Goal: Task Accomplishment & Management: Manage account settings

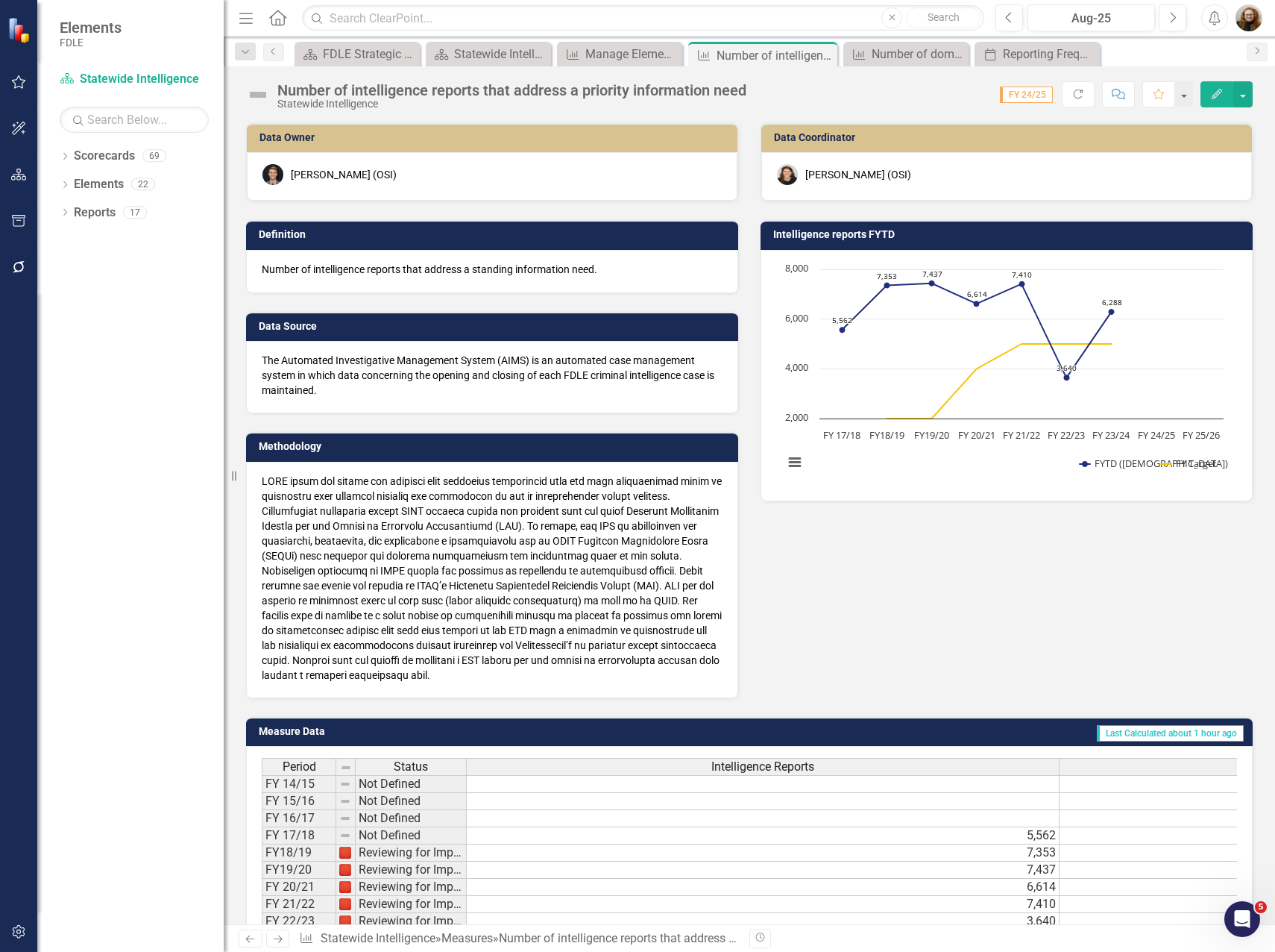
scroll to position [595, 0]
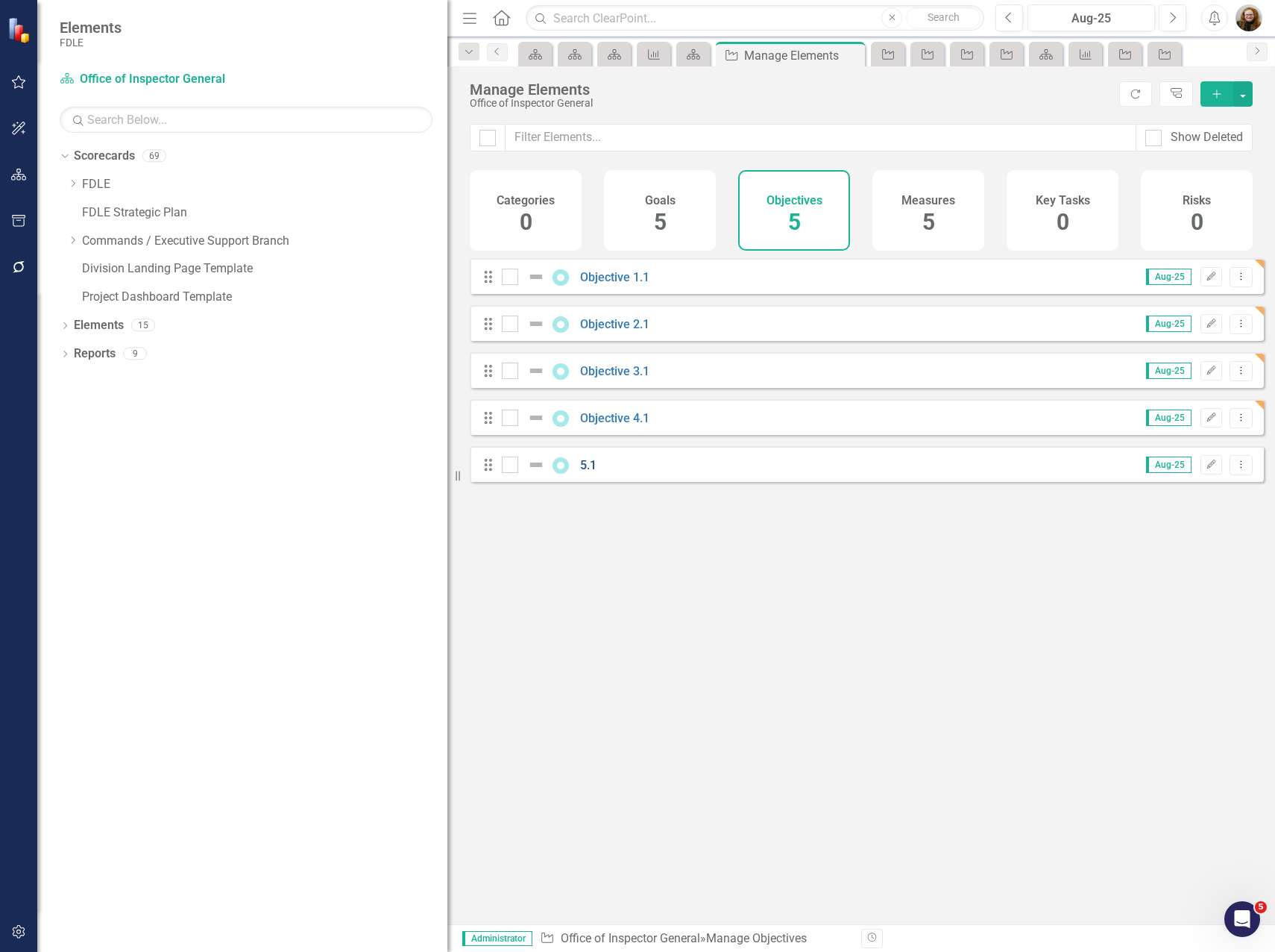
click at [594, 472] on link "5.1" at bounding box center [589, 465] width 16 height 14
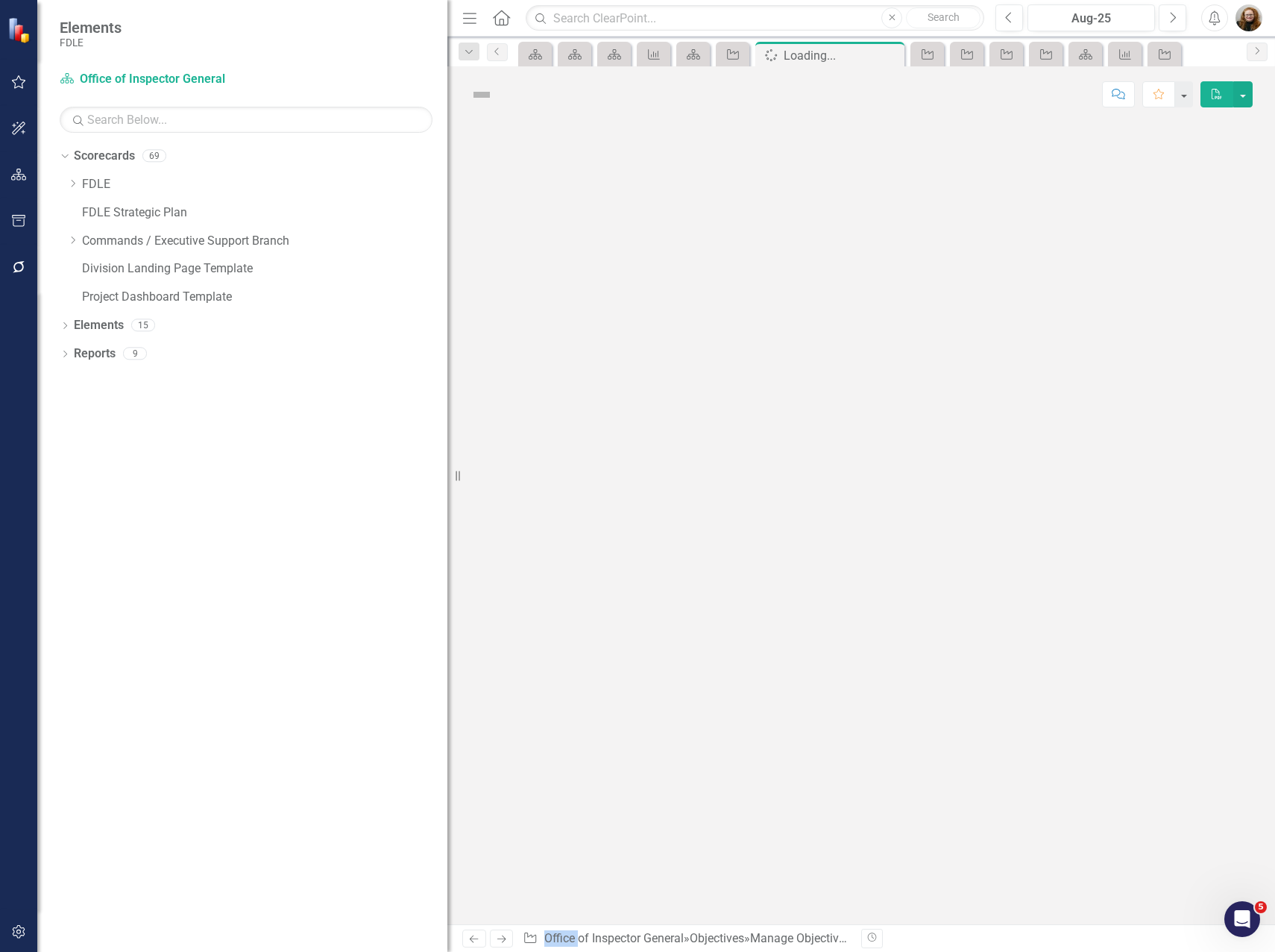
click at [593, 476] on div at bounding box center [862, 523] width 828 height 802
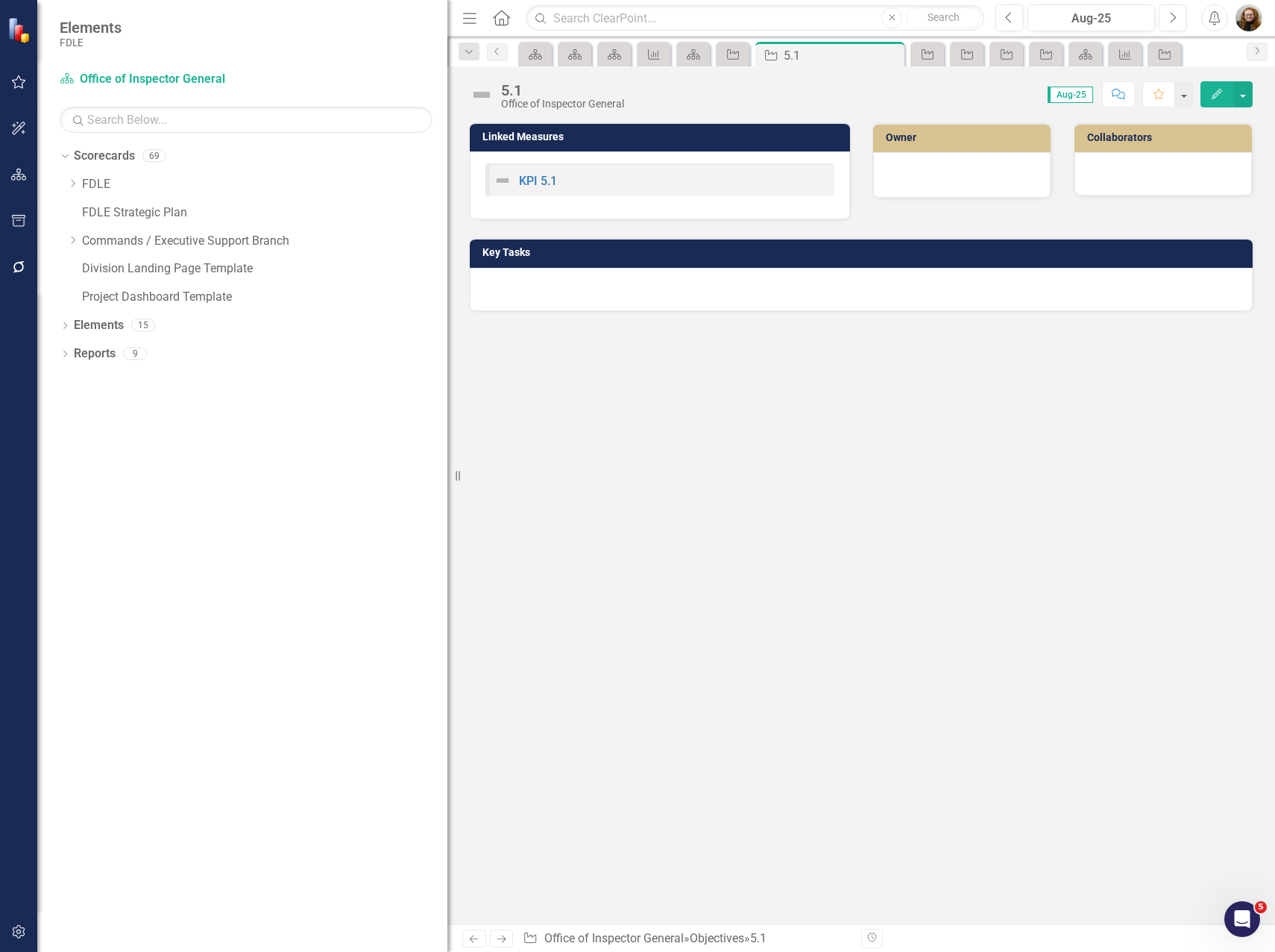
click at [509, 92] on div "5.1" at bounding box center [563, 90] width 123 height 16
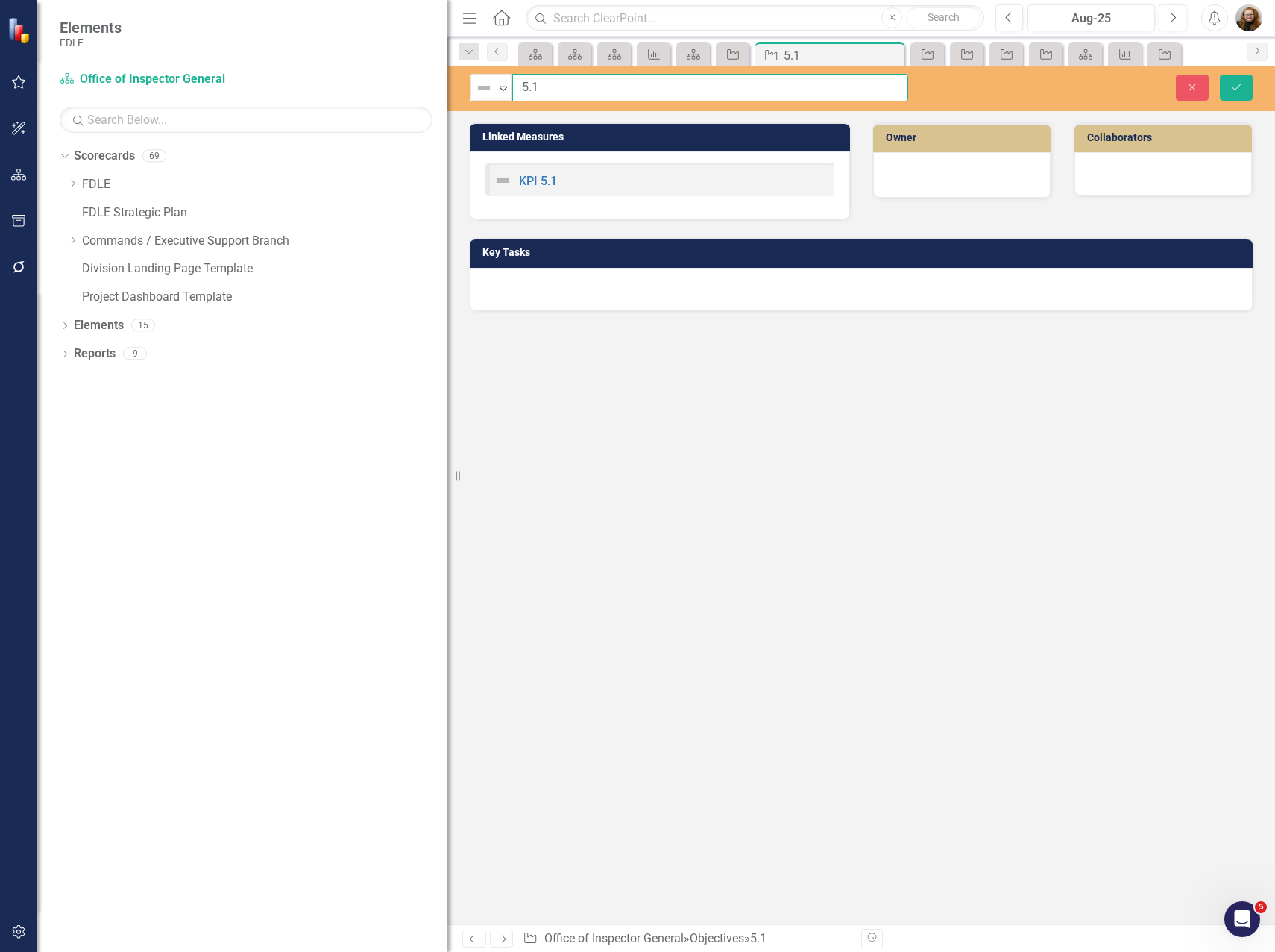
drag, startPoint x: 517, startPoint y: 85, endPoint x: 554, endPoint y: 88, distance: 37.1
click at [518, 85] on input "5.1" at bounding box center [710, 87] width 396 height 28
type input "Objective 5.1"
click at [1243, 87] on icon "Save" at bounding box center [1236, 87] width 13 height 11
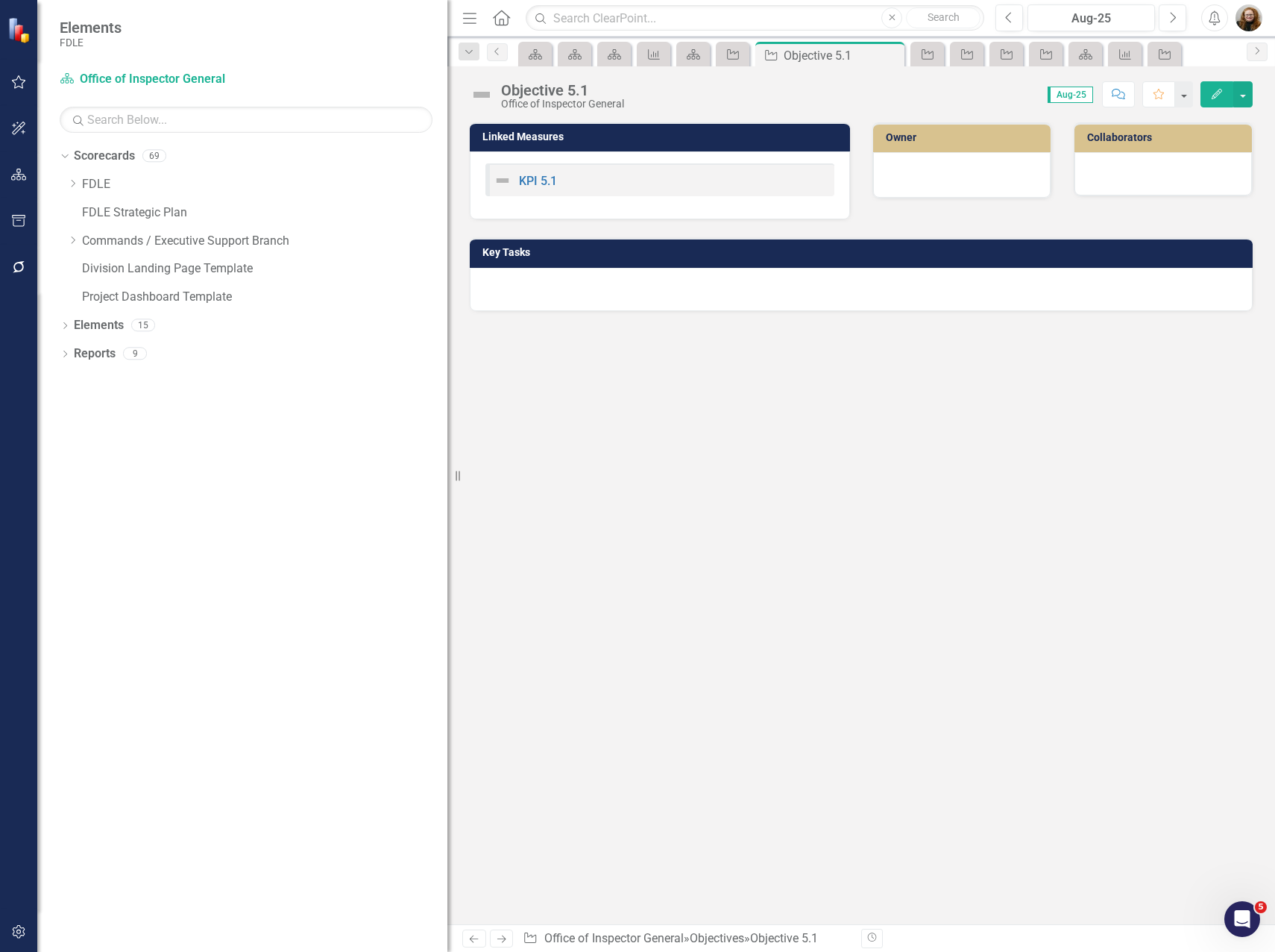
drag, startPoint x: 727, startPoint y: 149, endPoint x: 704, endPoint y: 153, distance: 23.3
click at [711, 153] on div "Linked Measures KPI 5.1" at bounding box center [660, 170] width 380 height 97
click at [678, 407] on div "Linked Measures KPI 5.1 Owner Collaborators Key Tasks" at bounding box center [862, 523] width 828 height 802
click at [917, 51] on div "Objective" at bounding box center [924, 53] width 20 height 19
click at [966, 53] on icon "Objective" at bounding box center [967, 53] width 15 height 12
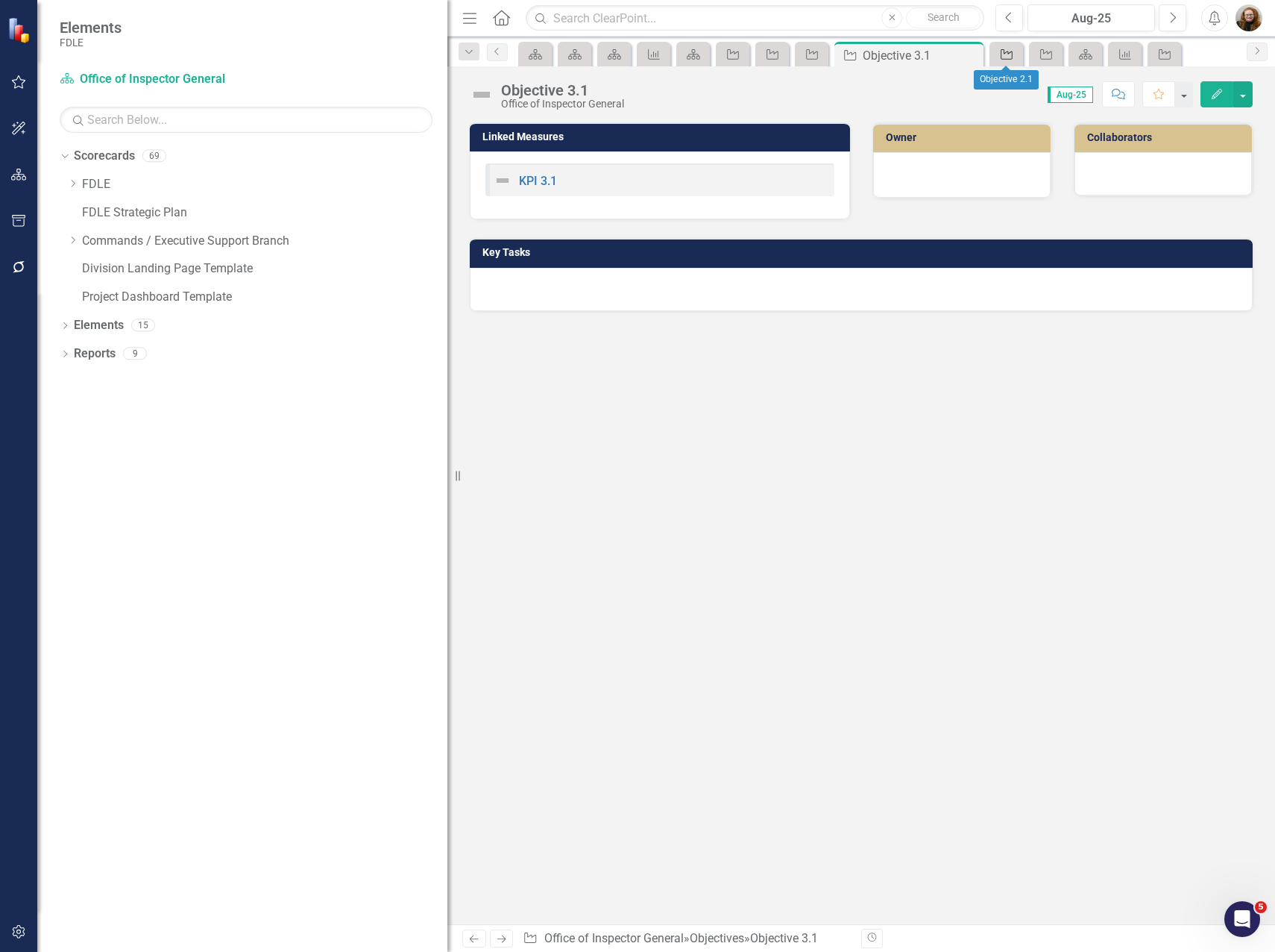
click at [998, 56] on div "Objective" at bounding box center [1003, 53] width 20 height 19
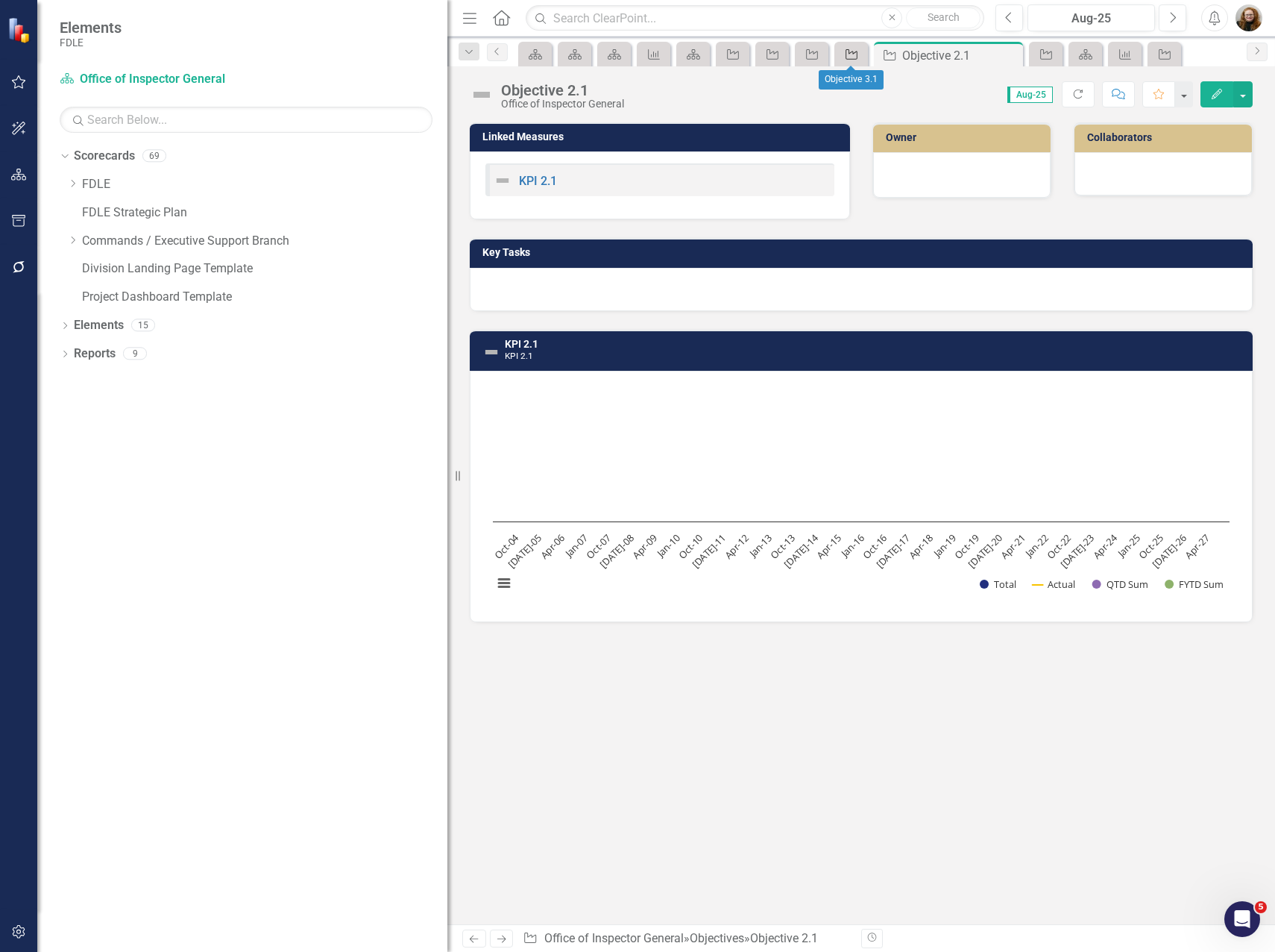
click at [851, 55] on icon "Objective" at bounding box center [851, 53] width 15 height 12
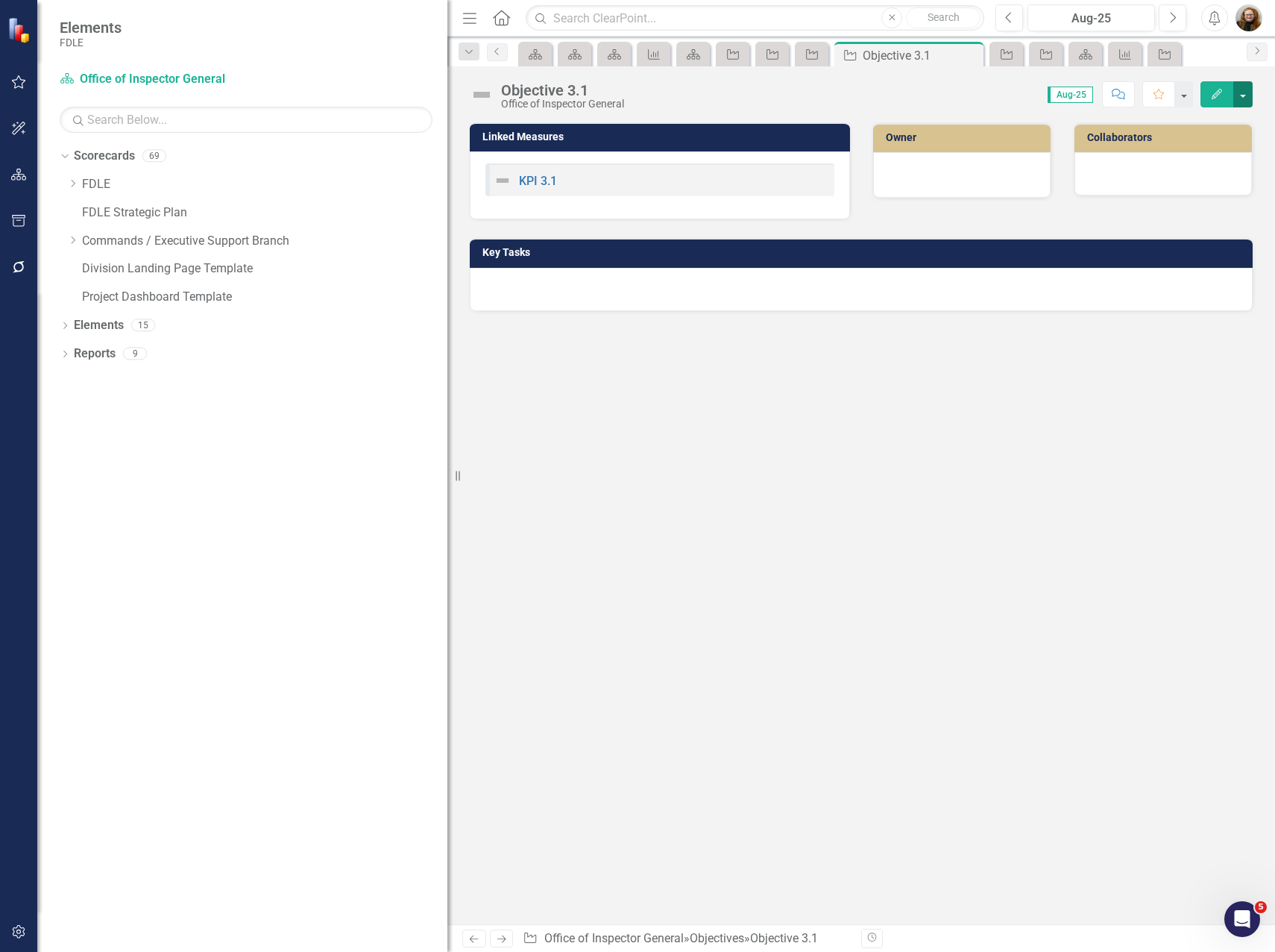
click at [1240, 100] on button "button" at bounding box center [1244, 94] width 20 height 26
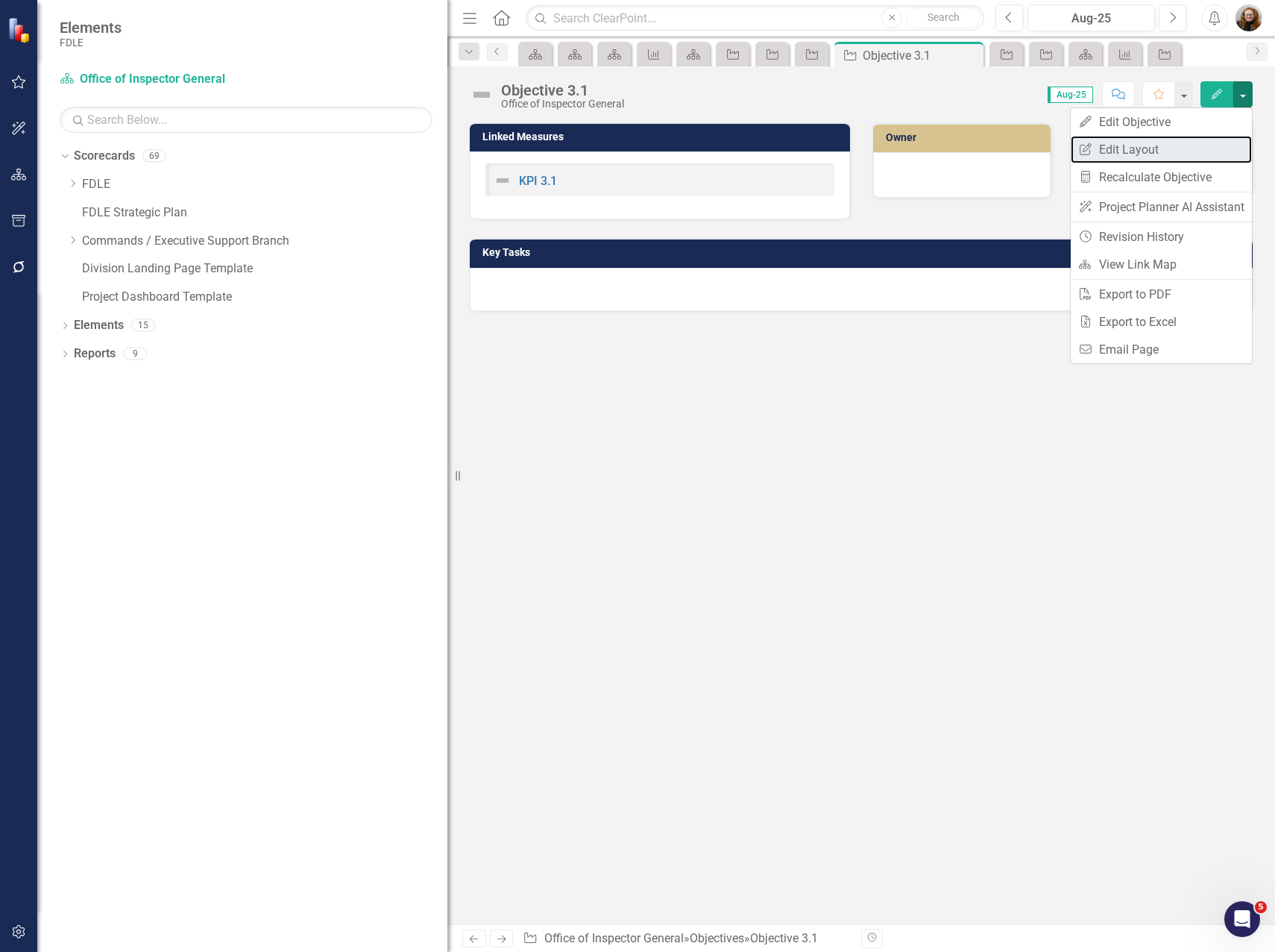
click at [1151, 148] on link "Edit Report Edit Layout" at bounding box center [1162, 149] width 182 height 28
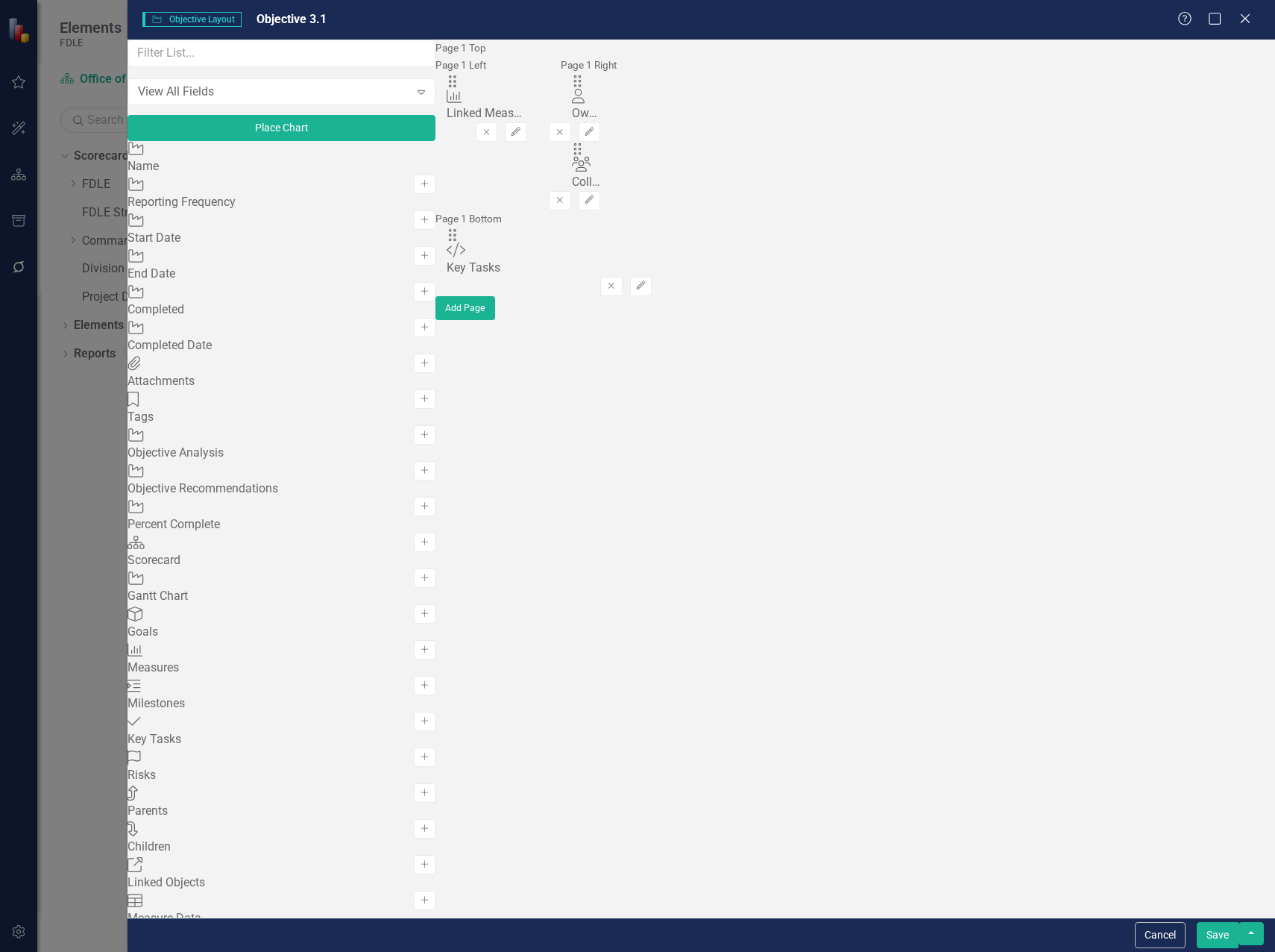
scroll to position [1119, 0]
drag, startPoint x: 465, startPoint y: 99, endPoint x: 481, endPoint y: 333, distance: 234.5
click at [1222, 933] on button "Save" at bounding box center [1217, 934] width 42 height 26
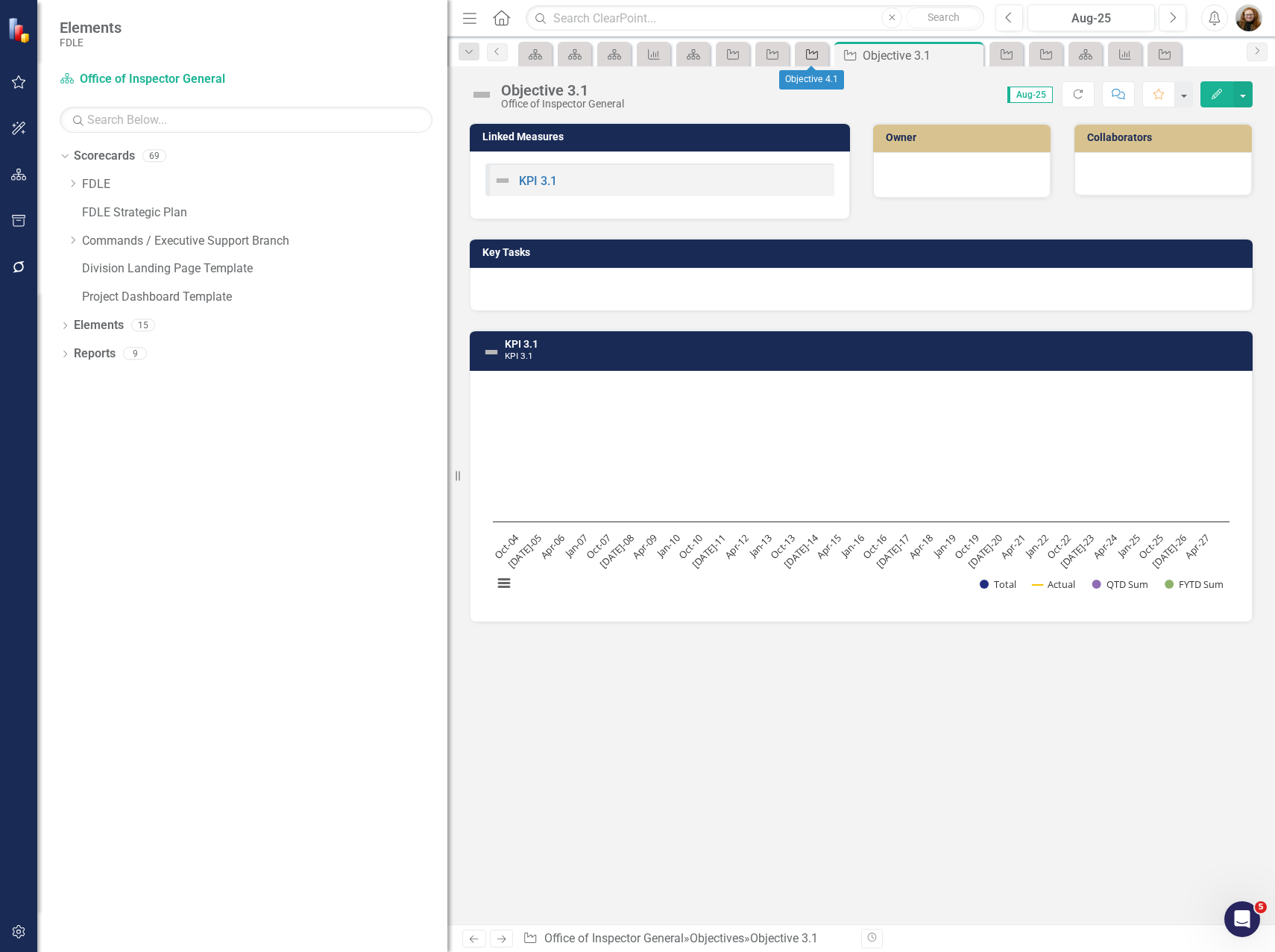
click at [813, 58] on icon "Objective" at bounding box center [812, 53] width 15 height 12
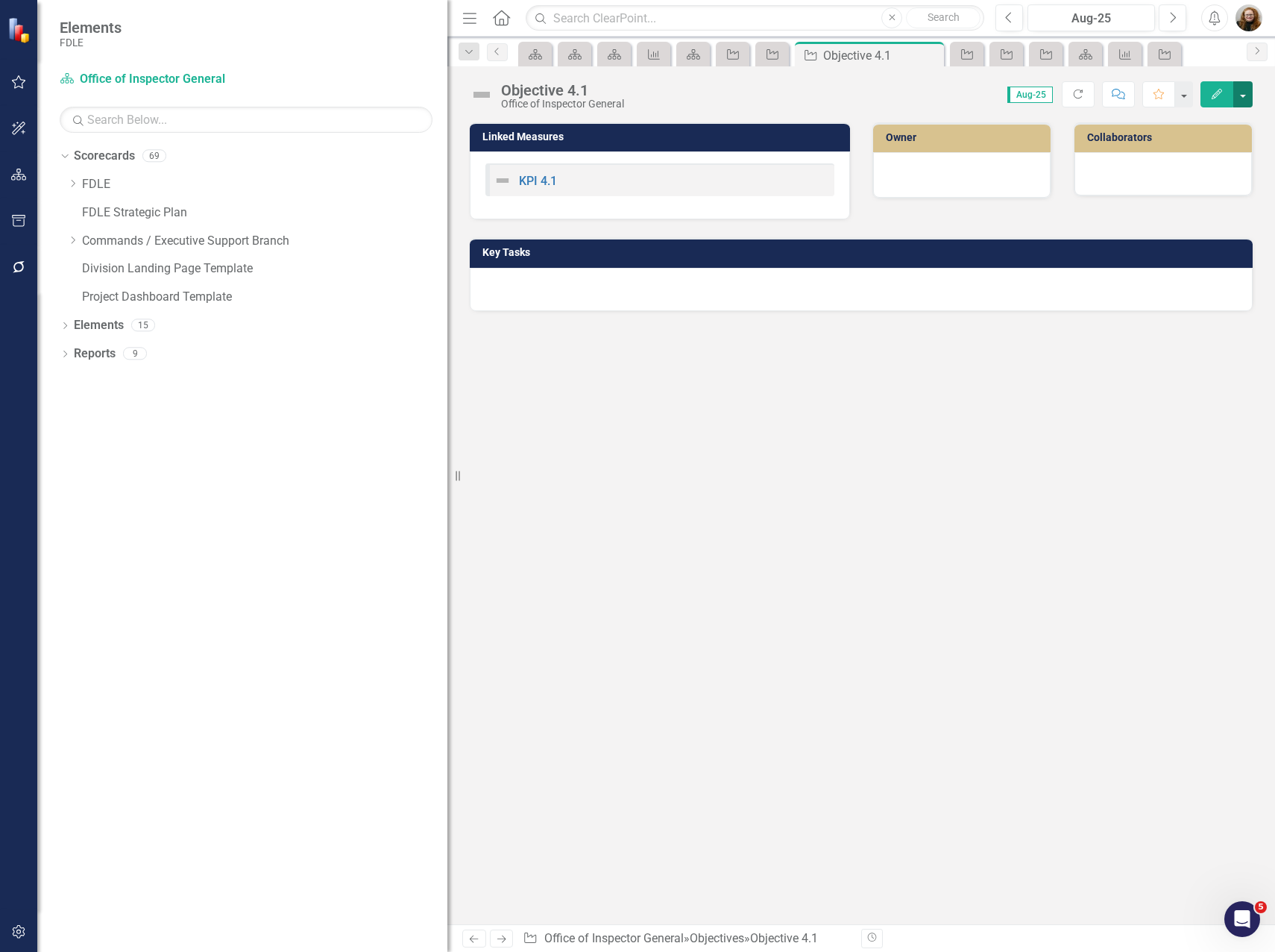
click at [1241, 99] on button "button" at bounding box center [1244, 94] width 20 height 26
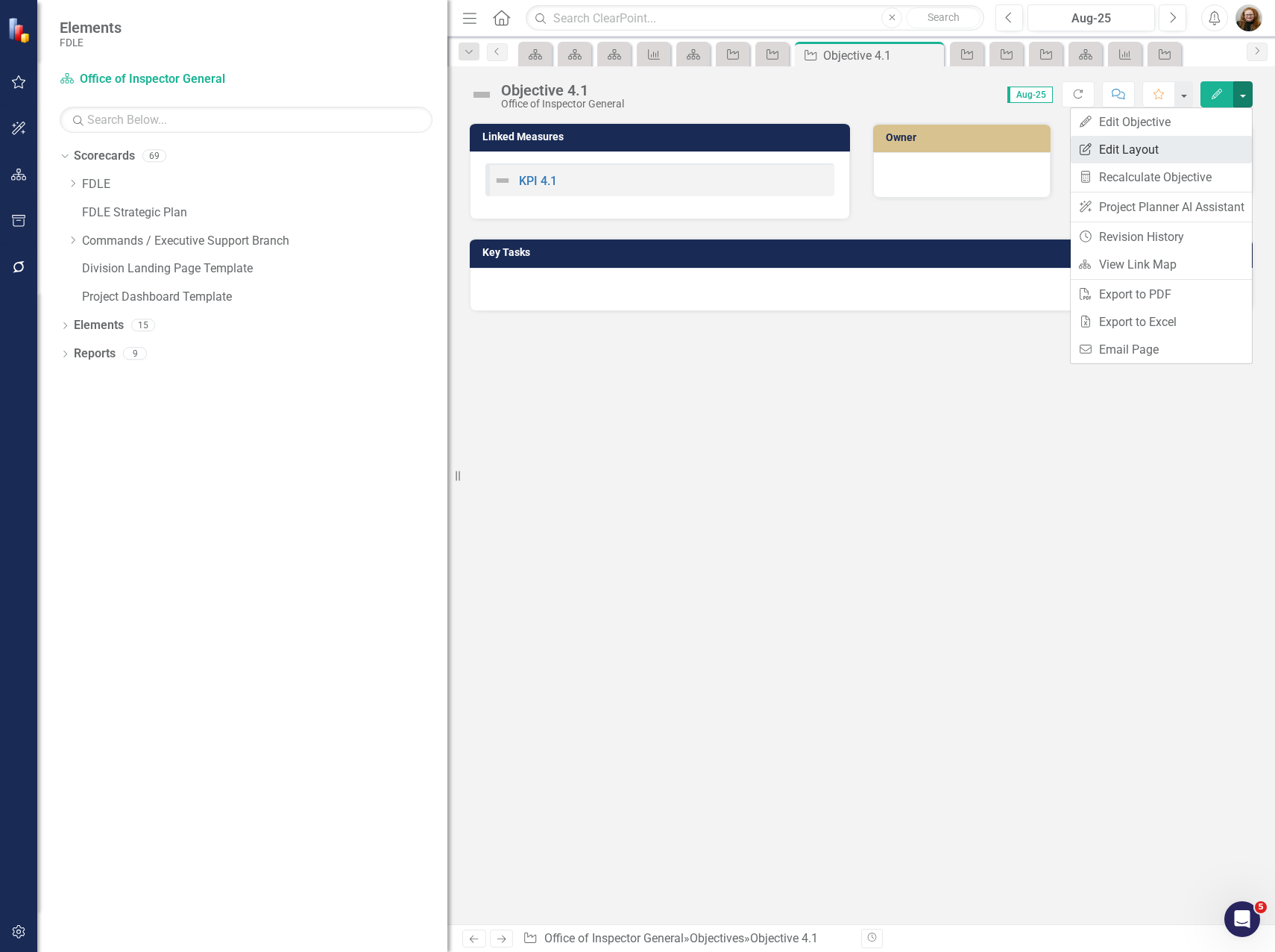
click at [1191, 149] on link "Edit Report Edit Layout" at bounding box center [1162, 149] width 182 height 28
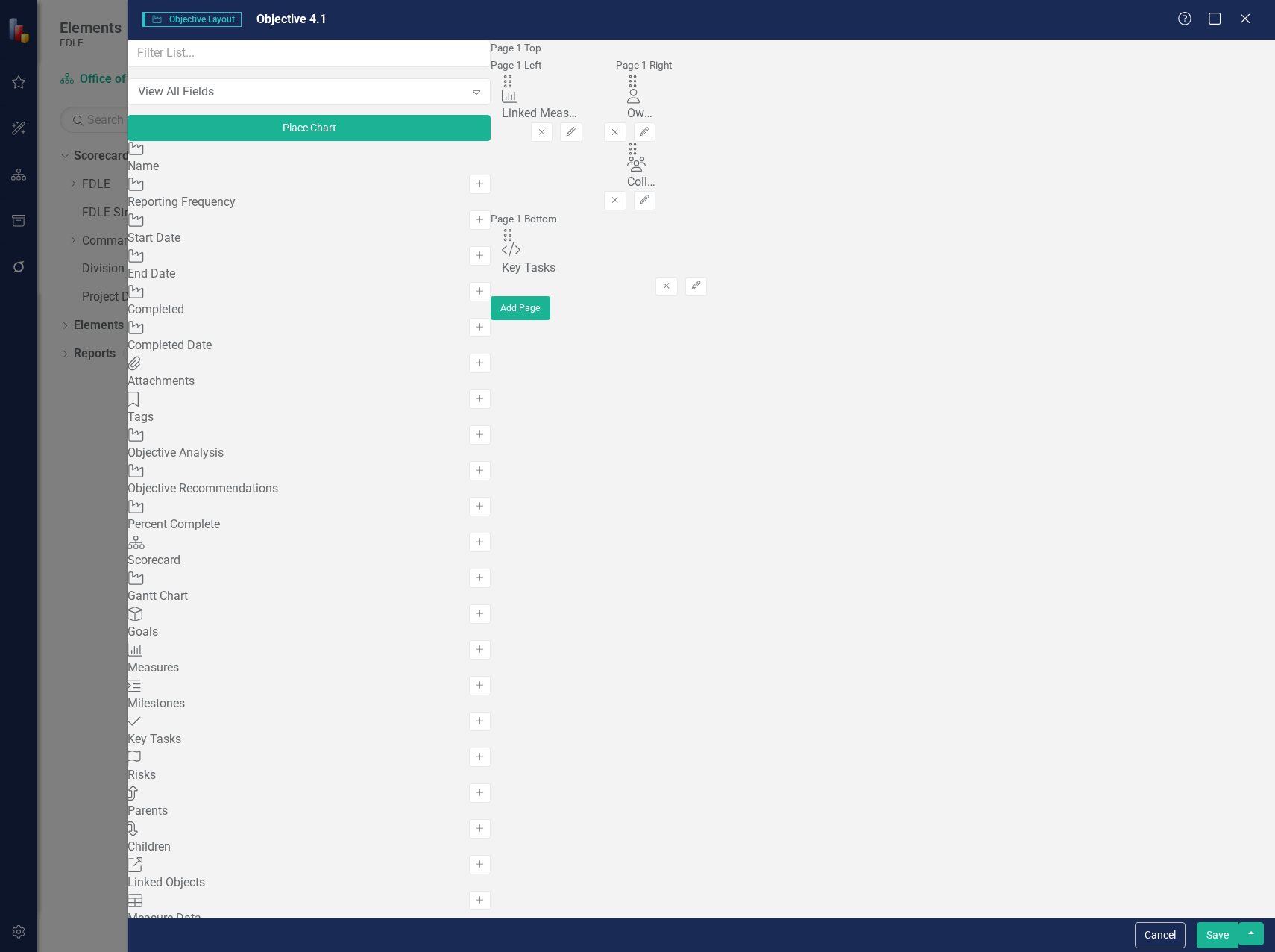
scroll to position [1045, 0]
drag, startPoint x: 463, startPoint y: 100, endPoint x: 467, endPoint y: 333, distance: 233.0
click at [1220, 935] on button "Save" at bounding box center [1217, 934] width 42 height 26
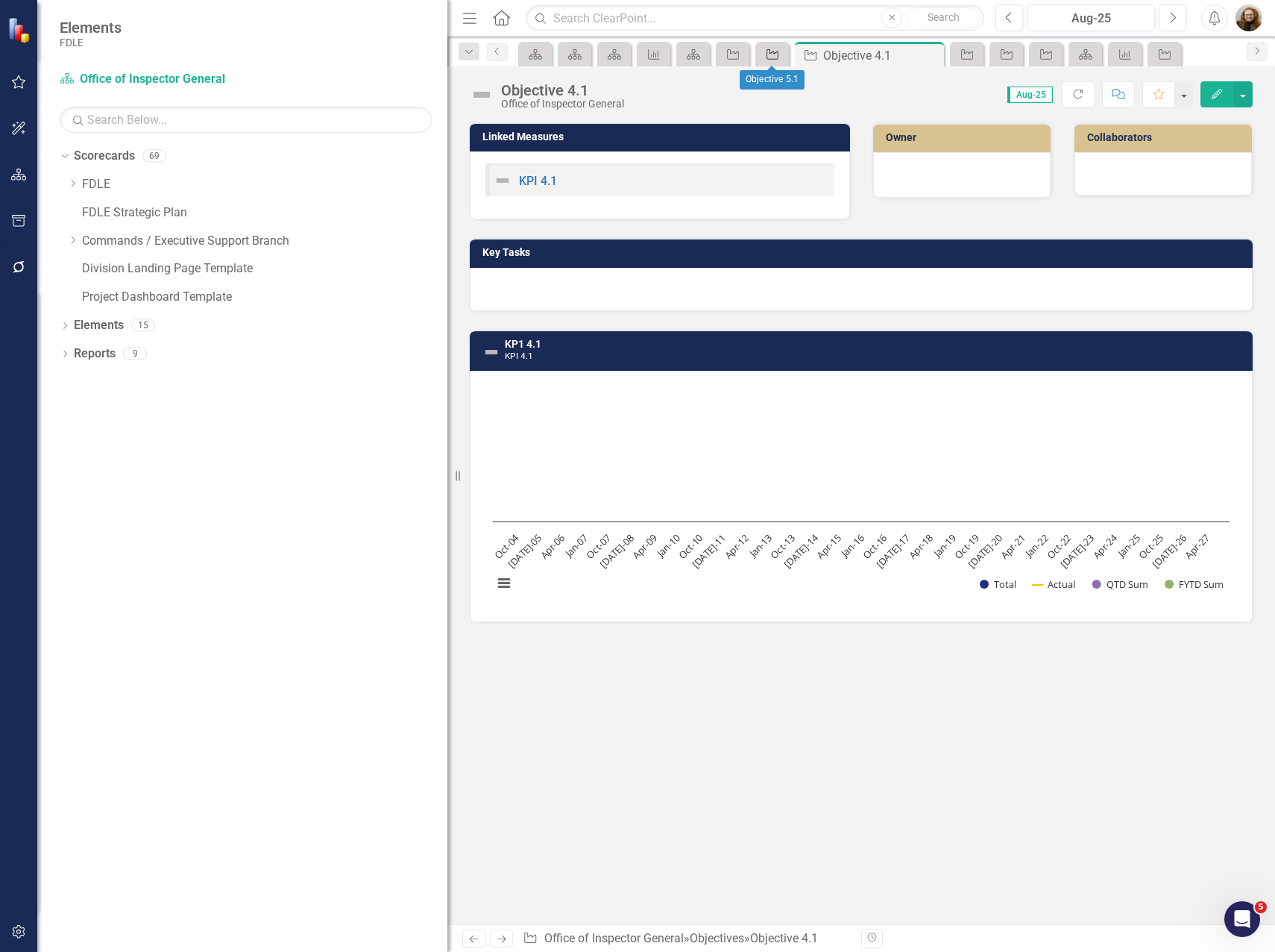
click at [766, 54] on icon "Objective" at bounding box center [772, 53] width 15 height 12
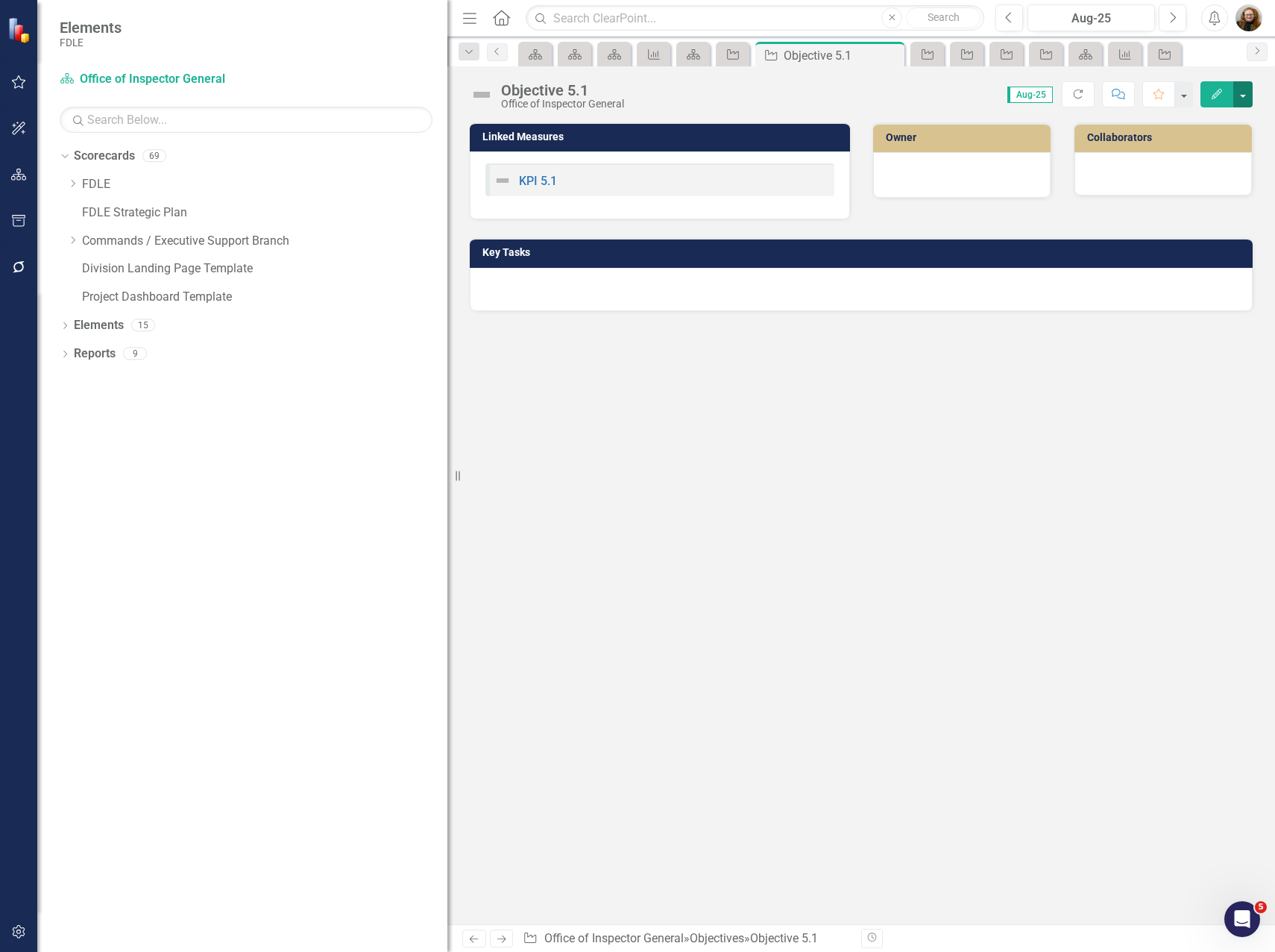
click at [1244, 97] on button "button" at bounding box center [1244, 94] width 20 height 26
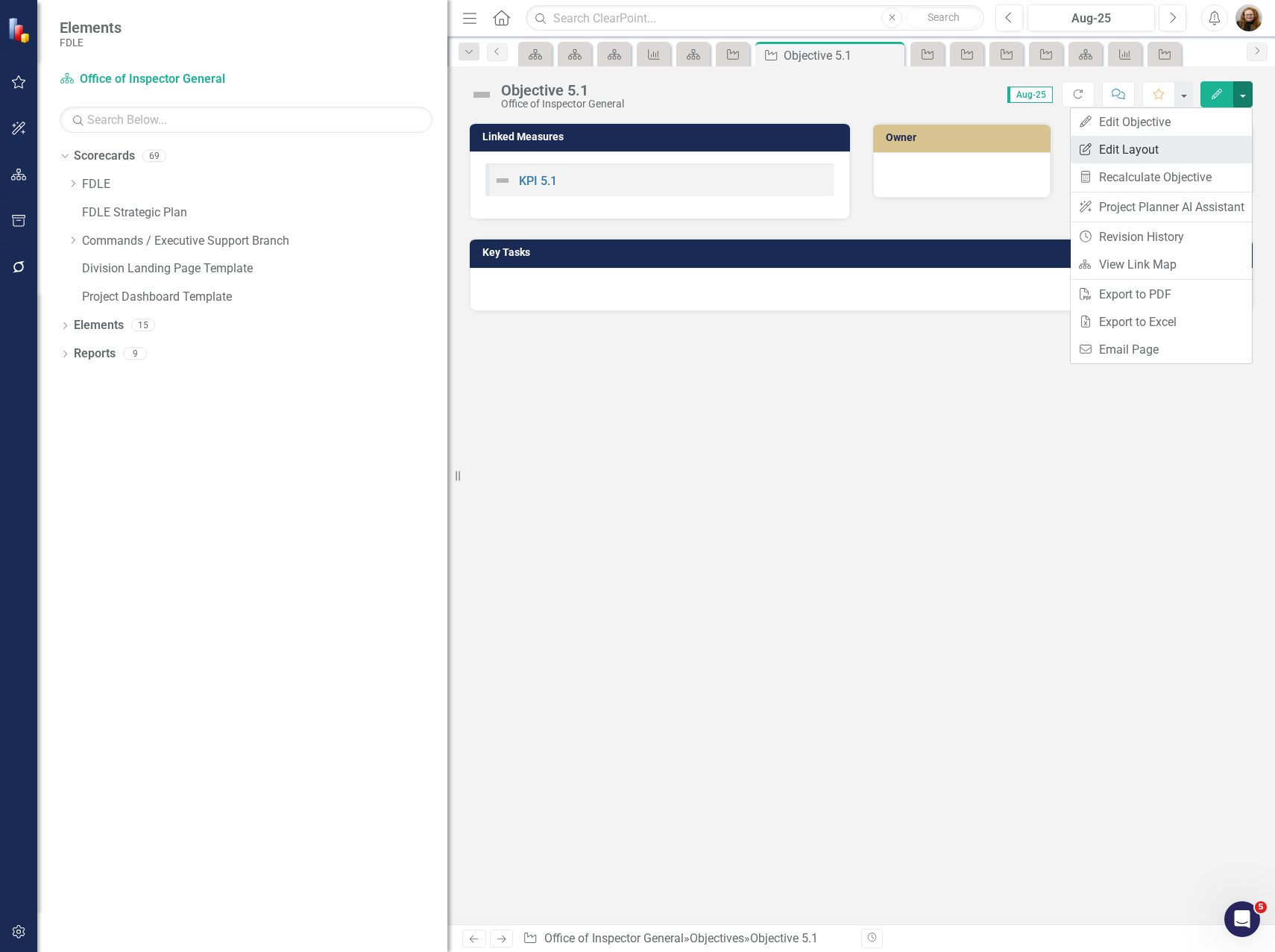
click at [1166, 142] on link "Edit Report Edit Layout" at bounding box center [1162, 149] width 182 height 28
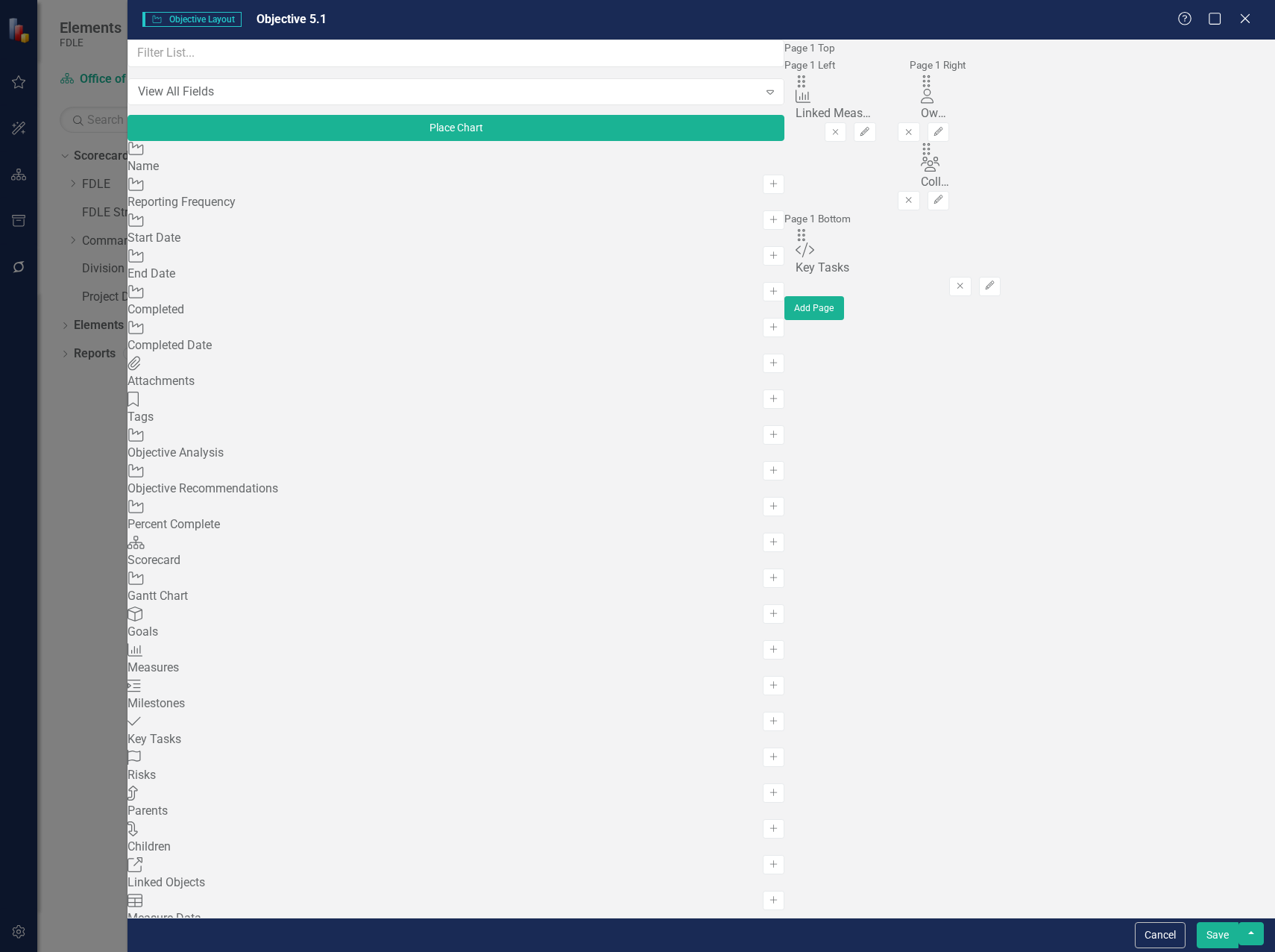
scroll to position [1268, 0]
drag, startPoint x: 461, startPoint y: 100, endPoint x: 469, endPoint y: 330, distance: 230.1
click at [1230, 940] on button "Save" at bounding box center [1217, 934] width 42 height 26
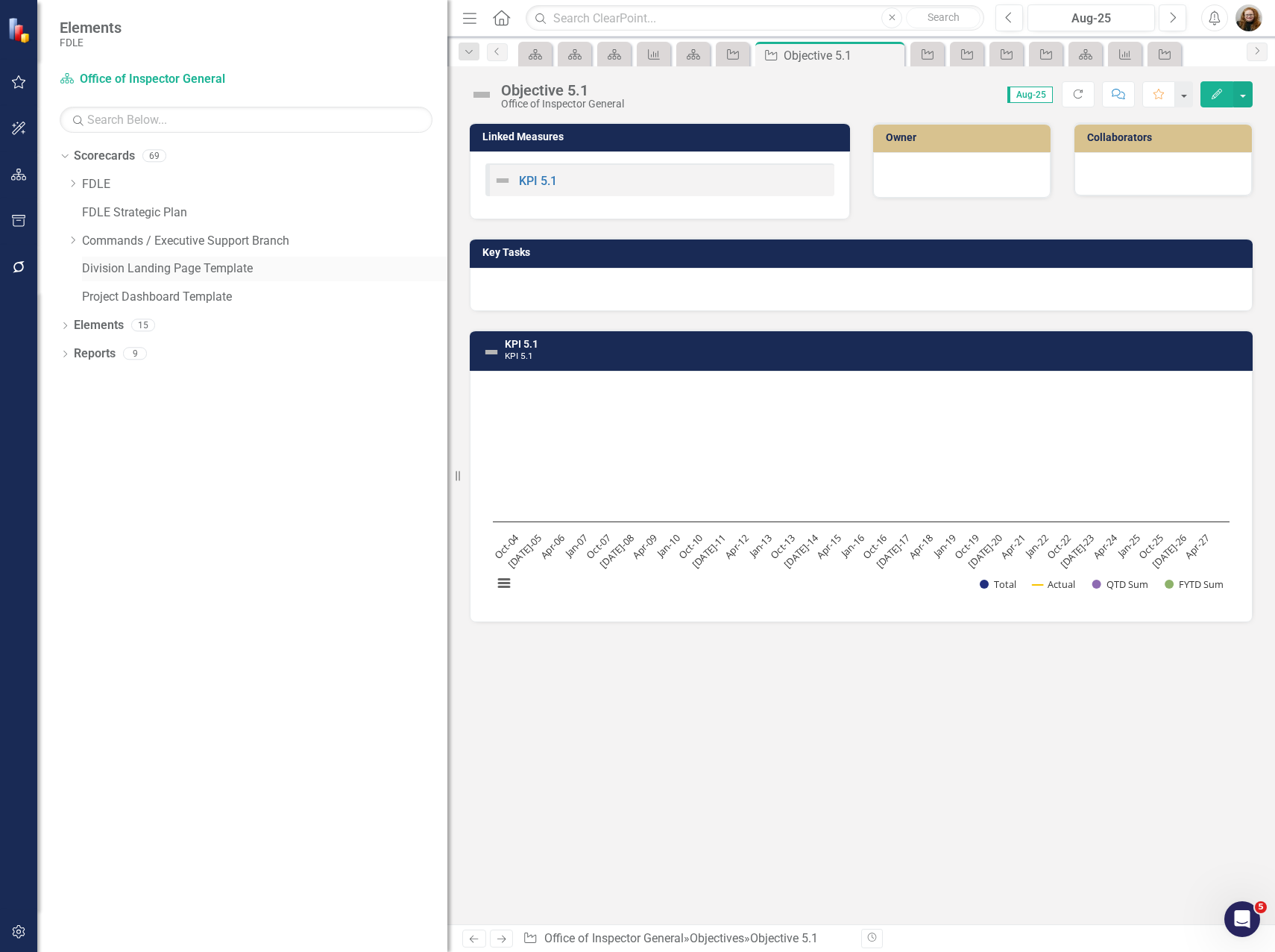
click at [154, 266] on link "Division Landing Page Template" at bounding box center [264, 268] width 365 height 17
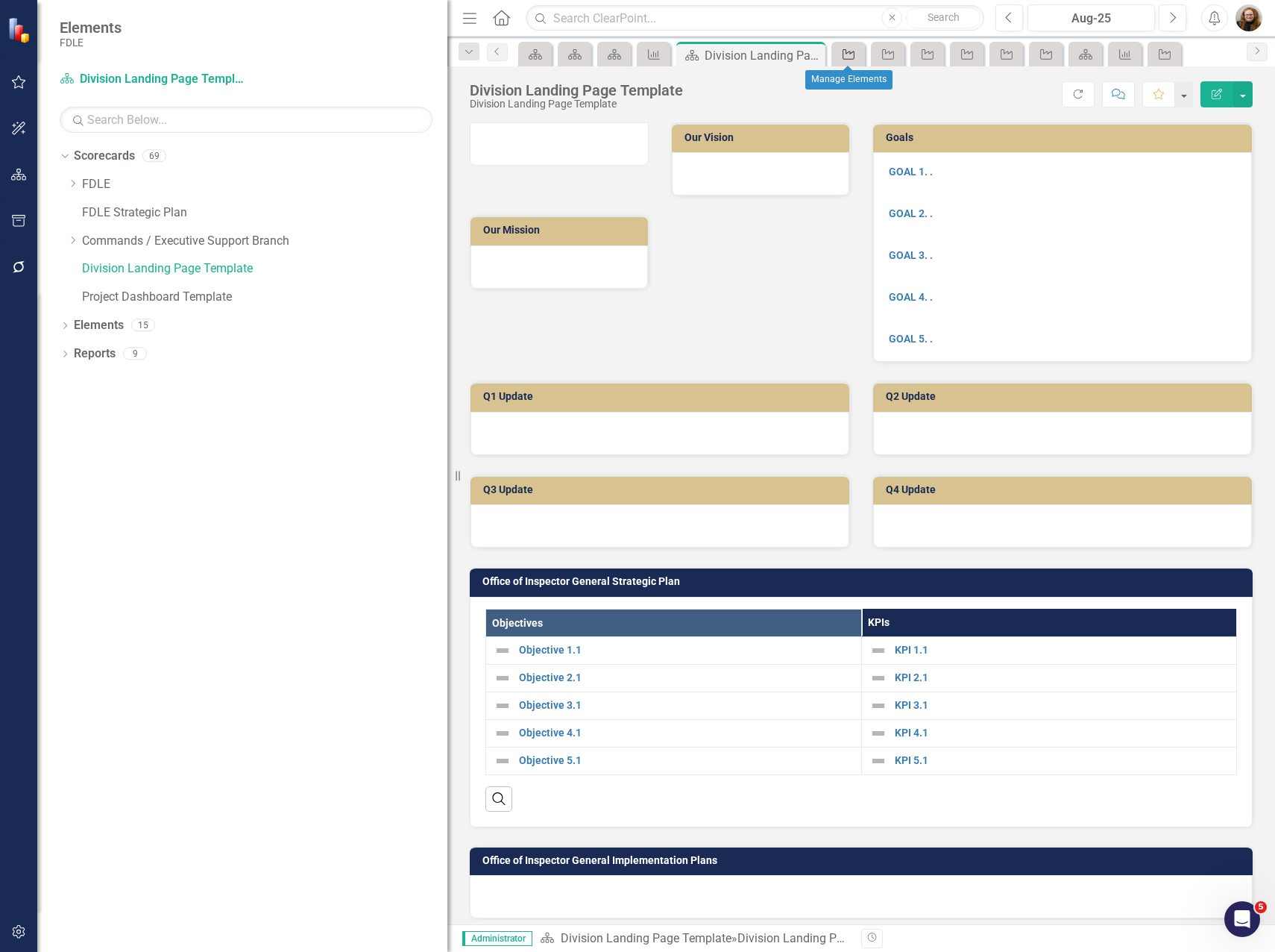
click at [857, 55] on link "Objective" at bounding box center [848, 53] width 26 height 19
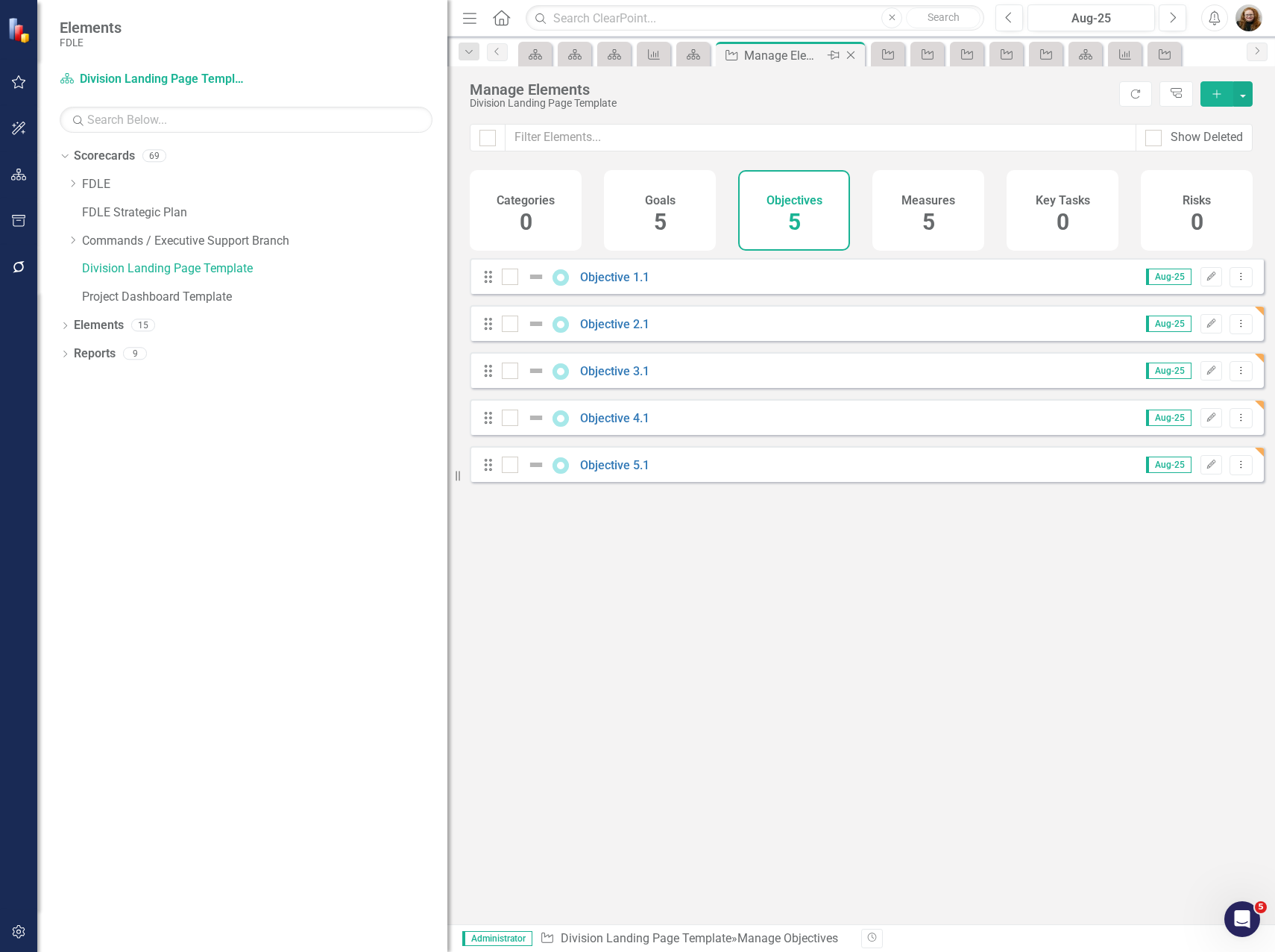
click at [856, 54] on icon "Close" at bounding box center [850, 54] width 15 height 12
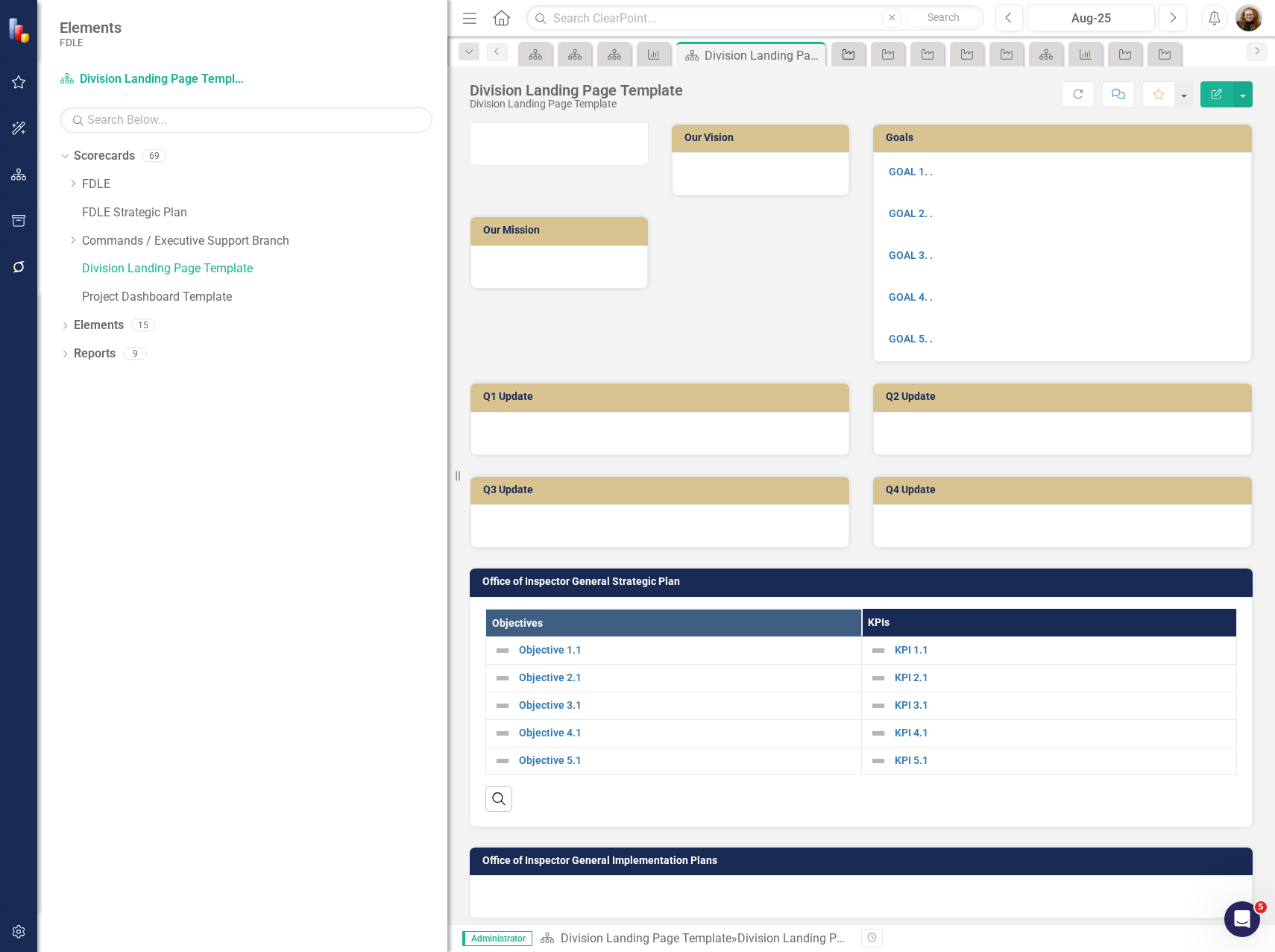
click at [852, 54] on icon "Objective" at bounding box center [849, 53] width 15 height 12
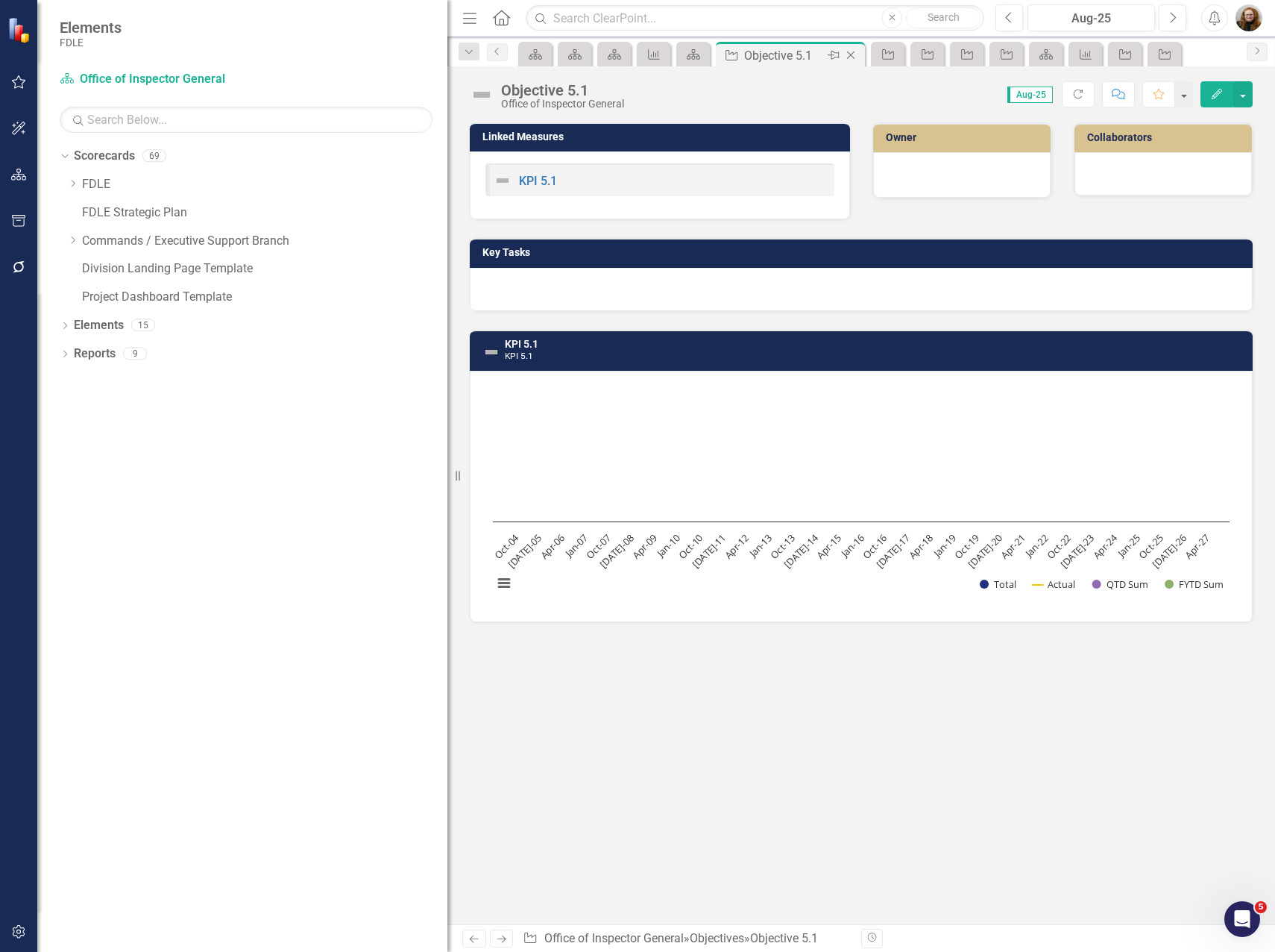
click at [857, 54] on icon "Close" at bounding box center [850, 54] width 15 height 12
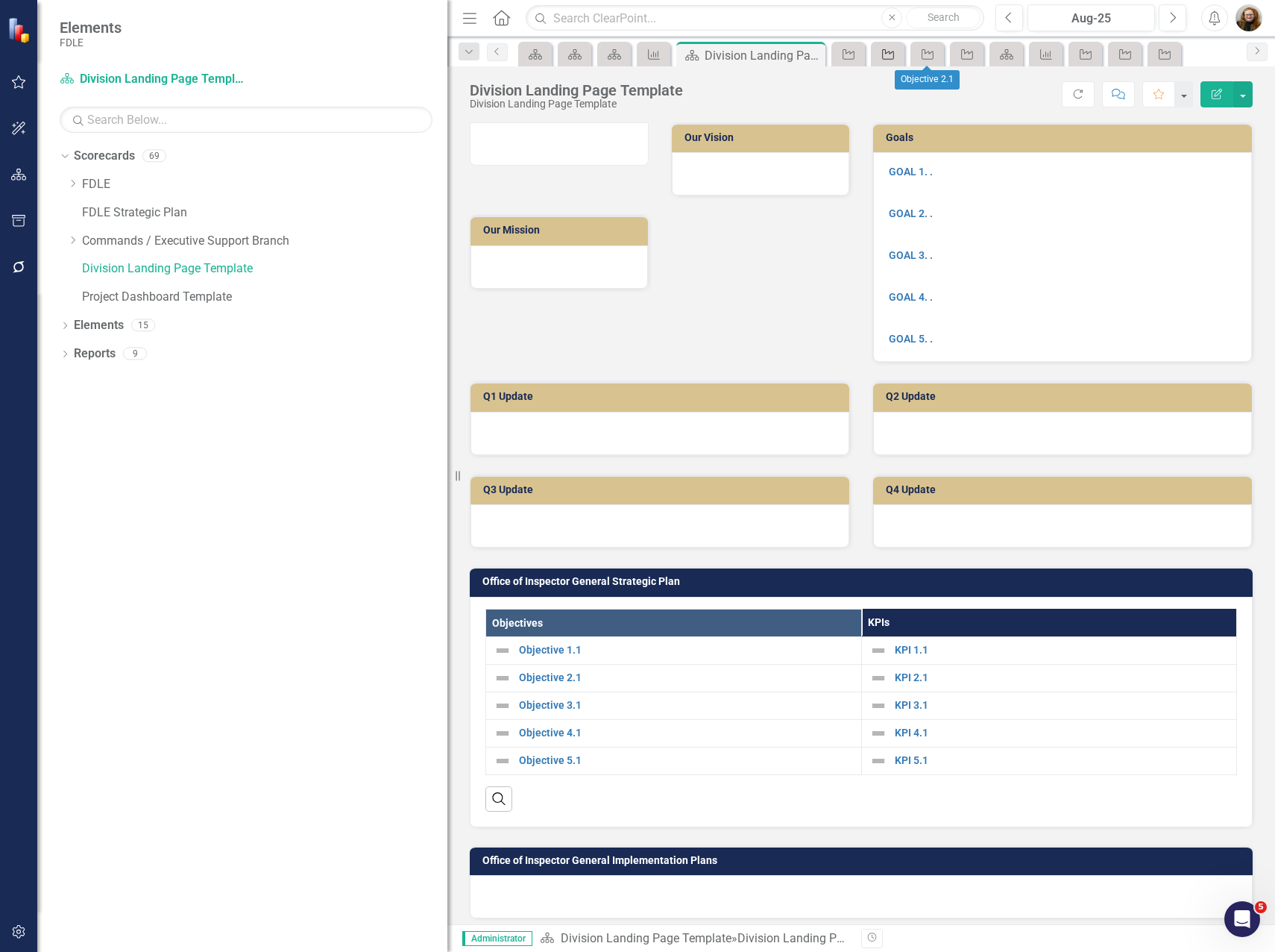
click at [889, 56] on icon "Objective" at bounding box center [888, 53] width 15 height 12
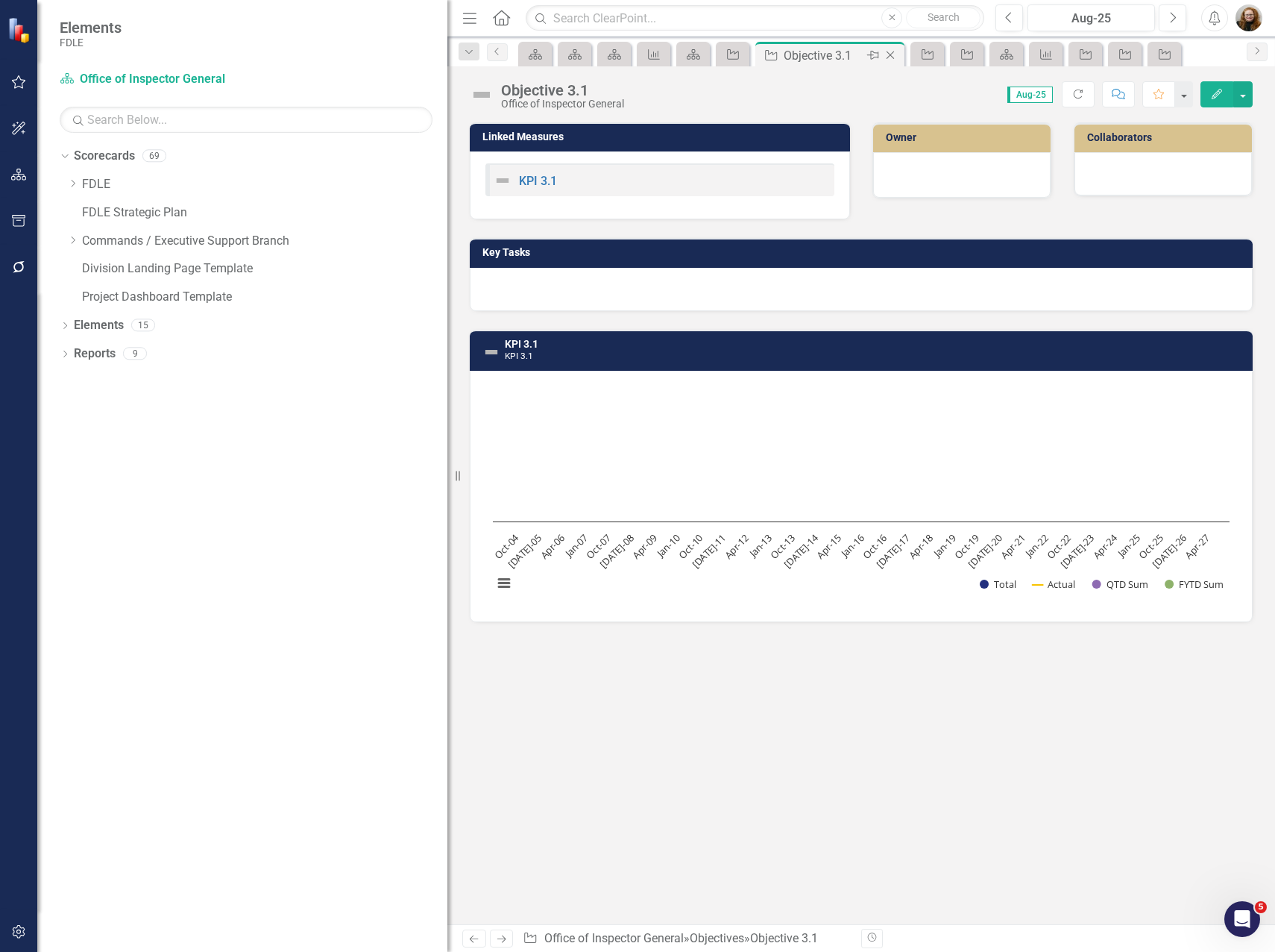
click at [897, 55] on icon "Close" at bounding box center [890, 54] width 15 height 12
click at [898, 55] on link "Objective" at bounding box center [888, 53] width 26 height 19
click at [0, 0] on icon "Close" at bounding box center [0, 0] width 0 height 0
click at [898, 55] on link "Objective" at bounding box center [888, 53] width 26 height 19
click at [0, 0] on icon "Close" at bounding box center [0, 0] width 0 height 0
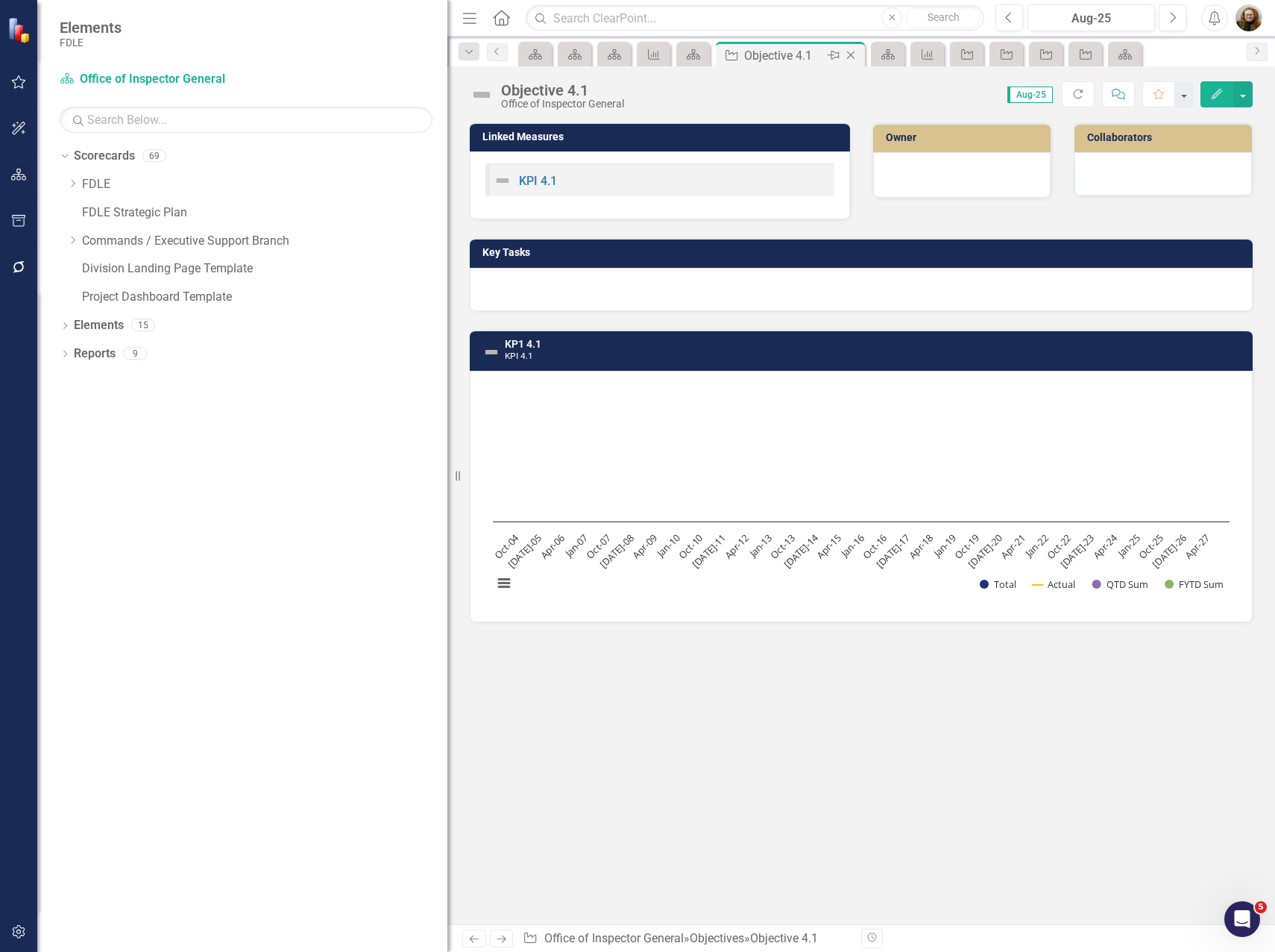
click at [851, 56] on icon "Close" at bounding box center [850, 54] width 15 height 12
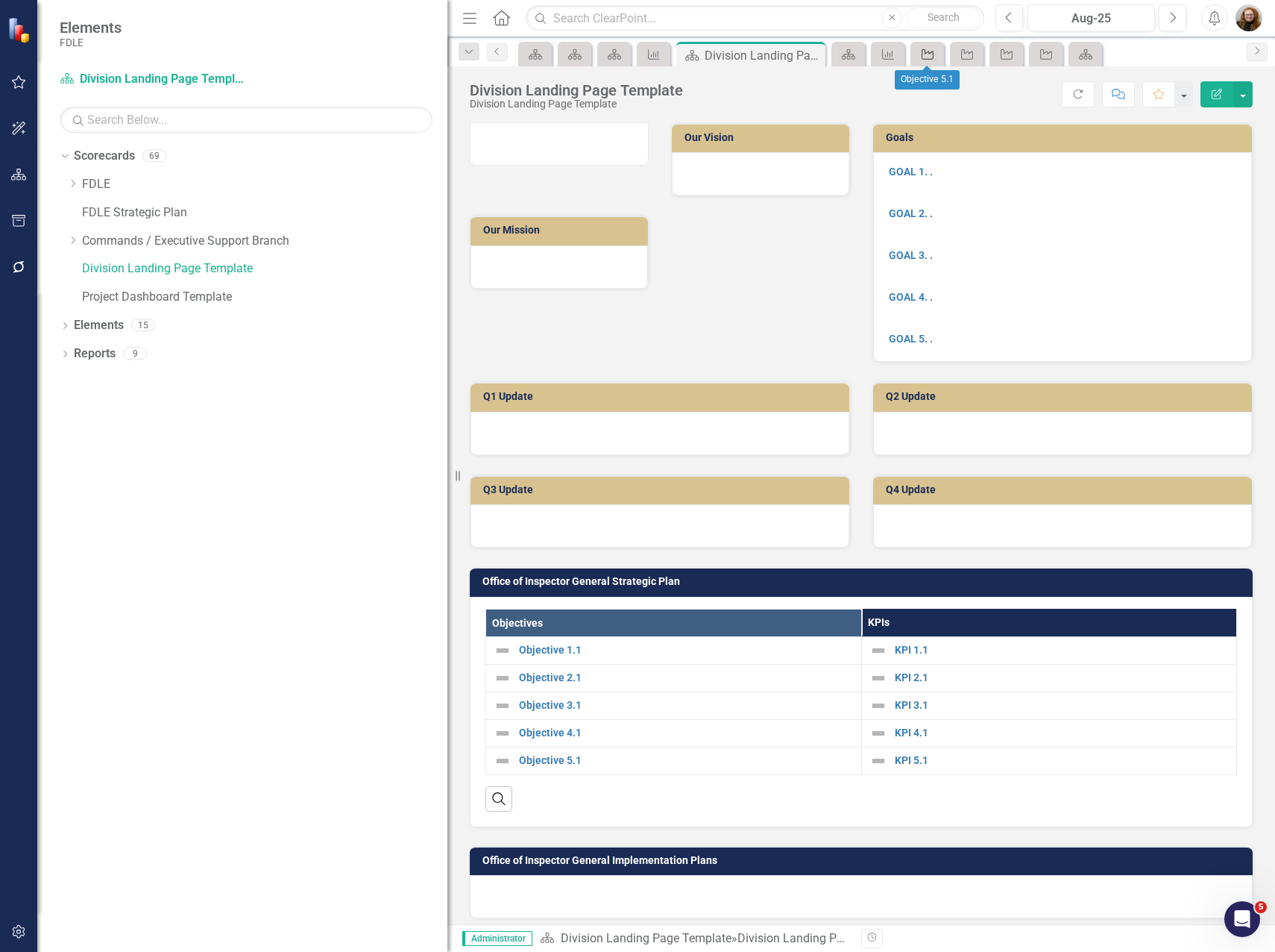
click at [933, 57] on icon "Objective" at bounding box center [928, 53] width 15 height 12
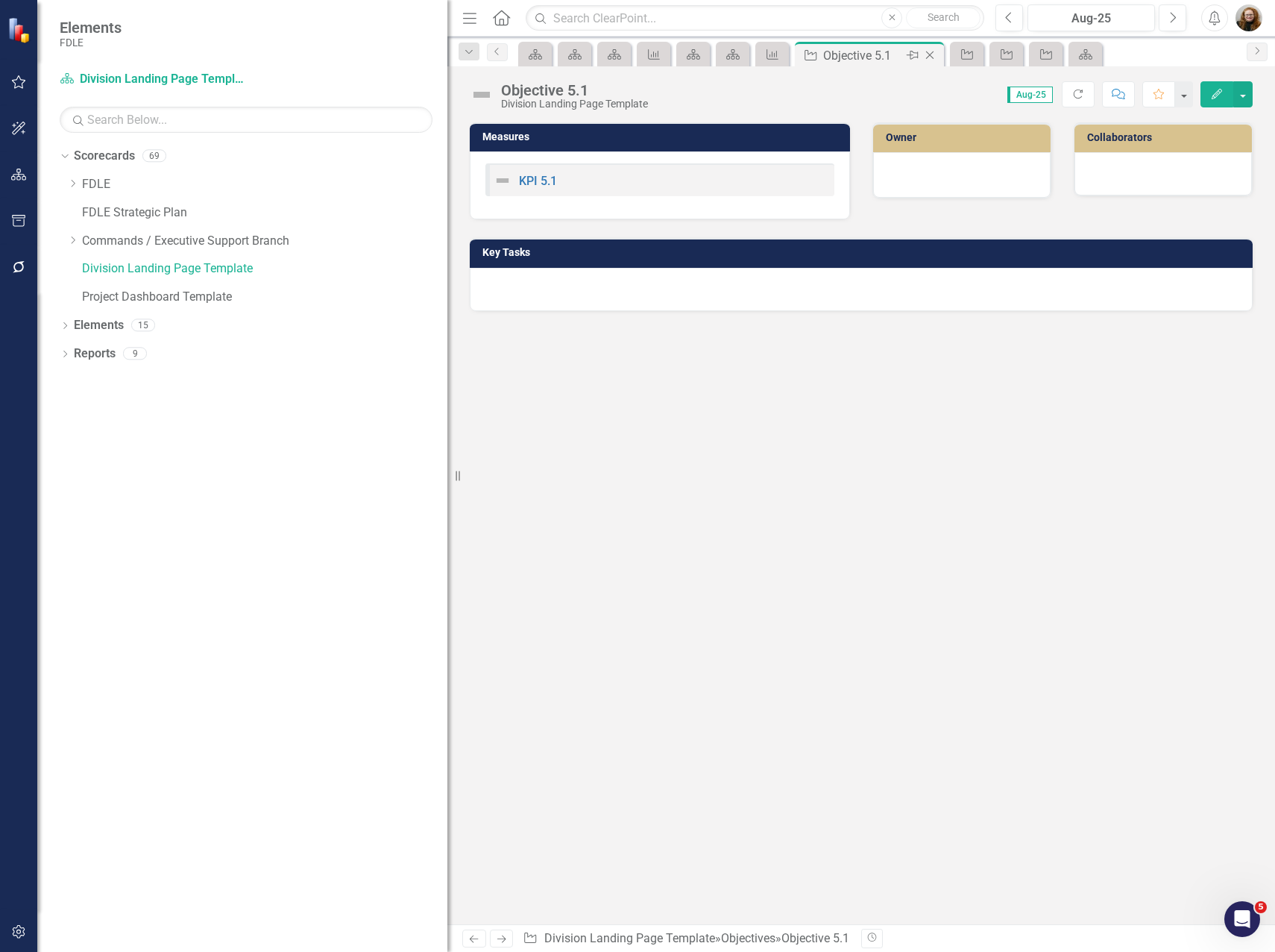
click at [936, 54] on icon "Close" at bounding box center [930, 54] width 15 height 12
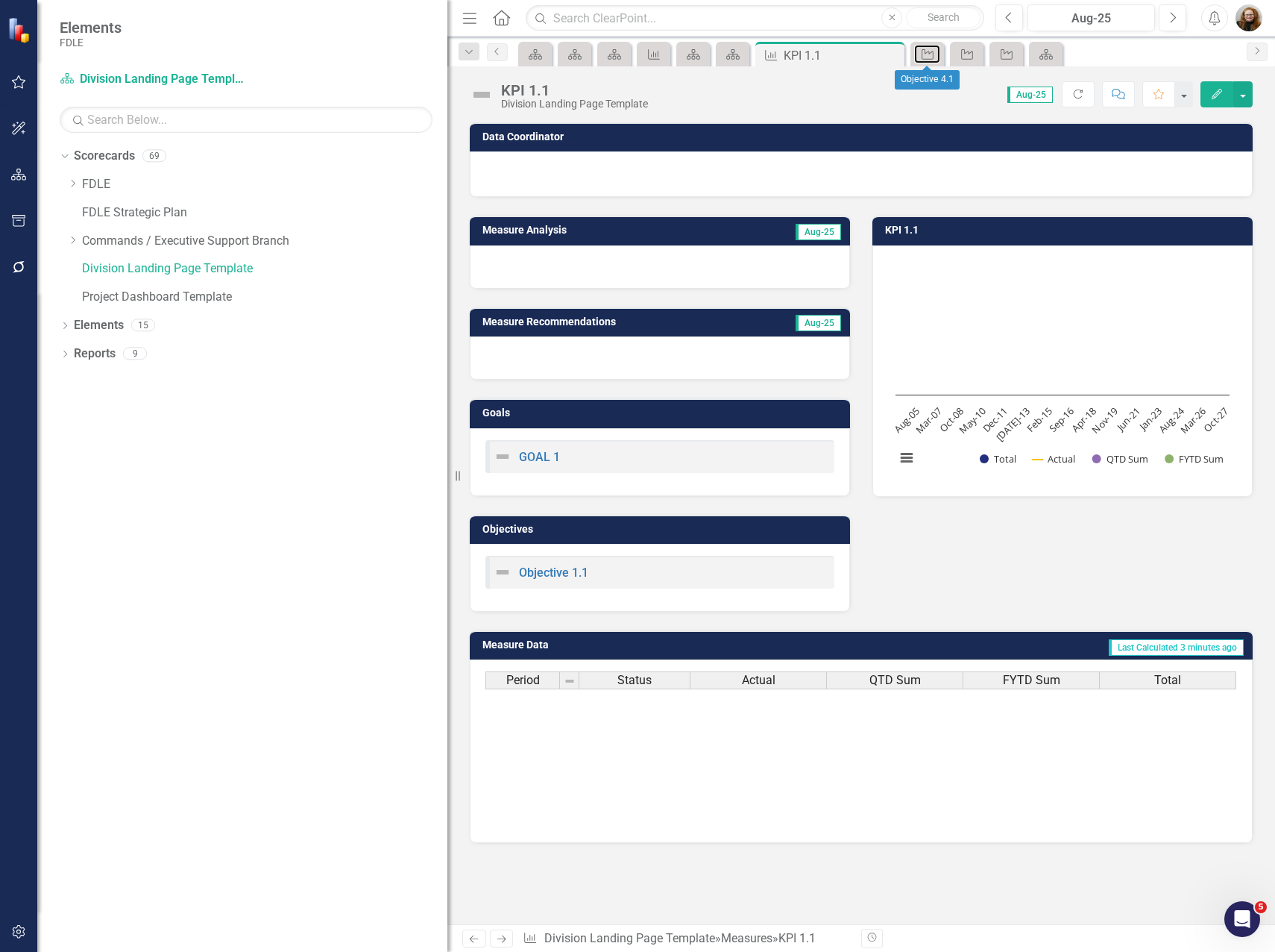
click at [936, 54] on link "Objective" at bounding box center [927, 53] width 26 height 19
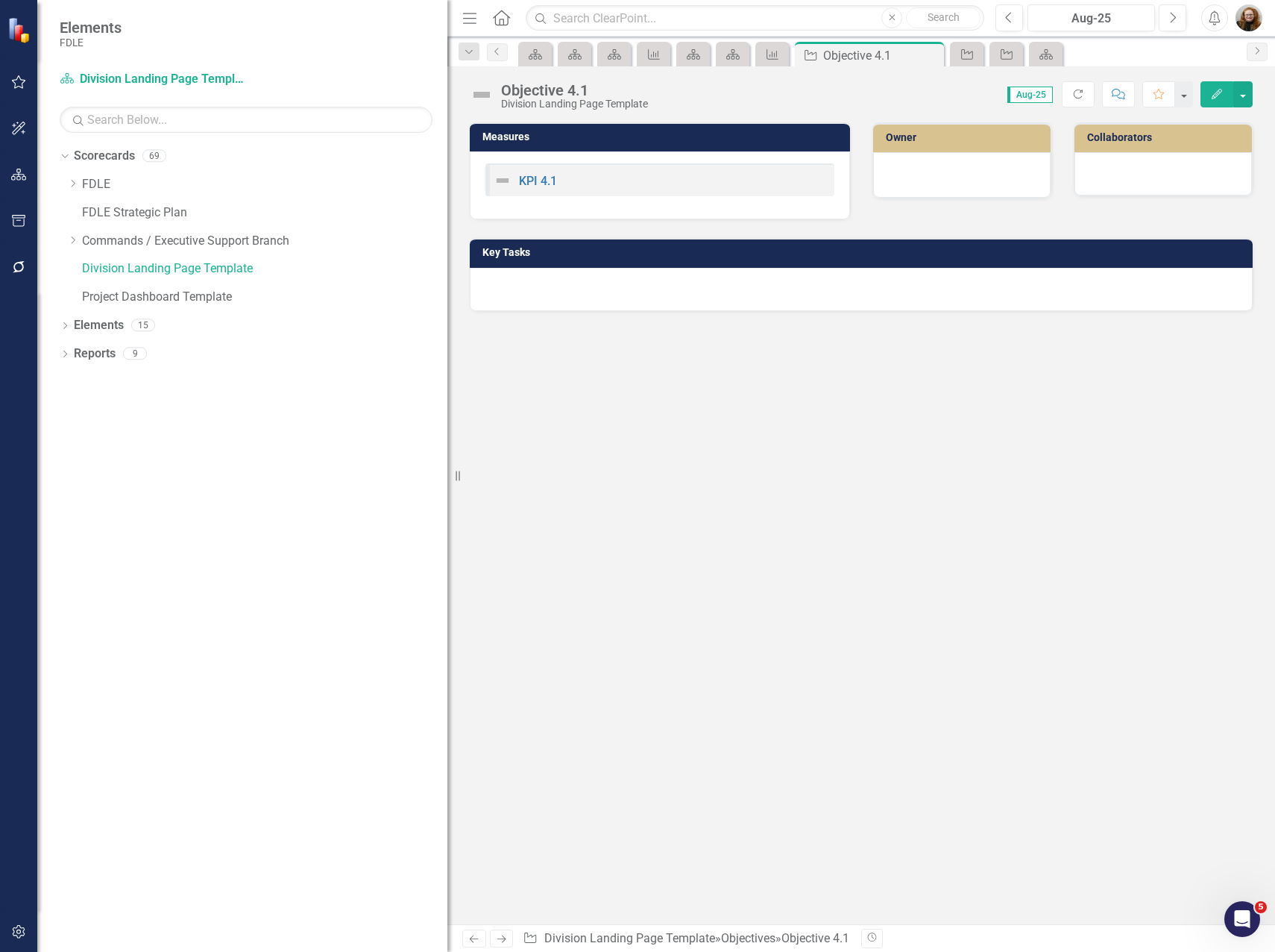
click at [0, 0] on icon "Close" at bounding box center [0, 0] width 0 height 0
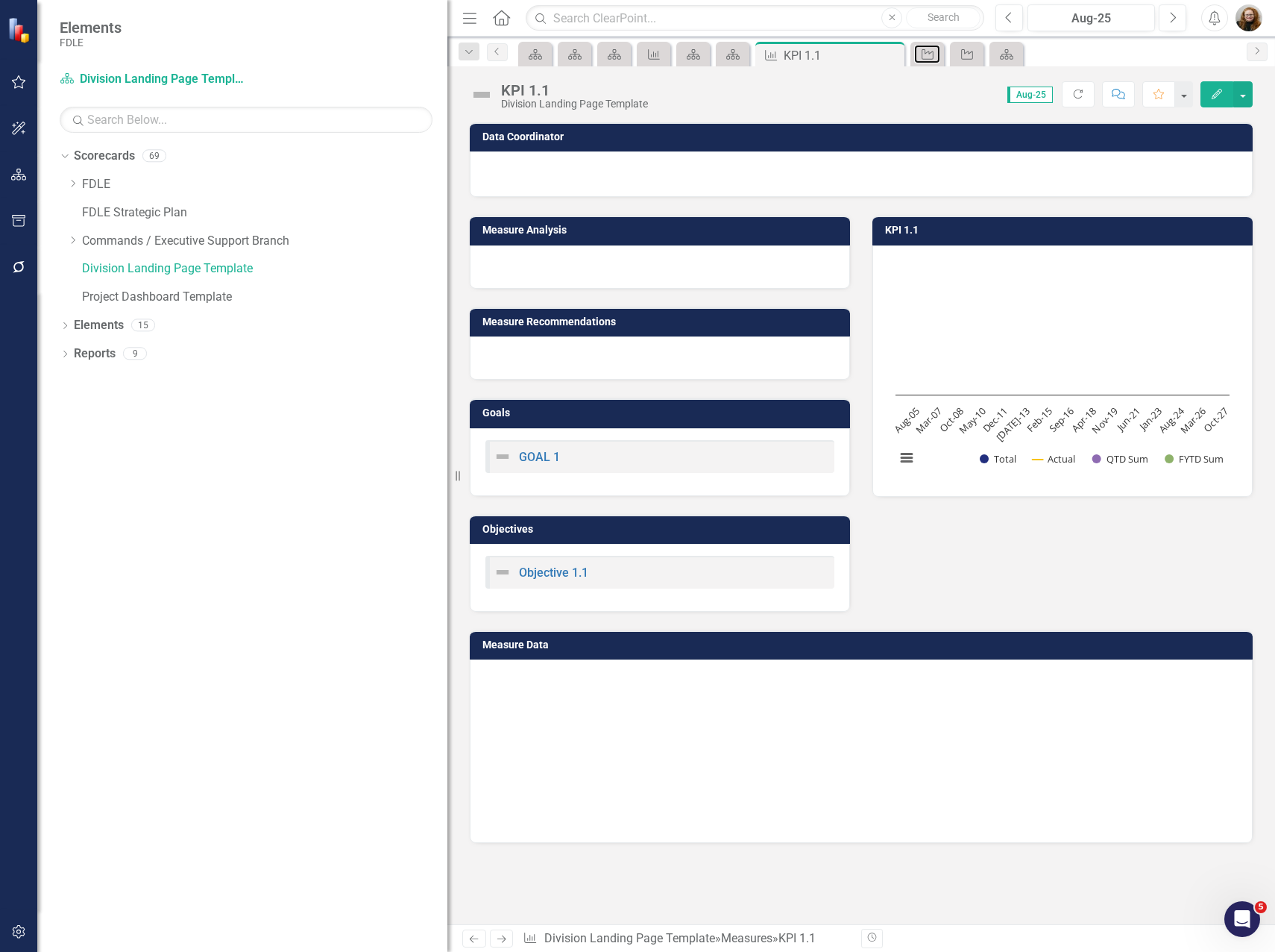
click at [936, 54] on link "Objective" at bounding box center [927, 53] width 26 height 19
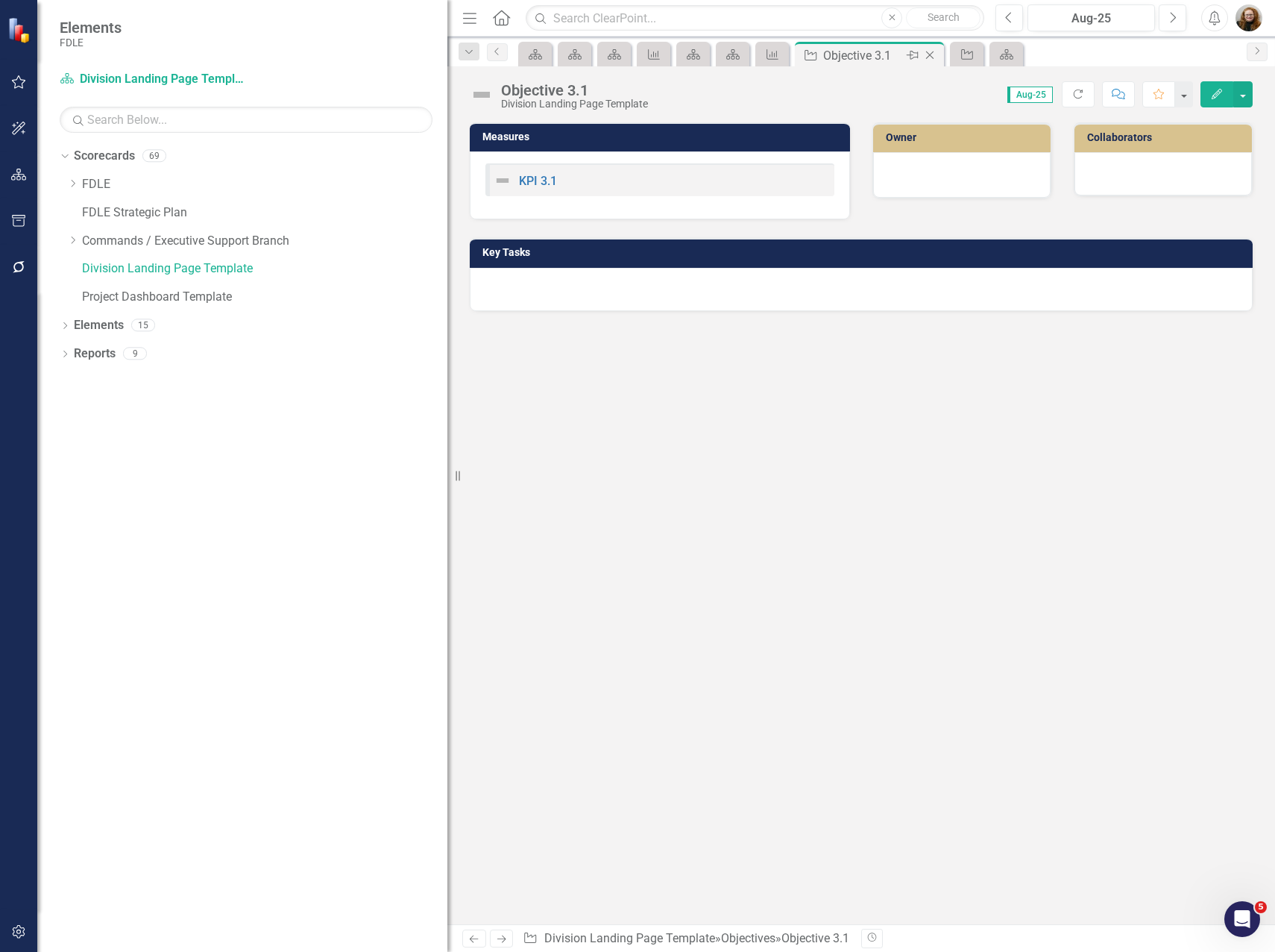
click at [936, 54] on icon "Close" at bounding box center [930, 54] width 15 height 12
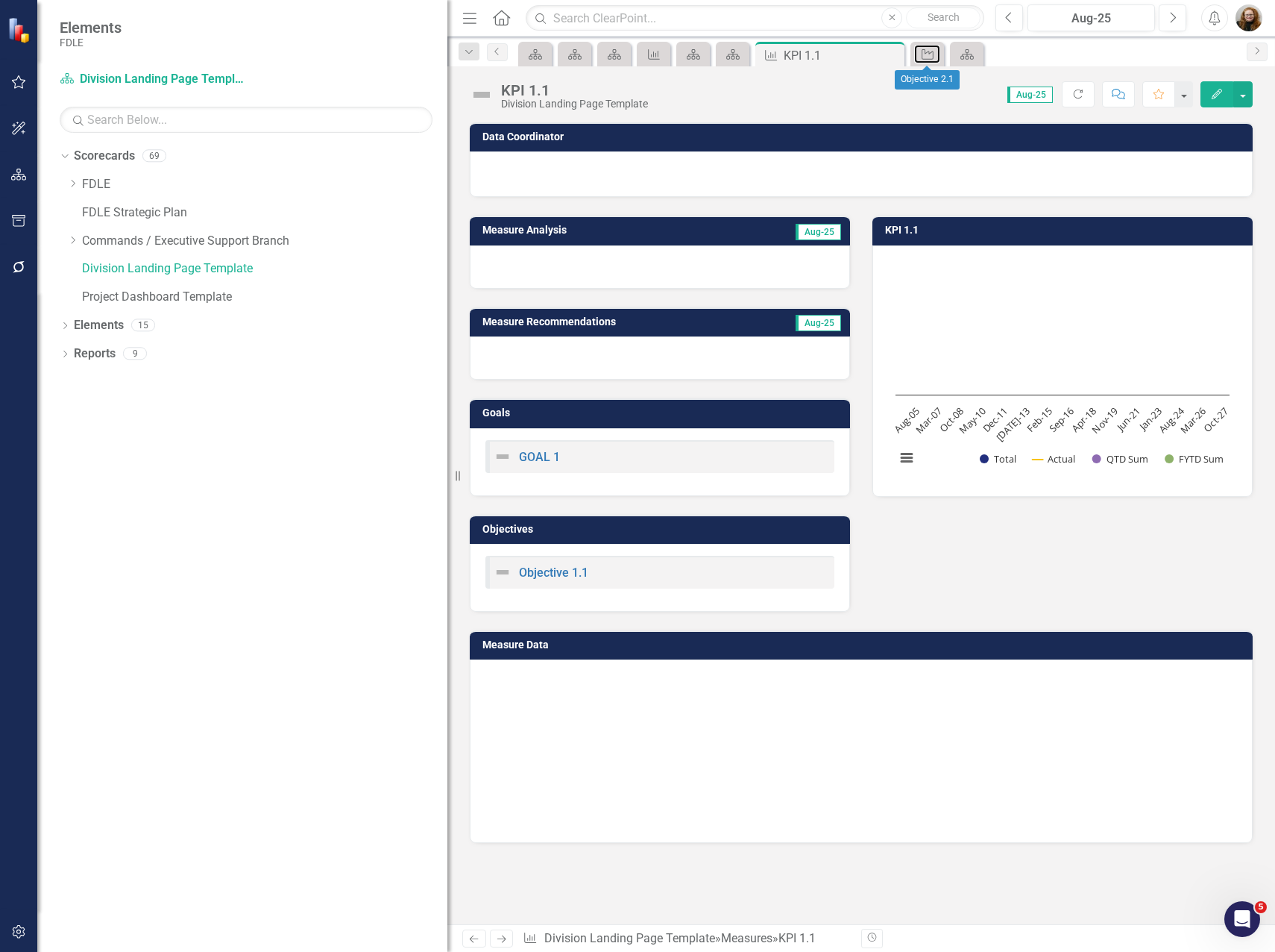
click at [936, 54] on link "Objective" at bounding box center [927, 53] width 26 height 19
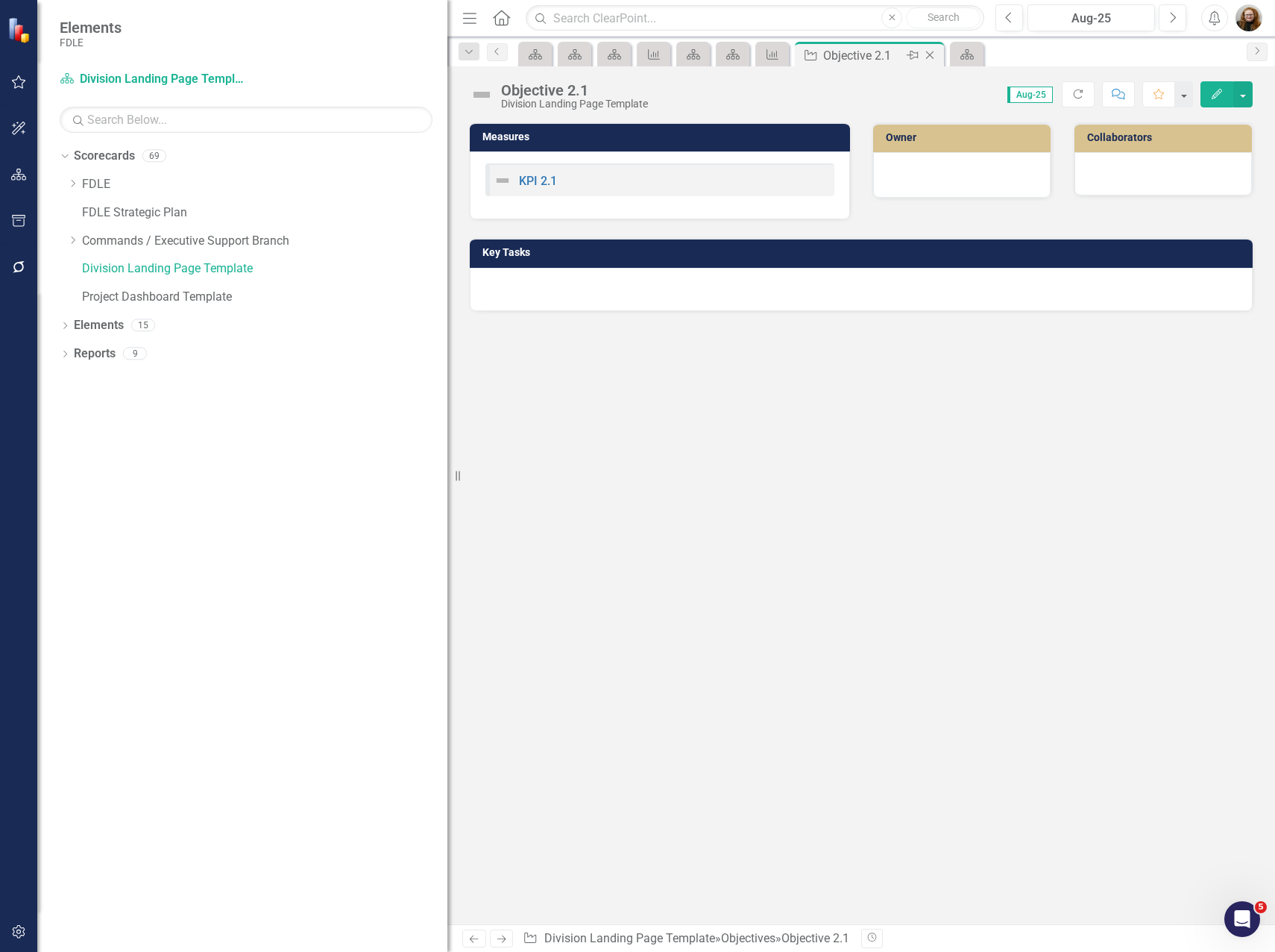
click at [926, 54] on icon "Close" at bounding box center [930, 54] width 15 height 12
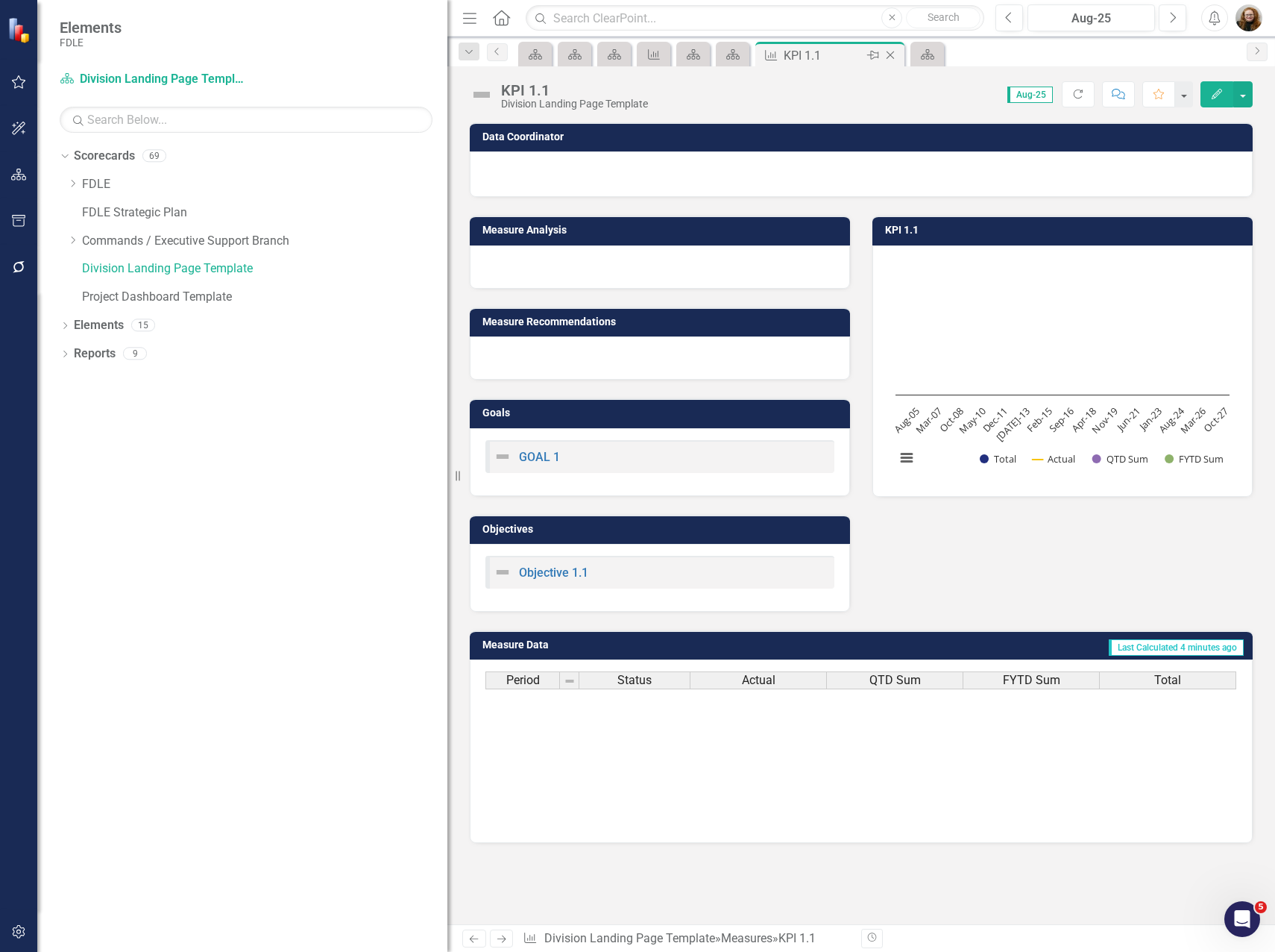
click at [898, 57] on div "Close" at bounding box center [891, 55] width 19 height 19
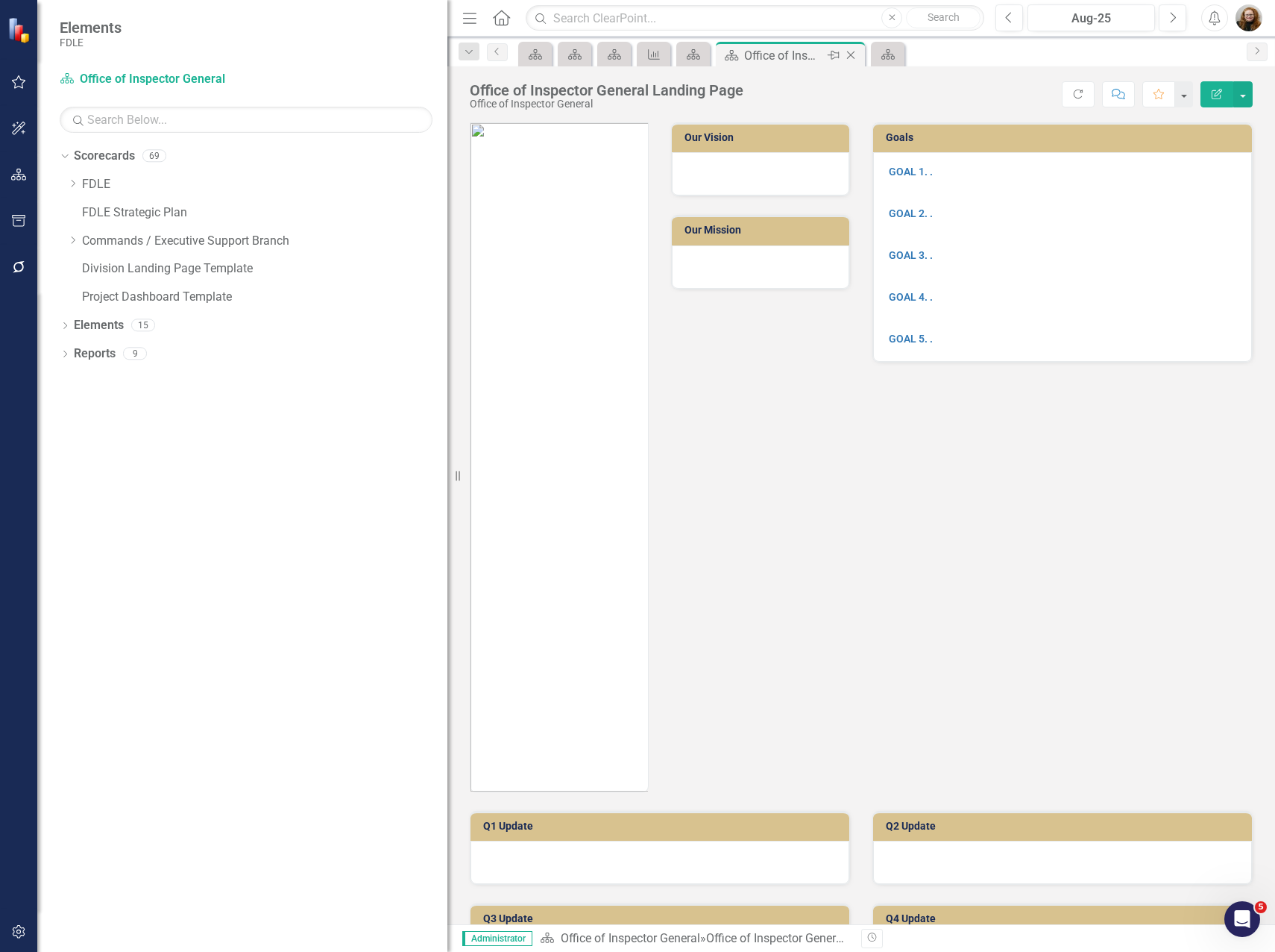
click at [854, 53] on icon "Close" at bounding box center [850, 54] width 15 height 12
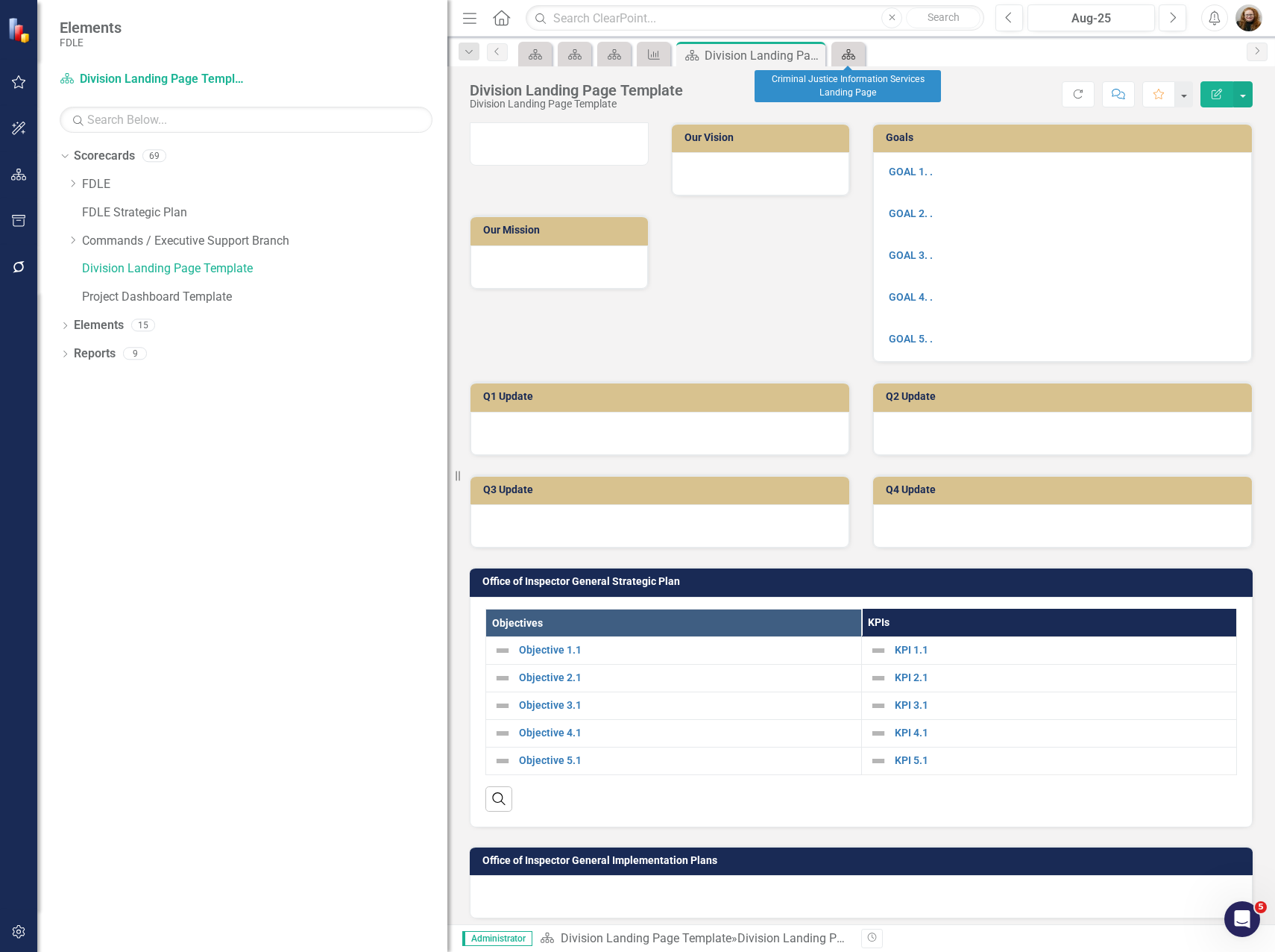
click at [858, 58] on link "Scorecard" at bounding box center [848, 53] width 26 height 19
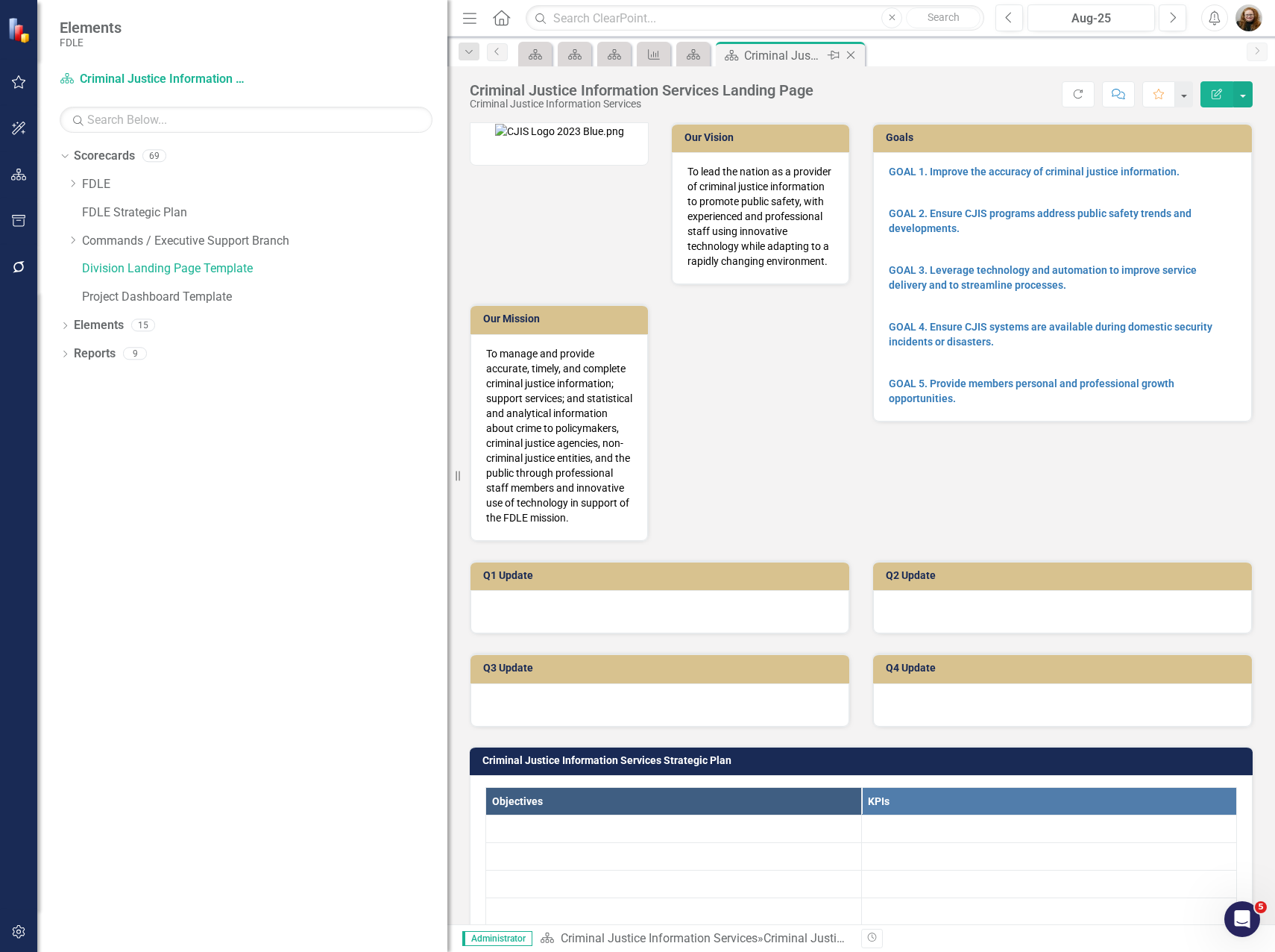
click at [854, 54] on icon "Close" at bounding box center [850, 54] width 15 height 12
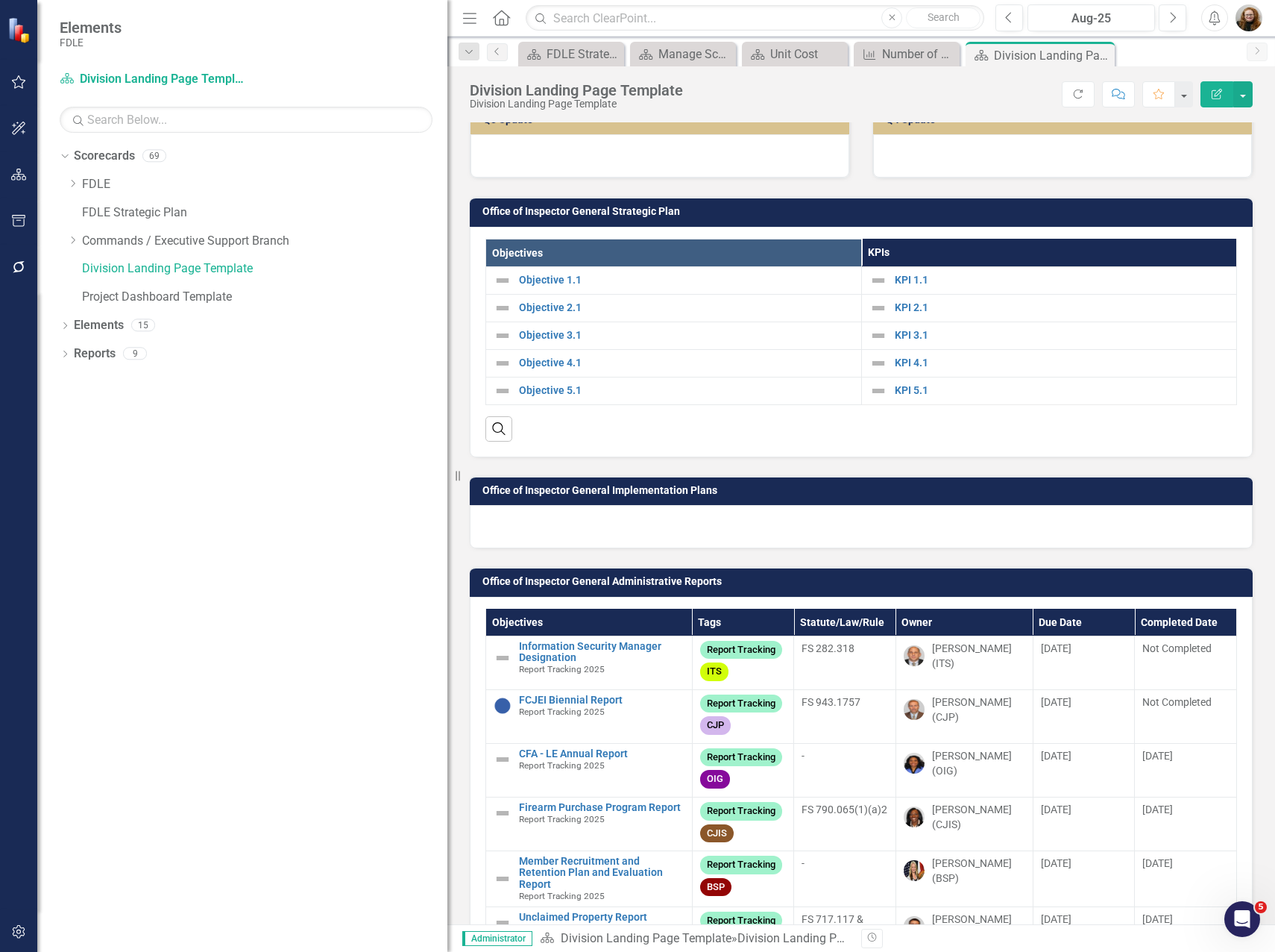
scroll to position [448, 0]
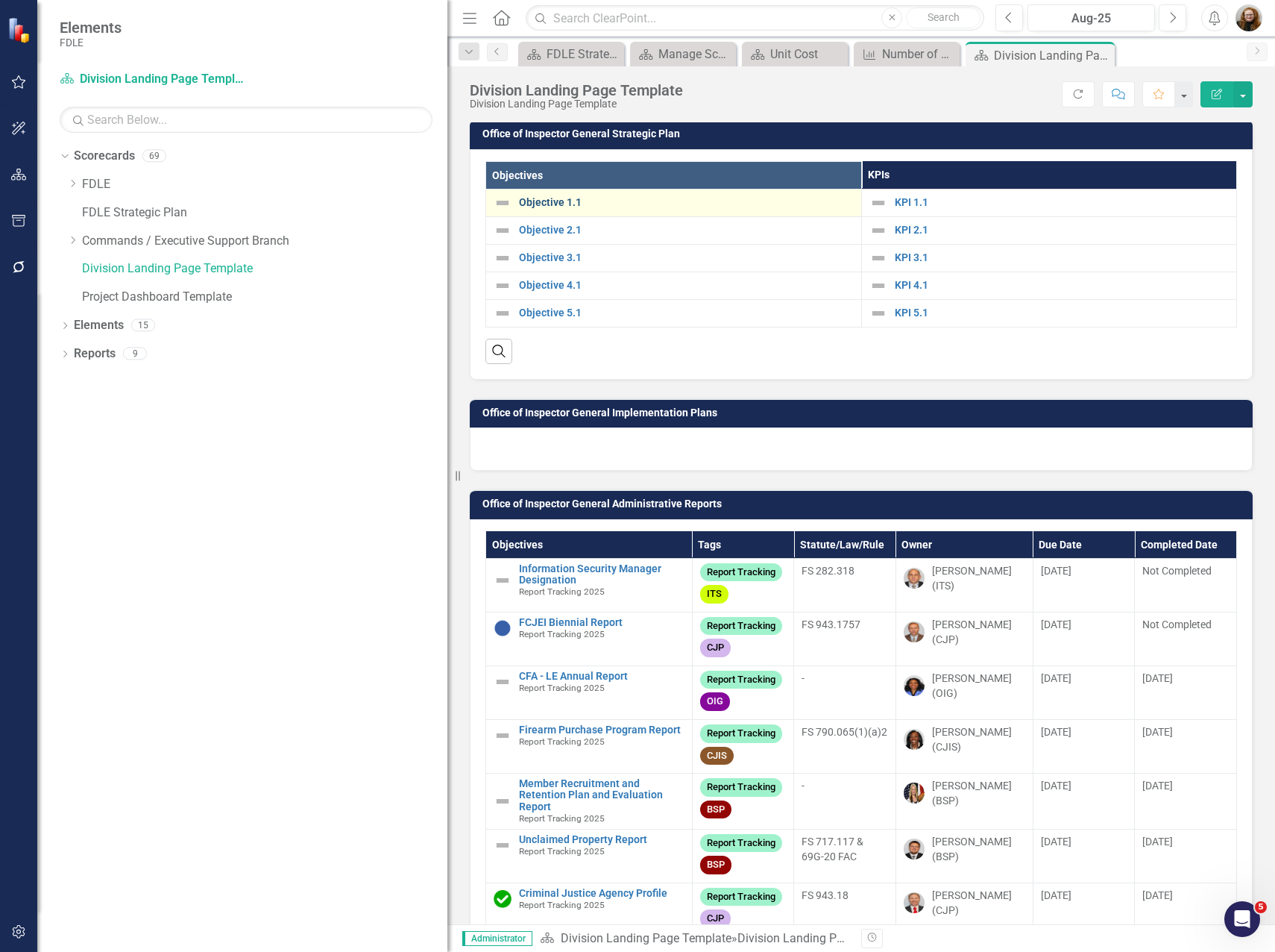
click at [576, 200] on link "Objective 1.1" at bounding box center [686, 202] width 335 height 12
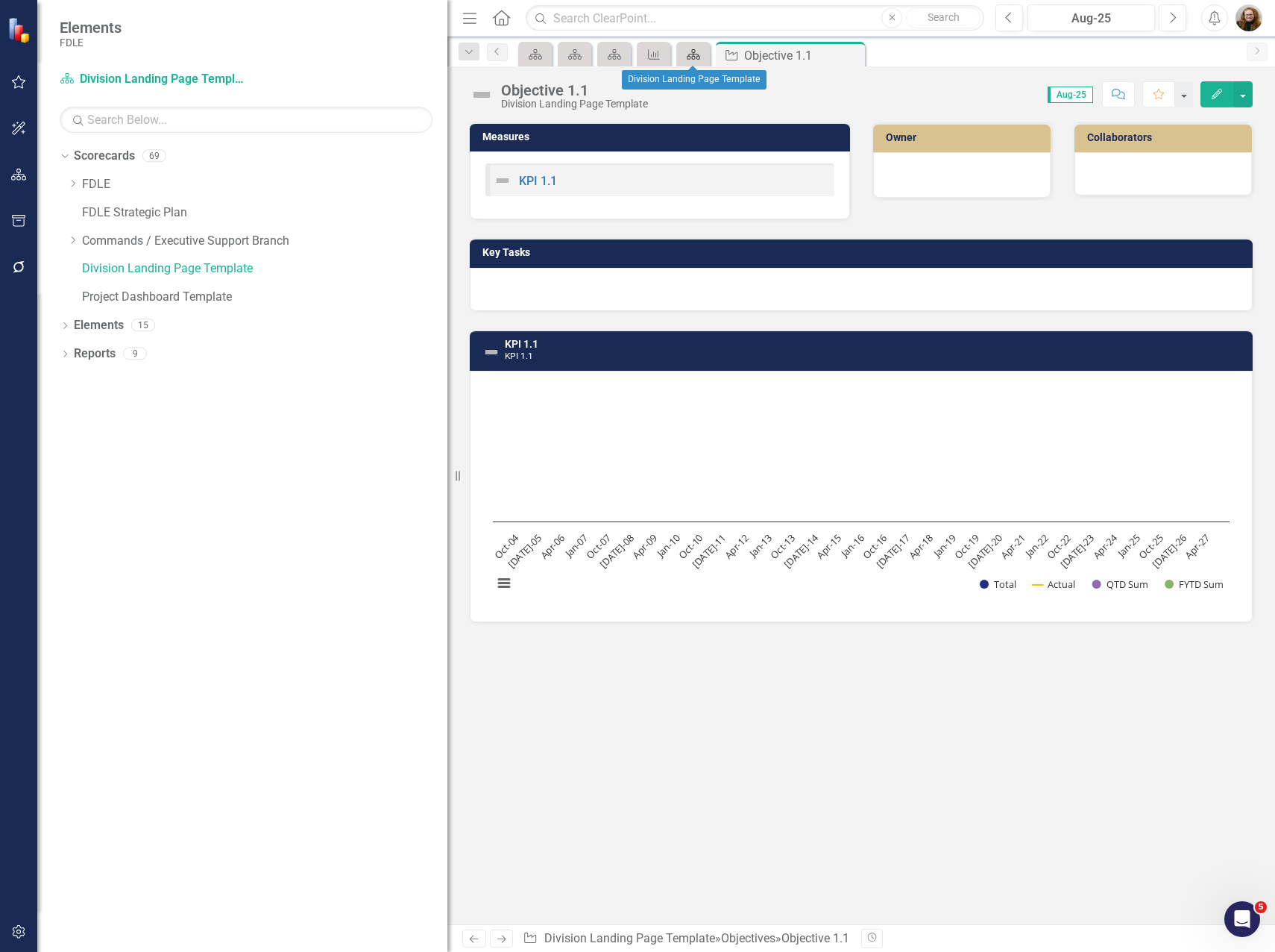
click at [695, 57] on icon at bounding box center [694, 54] width 13 height 11
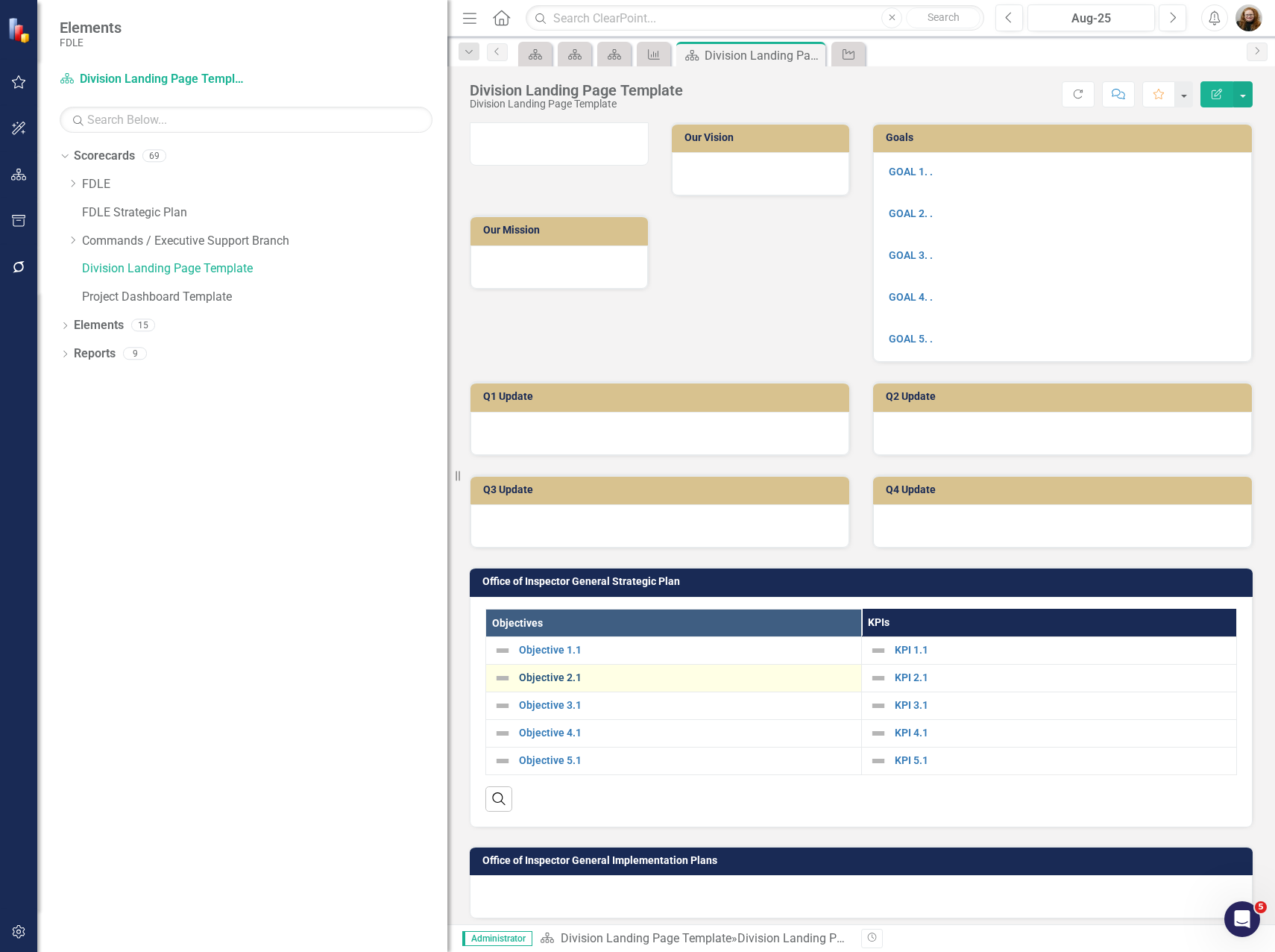
click at [545, 682] on link "Objective 2.1" at bounding box center [686, 678] width 335 height 12
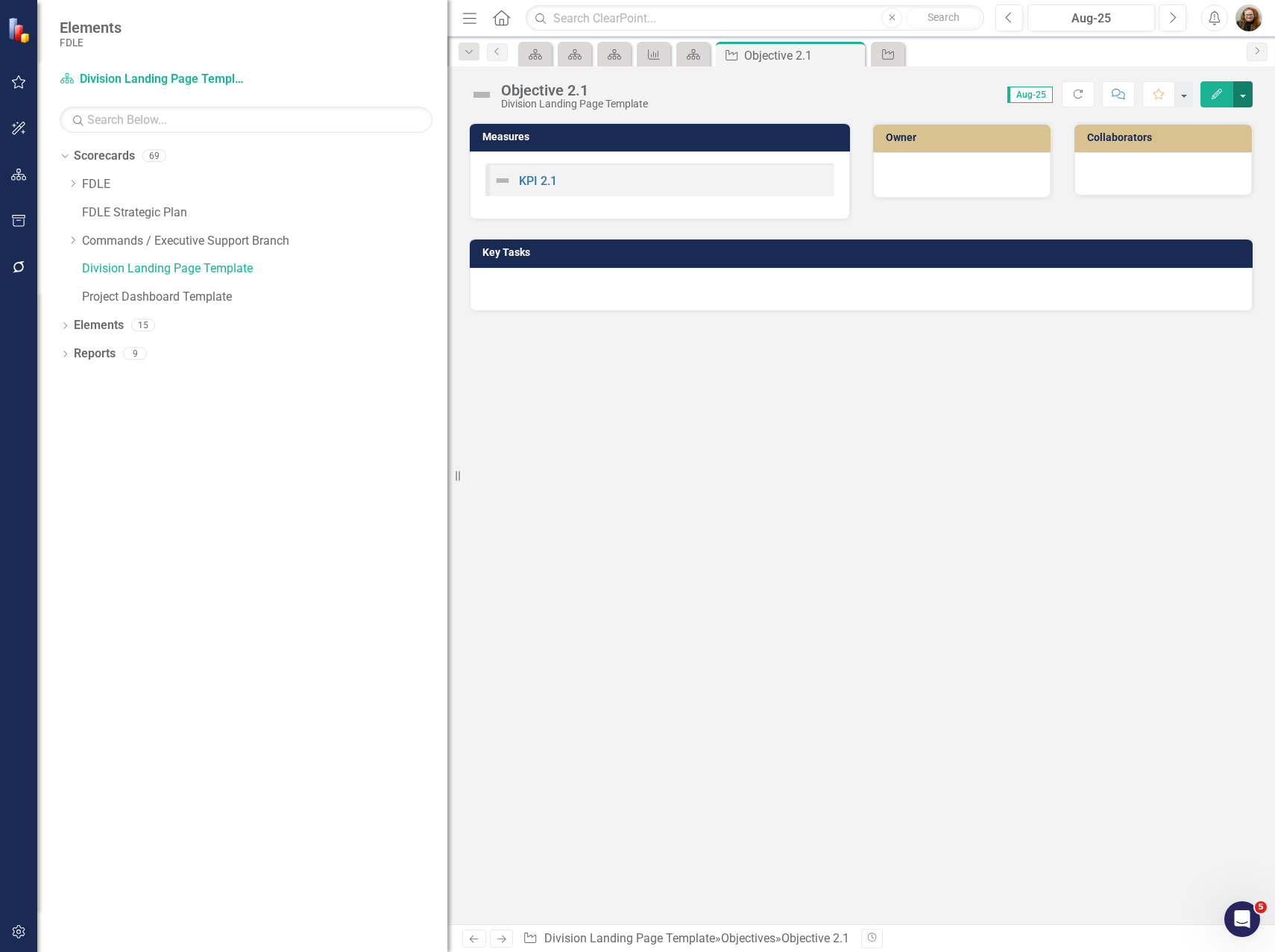
click at [1238, 98] on button "button" at bounding box center [1244, 94] width 20 height 26
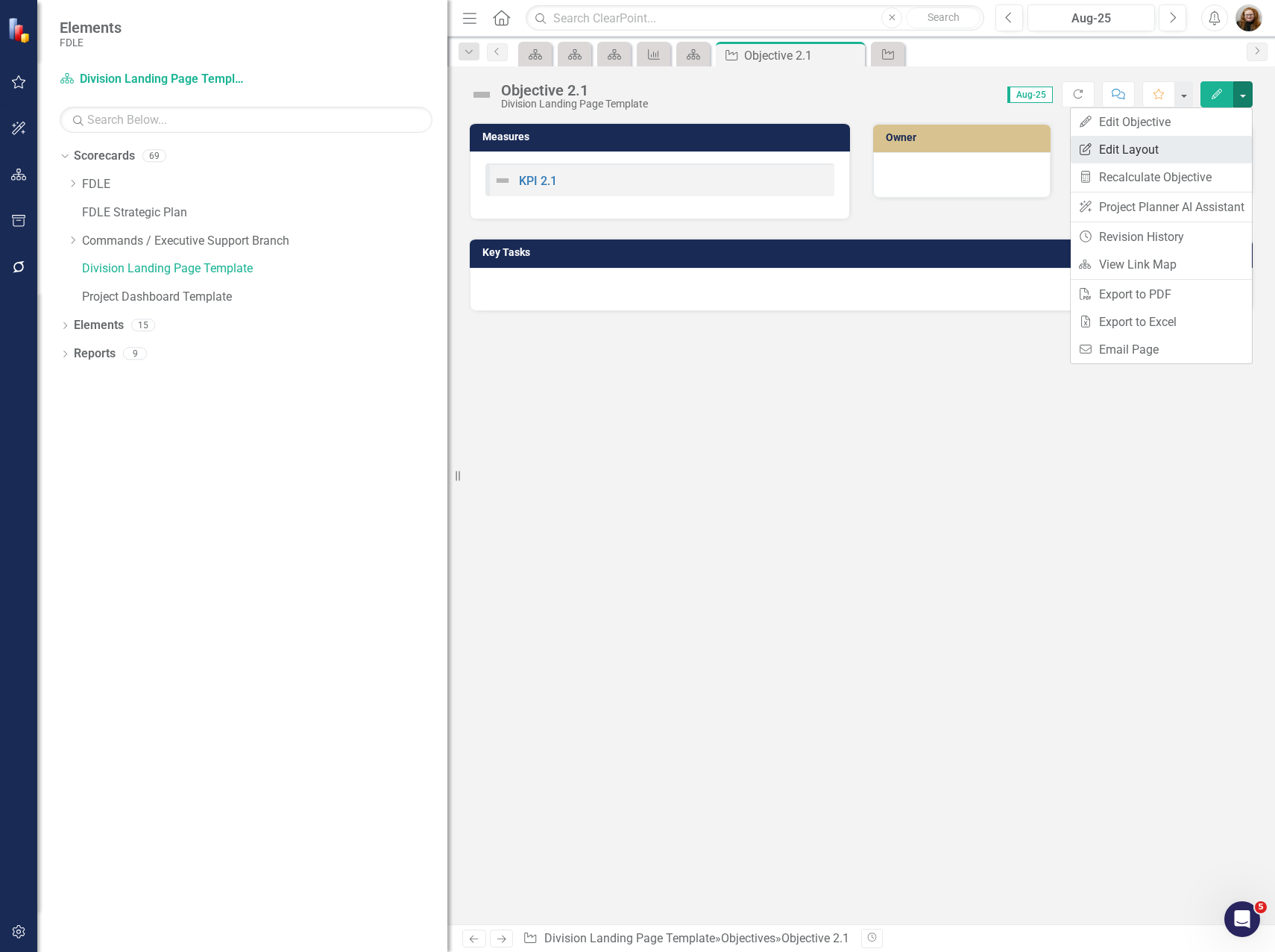
click at [1123, 142] on link "Edit Report Edit Layout" at bounding box center [1162, 149] width 182 height 28
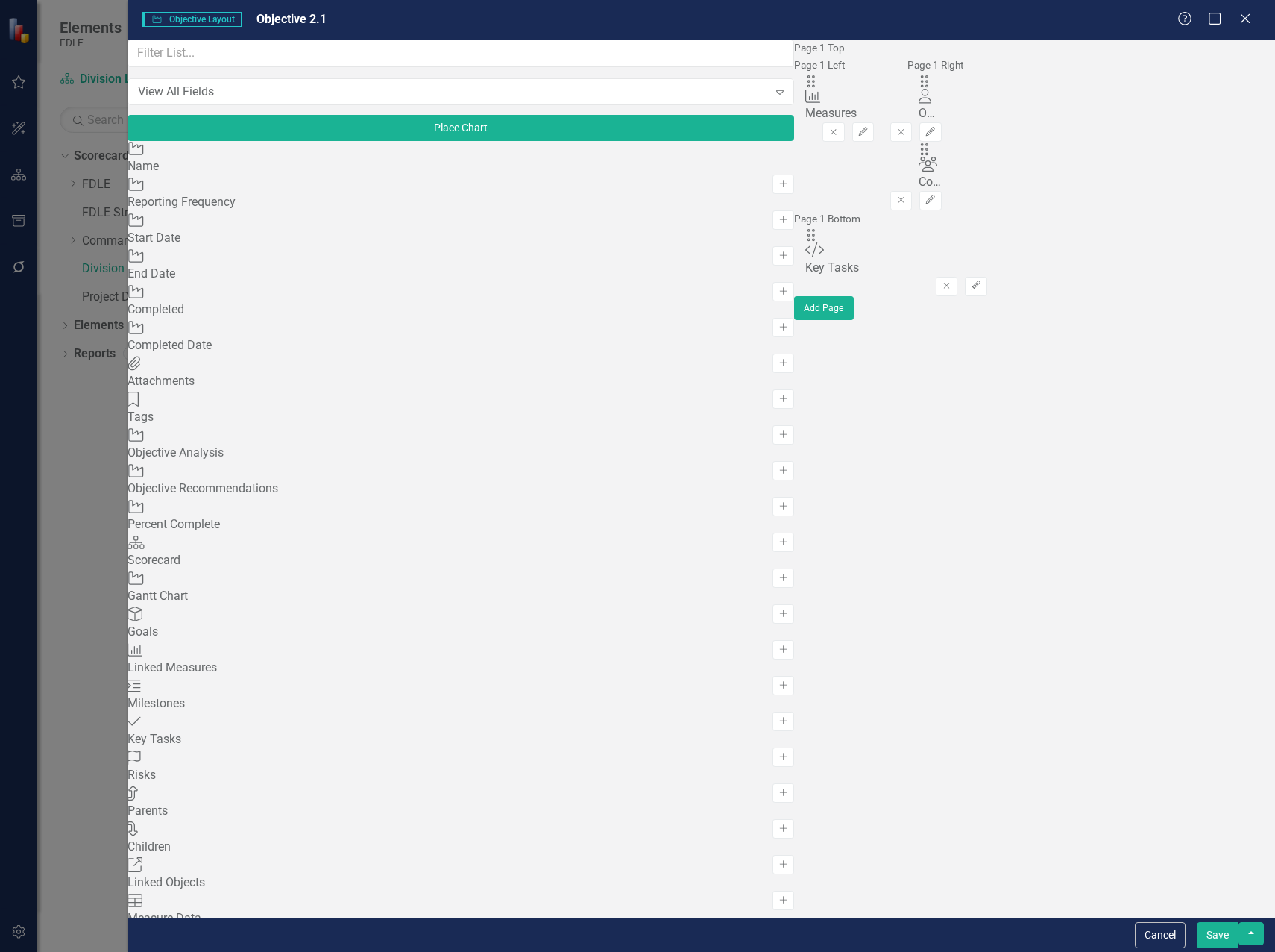
scroll to position [1045, 0]
drag, startPoint x: 462, startPoint y: 95, endPoint x: 464, endPoint y: 324, distance: 229.0
click at [1220, 940] on button "Save" at bounding box center [1217, 934] width 42 height 26
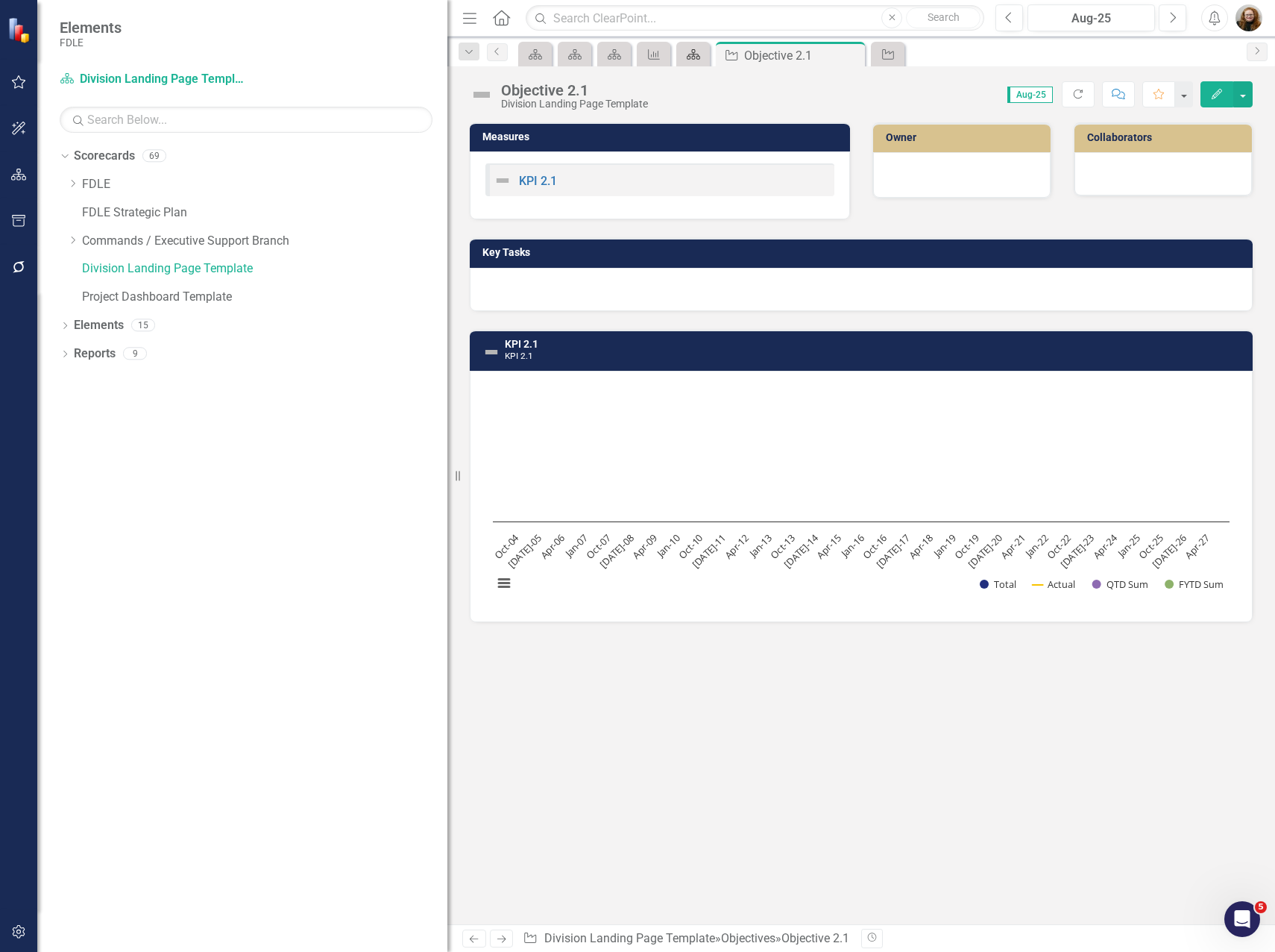
click at [688, 58] on icon "Scorecard" at bounding box center [694, 53] width 15 height 12
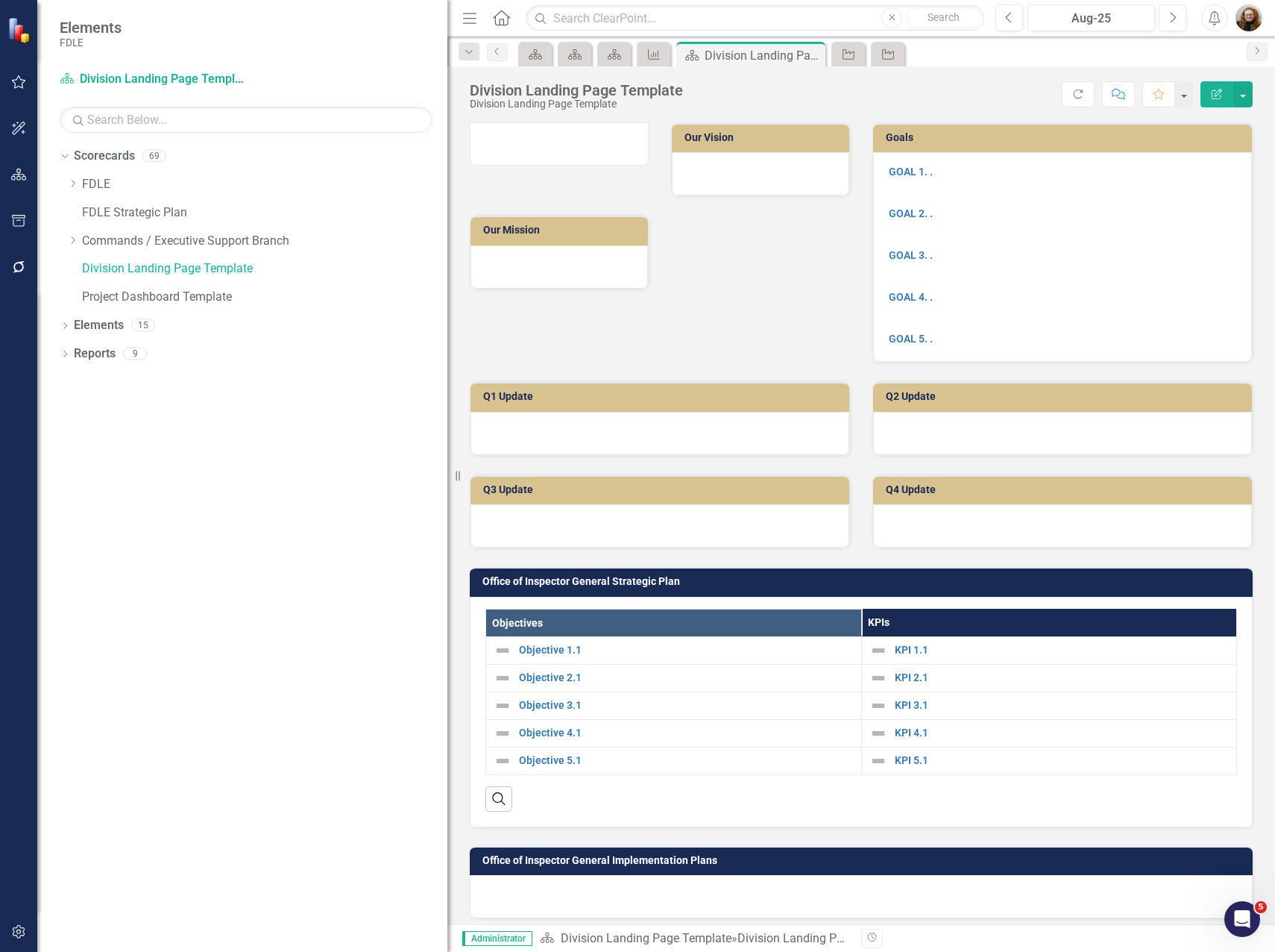
scroll to position [75, 0]
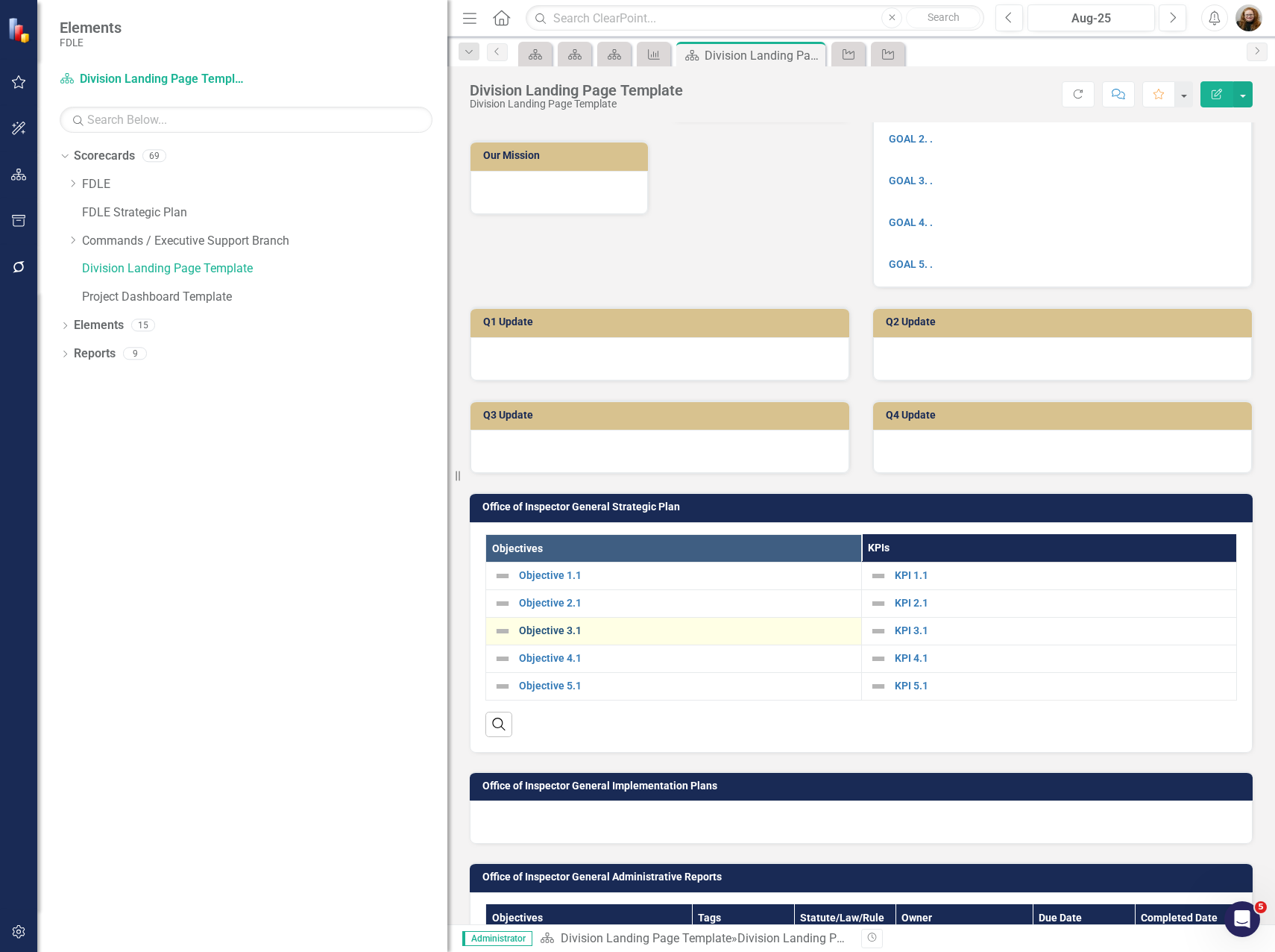
click at [563, 635] on link "Objective 3.1" at bounding box center [686, 631] width 335 height 12
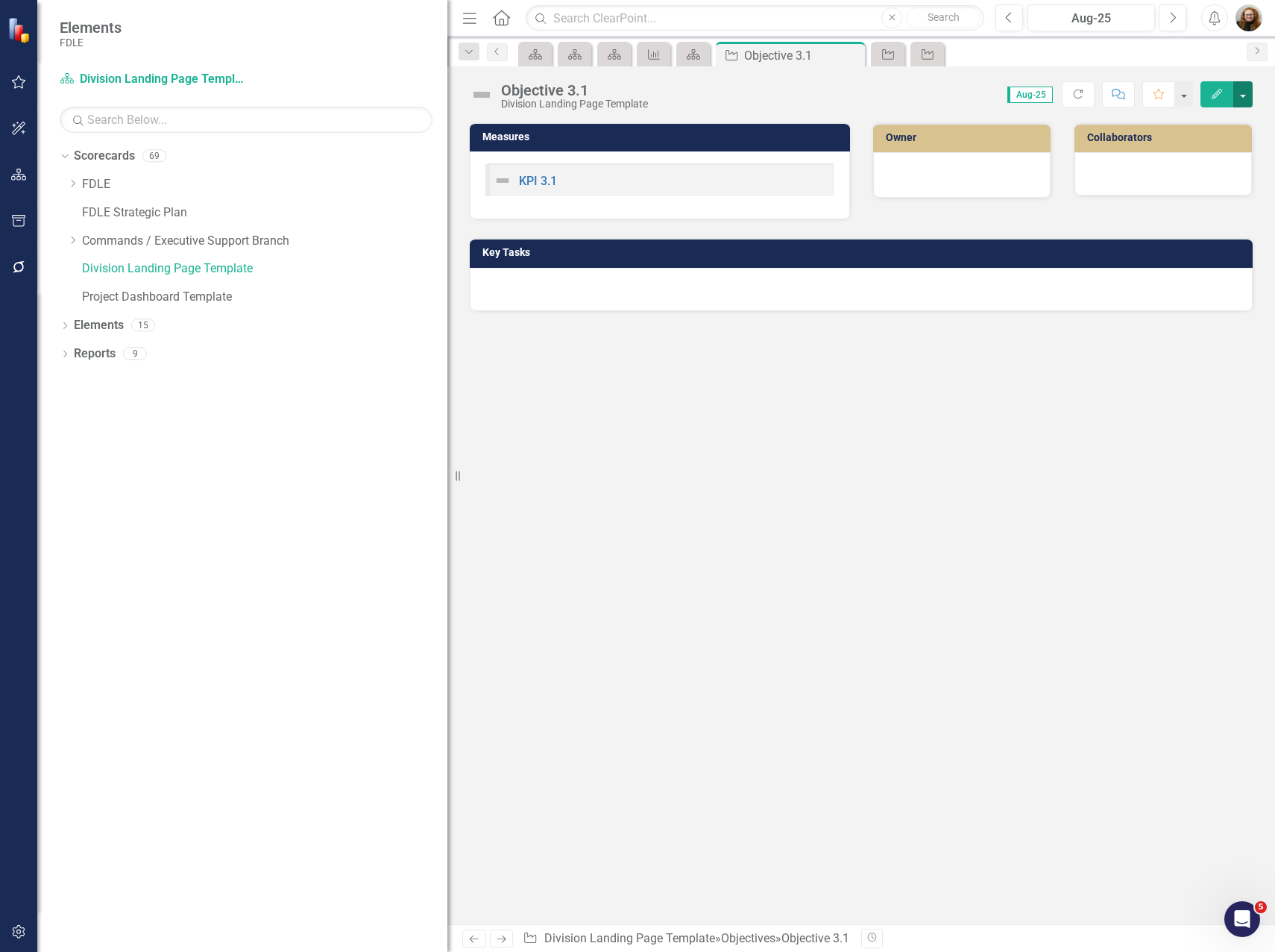
click at [1247, 94] on button "button" at bounding box center [1244, 94] width 20 height 26
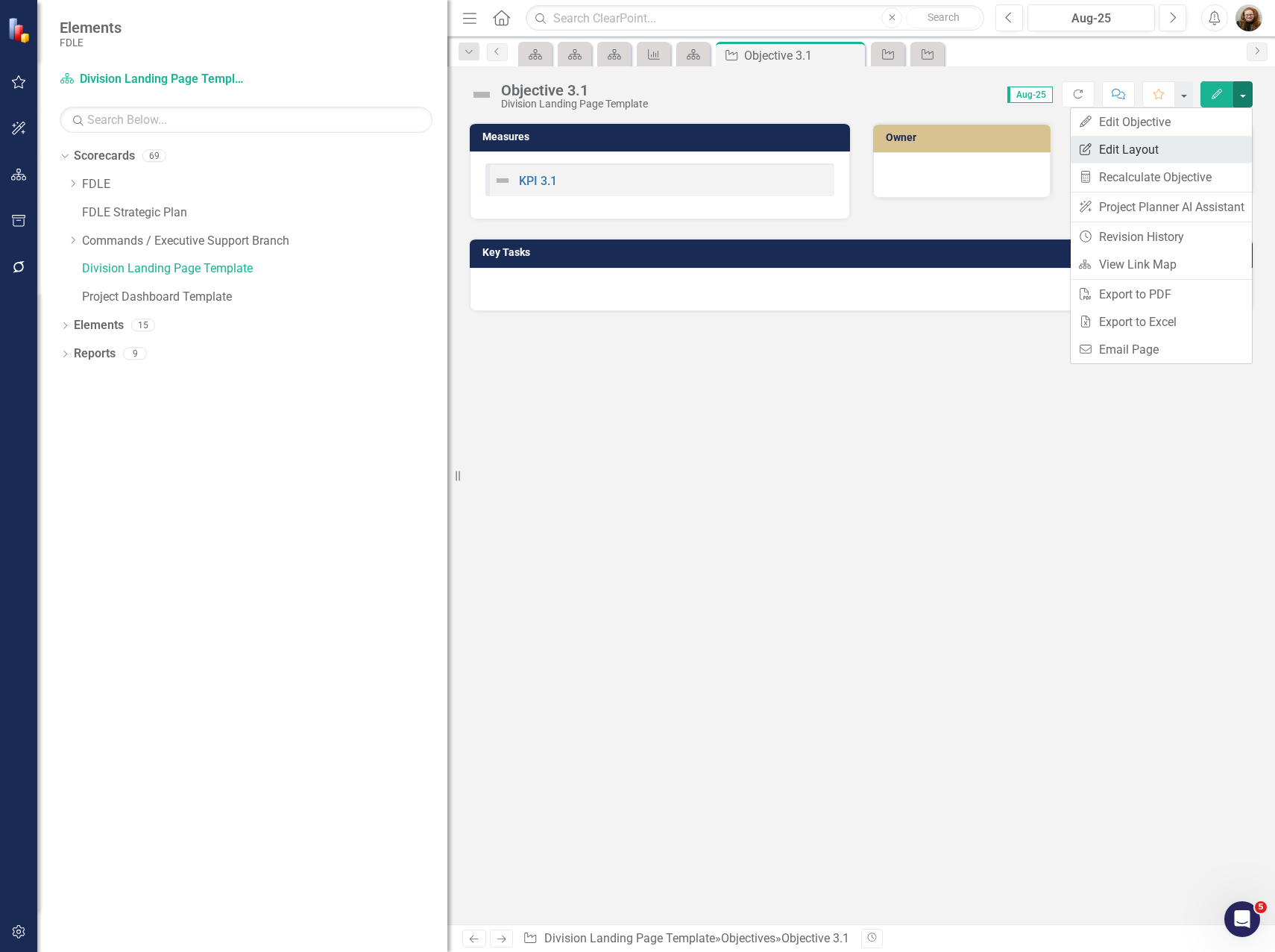
click at [1176, 145] on link "Edit Report Edit Layout" at bounding box center [1162, 149] width 182 height 28
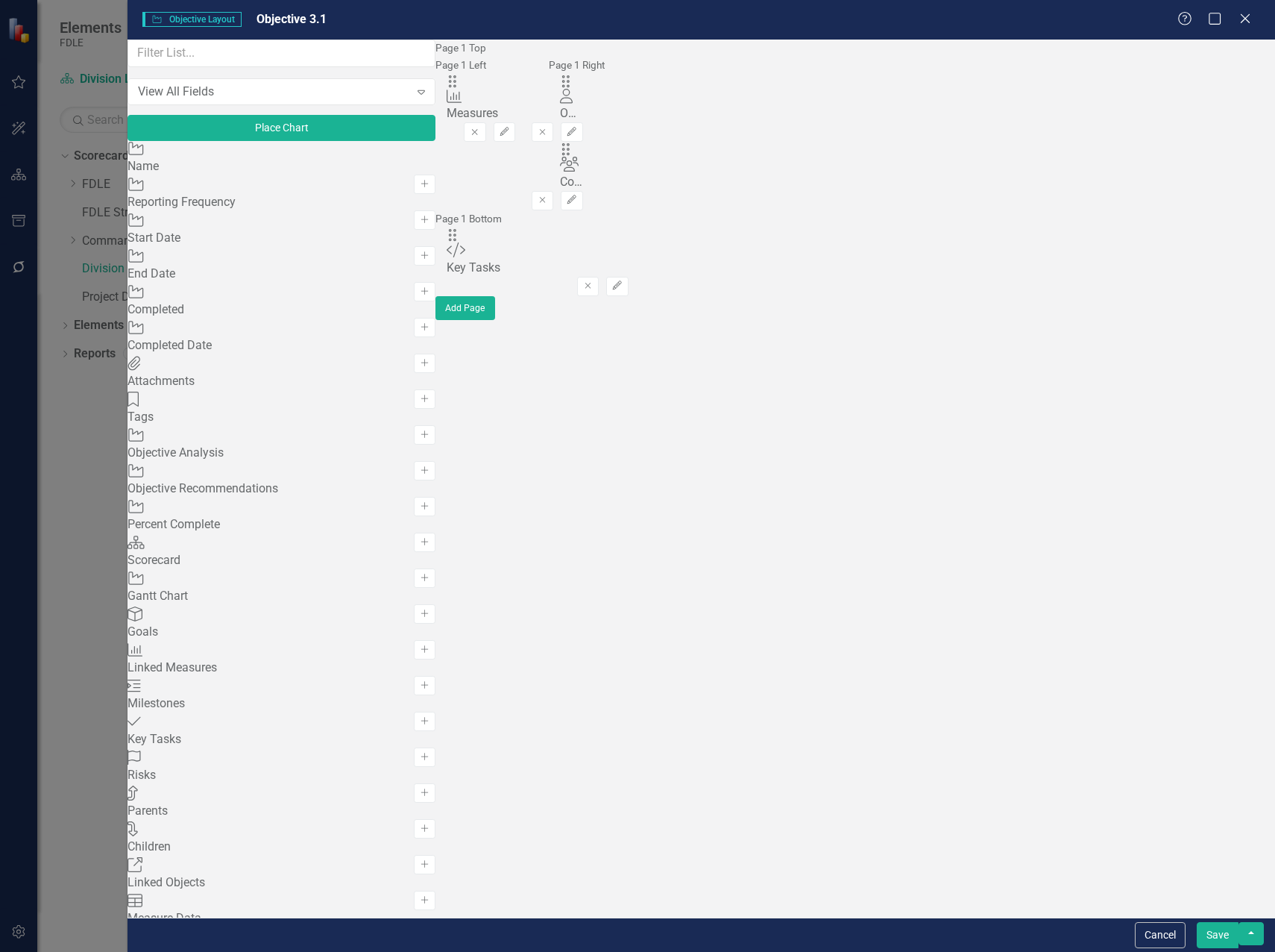
scroll to position [1343, 0]
drag, startPoint x: 462, startPoint y: 95, endPoint x: 467, endPoint y: 317, distance: 222.1
click at [1221, 933] on button "Save" at bounding box center [1217, 934] width 42 height 26
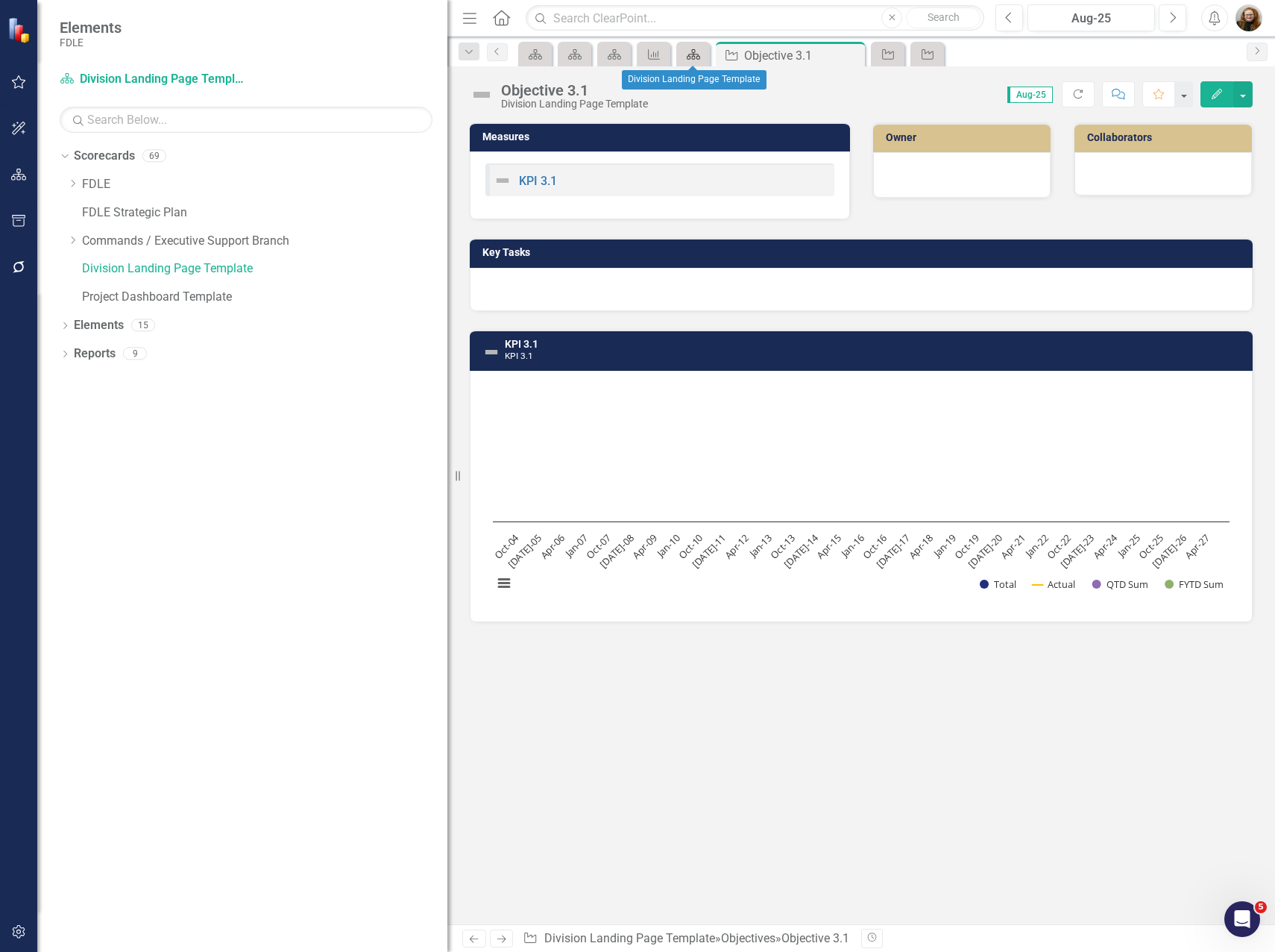
click at [694, 53] on icon at bounding box center [694, 54] width 13 height 11
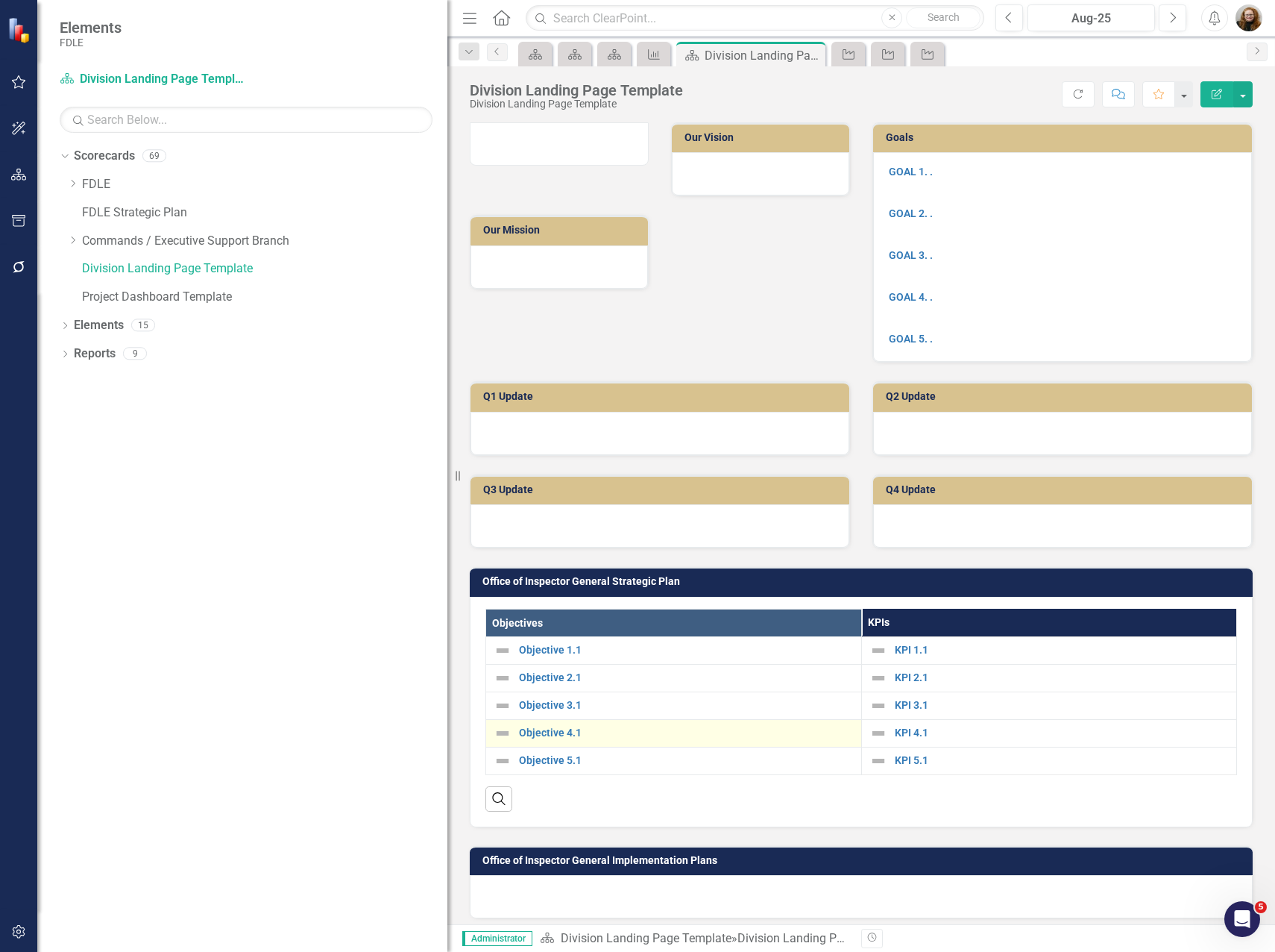
click at [544, 739] on div "Objective 4.1" at bounding box center [674, 733] width 361 height 18
click at [528, 733] on link "Objective 4.1" at bounding box center [686, 733] width 335 height 12
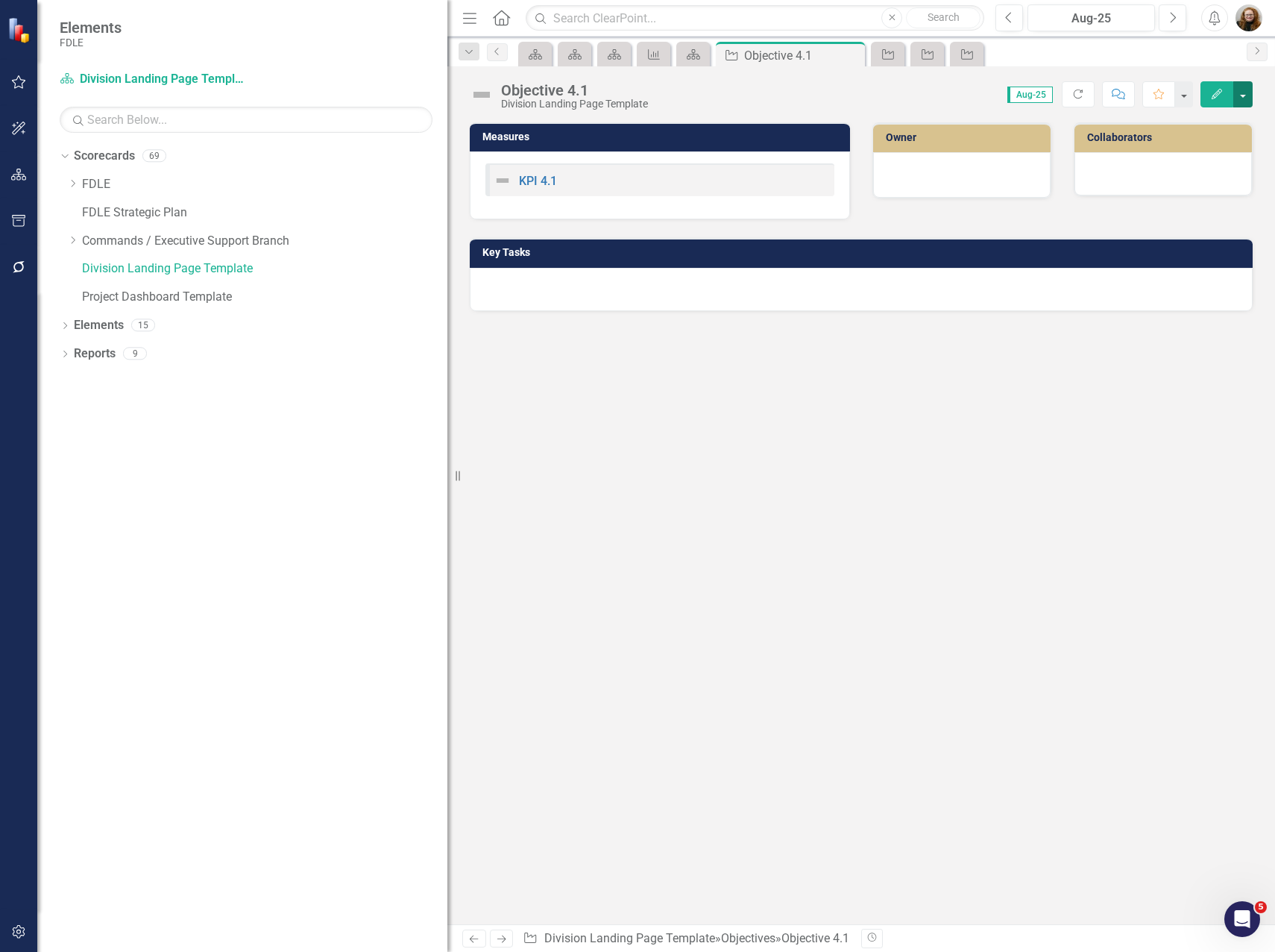
click at [1240, 90] on button "button" at bounding box center [1244, 94] width 20 height 26
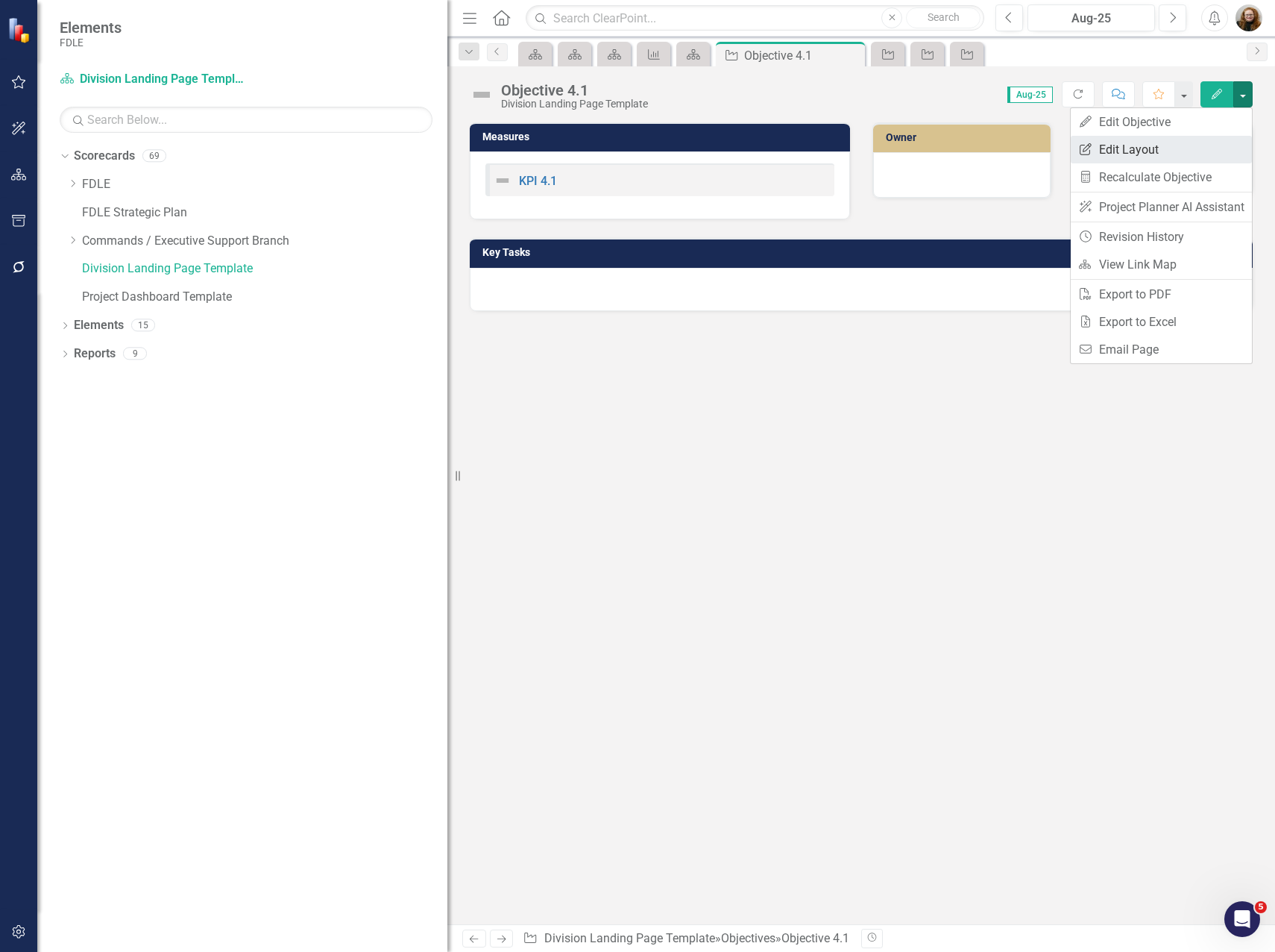
click at [1156, 144] on link "Edit Report Edit Layout" at bounding box center [1162, 149] width 182 height 28
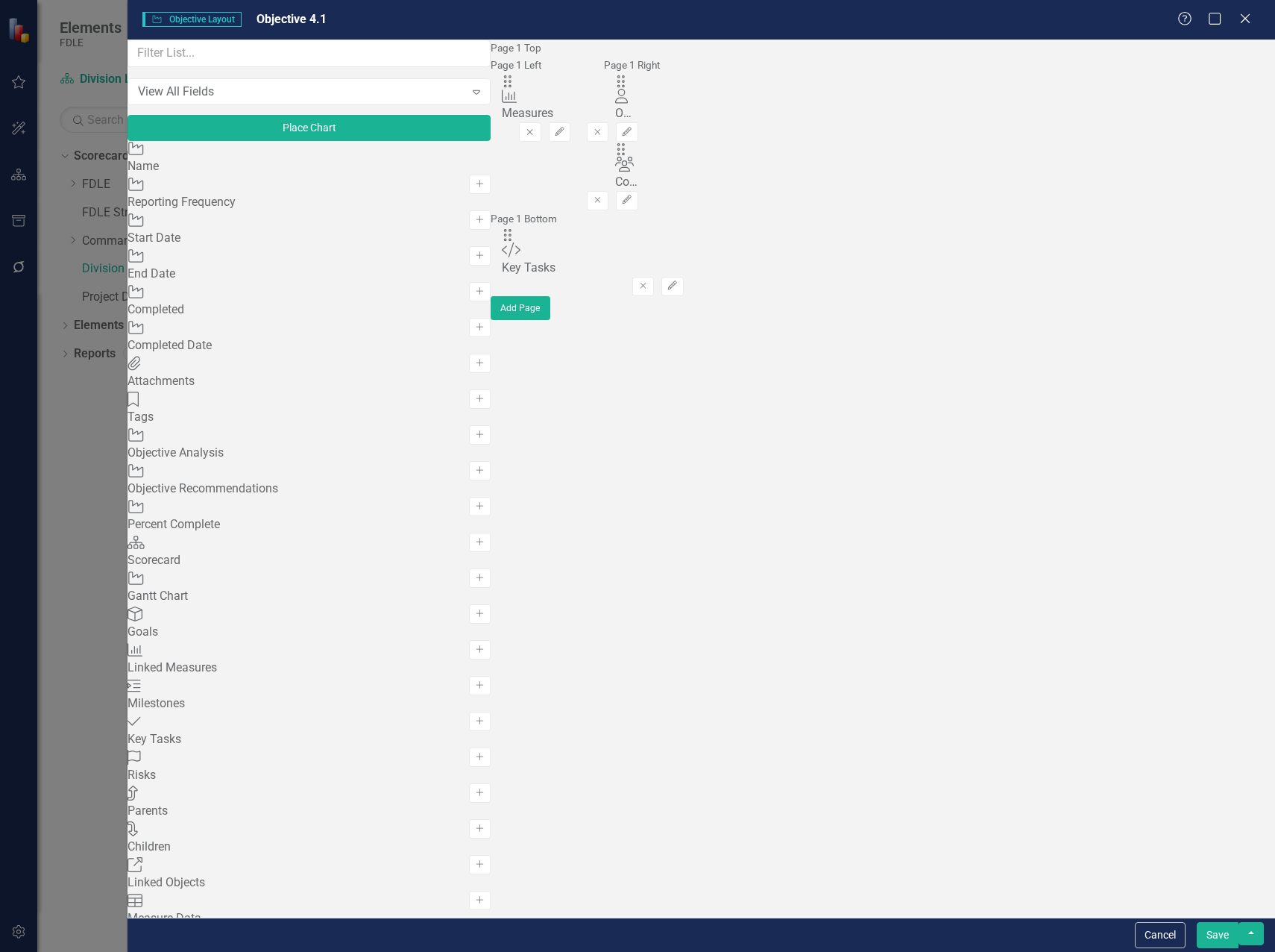
scroll to position [1045, 0]
drag, startPoint x: 468, startPoint y: 100, endPoint x: 480, endPoint y: 338, distance: 238.3
click at [1226, 940] on button "Save" at bounding box center [1217, 934] width 42 height 26
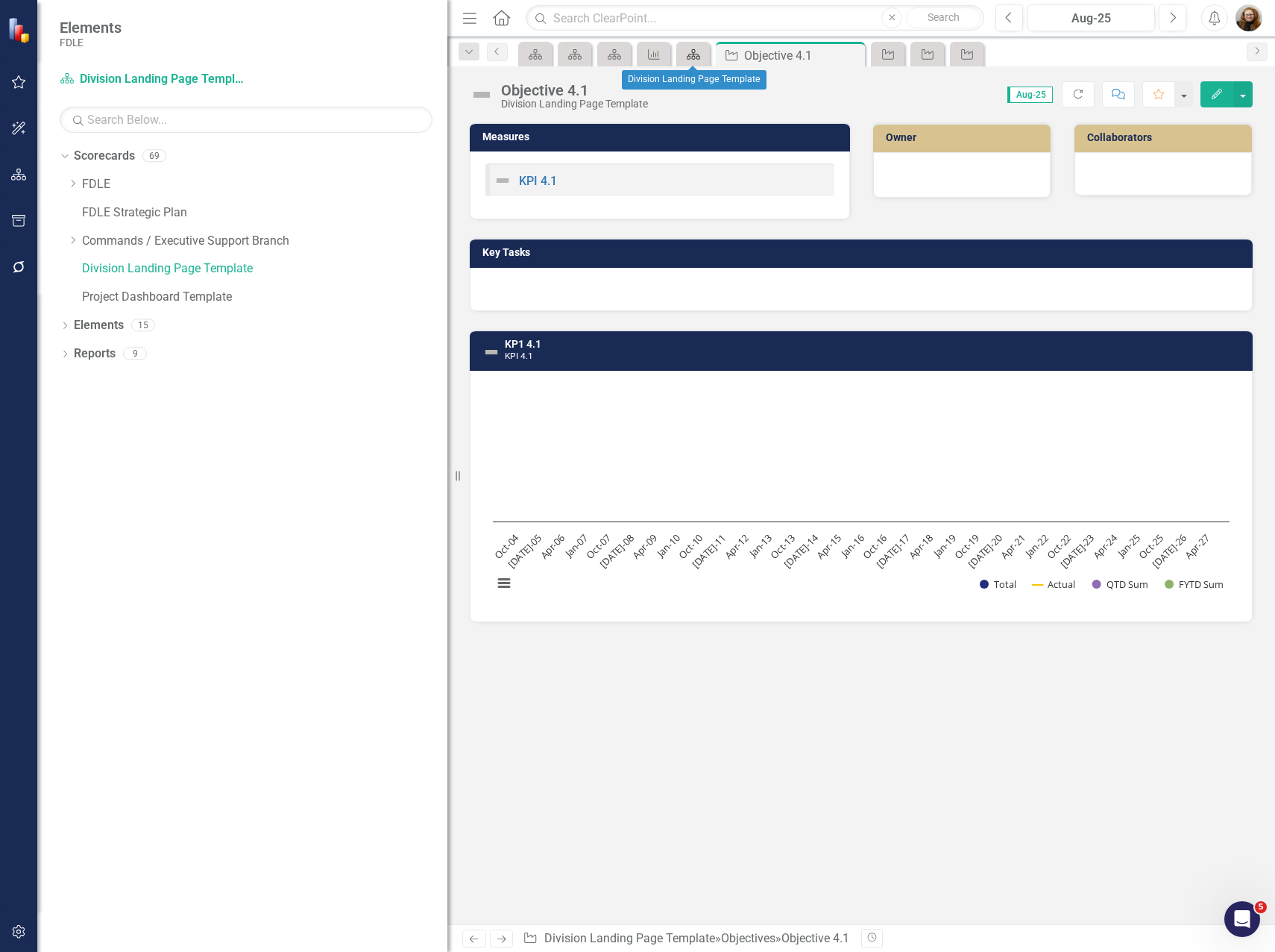
click at [687, 58] on icon at bounding box center [694, 54] width 13 height 11
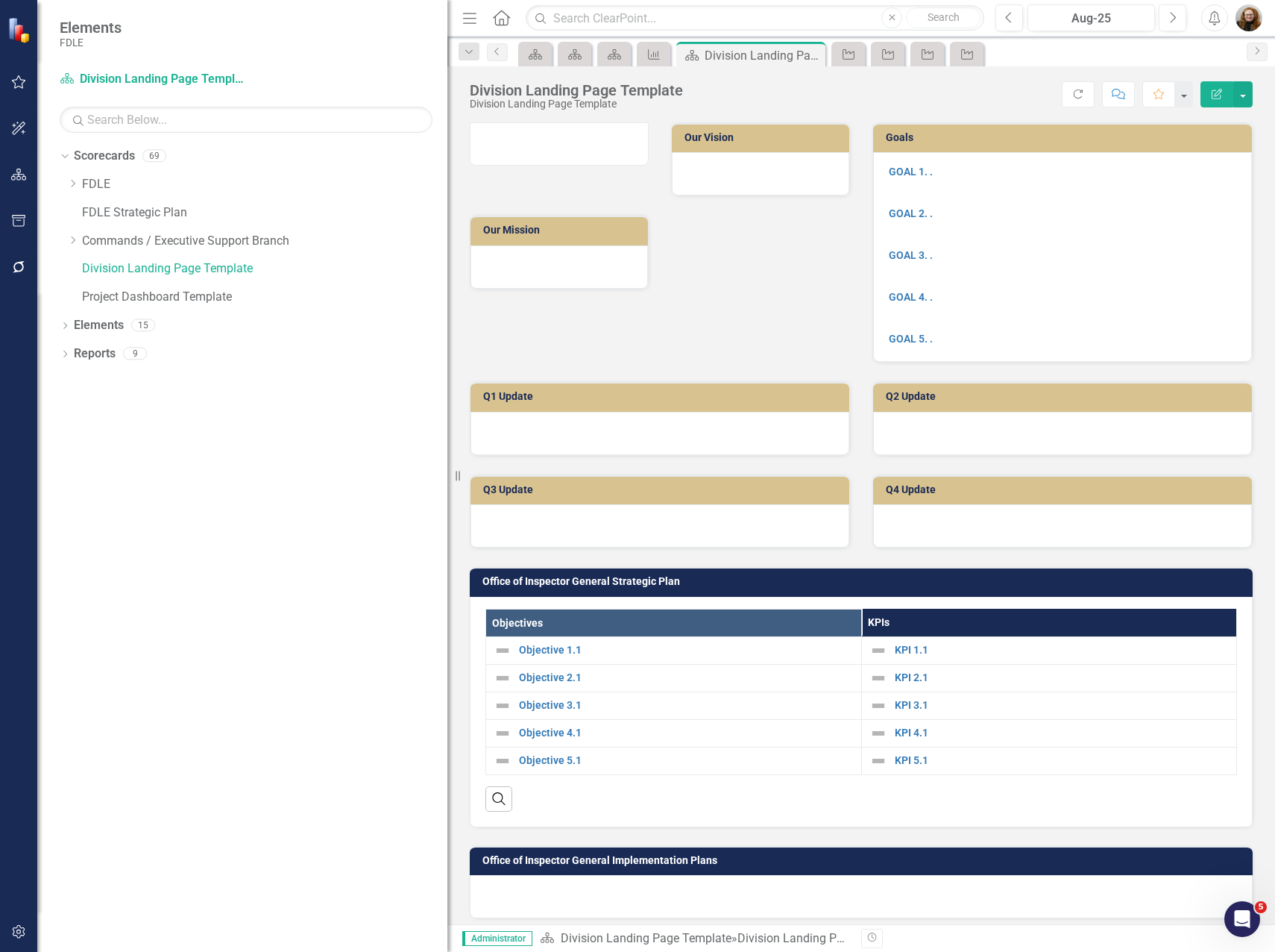
scroll to position [448, 0]
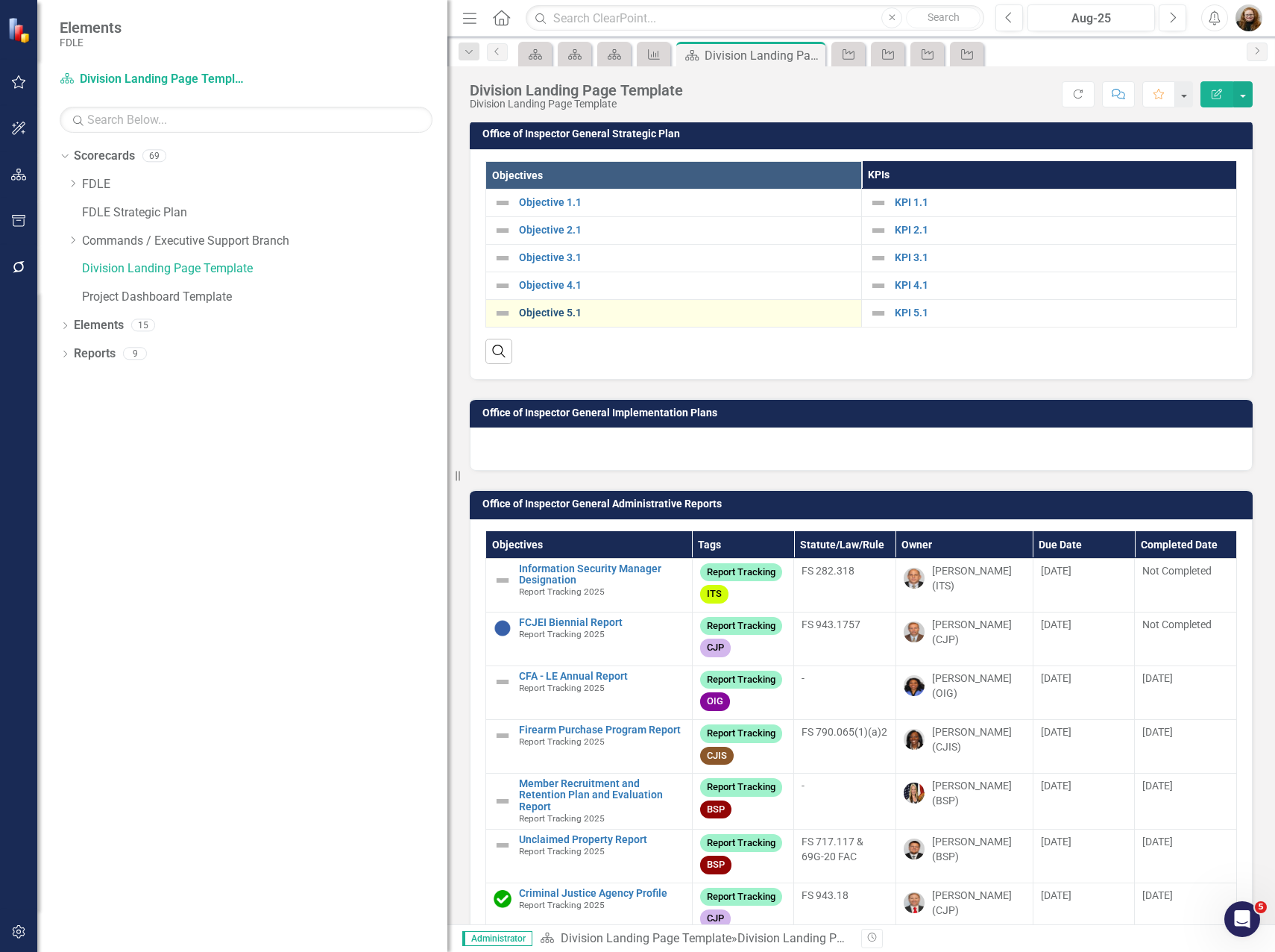
click at [563, 309] on link "Objective 5.1" at bounding box center [686, 313] width 335 height 12
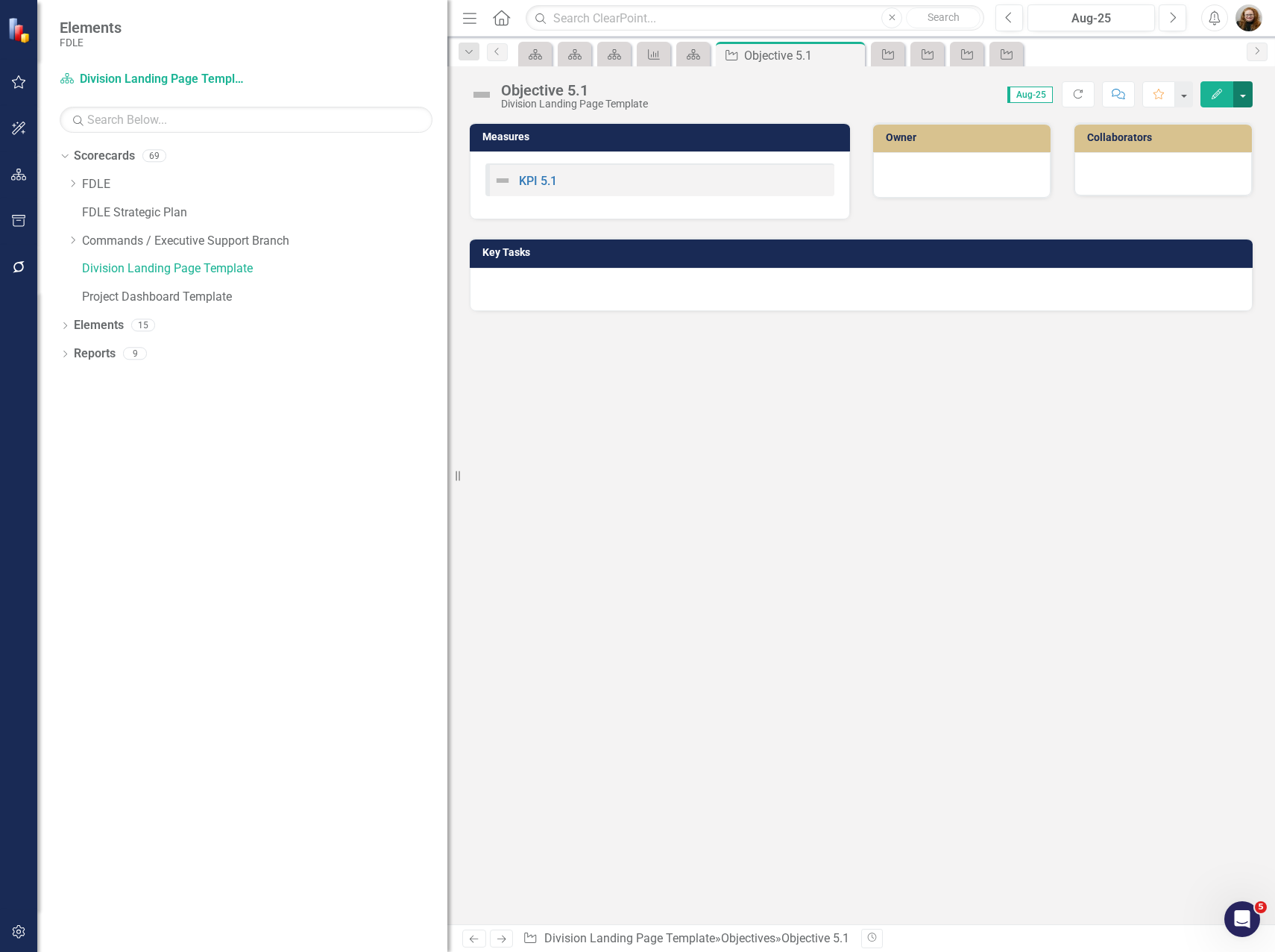
click at [1243, 97] on button "button" at bounding box center [1244, 94] width 20 height 26
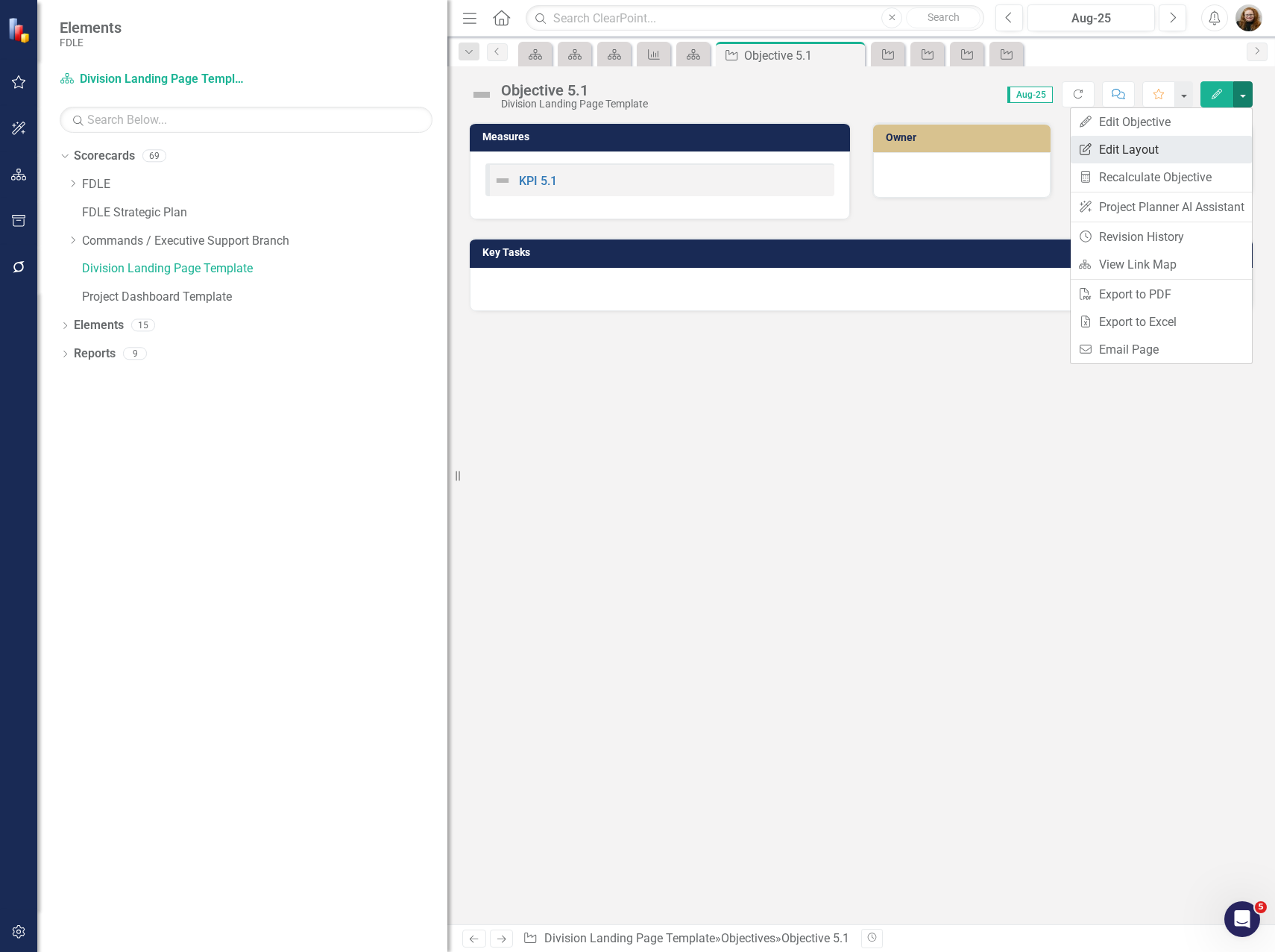
click at [1170, 145] on link "Edit Report Edit Layout" at bounding box center [1162, 149] width 182 height 28
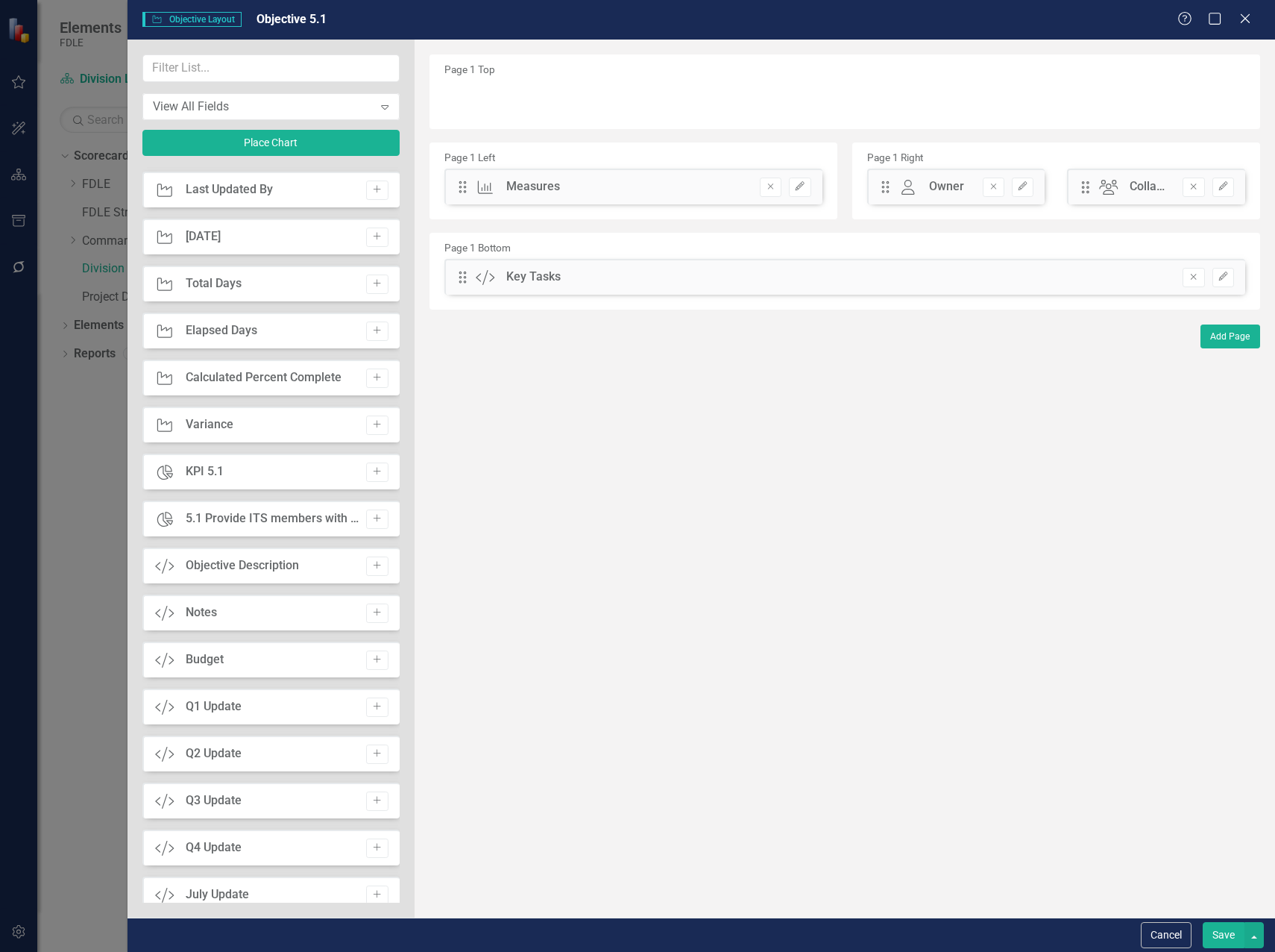
scroll to position [1349, 0]
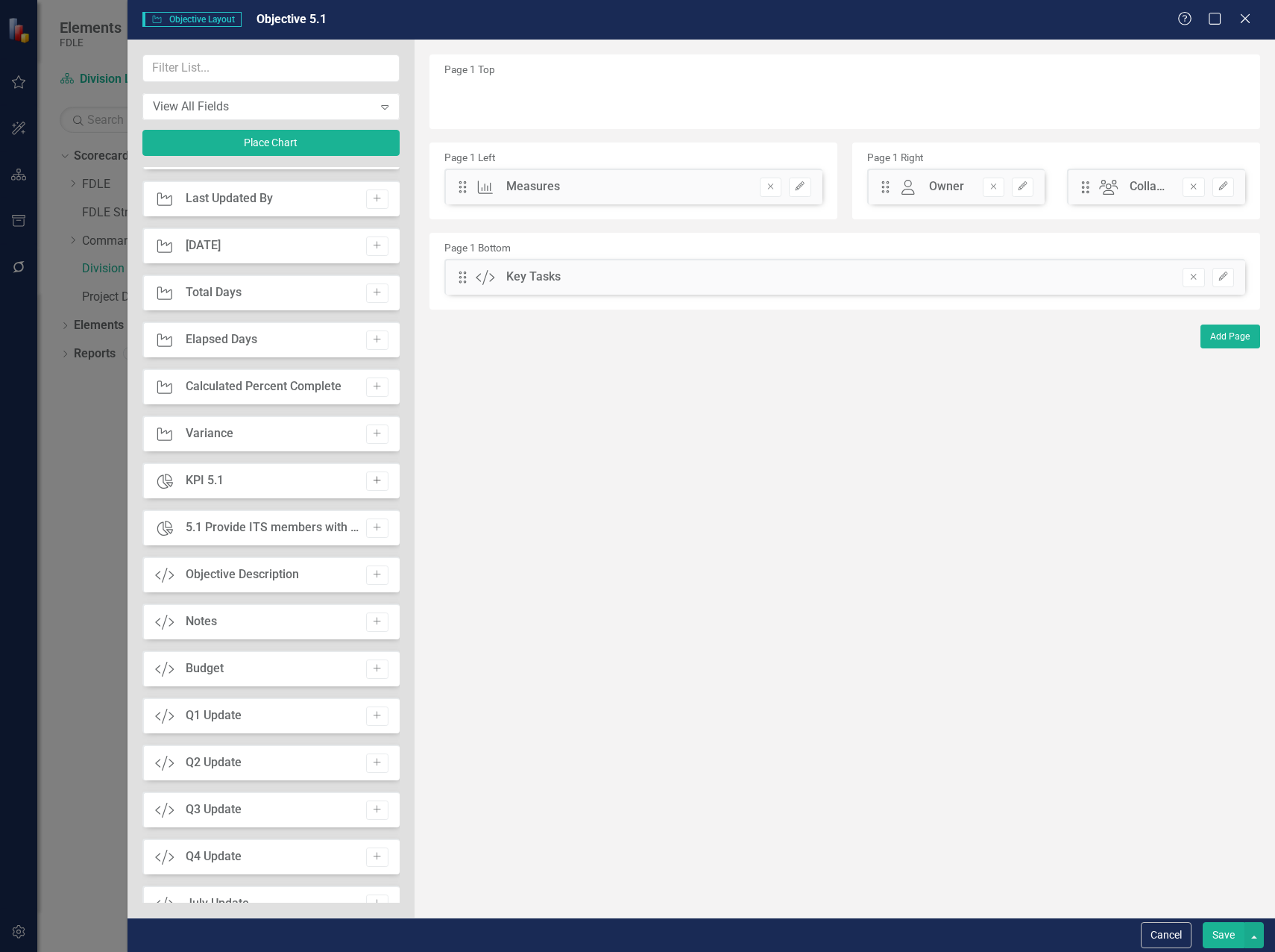
click at [373, 480] on icon "Add" at bounding box center [377, 480] width 12 height 9
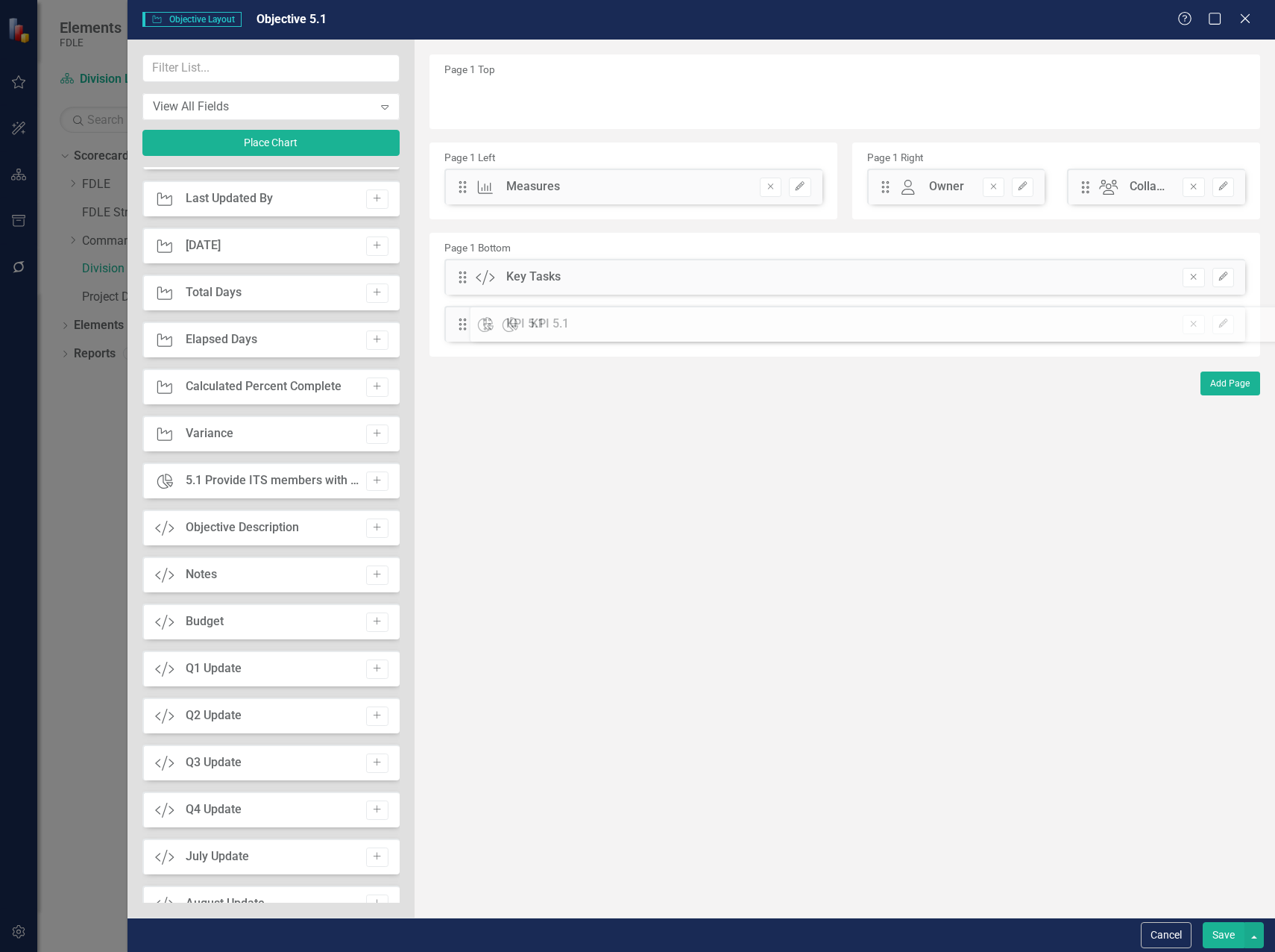
drag, startPoint x: 462, startPoint y: 97, endPoint x: 499, endPoint y: 322, distance: 228.0
click at [1209, 931] on button "Save" at bounding box center [1223, 934] width 42 height 26
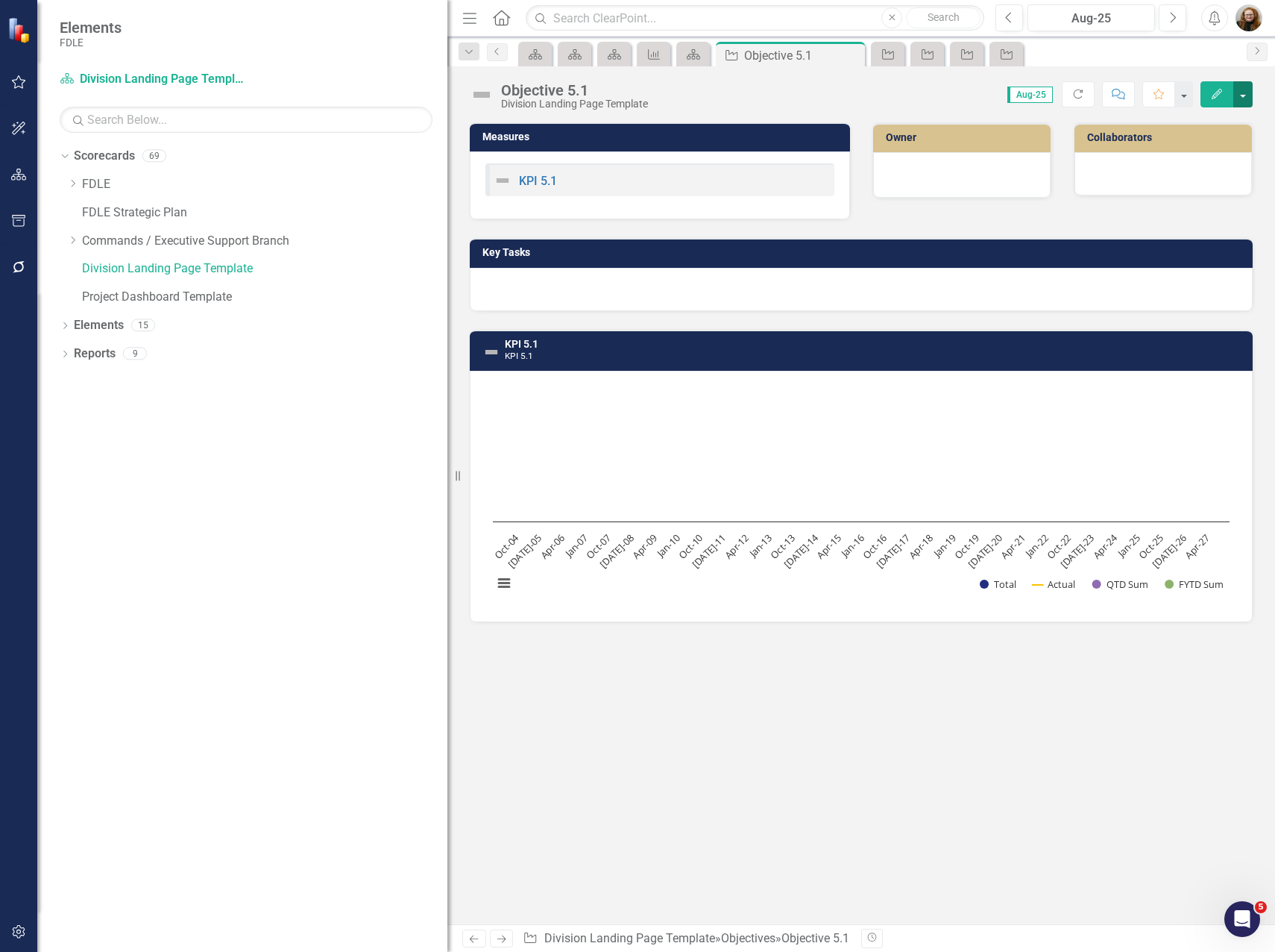
click at [1245, 97] on button "button" at bounding box center [1244, 94] width 20 height 26
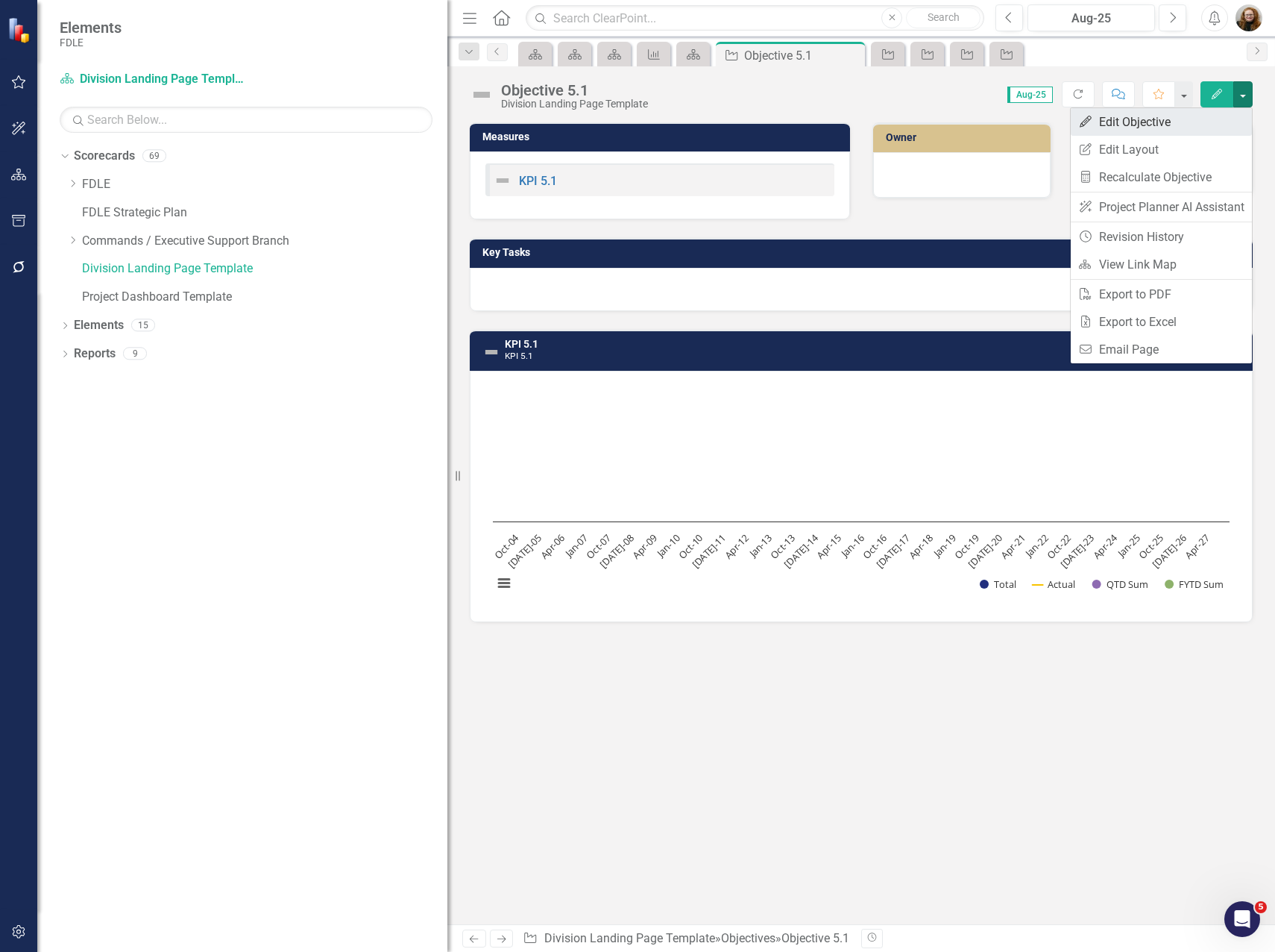
click at [1130, 122] on link "Edit Edit Objective" at bounding box center [1162, 121] width 182 height 28
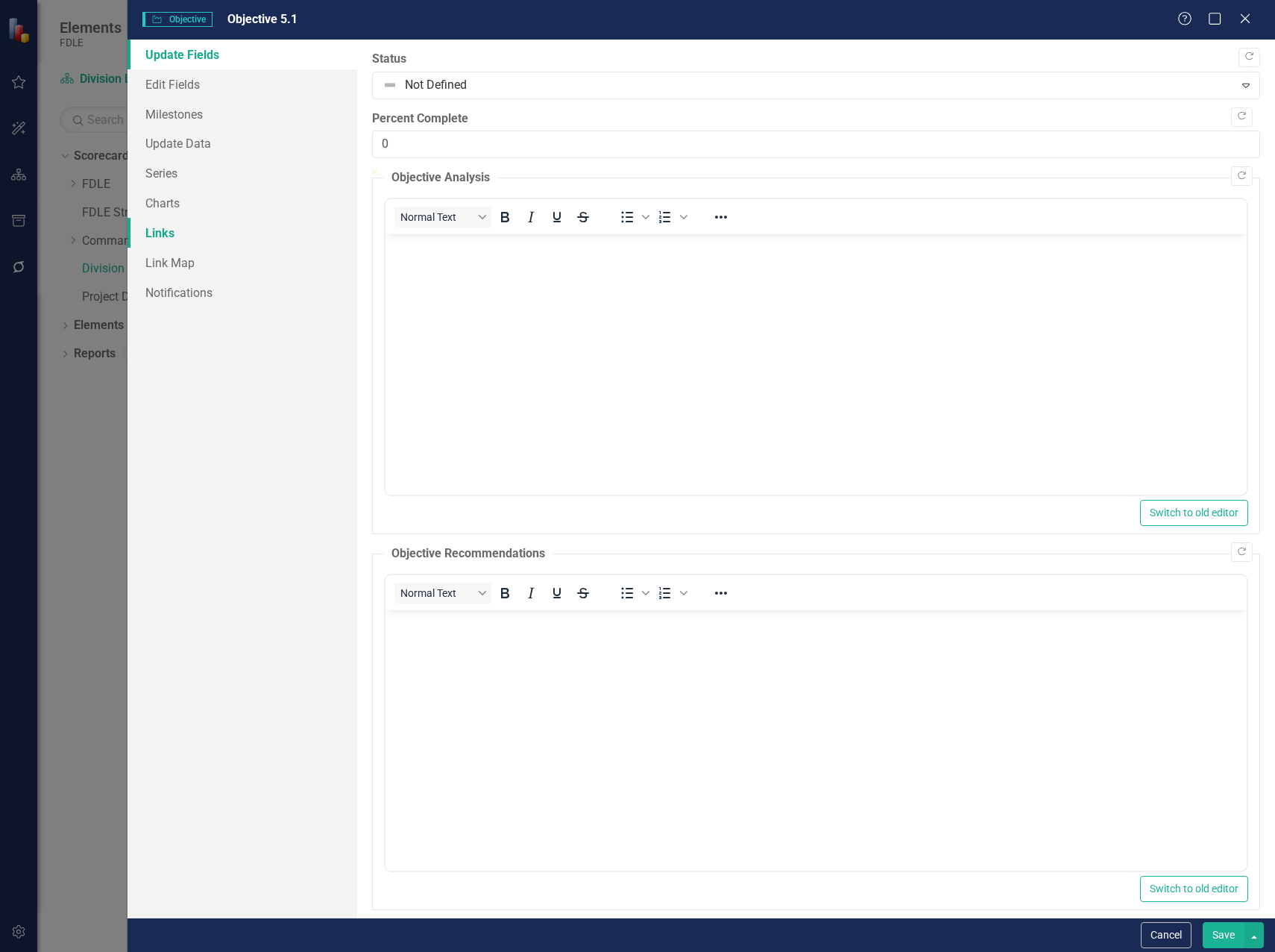
scroll to position [0, 0]
click at [155, 240] on link "Links" at bounding box center [242, 233] width 230 height 30
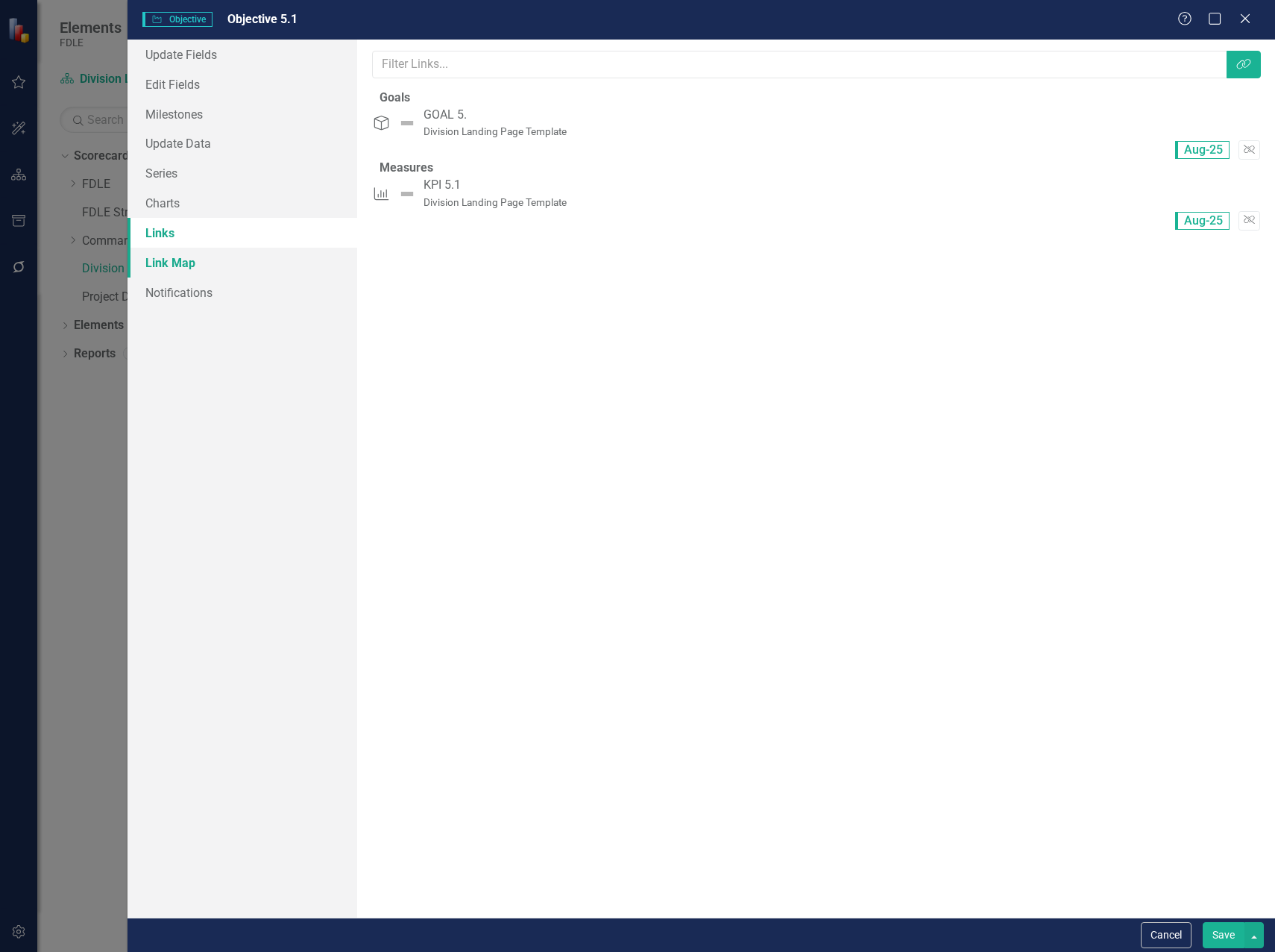
click at [201, 259] on link "Link Map" at bounding box center [242, 263] width 230 height 30
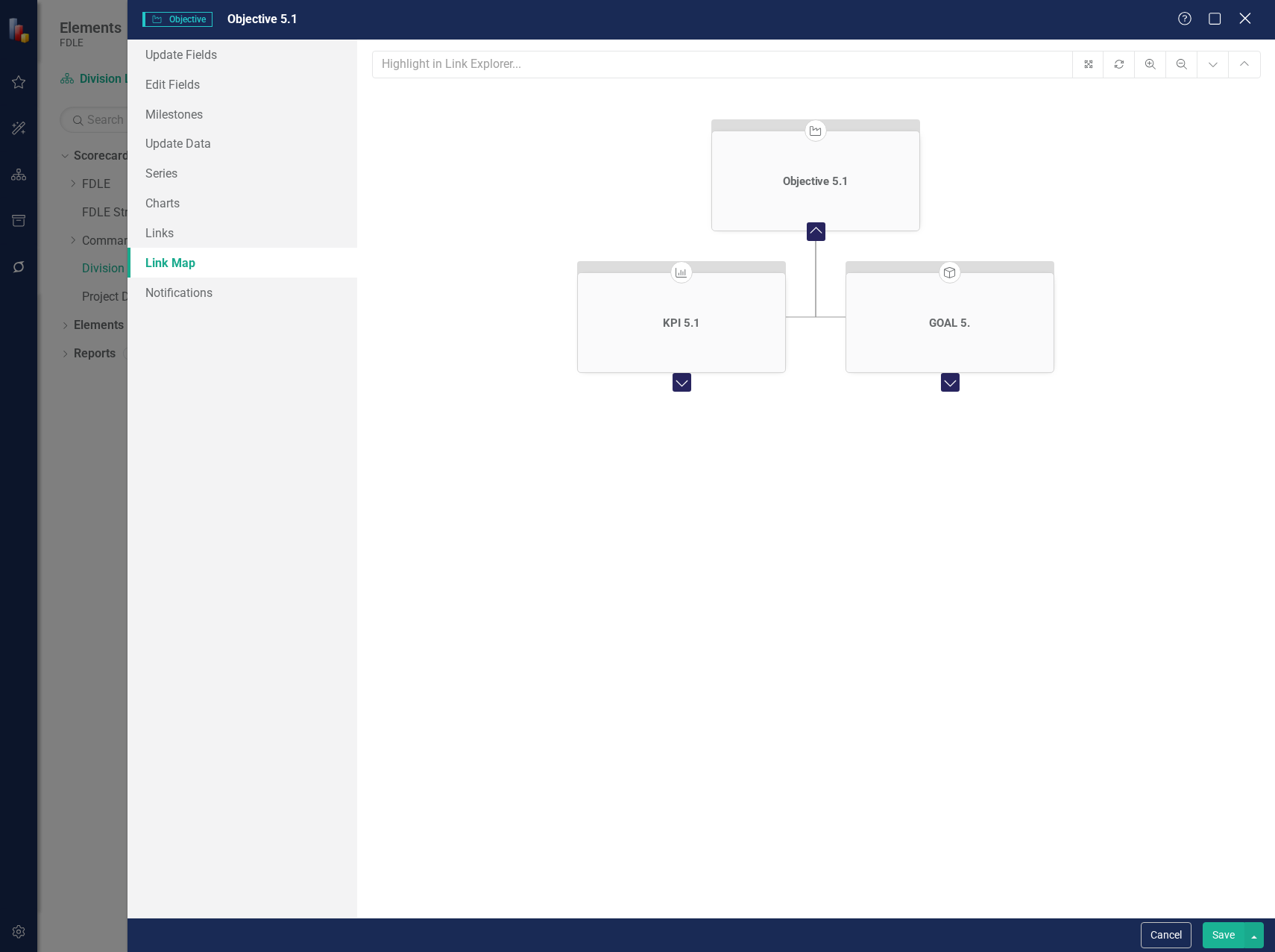
click at [1252, 18] on icon "Close" at bounding box center [1245, 19] width 19 height 14
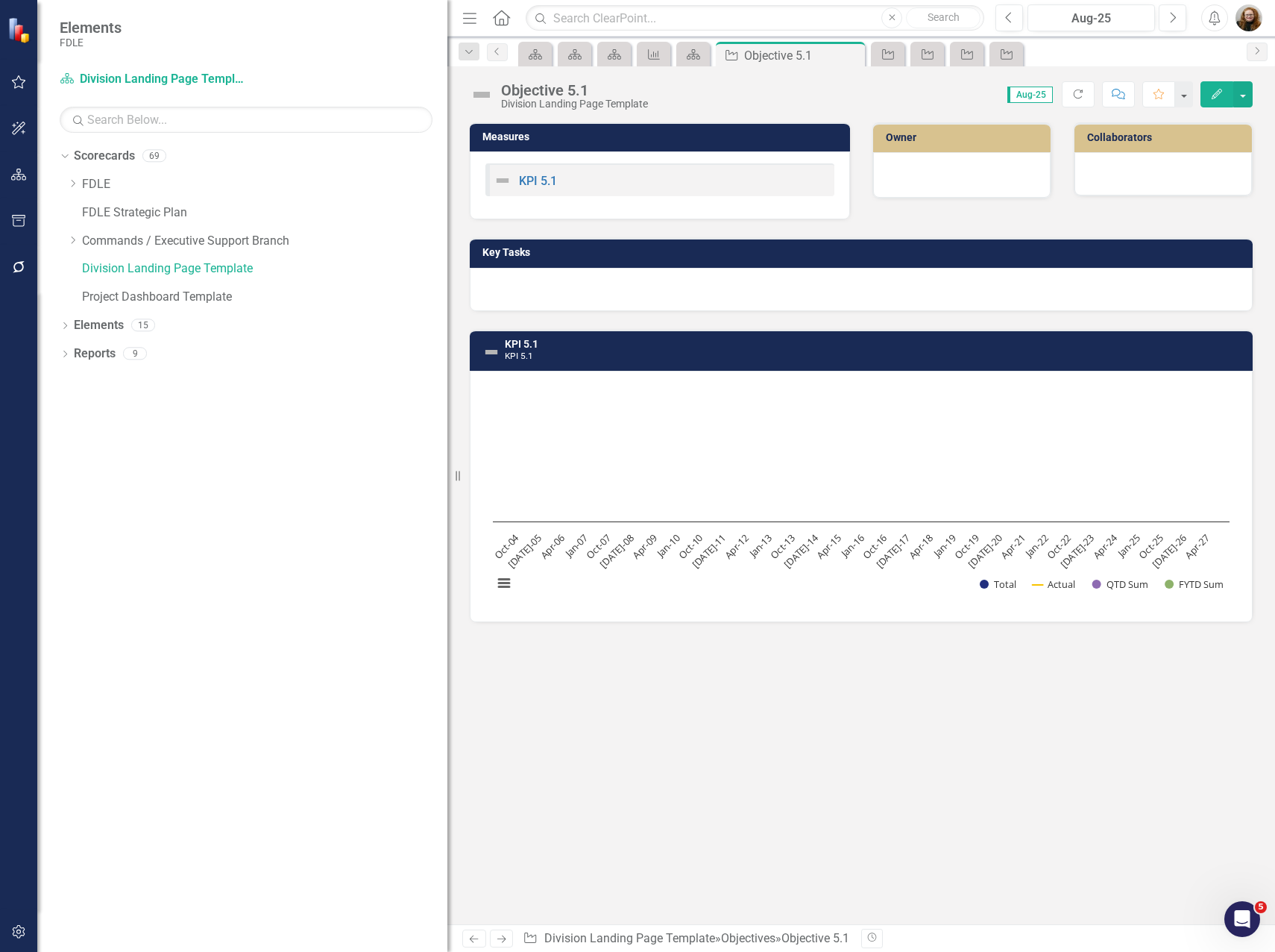
click at [814, 753] on div "Measures KPI 5.1 Owner Collaborators Key Tasks KPI 5.1 KPI 5.1 Chart Combinatio…" at bounding box center [862, 523] width 828 height 802
click at [1007, 49] on icon "Objective" at bounding box center [1007, 53] width 15 height 12
click at [850, 56] on icon "Objective" at bounding box center [851, 53] width 15 height 12
click at [809, 50] on icon "Objective" at bounding box center [812, 53] width 15 height 12
click at [610, 53] on icon "Scorecard" at bounding box center [614, 53] width 15 height 12
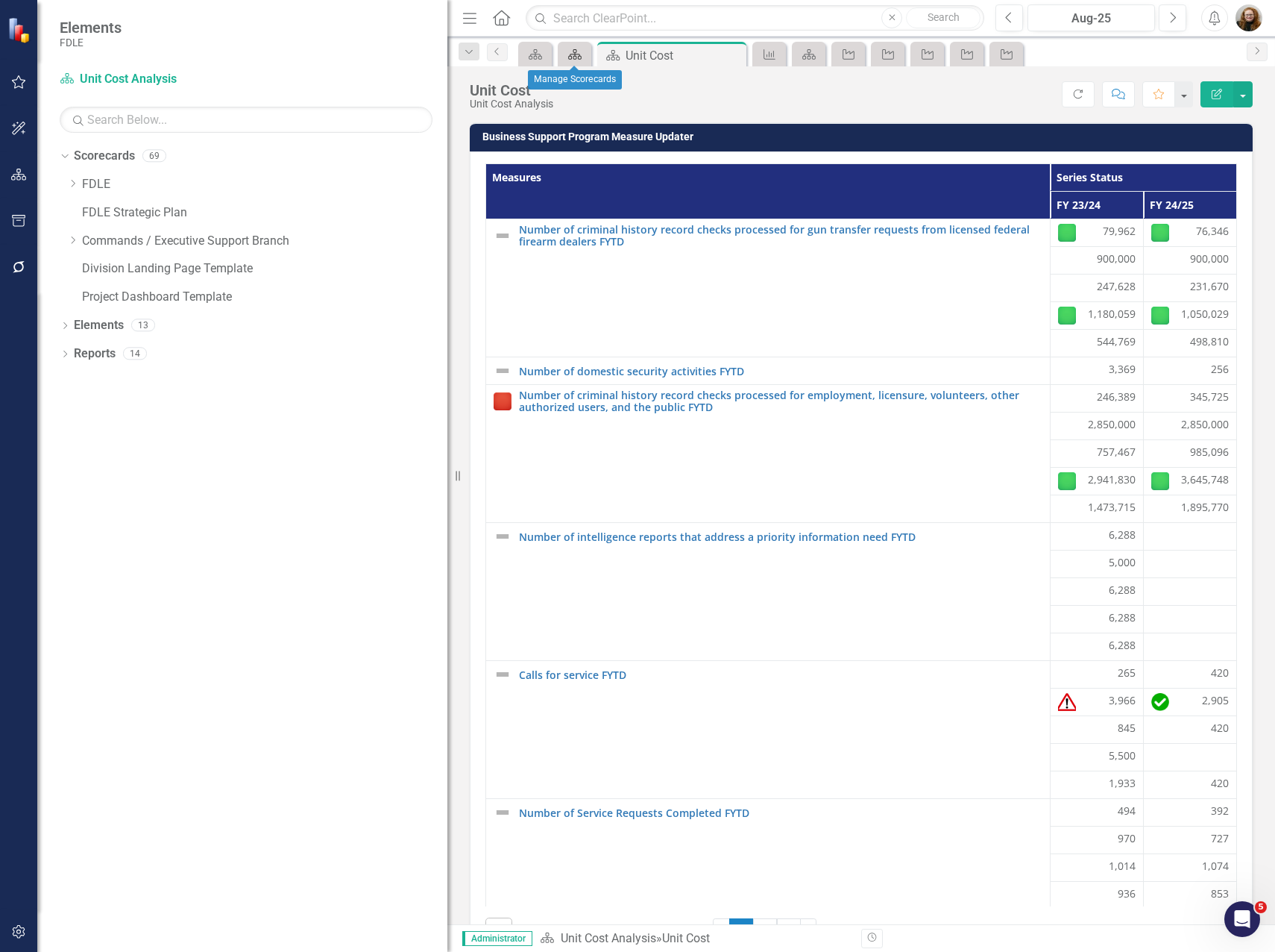
click at [581, 53] on icon "Scorecard" at bounding box center [574, 53] width 15 height 12
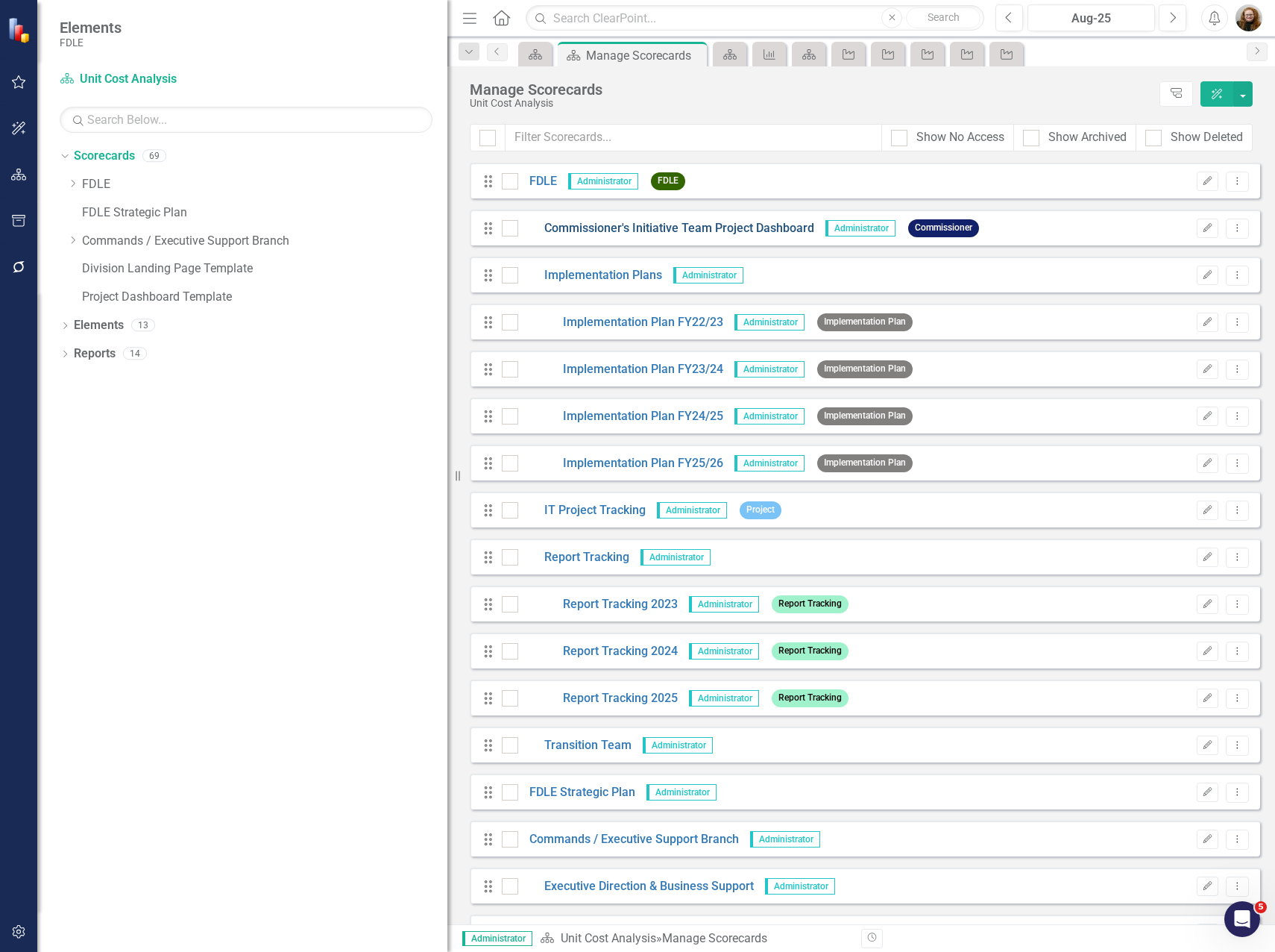
click at [670, 223] on link "Commissioner's Initiative Team Project Dashboard" at bounding box center [666, 228] width 296 height 17
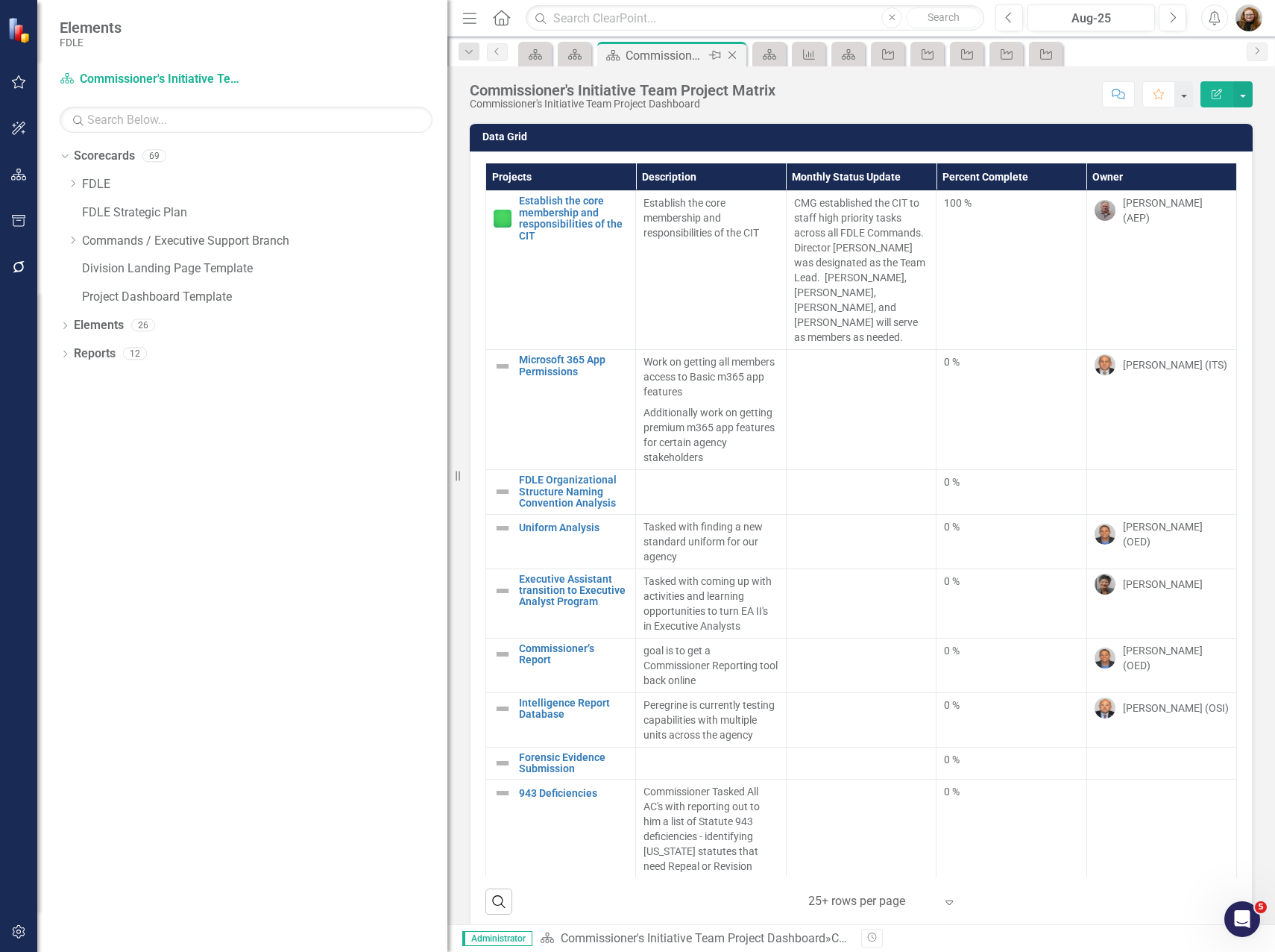
click at [731, 54] on icon "Close" at bounding box center [732, 54] width 15 height 12
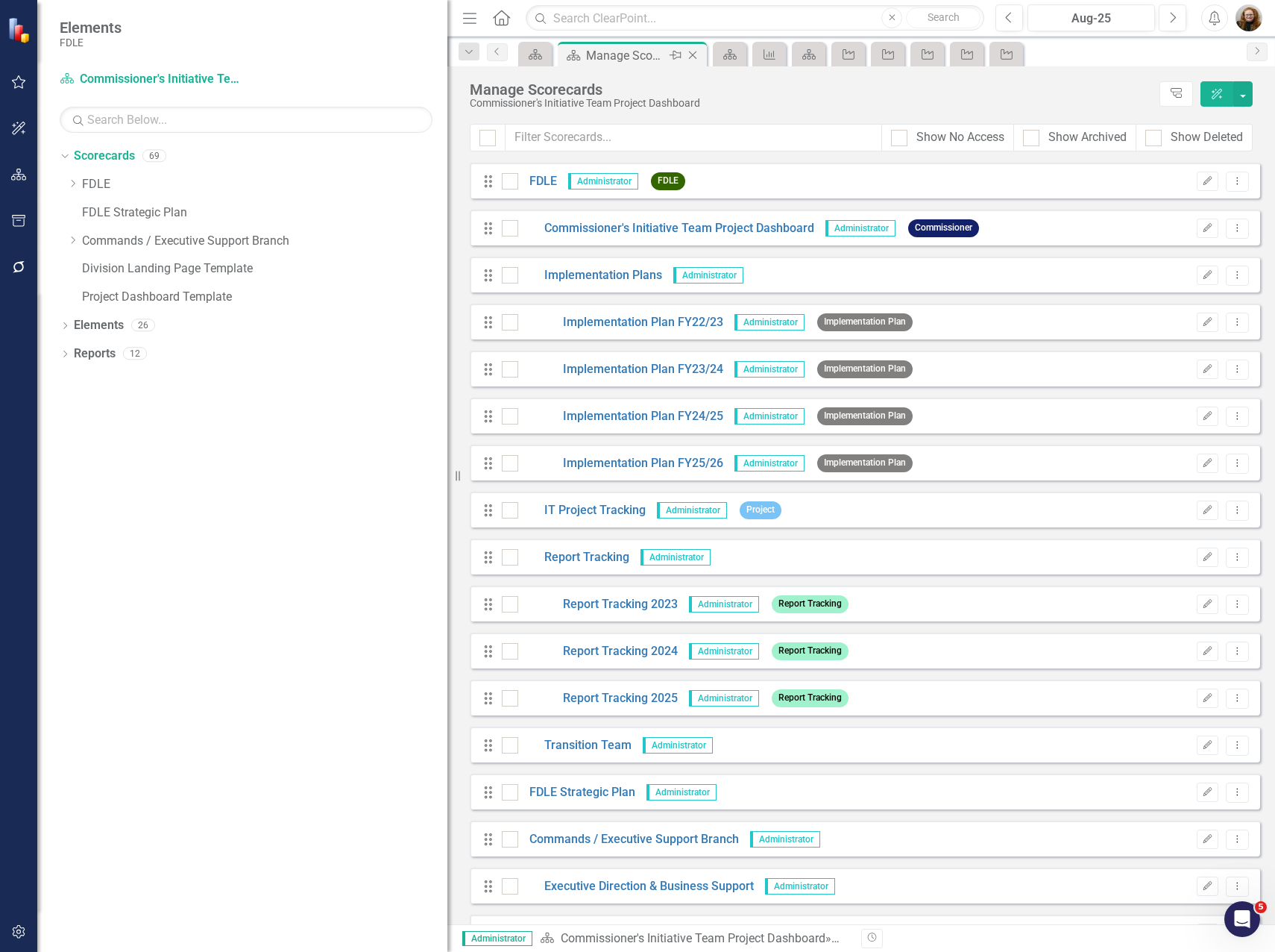
click at [696, 54] on icon "Close" at bounding box center [693, 54] width 15 height 12
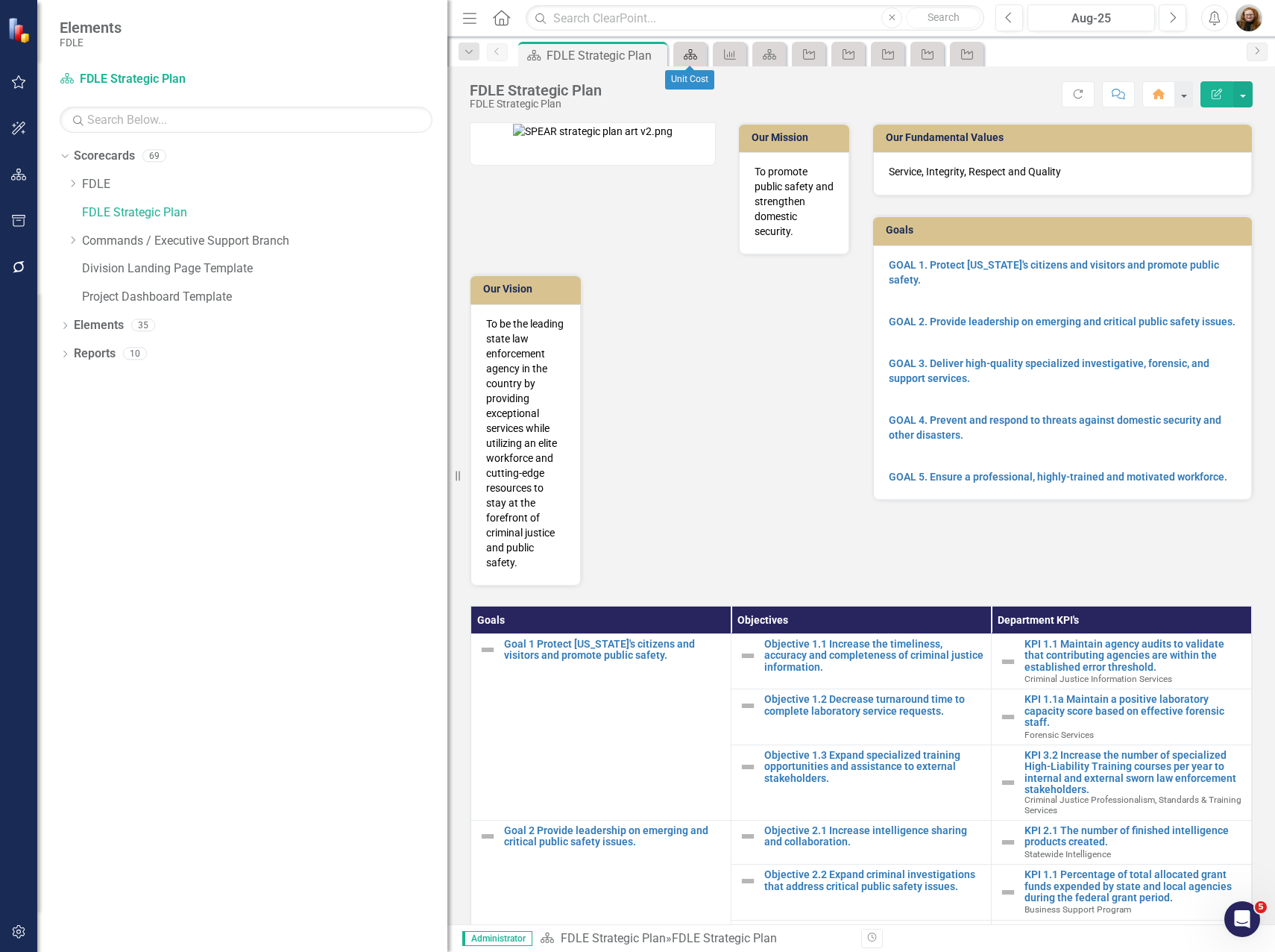
click at [700, 52] on link "Scorecard" at bounding box center [690, 53] width 26 height 19
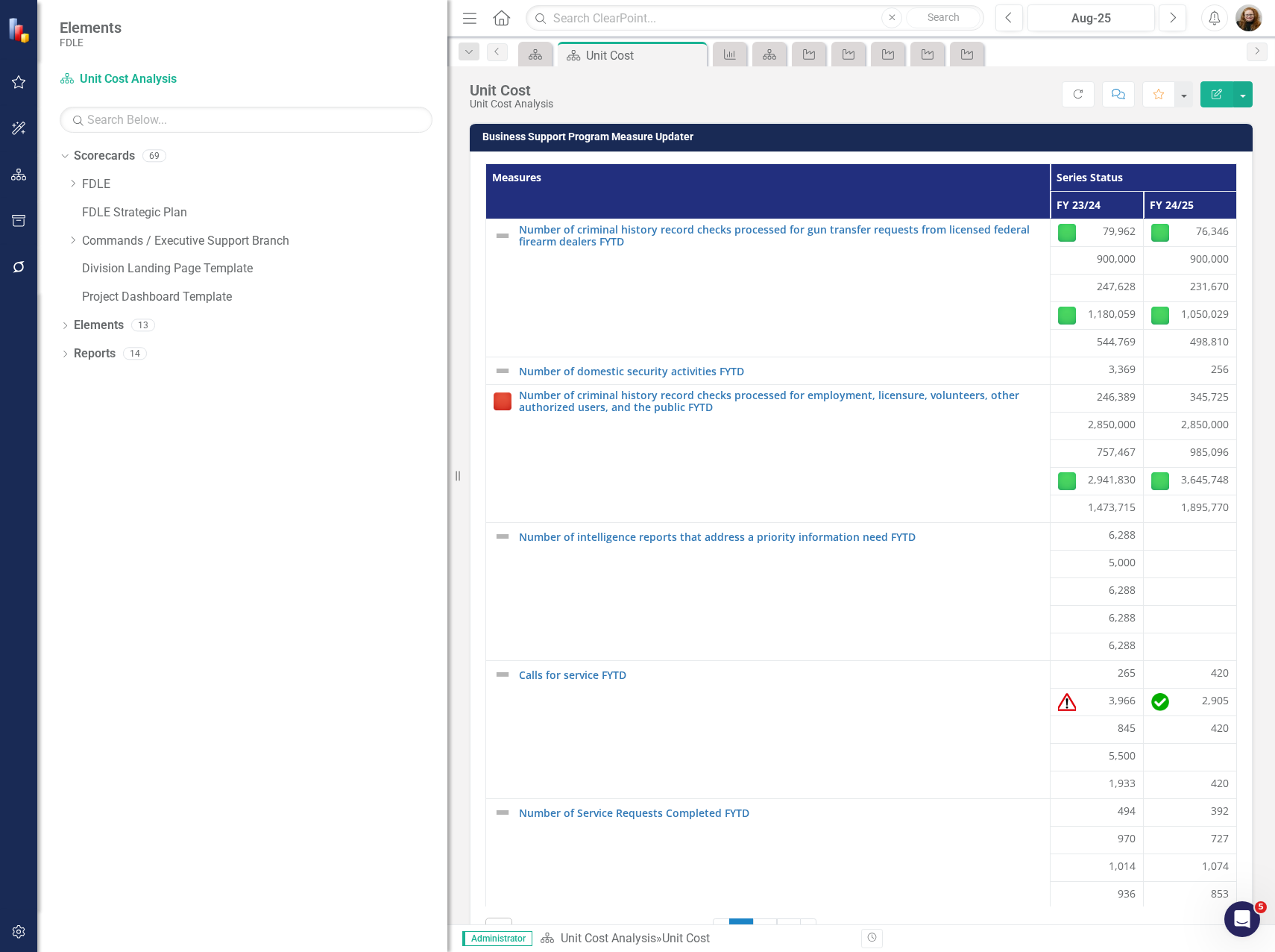
click at [0, 0] on icon "Close" at bounding box center [0, 0] width 0 height 0
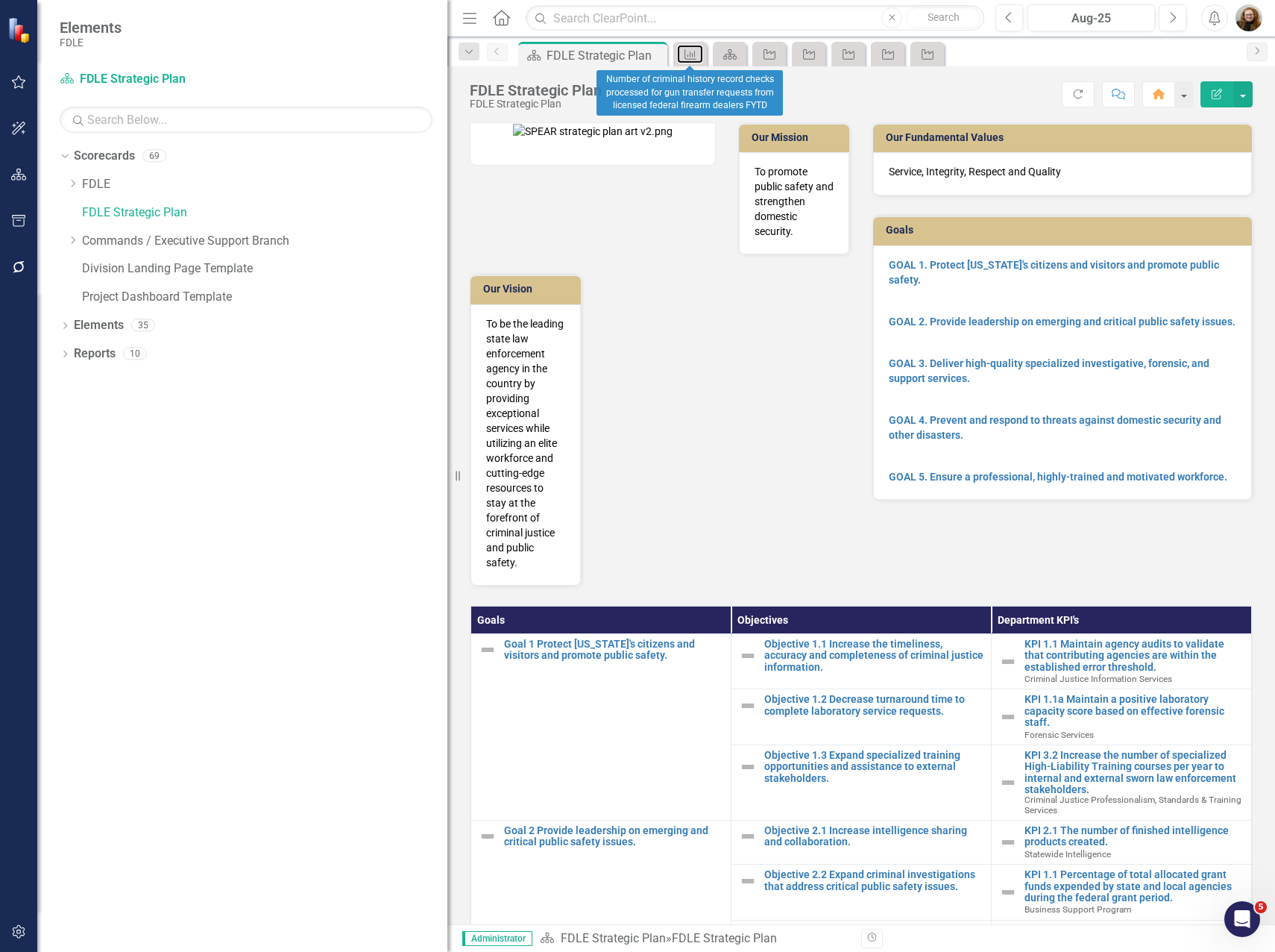
click at [700, 52] on link "Measure" at bounding box center [690, 53] width 26 height 19
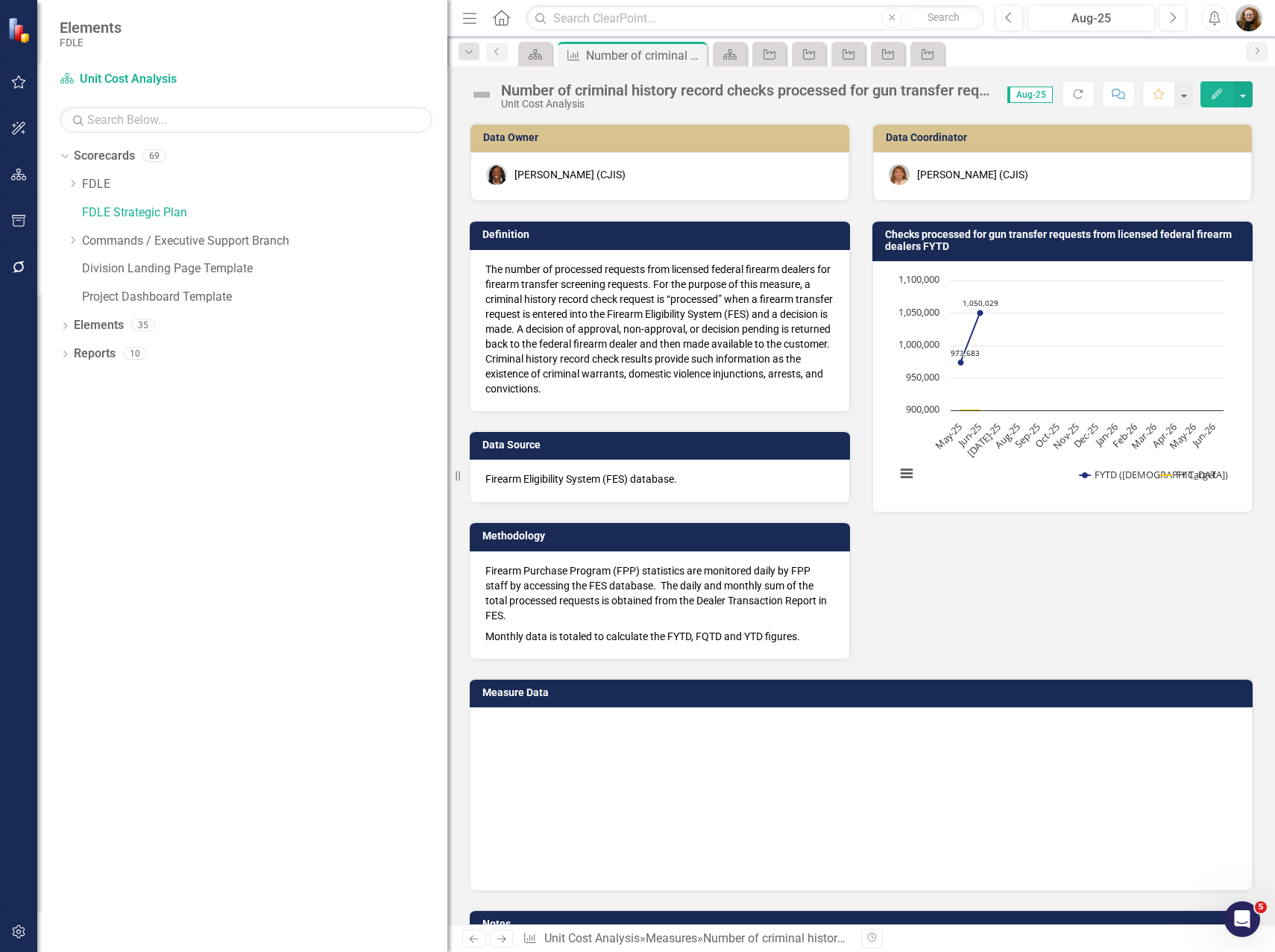
click at [0, 0] on icon "Close" at bounding box center [0, 0] width 0 height 0
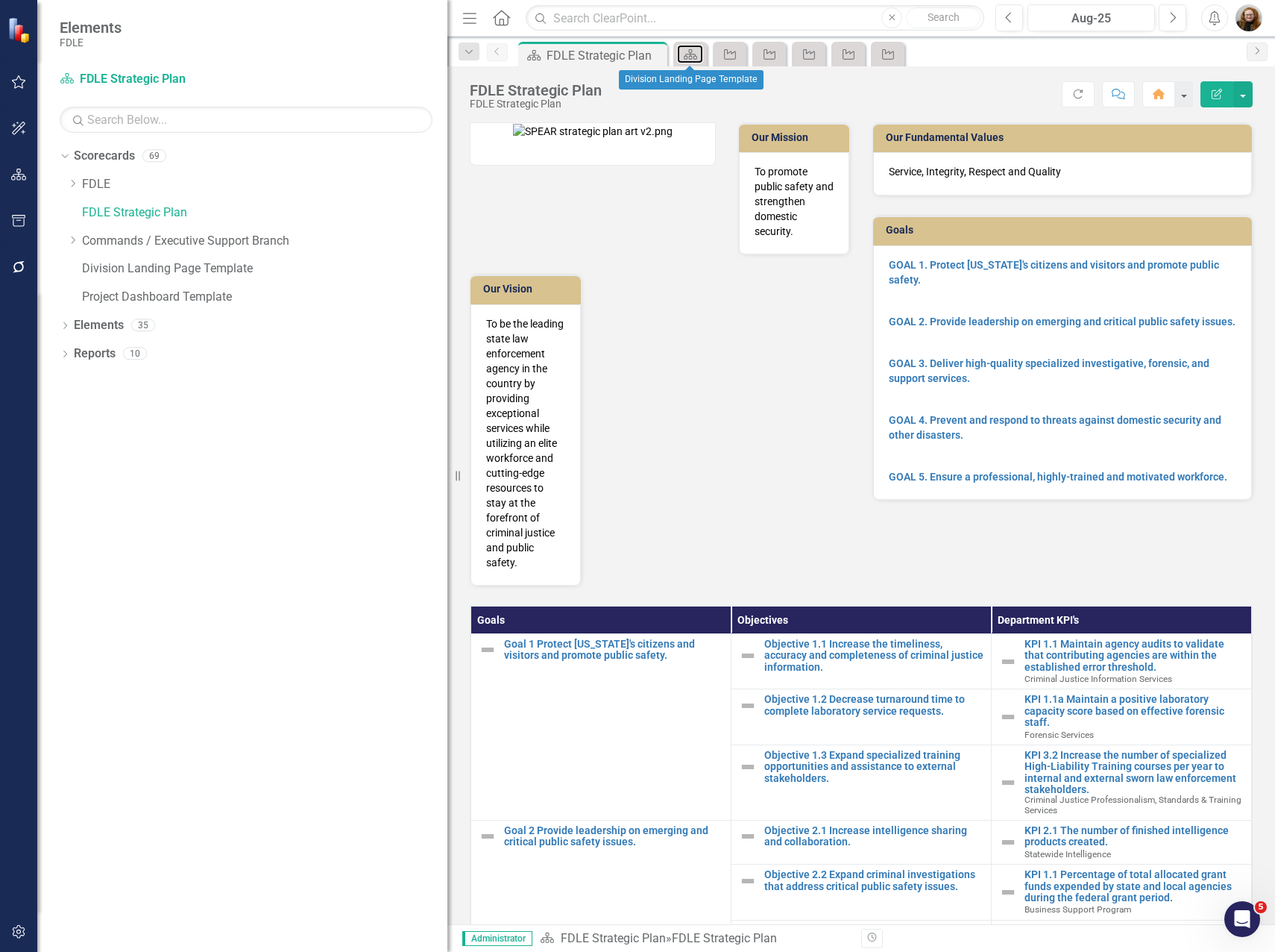
click at [700, 52] on link "Scorecard" at bounding box center [690, 53] width 26 height 19
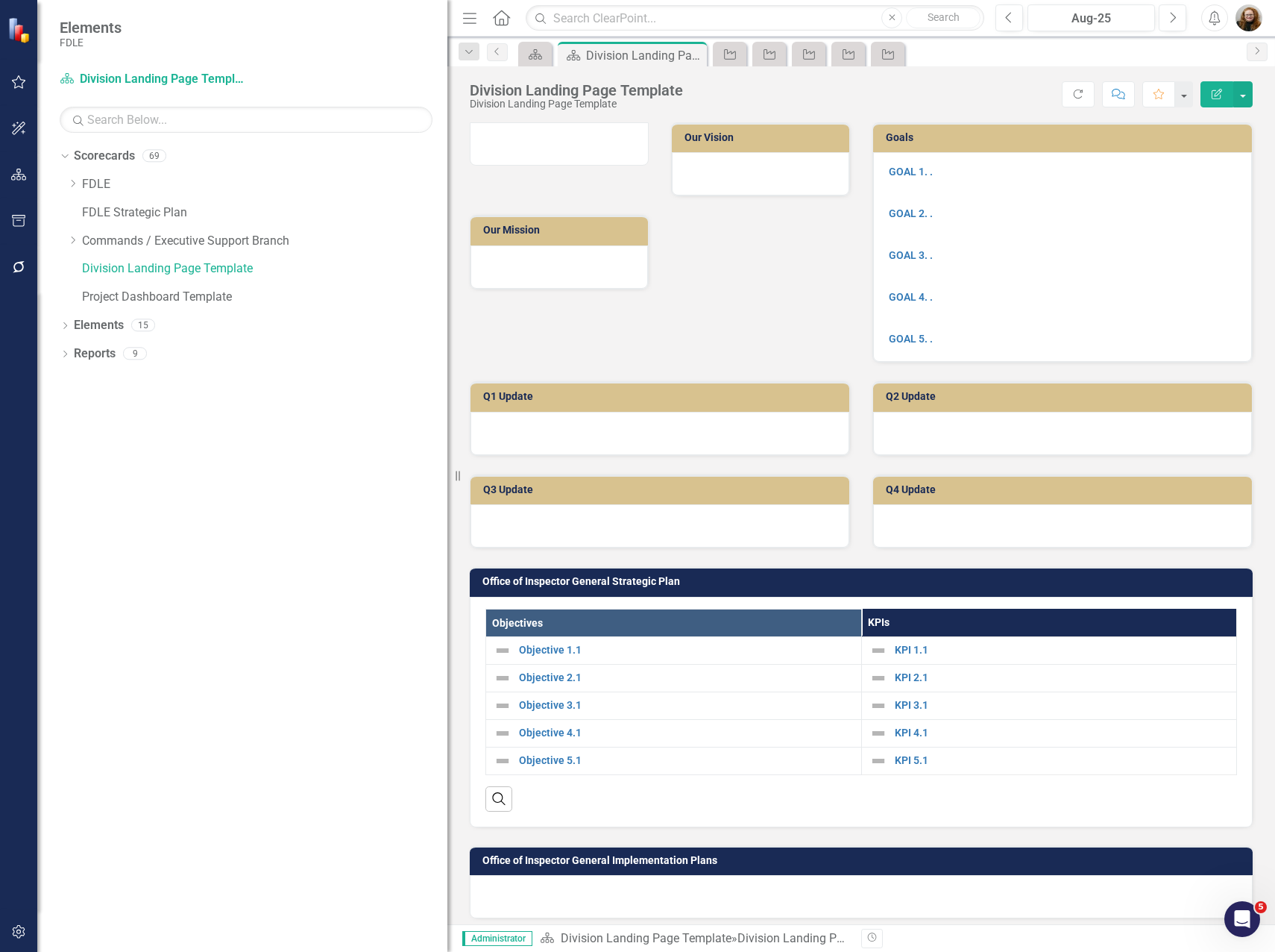
click at [0, 0] on icon "Close" at bounding box center [0, 0] width 0 height 0
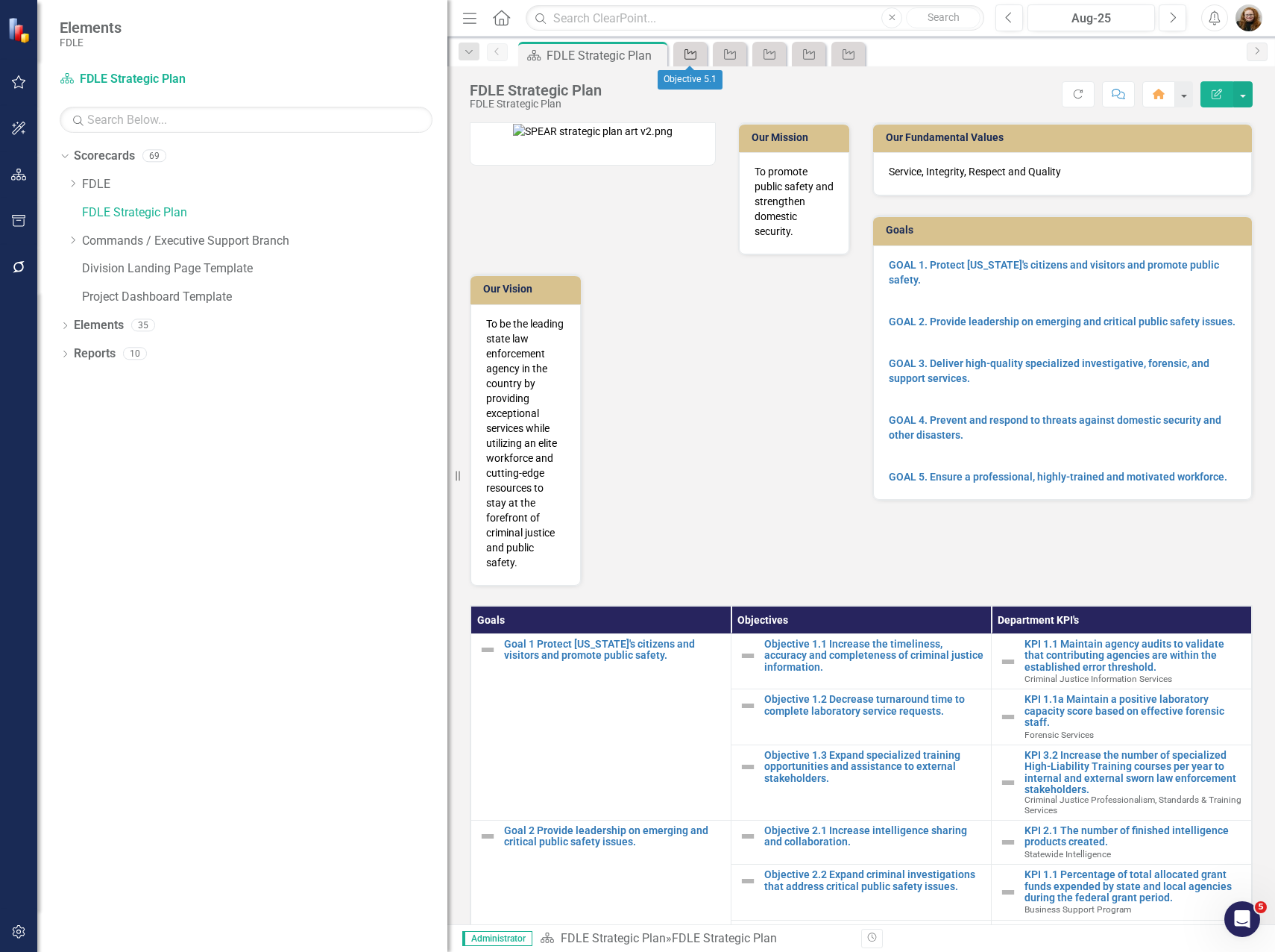
click at [698, 52] on icon "Objective" at bounding box center [690, 53] width 15 height 12
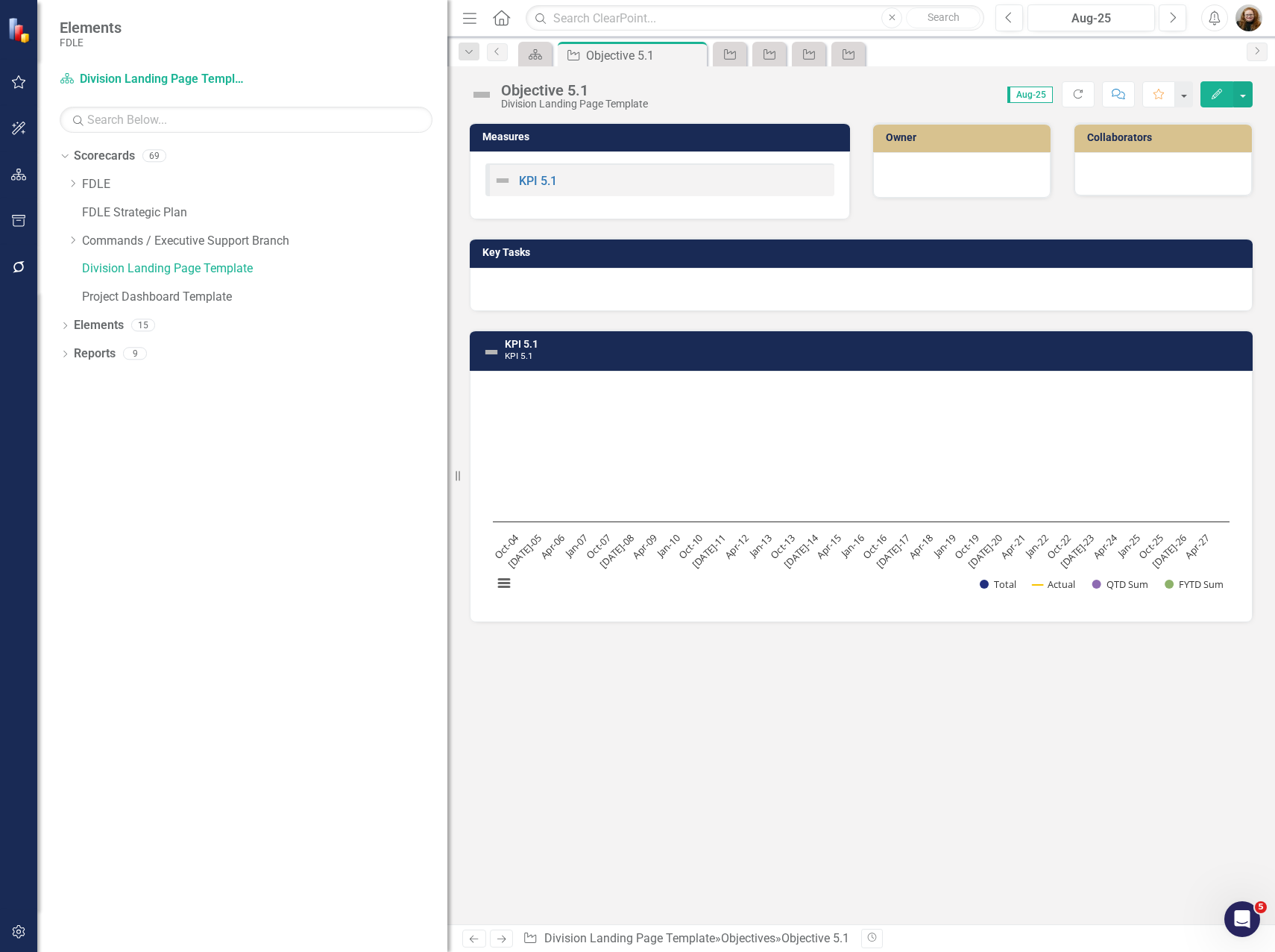
click at [0, 0] on icon "Close" at bounding box center [0, 0] width 0 height 0
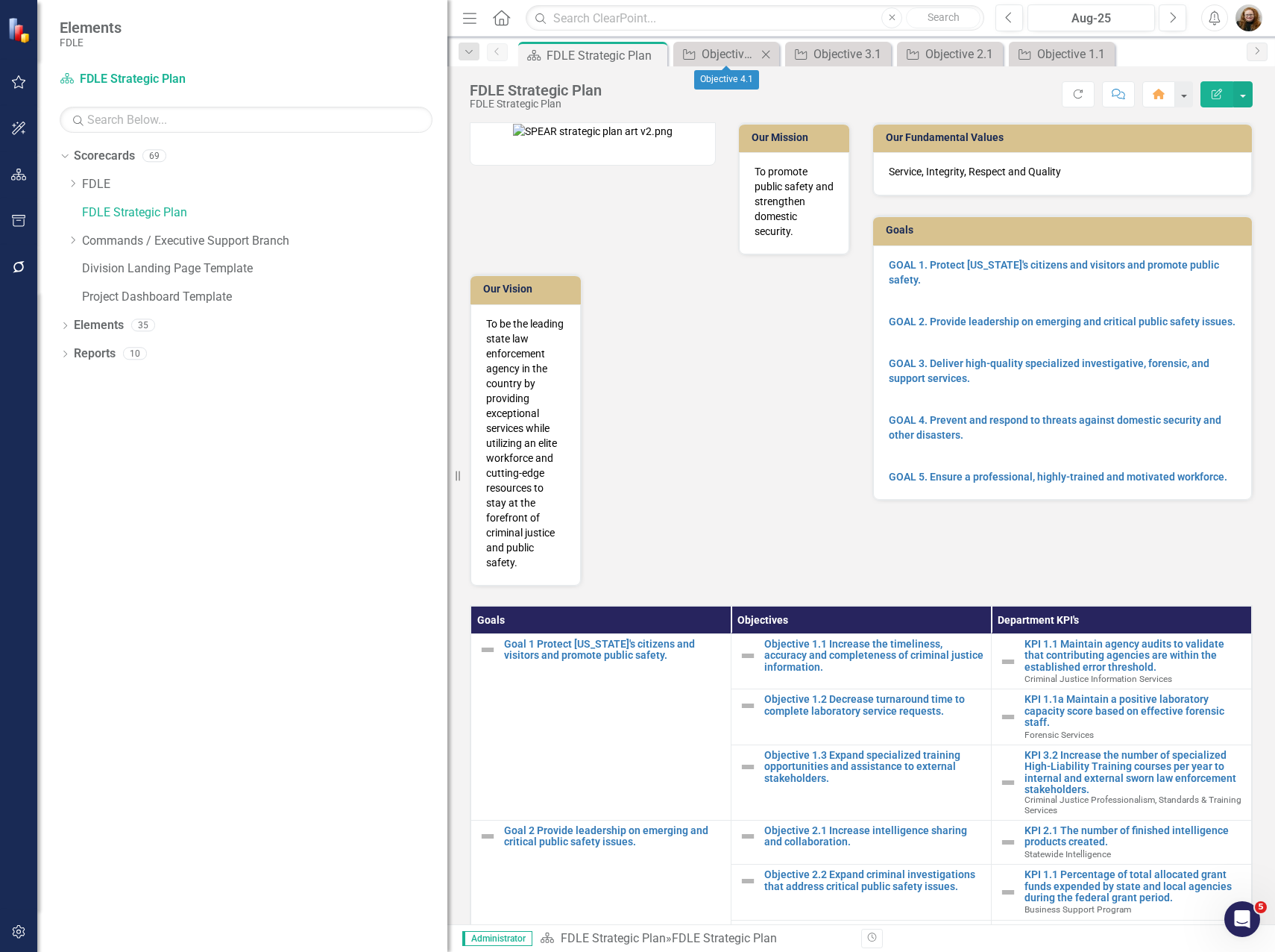
click at [763, 53] on icon "Close" at bounding box center [766, 53] width 15 height 12
click at [796, 54] on icon "Close" at bounding box center [792, 53] width 15 height 12
drag, startPoint x: 796, startPoint y: 54, endPoint x: 802, endPoint y: 51, distance: 6.7
click at [802, 52] on div "Objective Objective 2.1 Close" at bounding box center [748, 53] width 142 height 19
click at [811, 49] on icon "Close" at bounding box center [809, 53] width 15 height 12
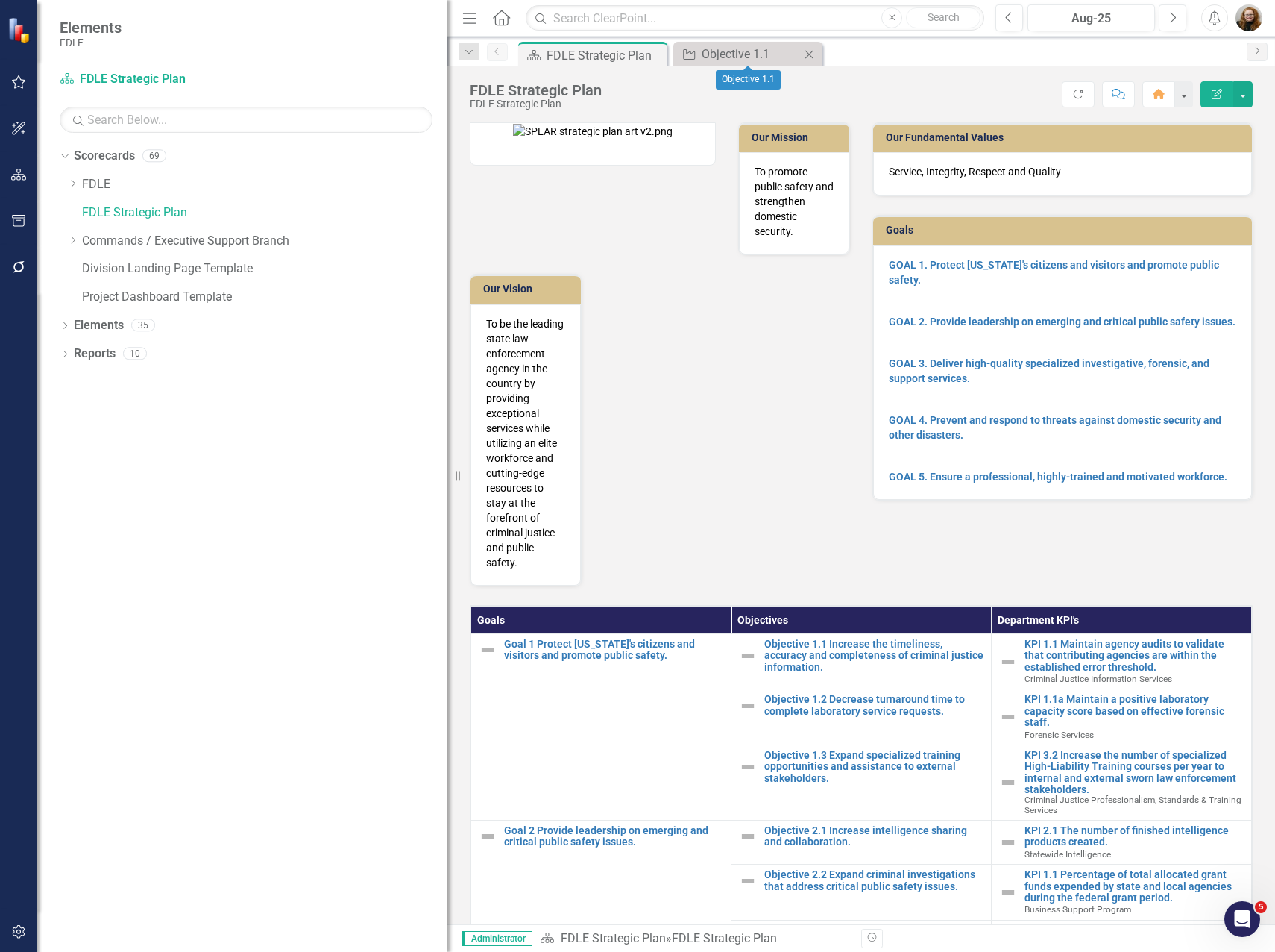
click at [816, 53] on icon "Close" at bounding box center [809, 53] width 15 height 12
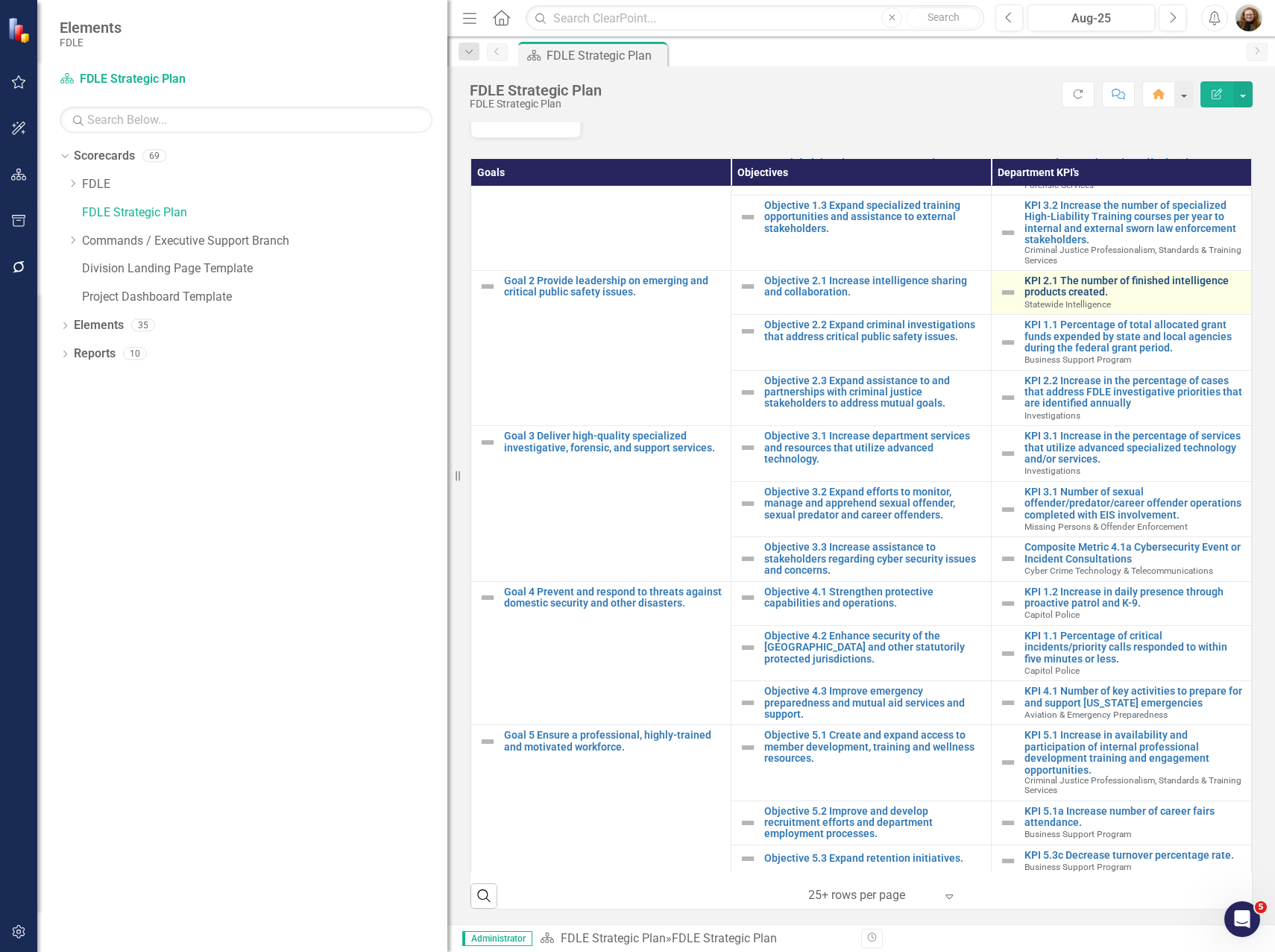
scroll to position [108, 0]
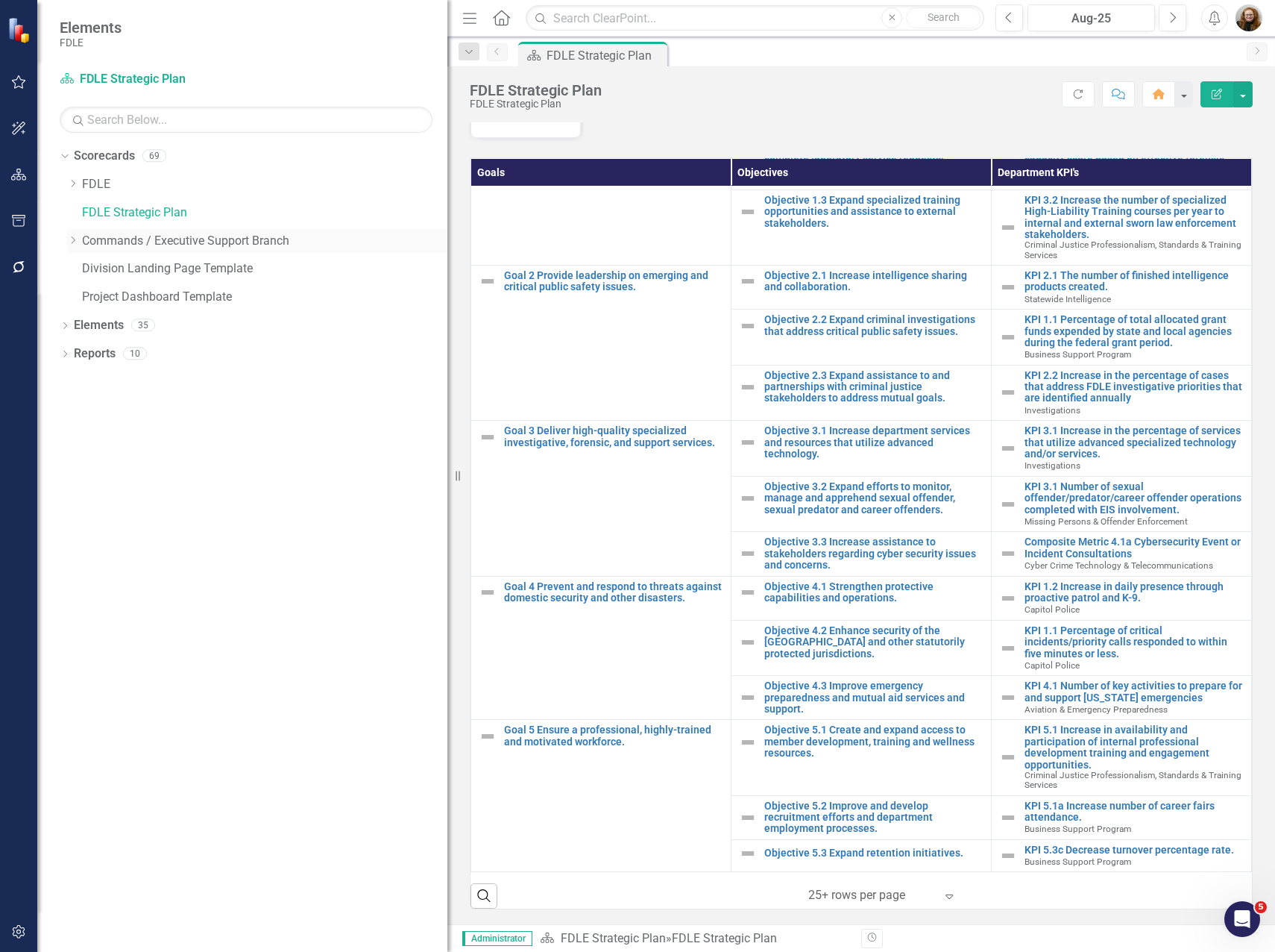
click at [70, 241] on icon "Dropdown" at bounding box center [72, 240] width 12 height 9
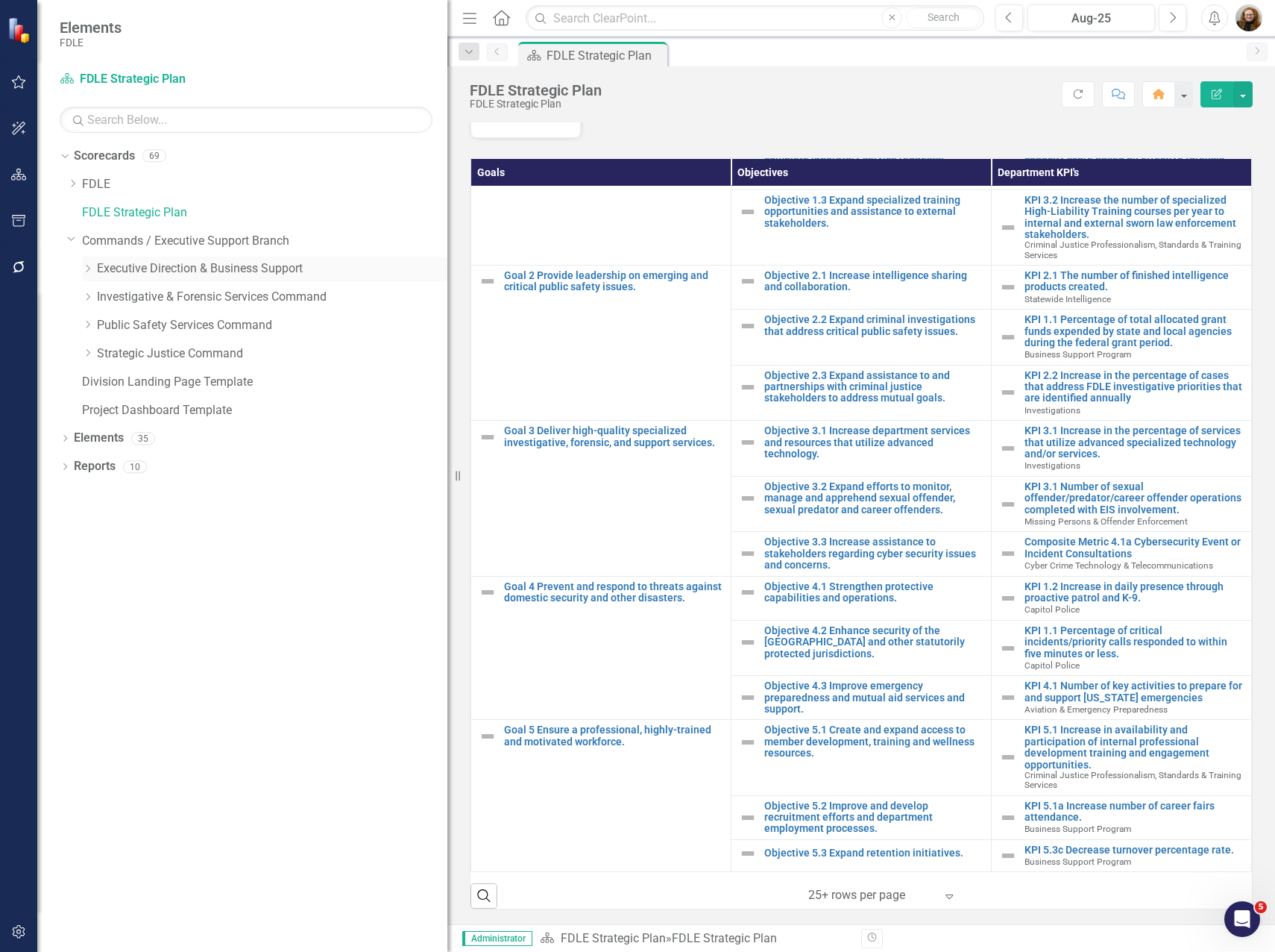
click at [90, 275] on div "Dropdown" at bounding box center [87, 269] width 12 height 12
click at [105, 299] on icon "Dropdown" at bounding box center [102, 297] width 12 height 9
click at [142, 323] on link "Unit Cost Analysis" at bounding box center [287, 325] width 321 height 17
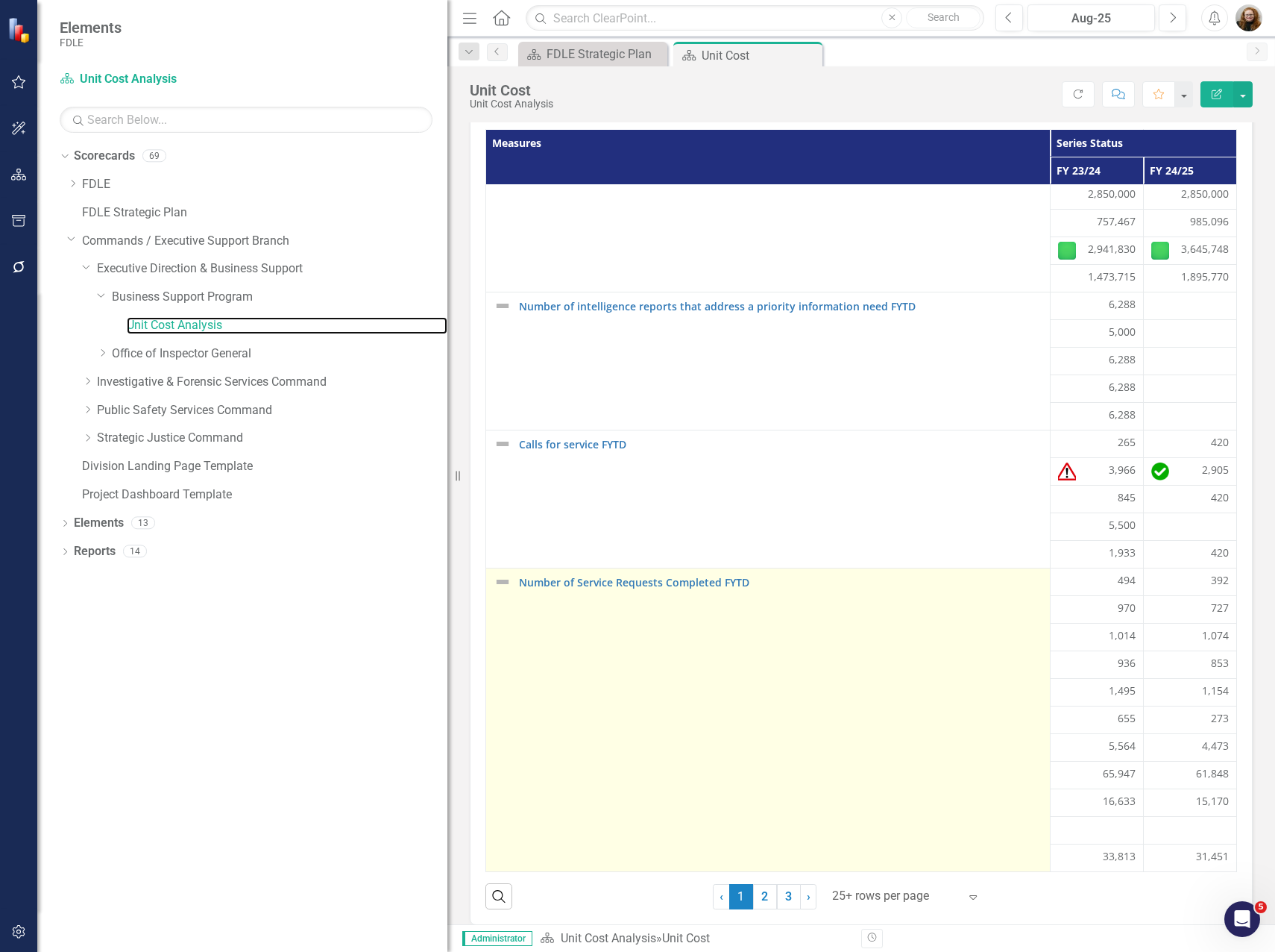
scroll to position [50, 0]
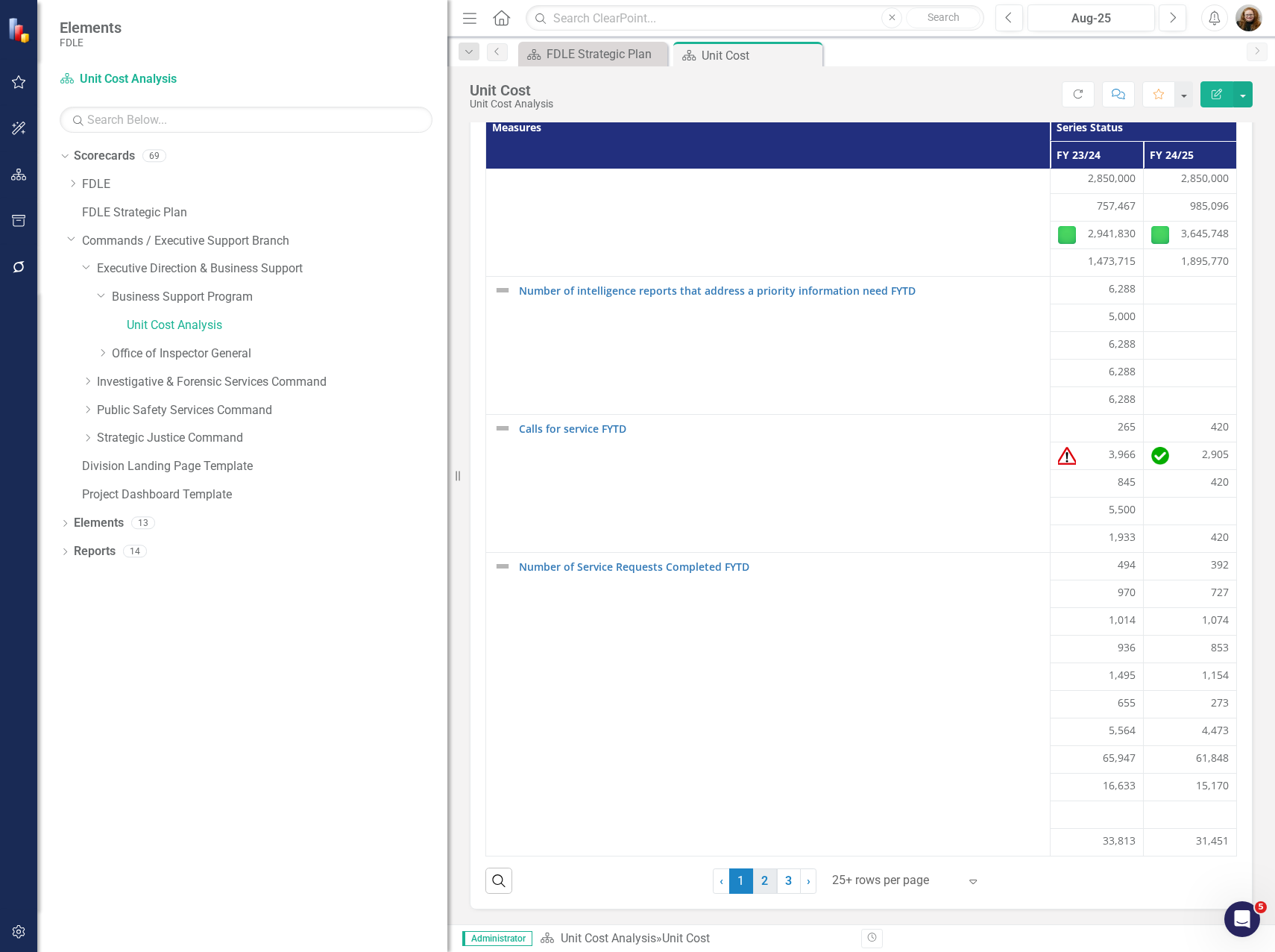
click at [760, 886] on link "2" at bounding box center [765, 881] width 24 height 25
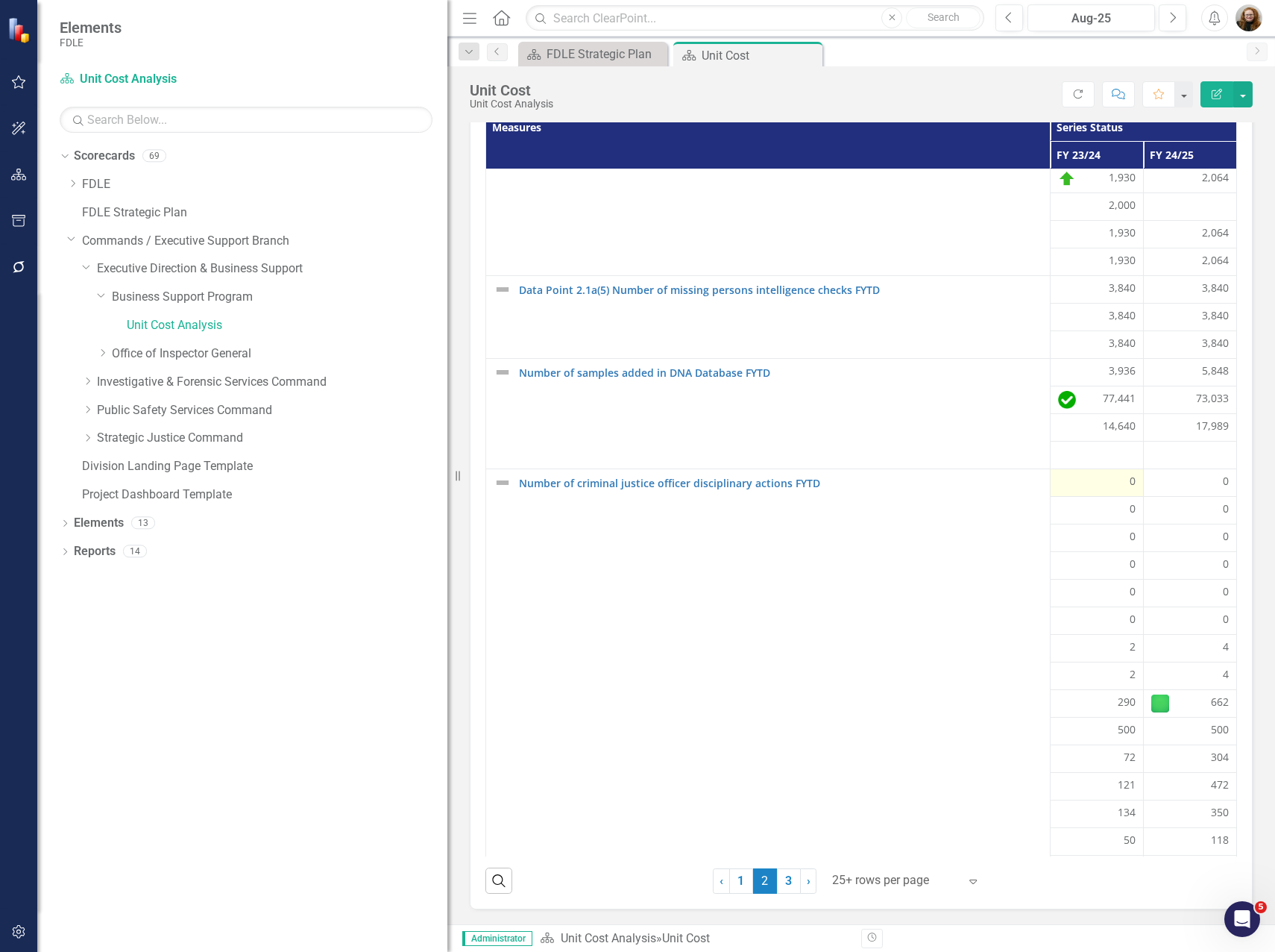
scroll to position [373, 0]
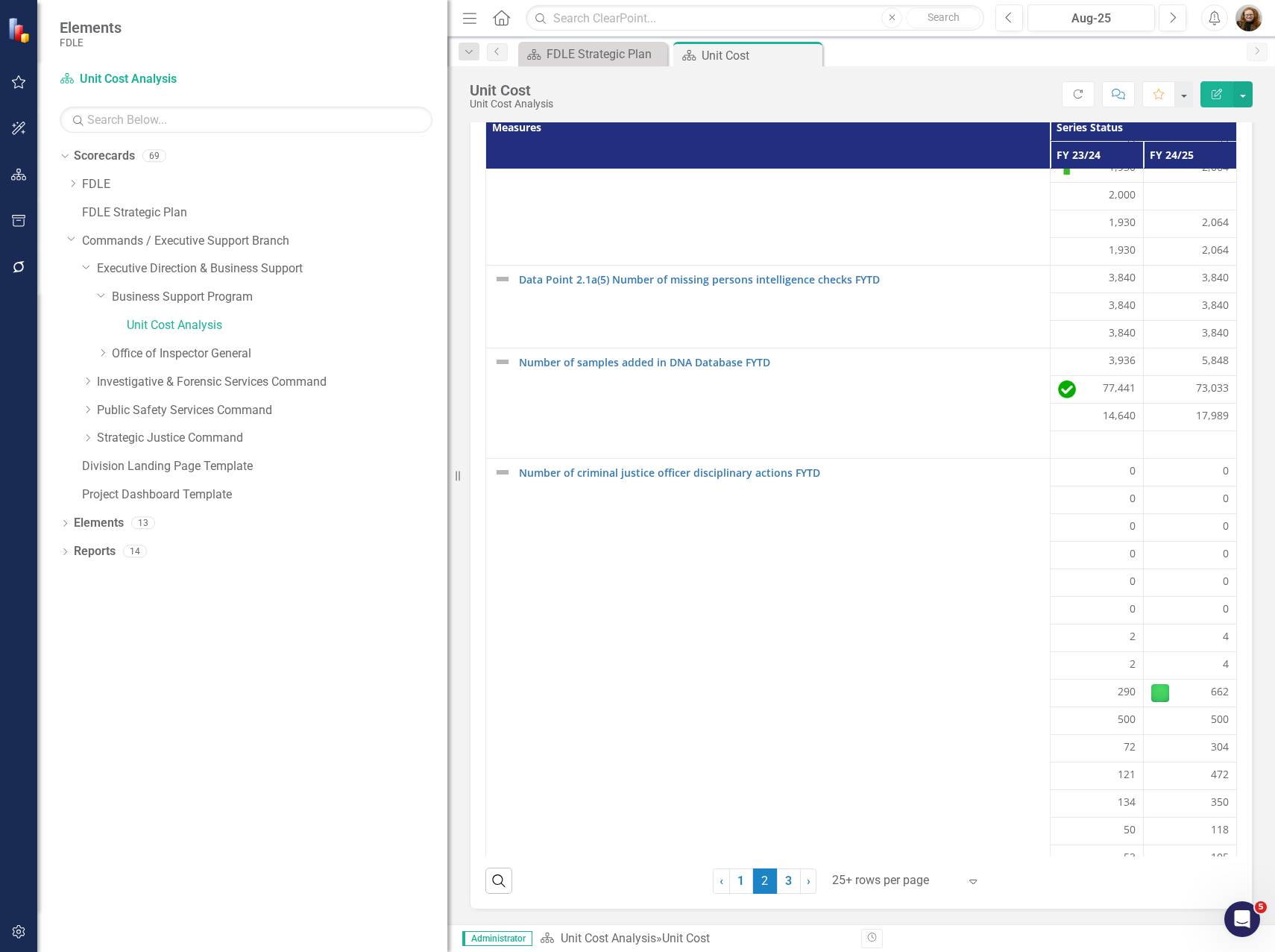
click at [1059, 701] on div "290" at bounding box center [1097, 693] width 77 height 18
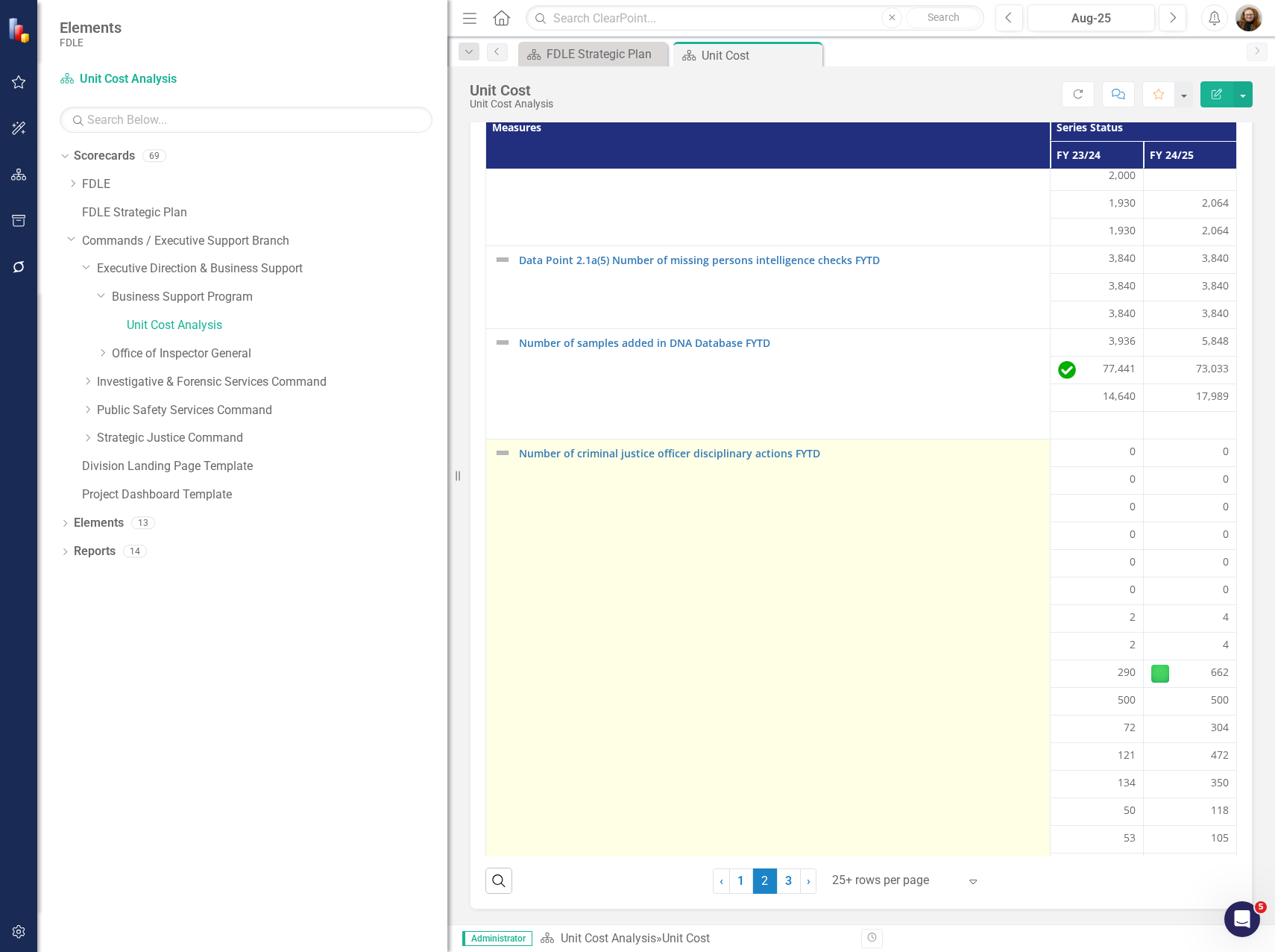
scroll to position [448, 0]
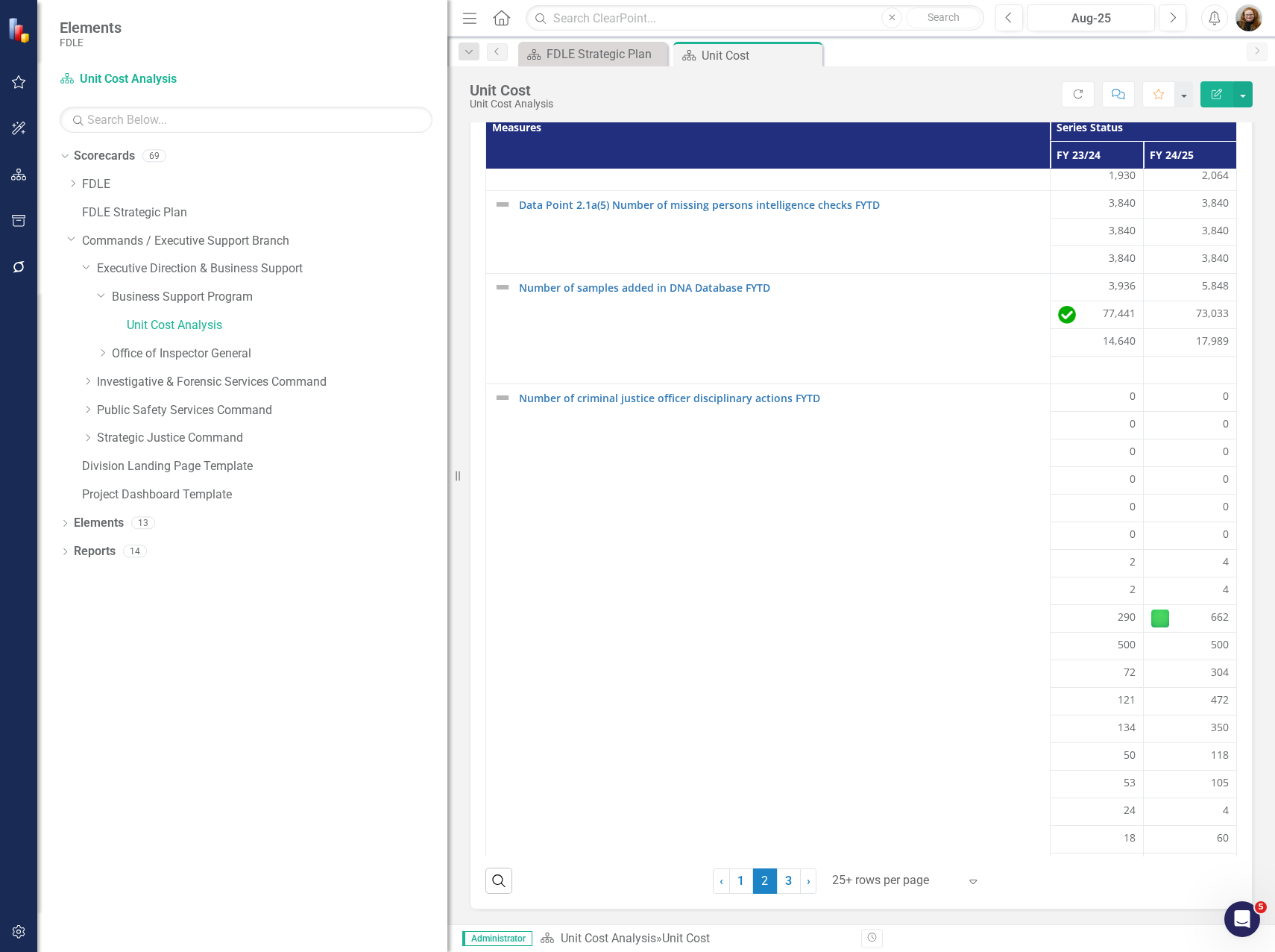
click at [218, 810] on div "Dropdown Scorecards 69 Dropdown FDLE Commissioner's Initiative Team Project Das…" at bounding box center [242, 548] width 410 height 808
click at [459, 804] on div "Business Support Program Measure Updater Measures Series Status FY 23/24 FY 24/…" at bounding box center [861, 481] width 806 height 856
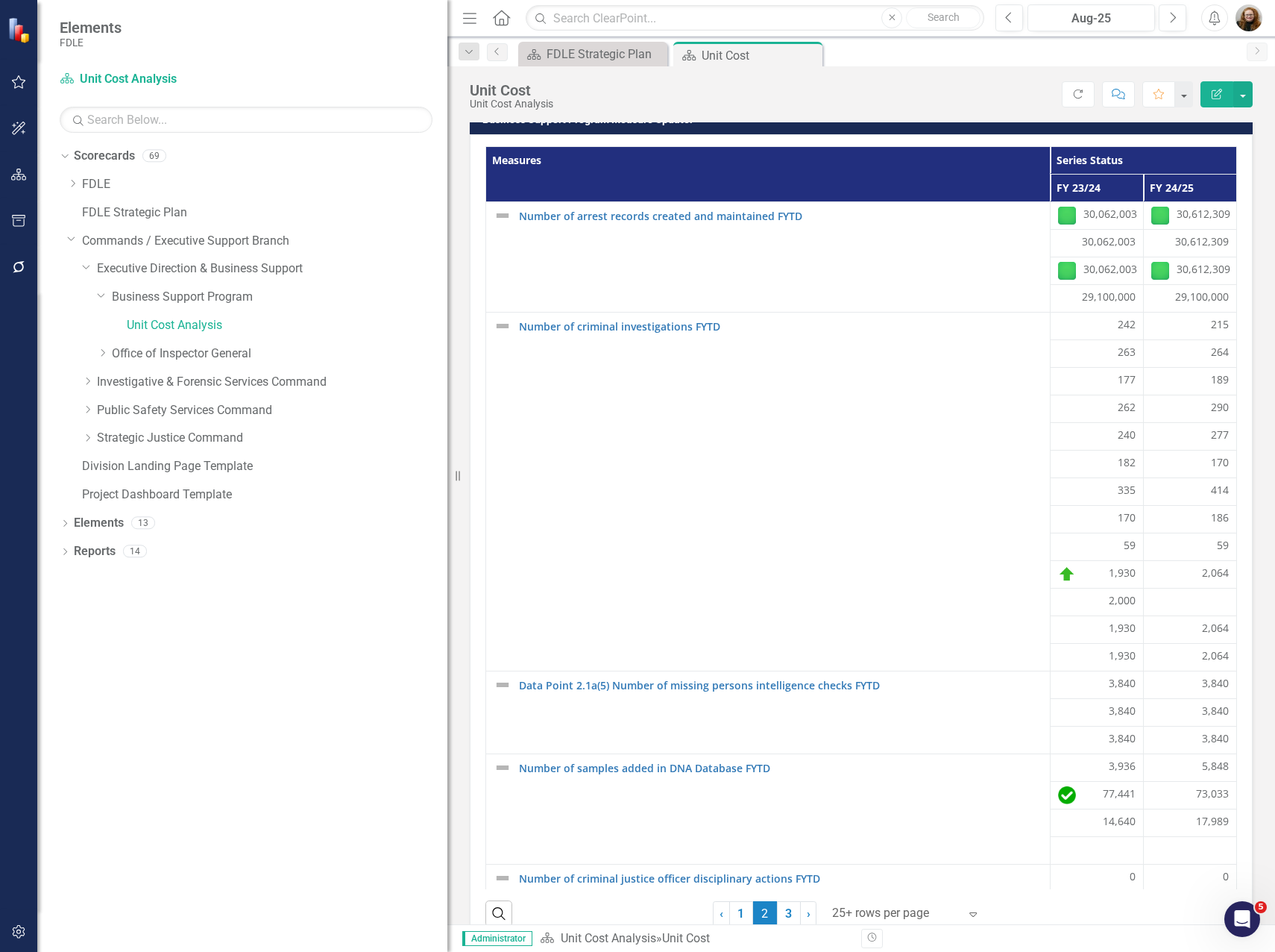
scroll to position [0, 0]
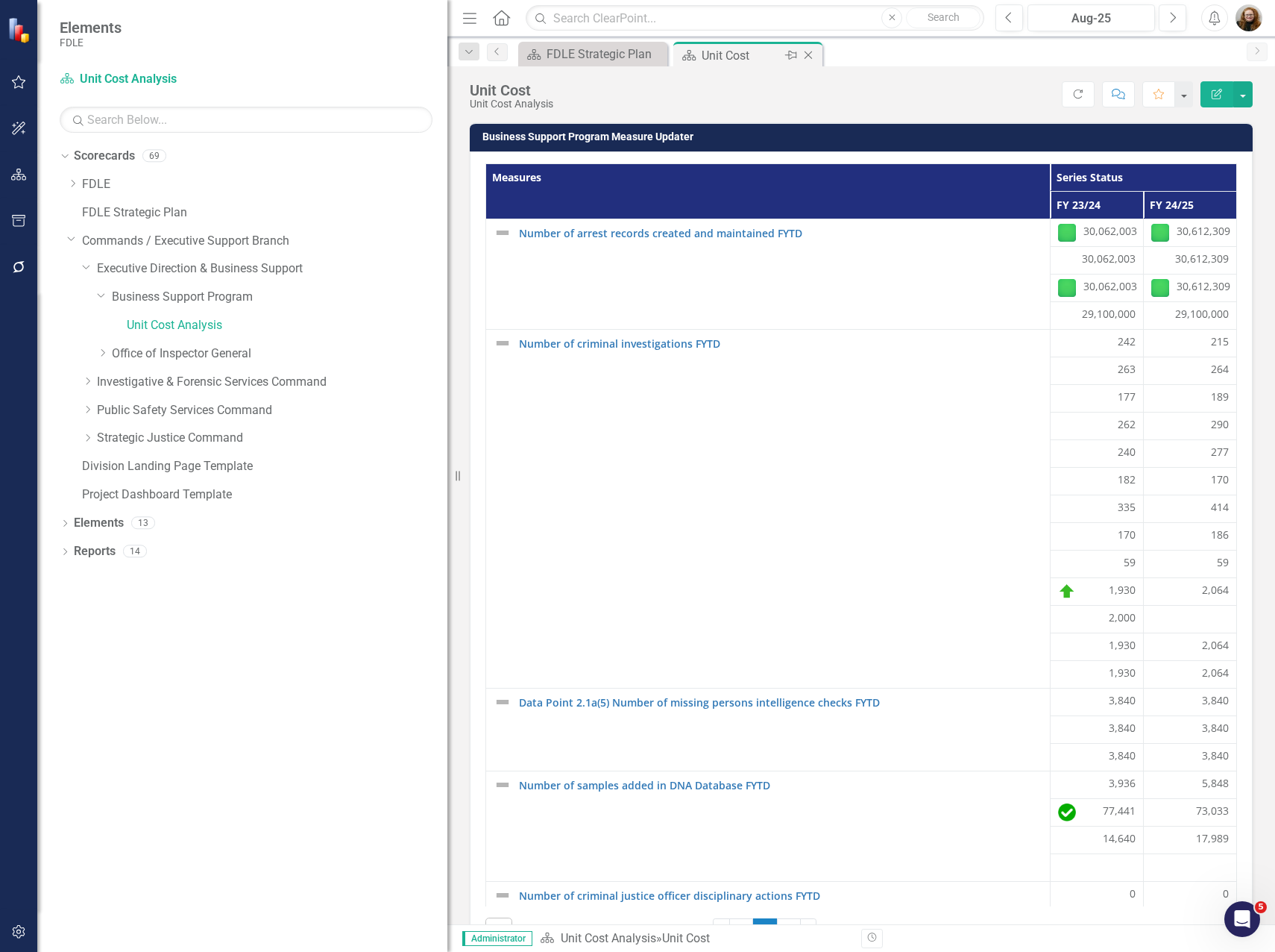
click at [809, 55] on icon "Close" at bounding box center [808, 54] width 15 height 12
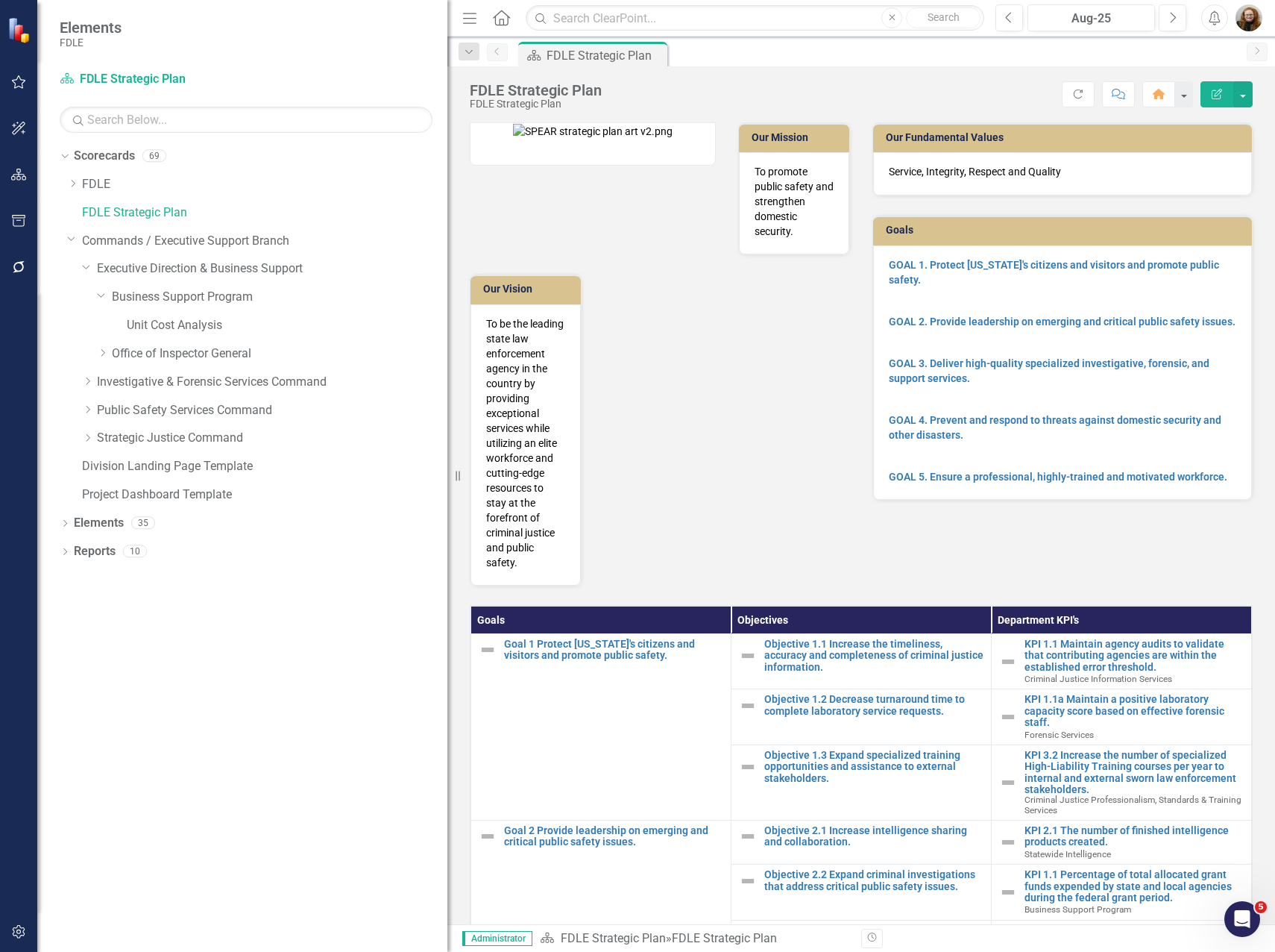
drag, startPoint x: 85, startPoint y: 410, endPoint x: 104, endPoint y: 435, distance: 31.4
click at [85, 410] on icon "Dropdown" at bounding box center [87, 410] width 12 height 9
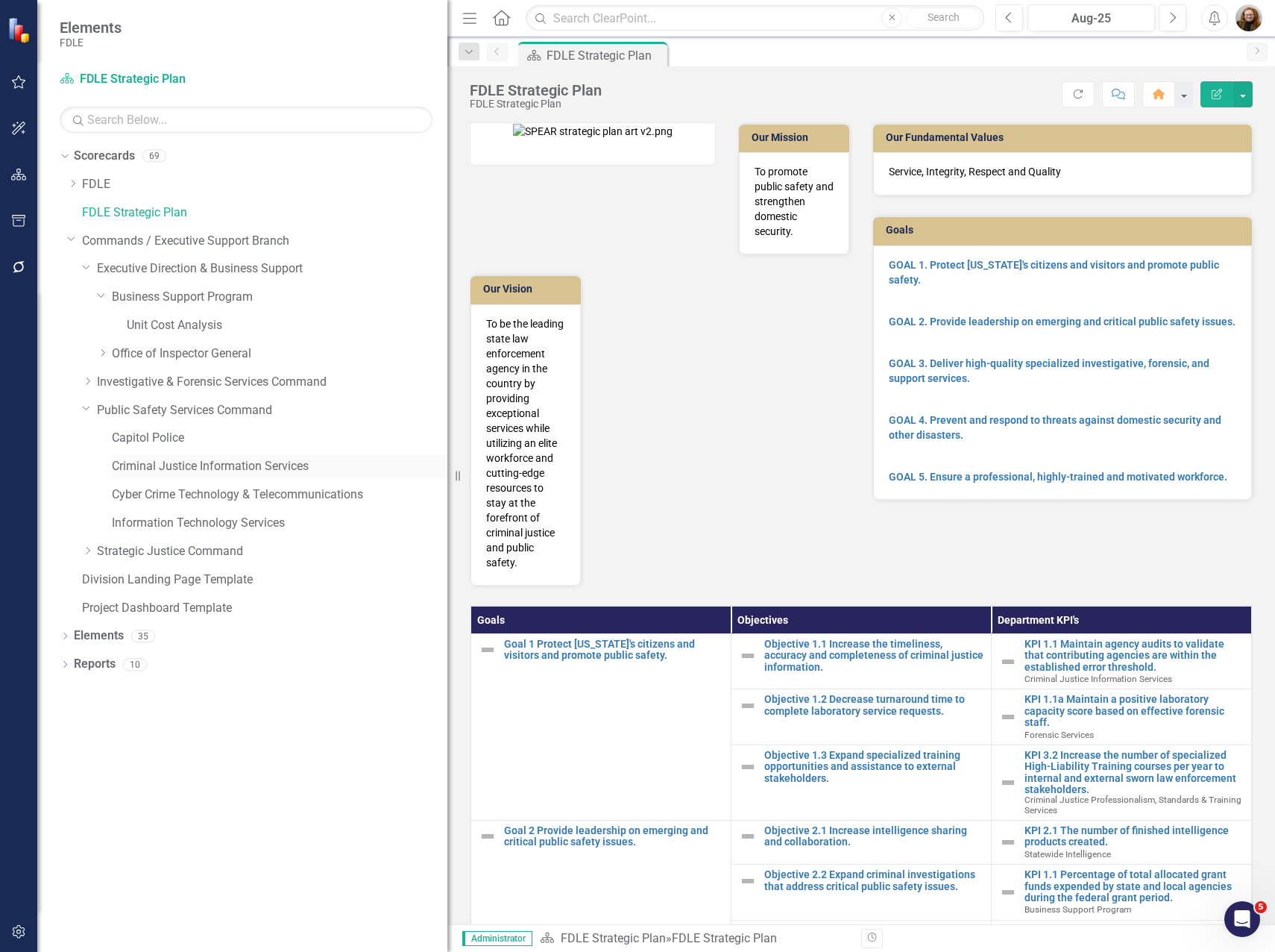
click at [138, 471] on link "Criminal Justice Information Services" at bounding box center [280, 466] width 336 height 17
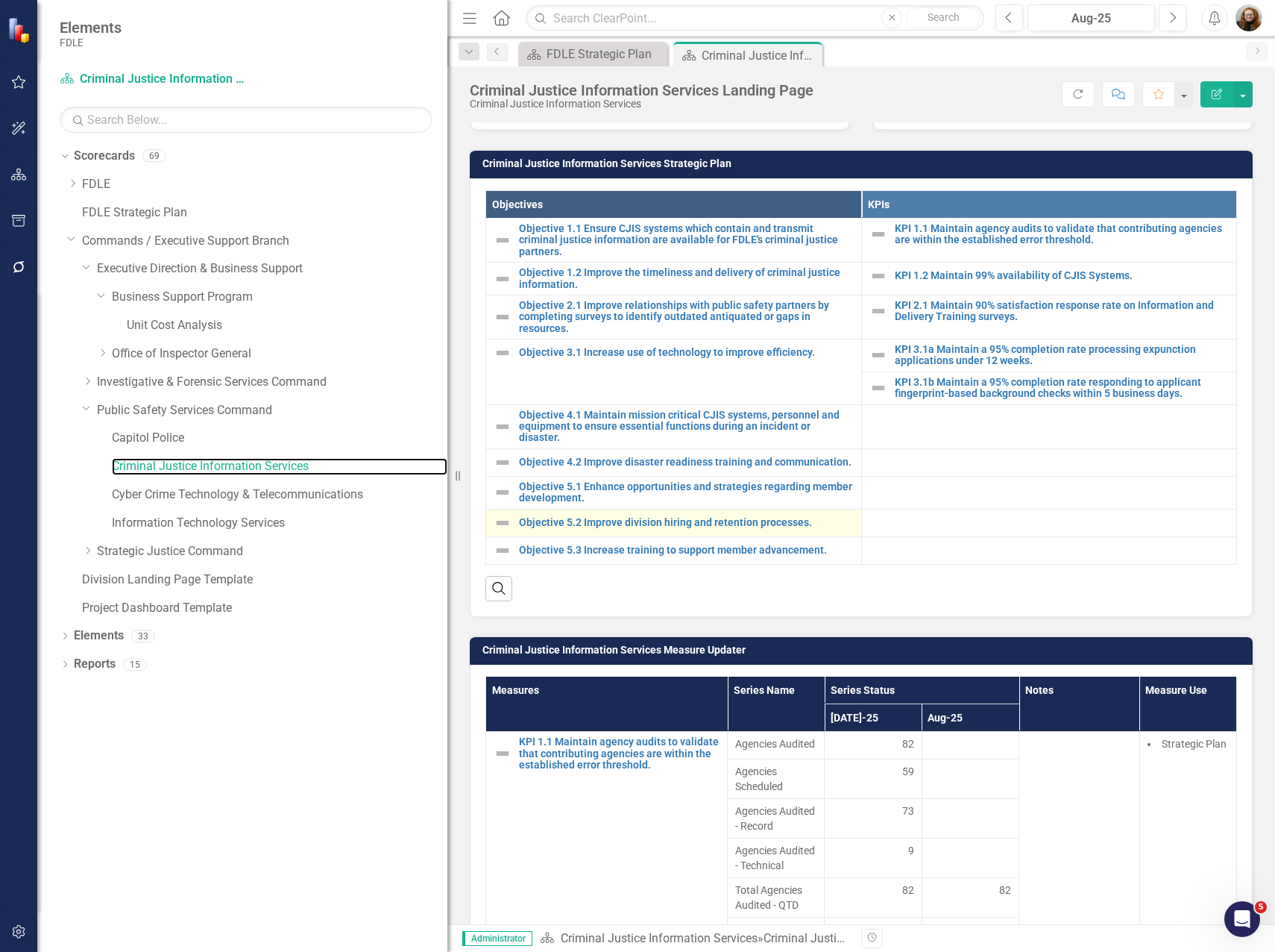
scroll to position [150, 0]
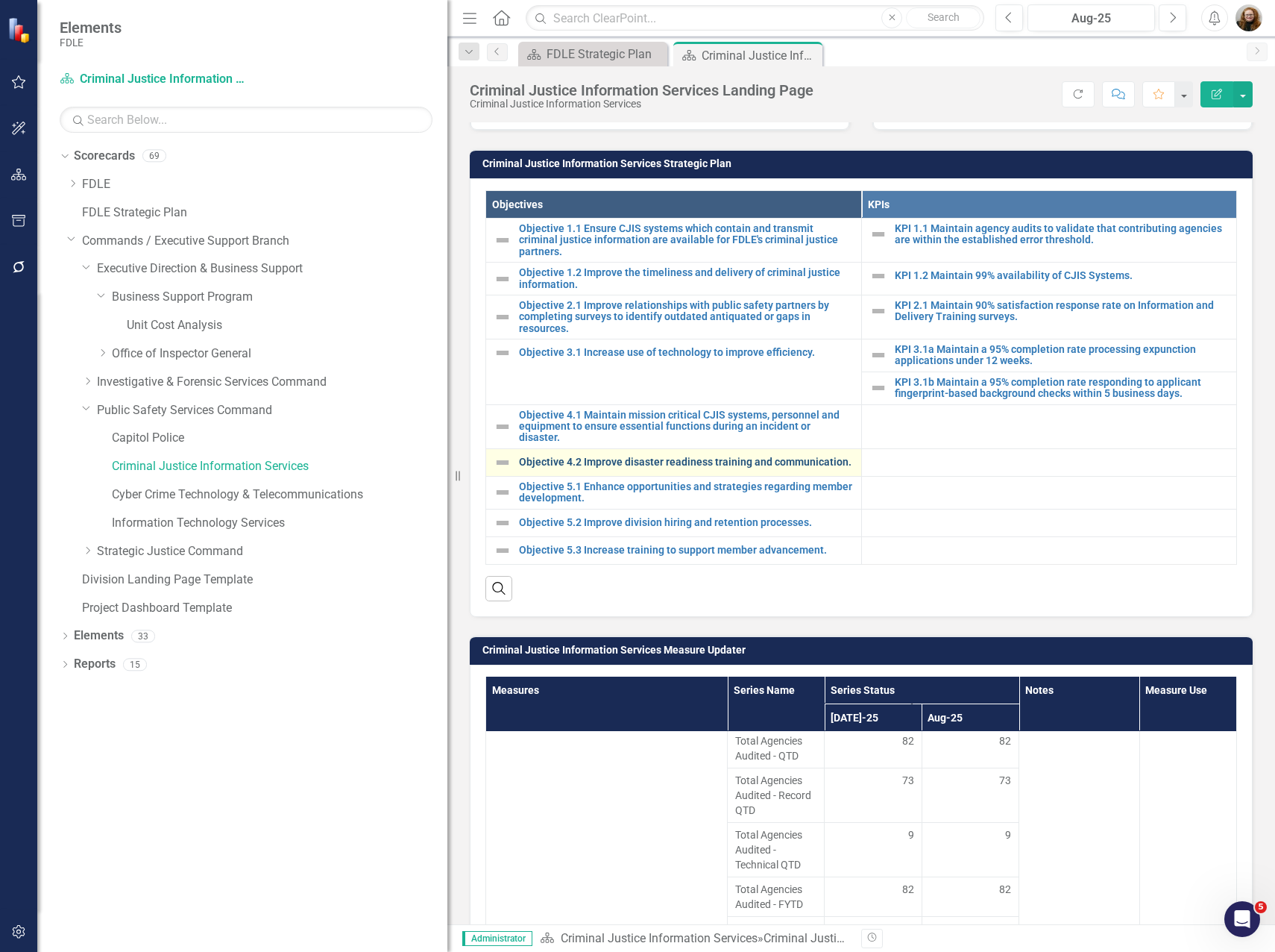
click at [601, 468] on link "Objective 4.2 Improve disaster readiness training and communication." at bounding box center [686, 462] width 335 height 12
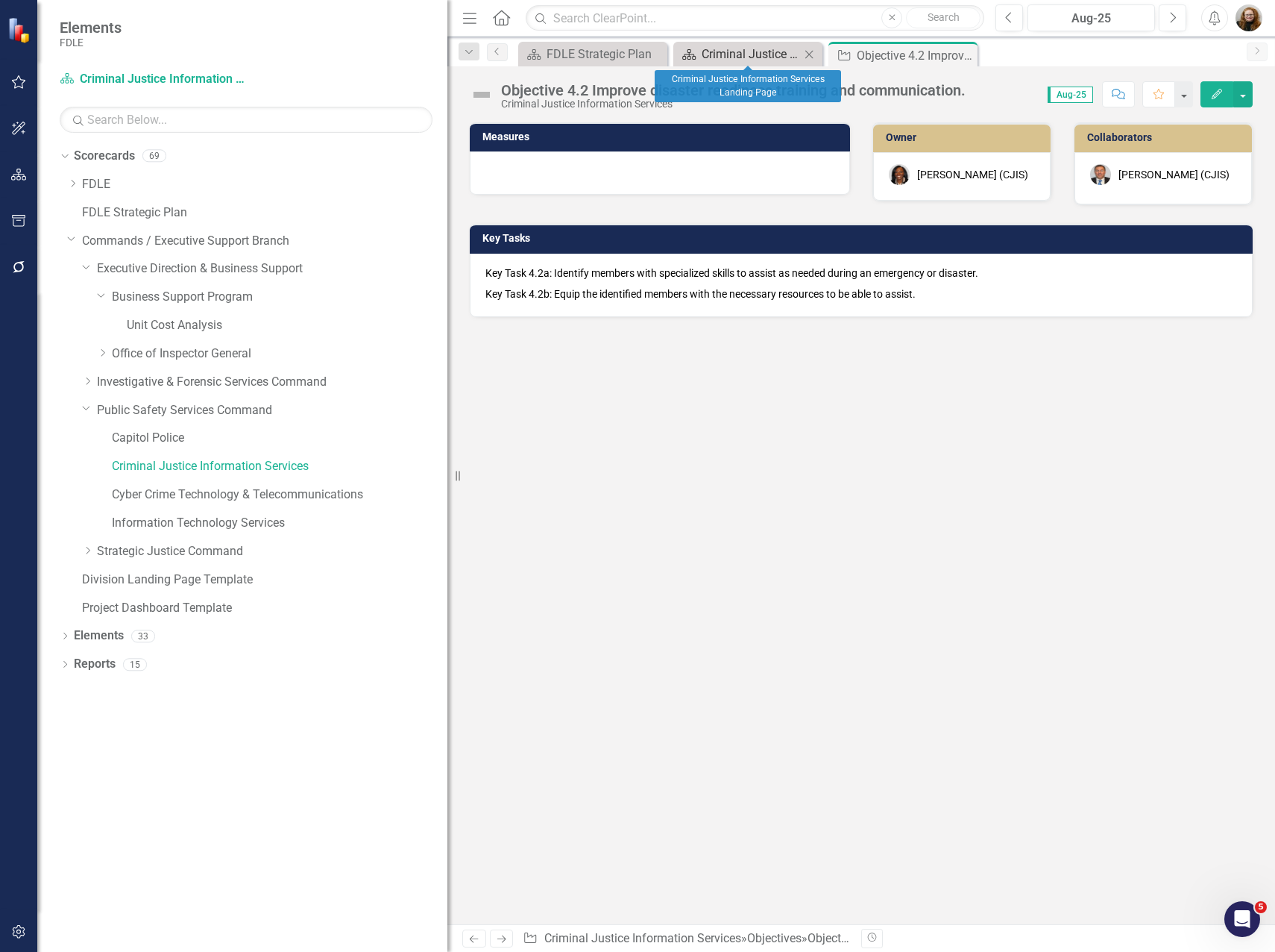
click at [767, 53] on div "Criminal Justice Information Services Landing Page" at bounding box center [751, 53] width 99 height 19
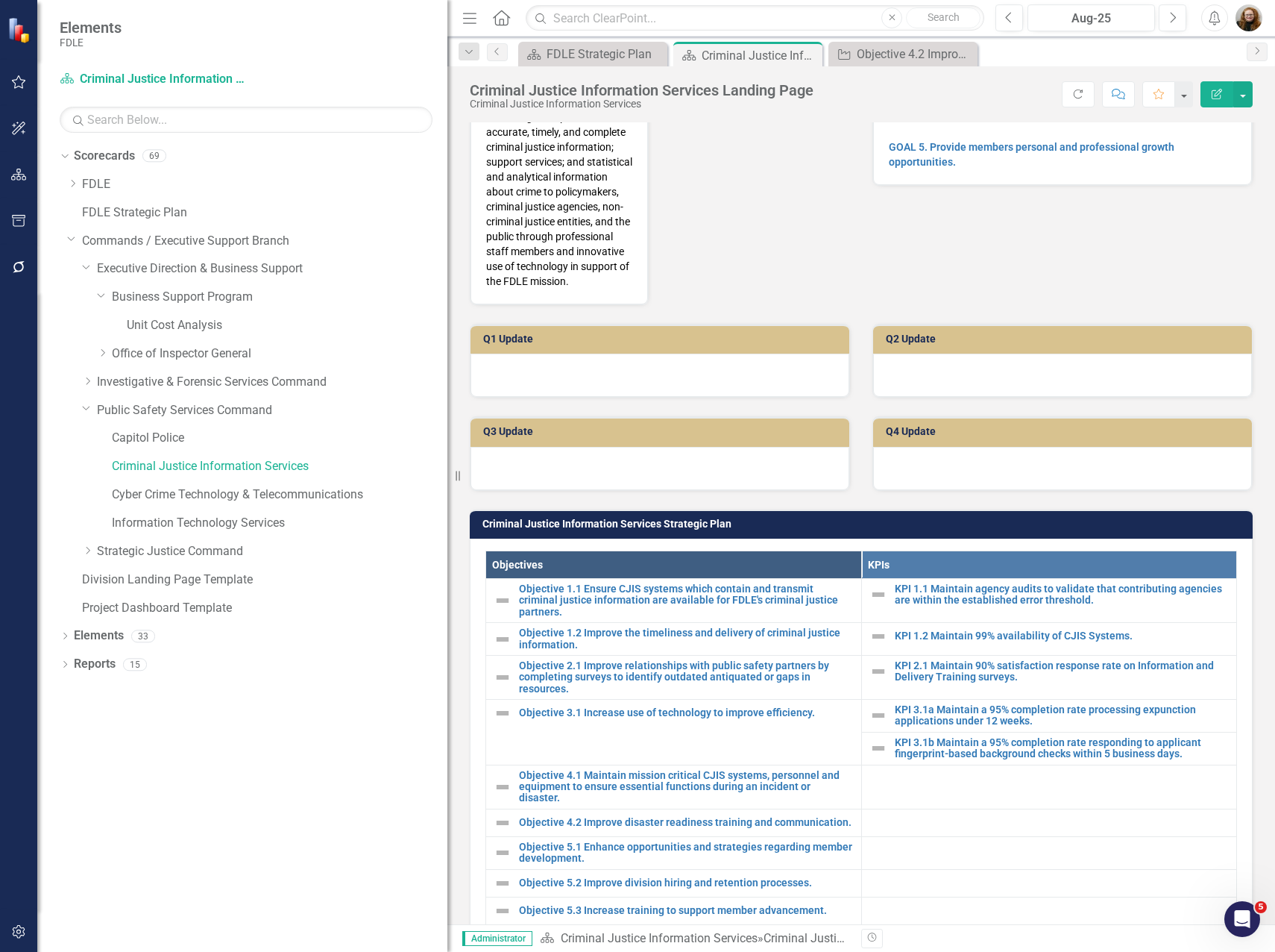
scroll to position [522, 0]
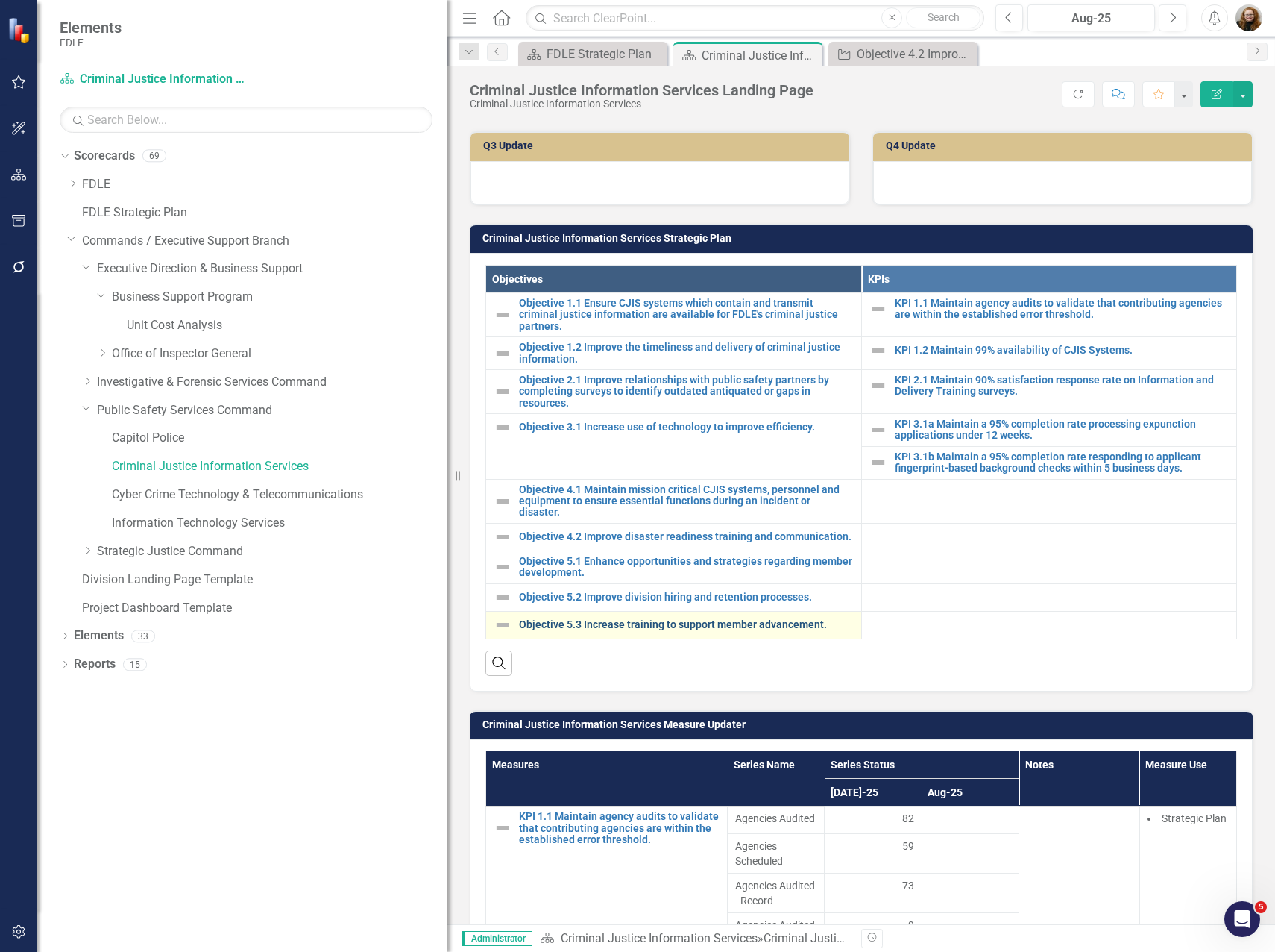
click at [613, 631] on link "Objective 5.3 Increase training to support member advancement." at bounding box center [686, 624] width 335 height 12
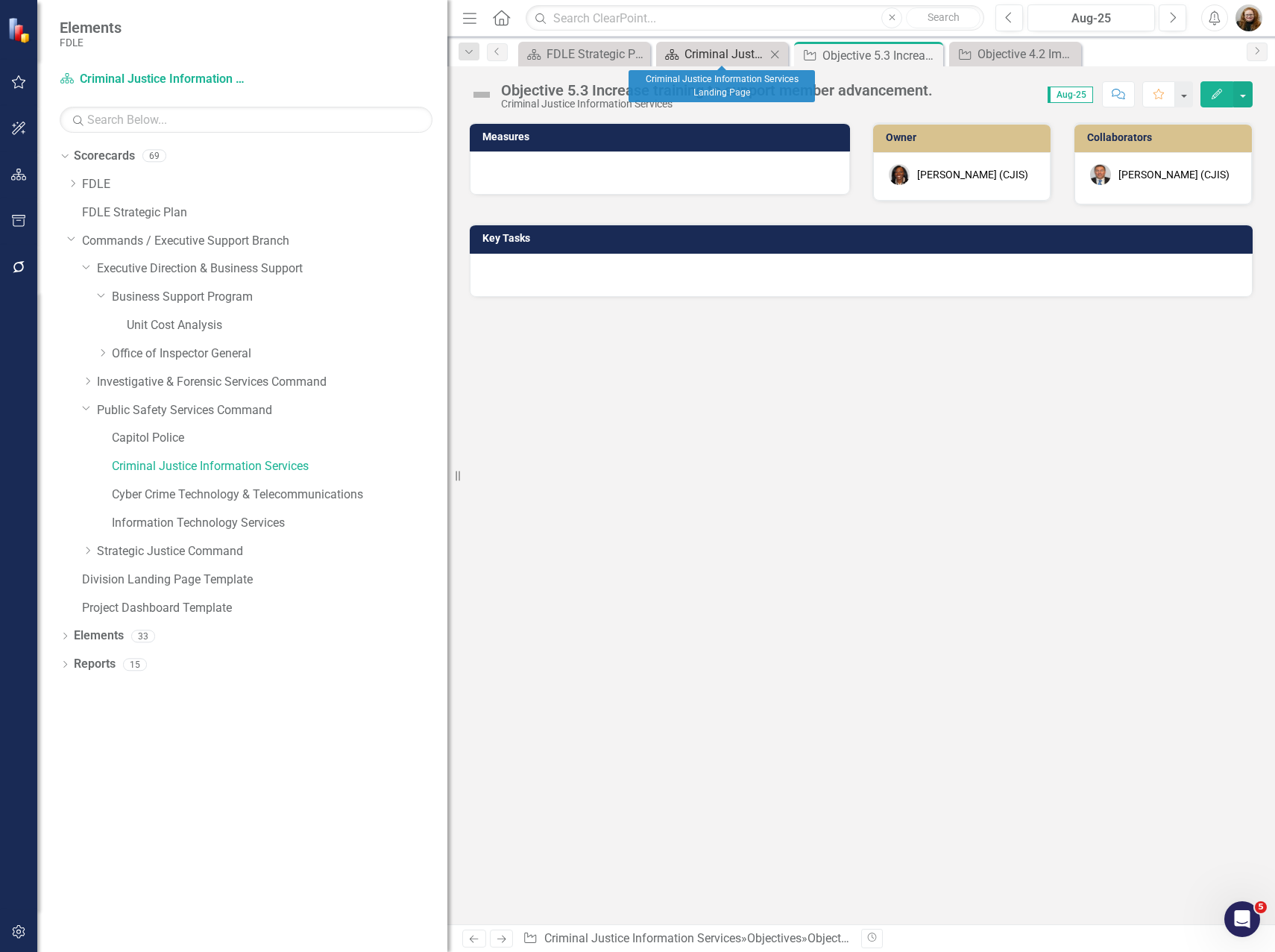
click at [702, 53] on div "Criminal Justice Information Services Landing Page" at bounding box center [725, 53] width 81 height 19
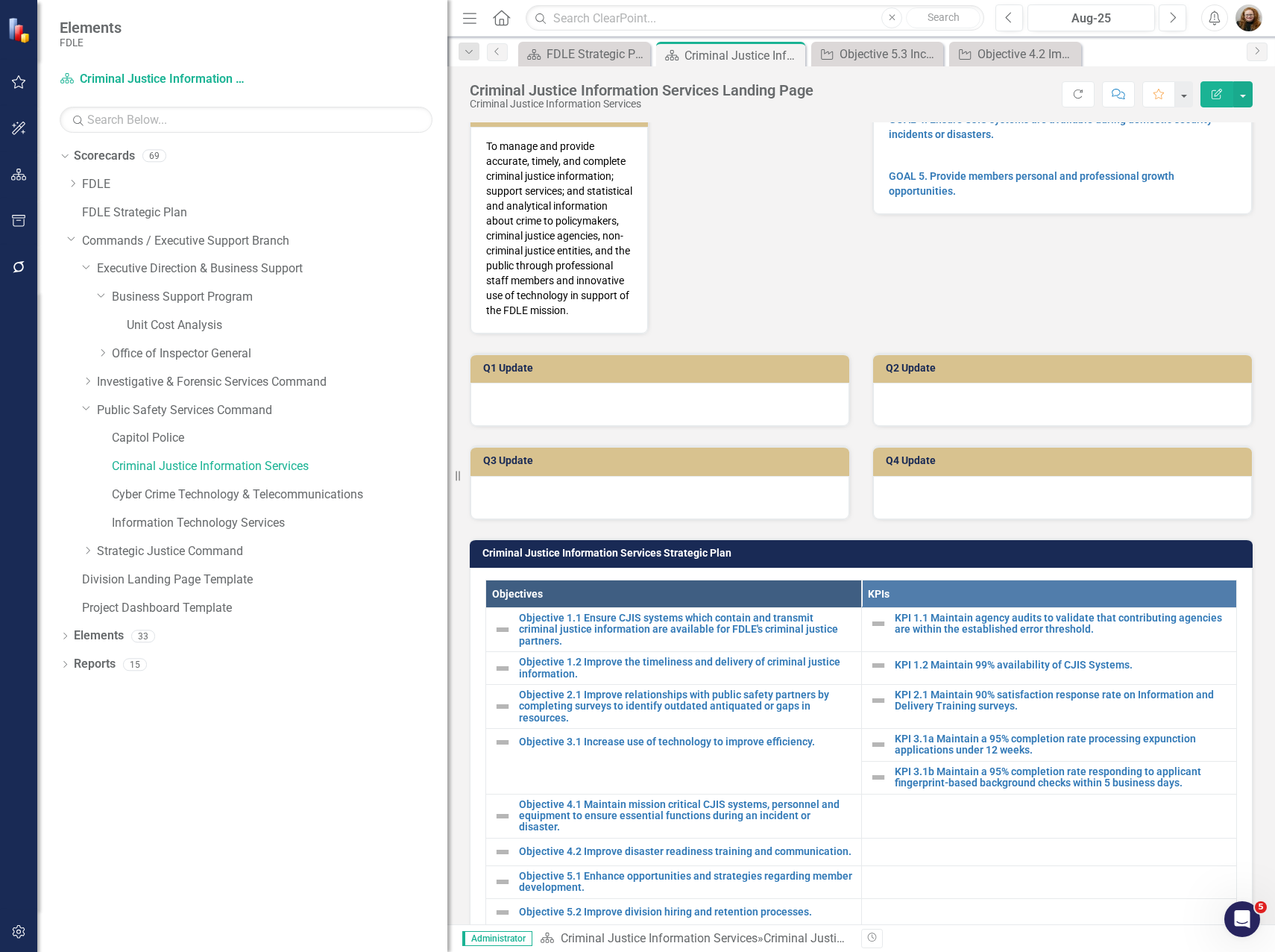
scroll to position [448, 0]
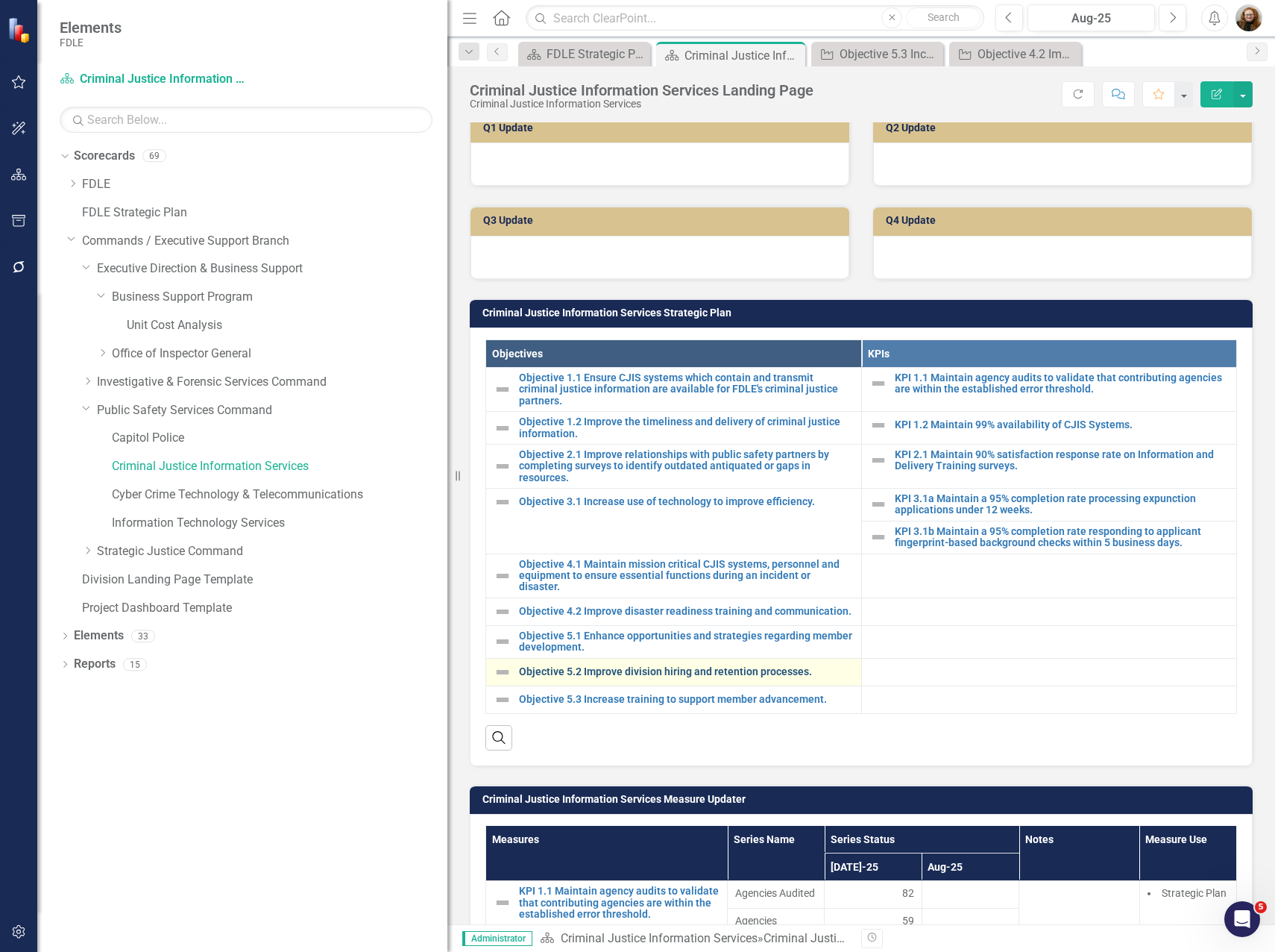
click at [604, 678] on link "Objective 5.2 Improve division hiring and retention processes." at bounding box center [686, 671] width 335 height 12
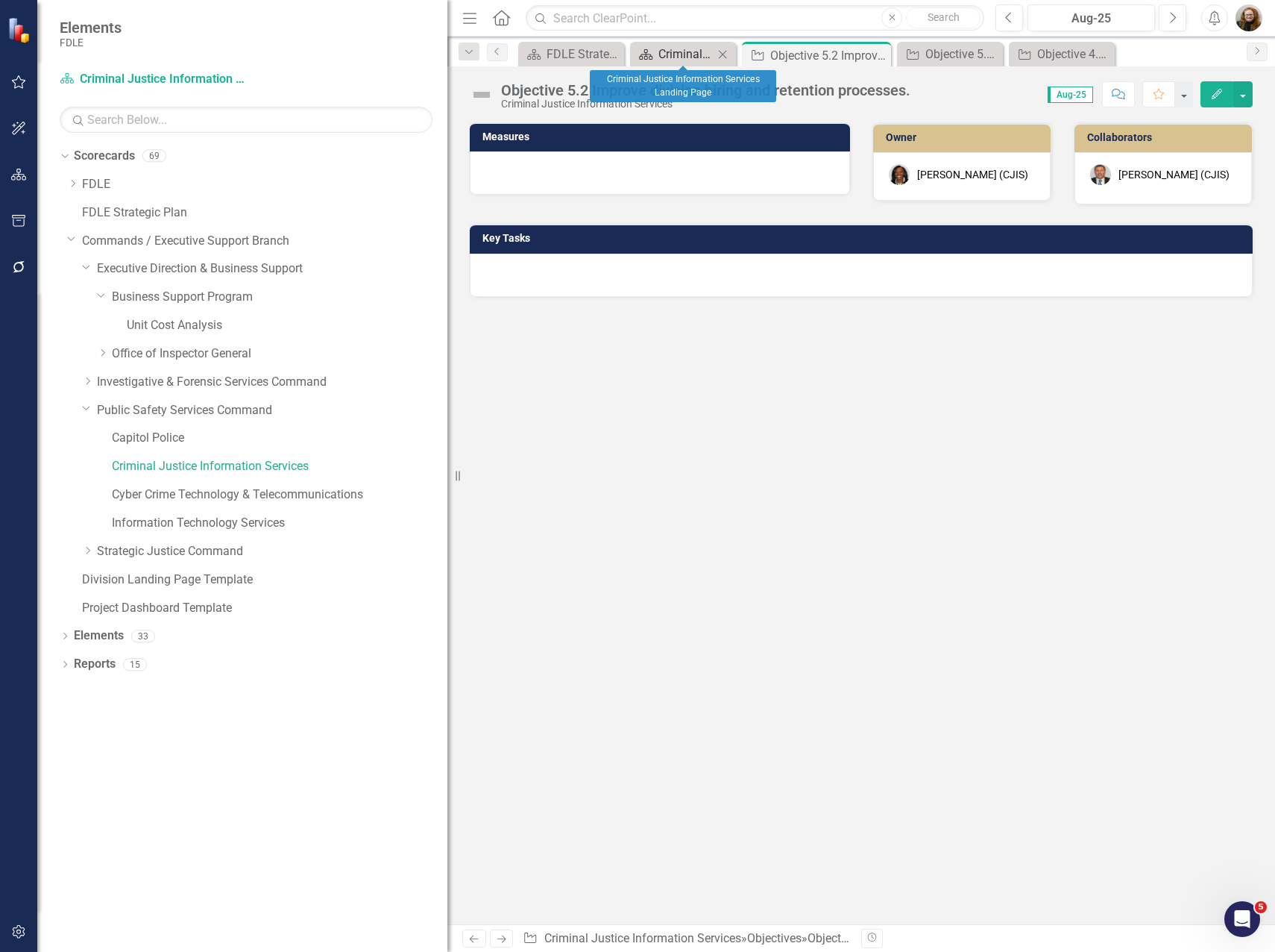
click at [707, 50] on div "Criminal Justice Information Services Landing Page" at bounding box center [686, 53] width 55 height 19
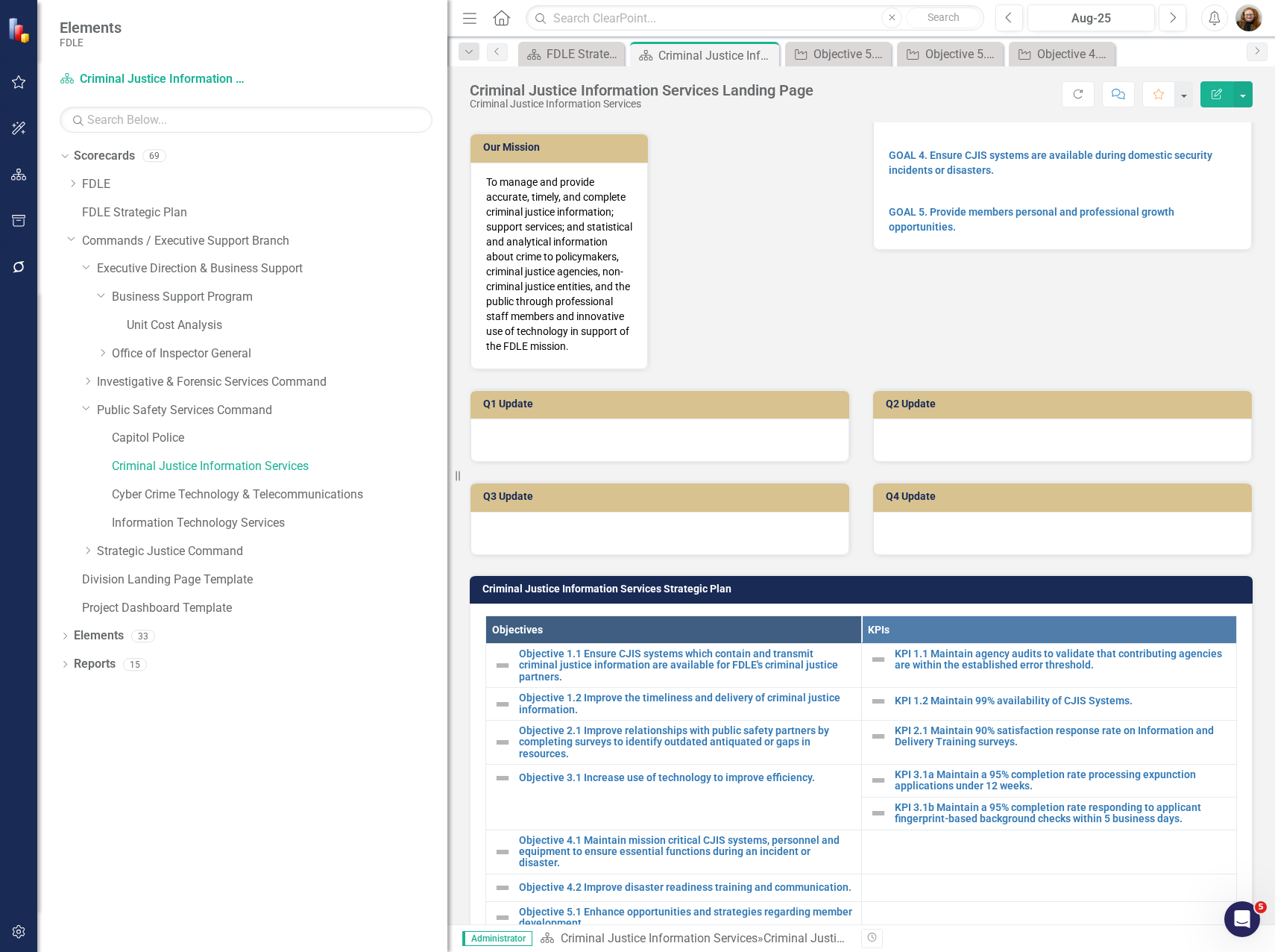
scroll to position [522, 0]
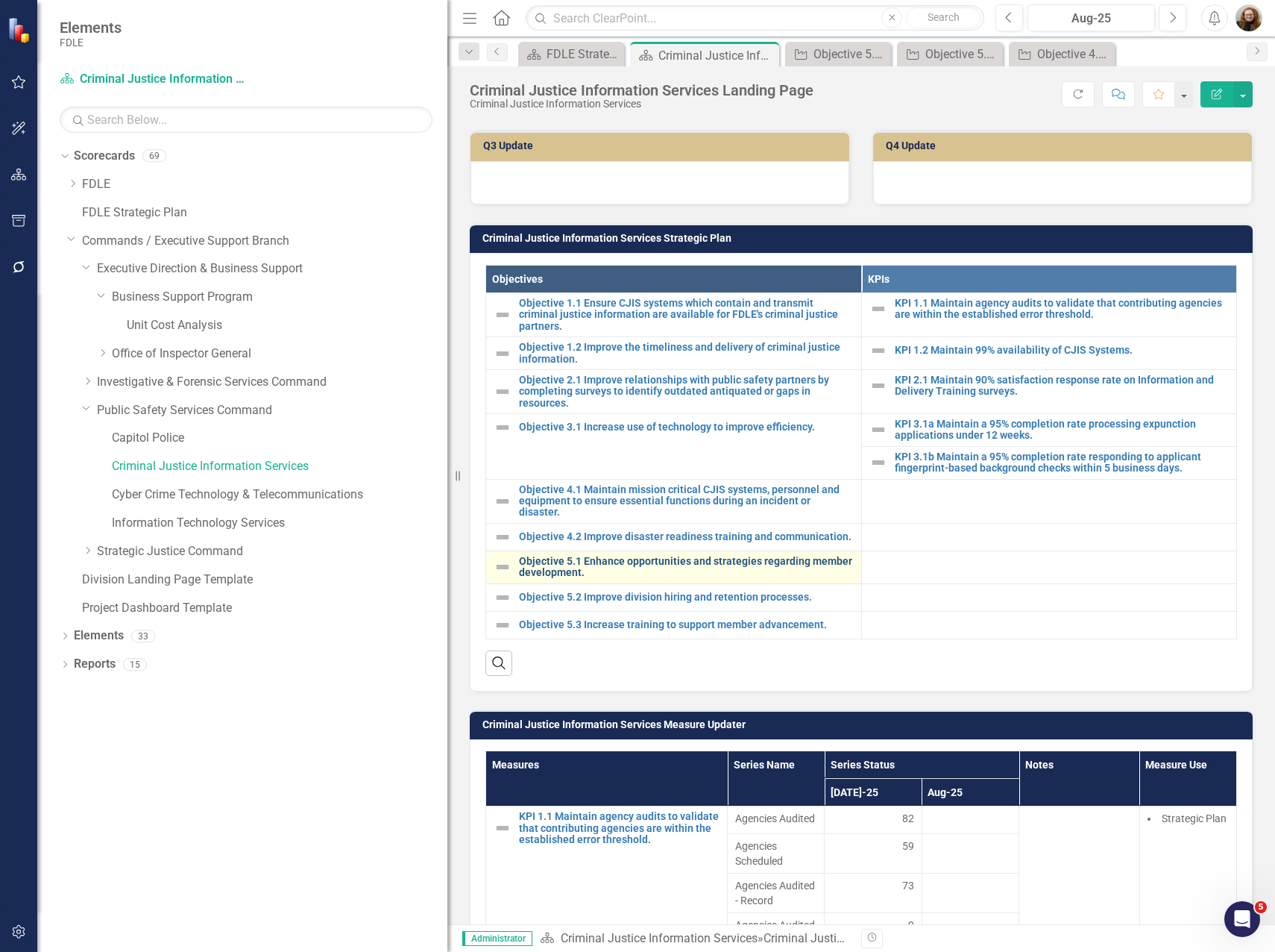
click at [702, 579] on link "Objective 5.1 Enhance opportunities and strategies regarding member development." at bounding box center [686, 567] width 335 height 23
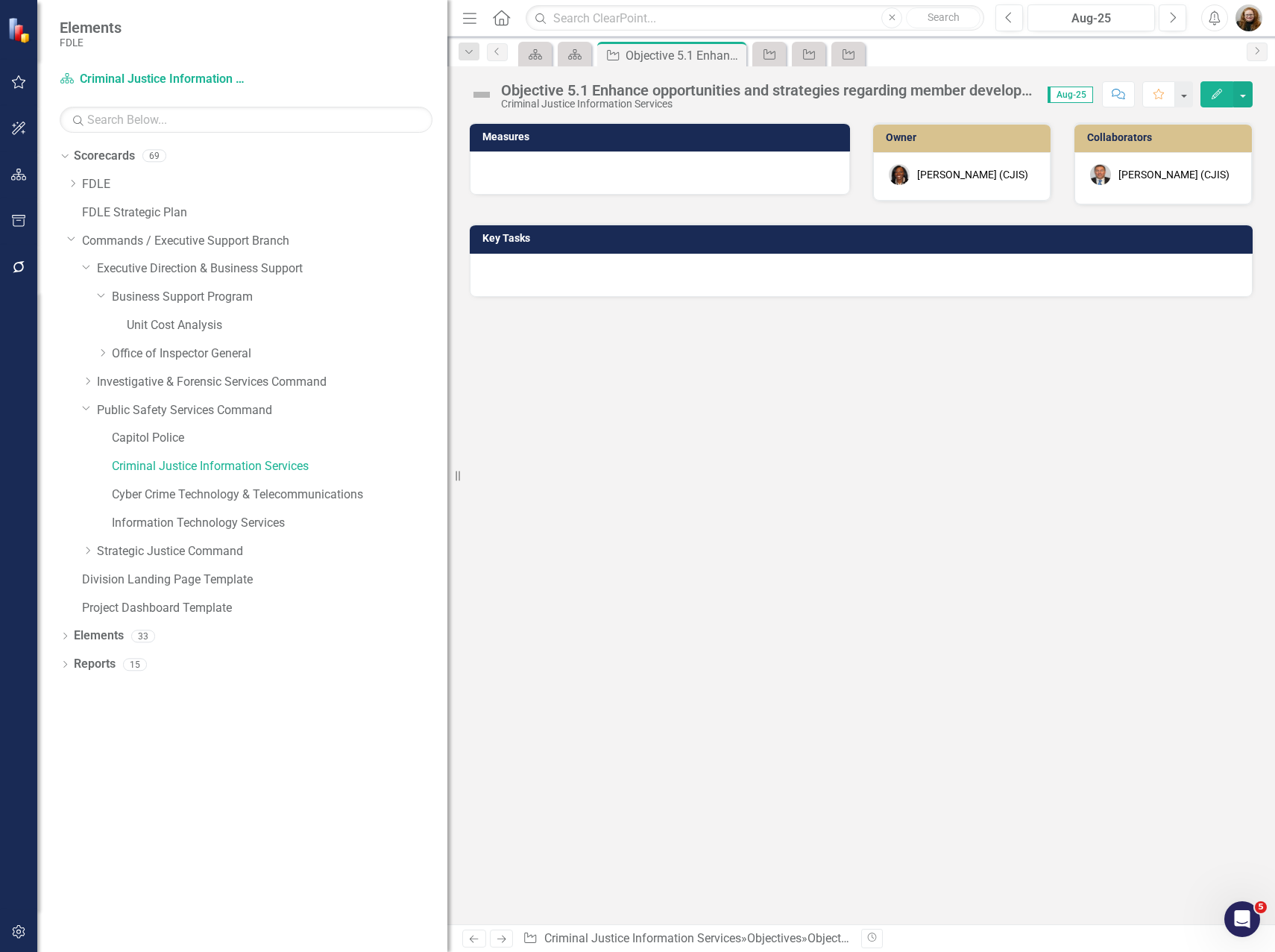
click at [915, 695] on div "Measures Owner [PERSON_NAME] (CJIS) Collaborators [PERSON_NAME] (CJIS) Key Tasks" at bounding box center [862, 523] width 828 height 802
click at [945, 517] on div "Measures Owner [PERSON_NAME] (CJIS) Collaborators [PERSON_NAME] (CJIS) Key Tasks" at bounding box center [862, 523] width 828 height 802
click at [181, 737] on div "Dropdown Scorecards 69 Dropdown FDLE Commissioner's Initiative Team Project Das…" at bounding box center [242, 548] width 410 height 808
click at [566, 63] on div "Scorecard" at bounding box center [575, 54] width 34 height 25
click at [570, 58] on icon "Scorecard" at bounding box center [574, 53] width 15 height 12
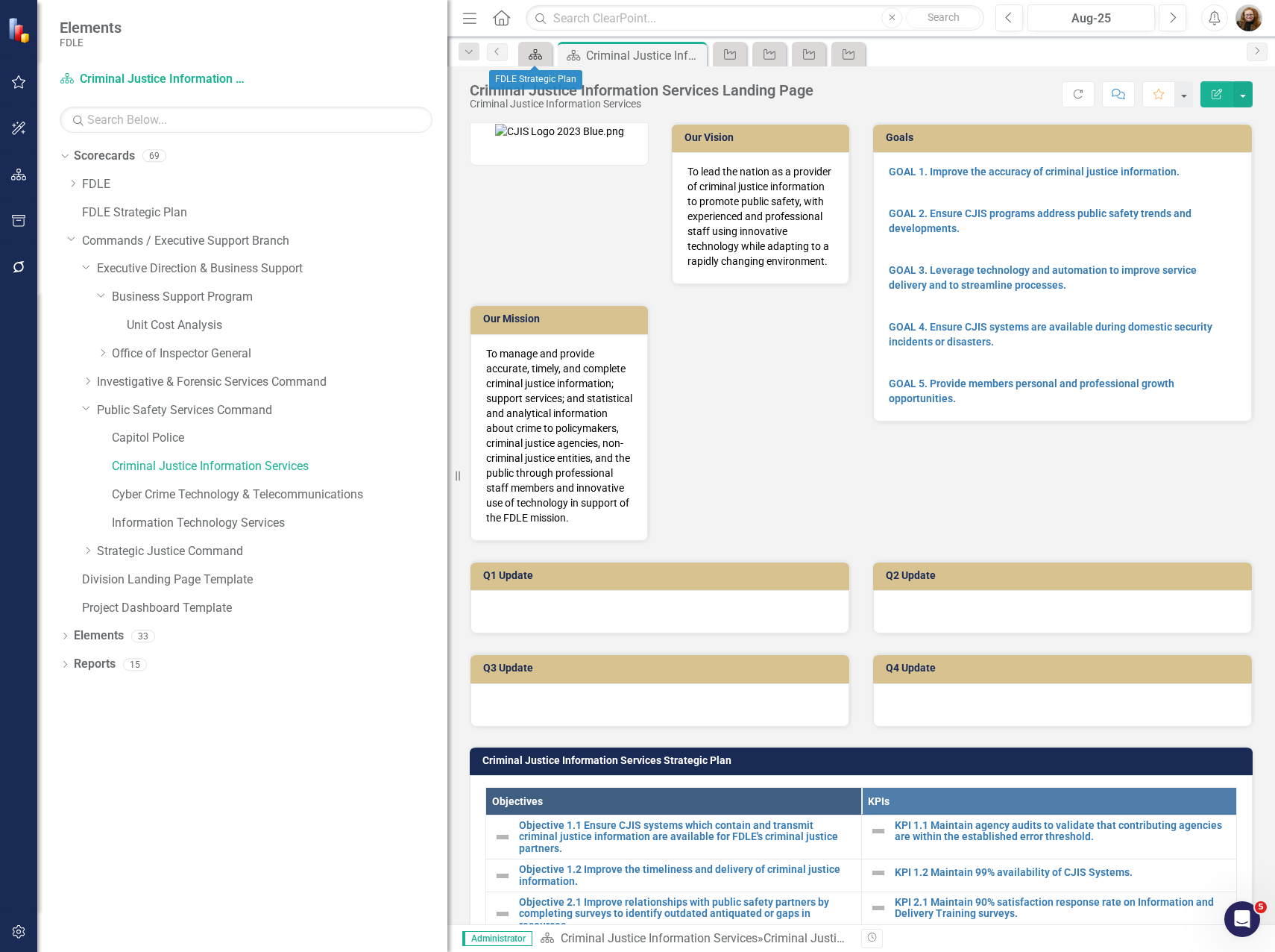
click at [543, 54] on icon "Scorecard" at bounding box center [535, 53] width 15 height 12
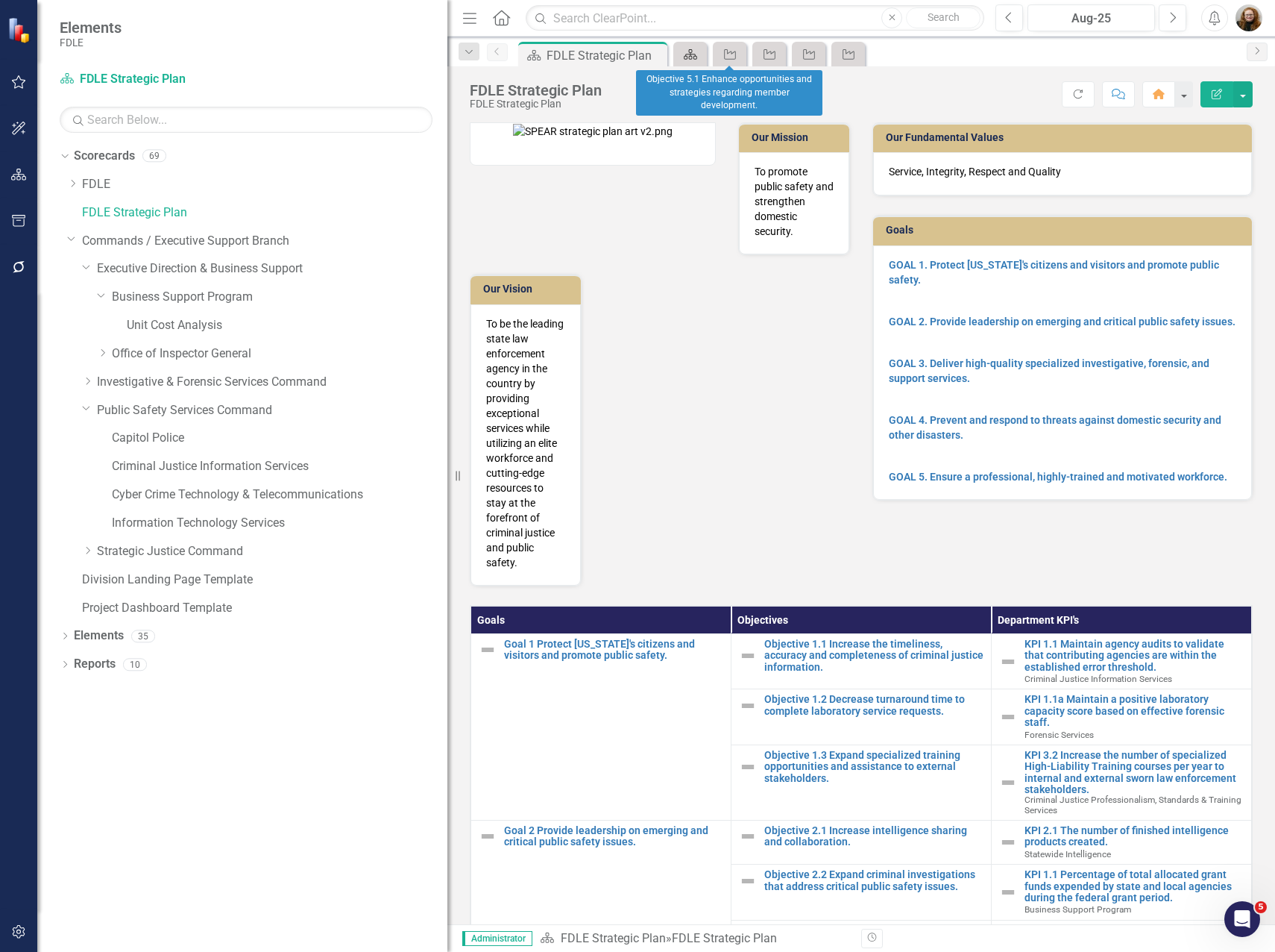
click at [694, 54] on icon at bounding box center [690, 54] width 13 height 11
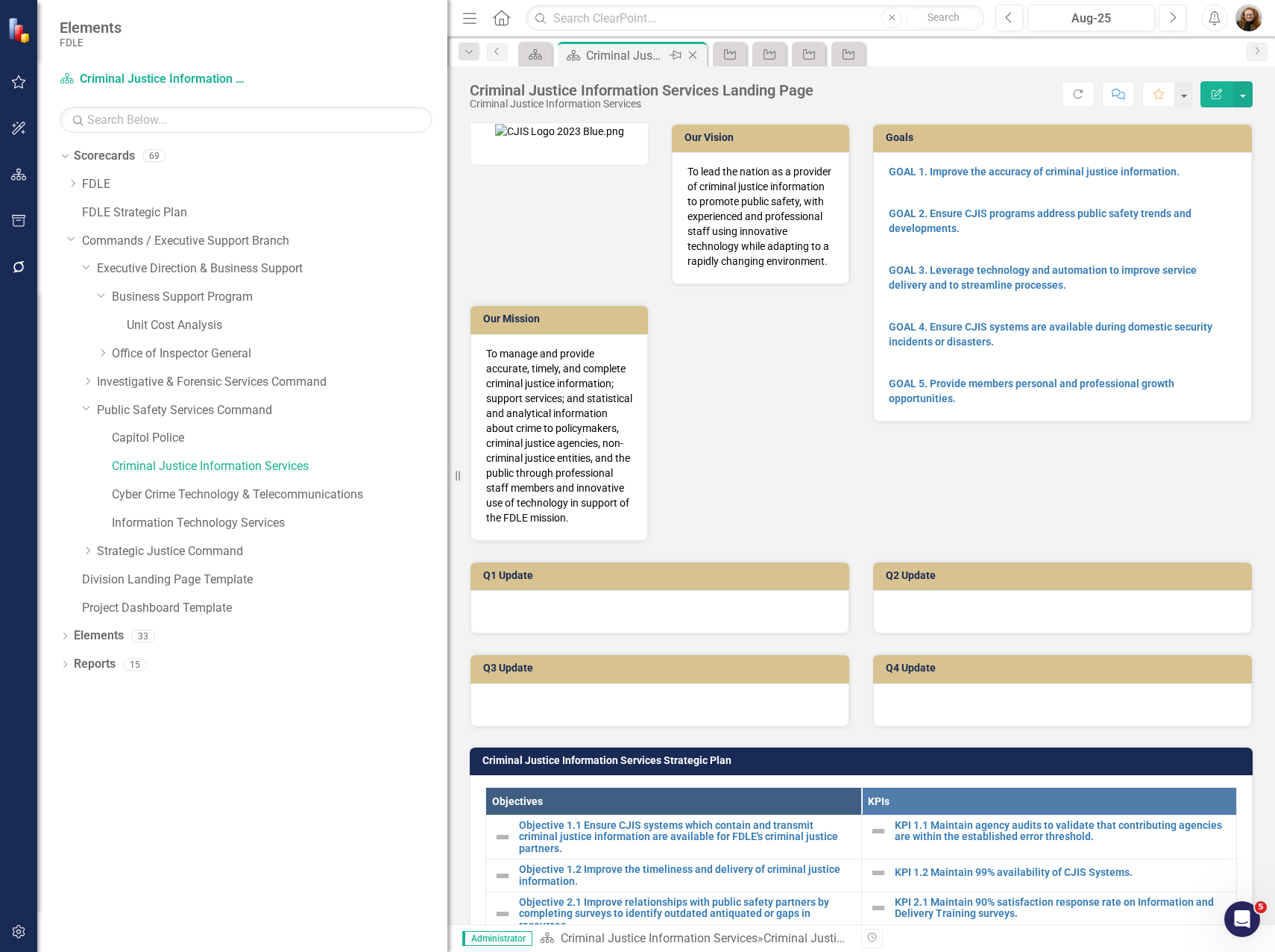
click at [698, 52] on icon "Close" at bounding box center [693, 54] width 15 height 12
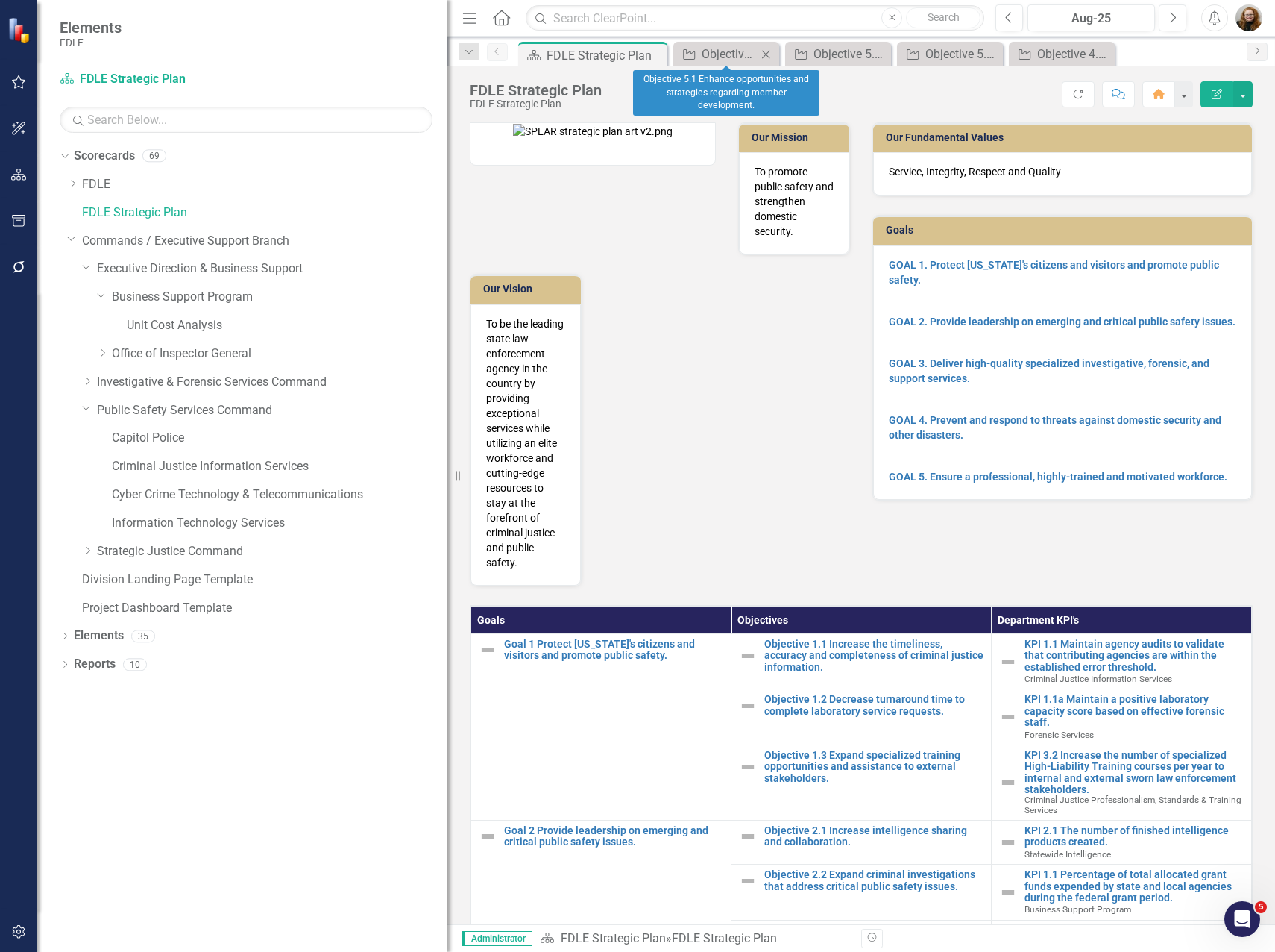
click at [777, 53] on div "Objective Objective 5.1 Enhance opportunities and strategies regarding member d…" at bounding box center [726, 54] width 106 height 25
click at [759, 56] on icon "Close" at bounding box center [766, 53] width 15 height 12
click at [795, 49] on icon "Close" at bounding box center [792, 53] width 15 height 12
click at [808, 56] on icon "Close" at bounding box center [809, 53] width 15 height 12
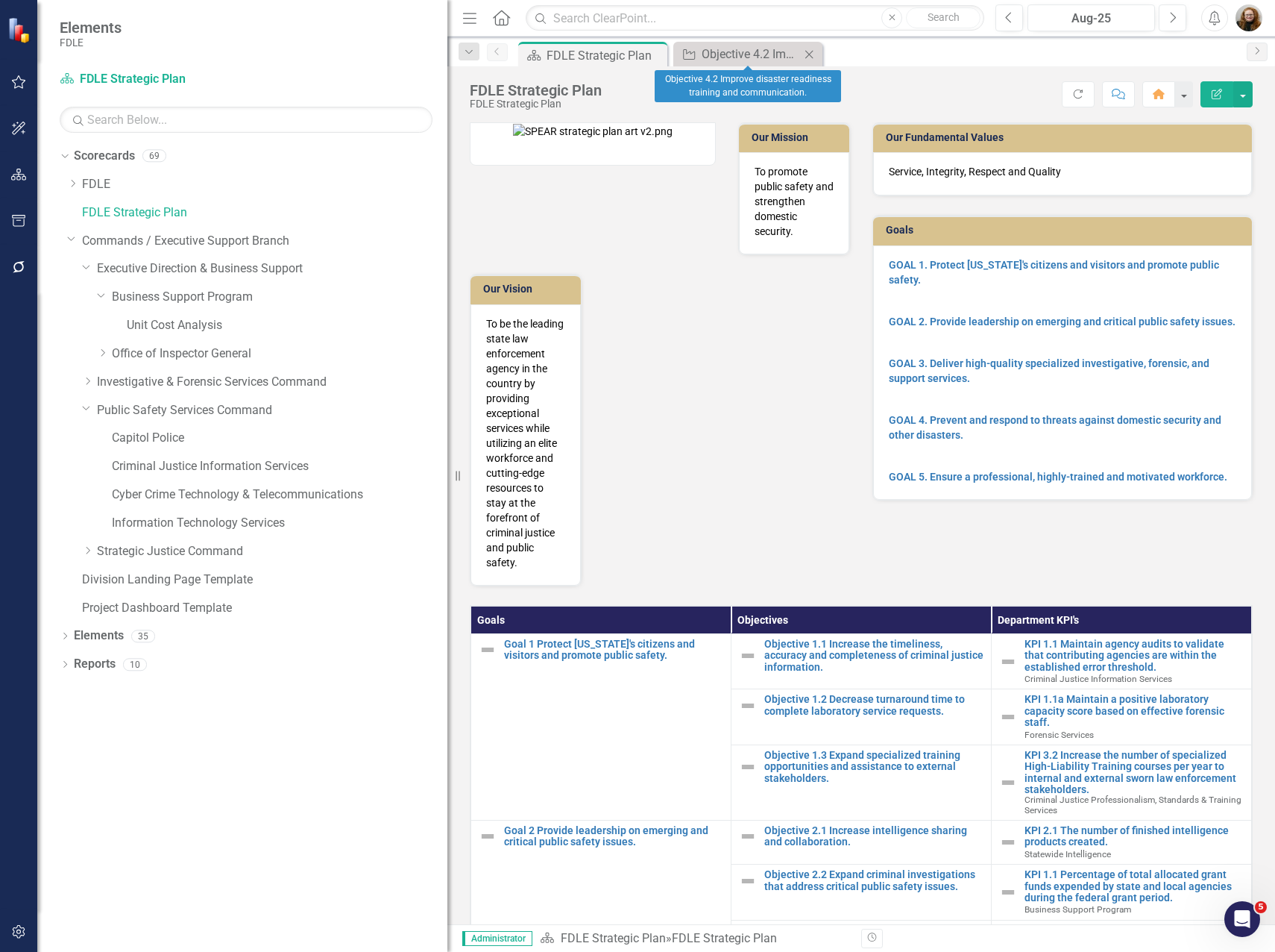
click at [812, 53] on icon "Close" at bounding box center [809, 53] width 15 height 12
click at [175, 321] on link "Unit Cost Analysis" at bounding box center [287, 325] width 321 height 17
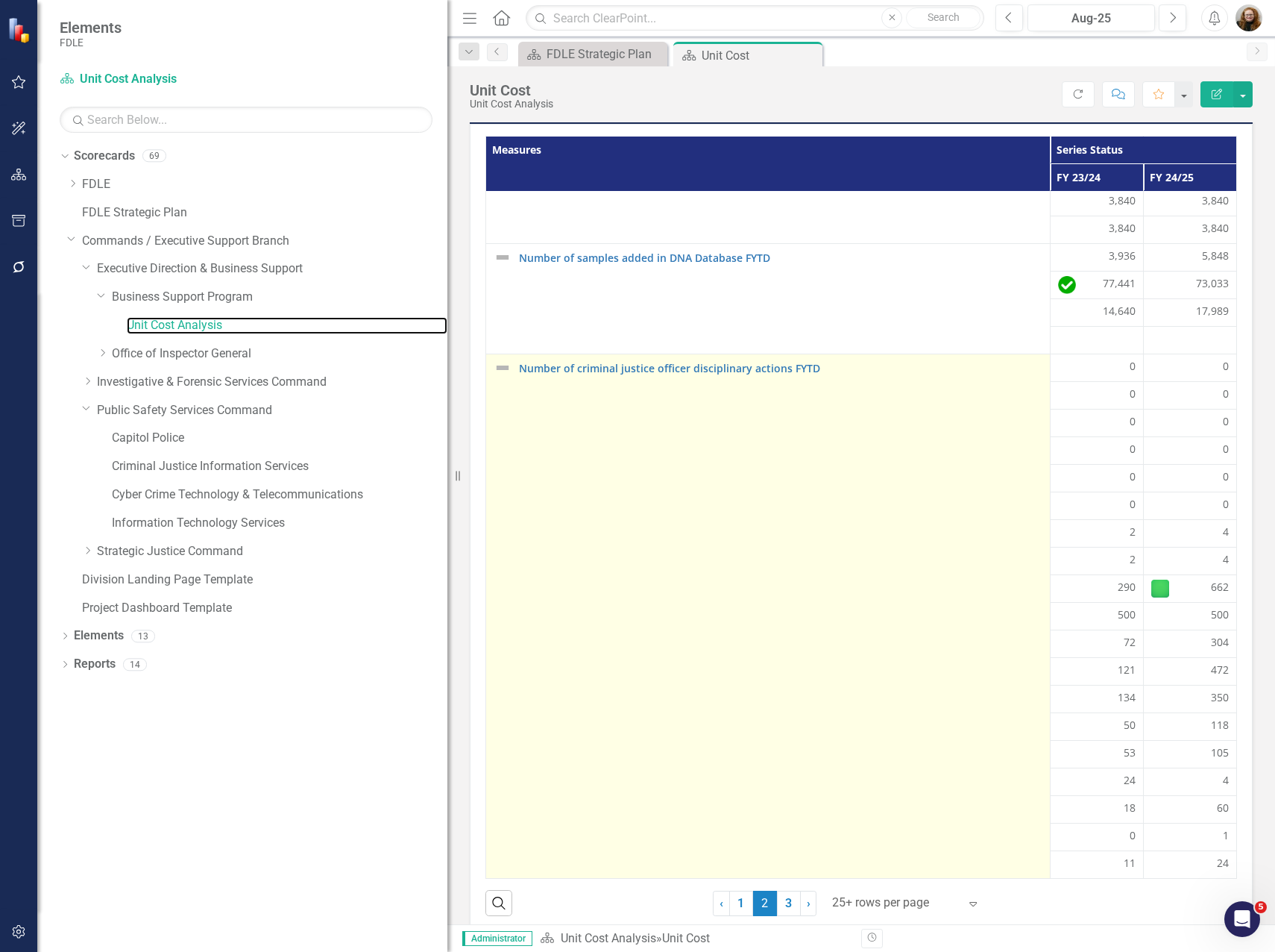
scroll to position [50, 0]
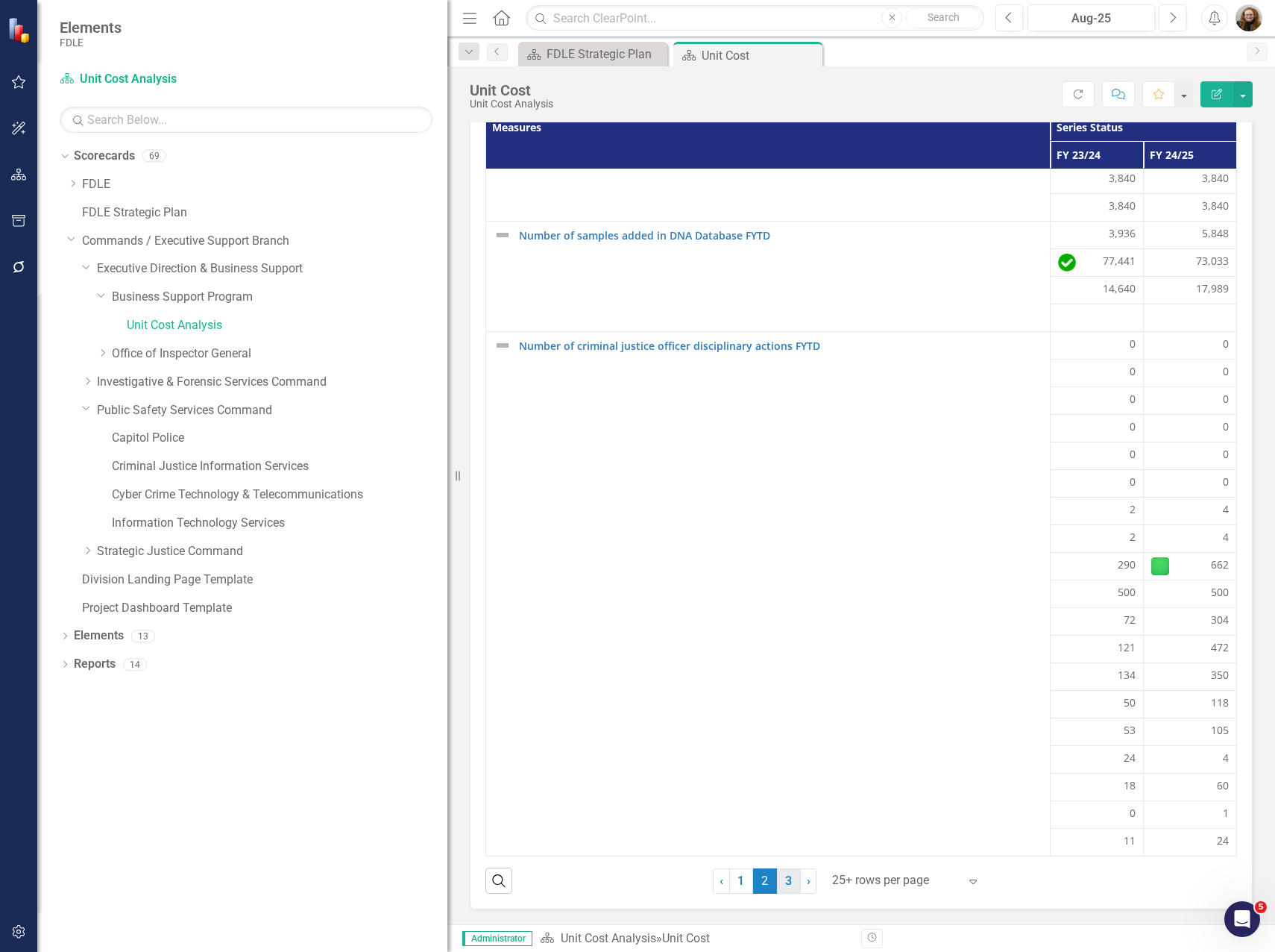
click at [787, 880] on link "3" at bounding box center [789, 881] width 24 height 25
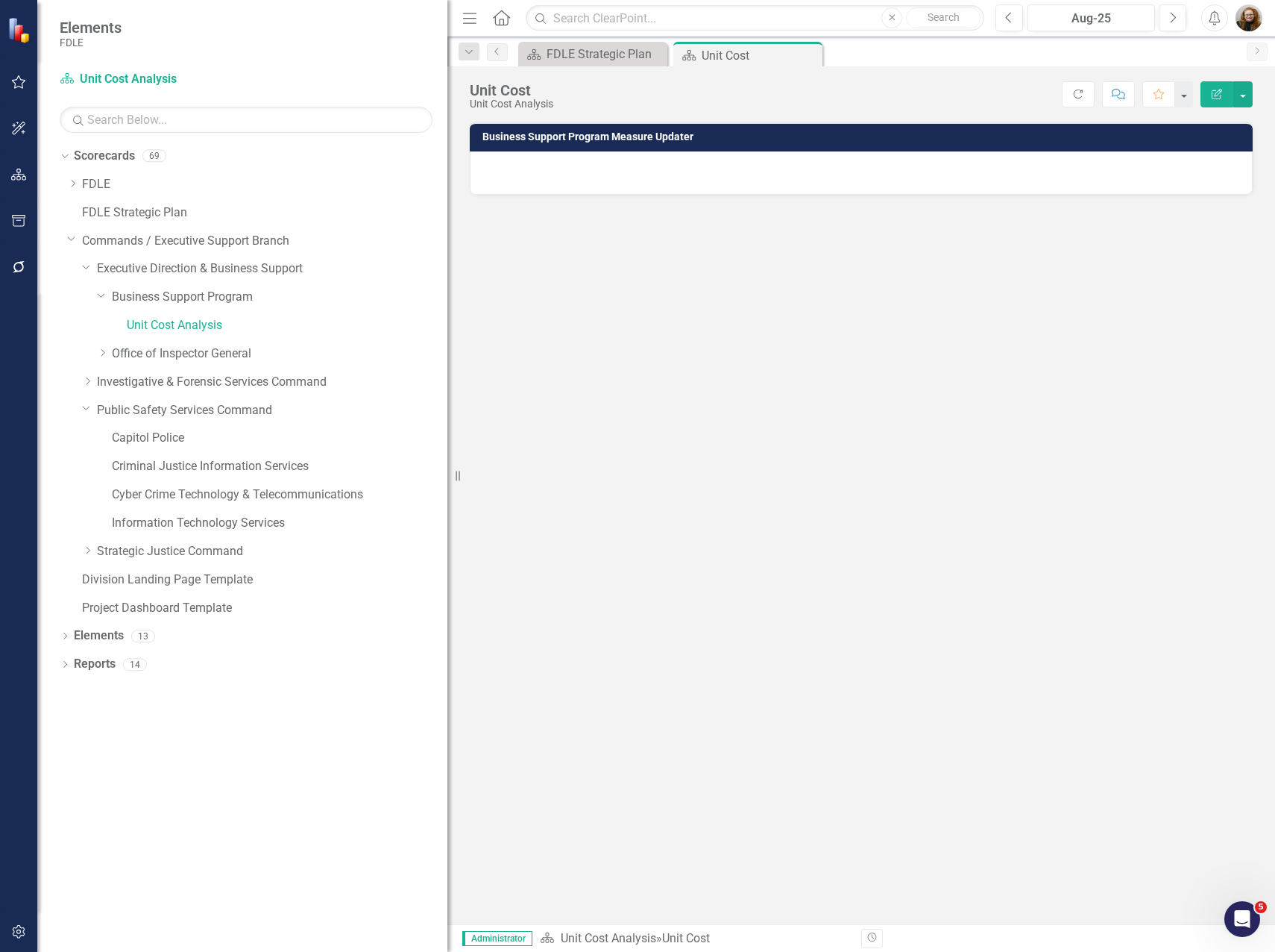
scroll to position [0, 0]
click at [1147, 138] on h3 "Business Support Program Measure Updater" at bounding box center [864, 136] width 763 height 12
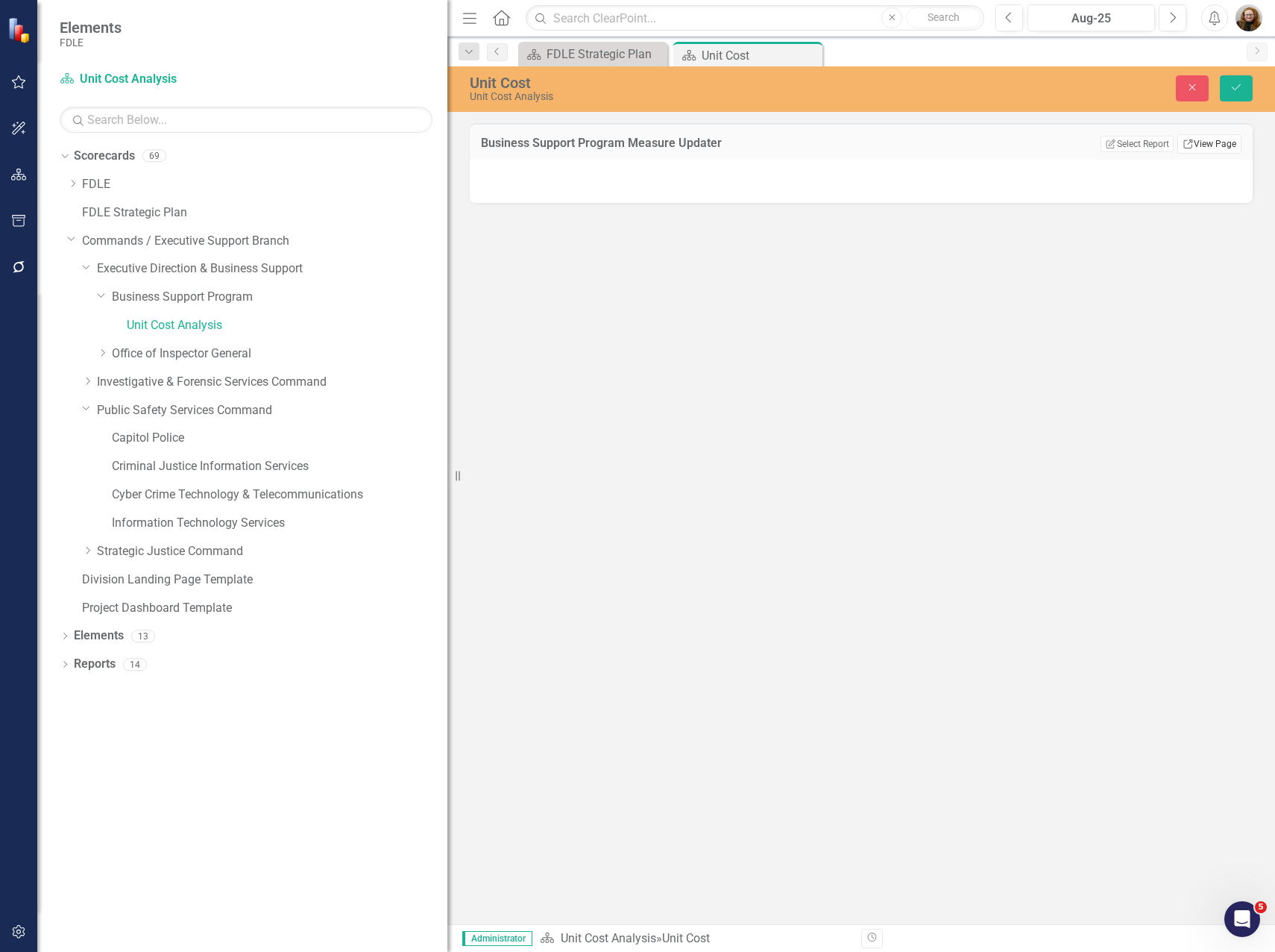
click at [1198, 144] on link "Link View Page" at bounding box center [1210, 144] width 64 height 20
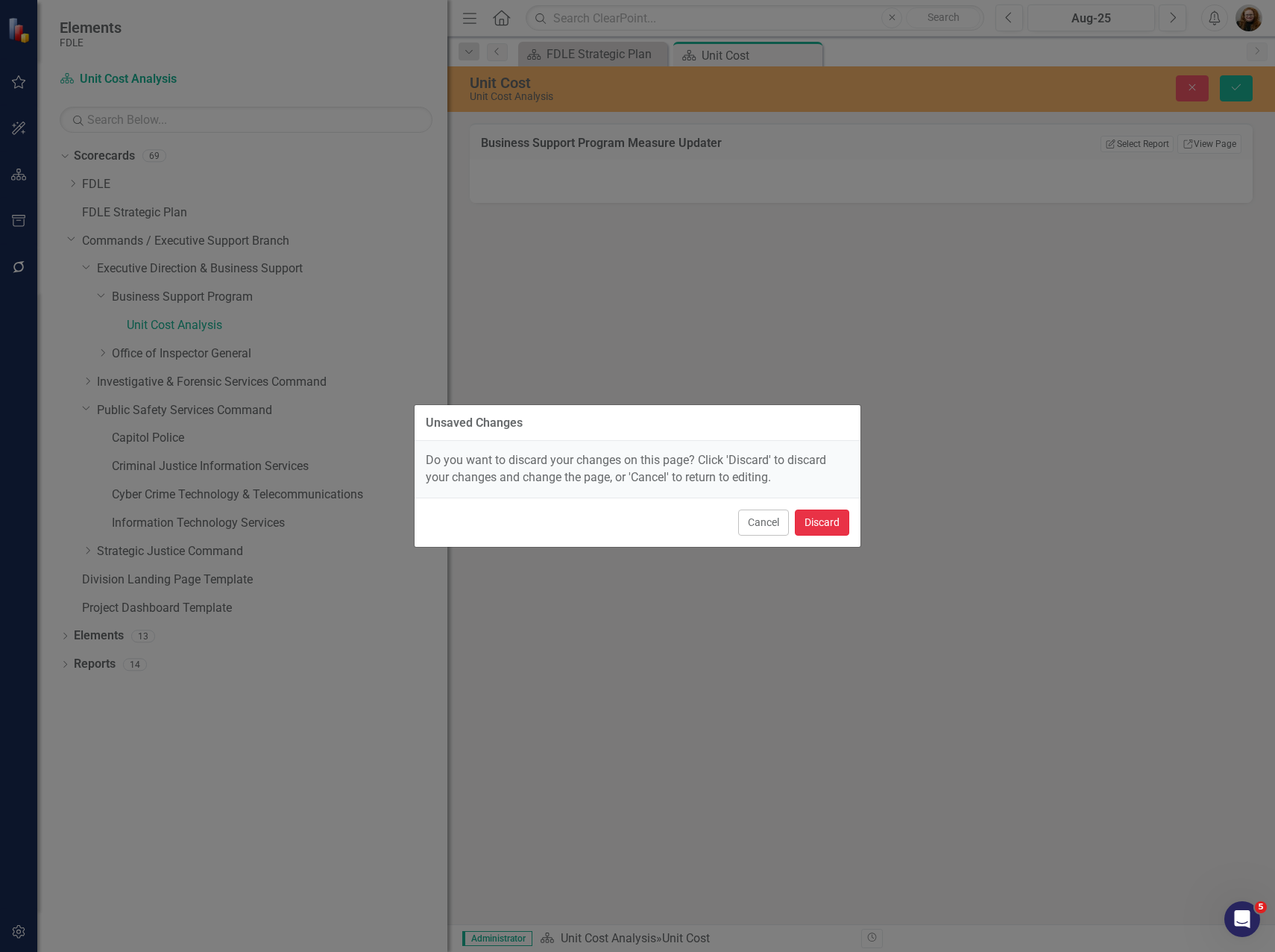
click at [824, 519] on button "Discard" at bounding box center [822, 522] width 54 height 26
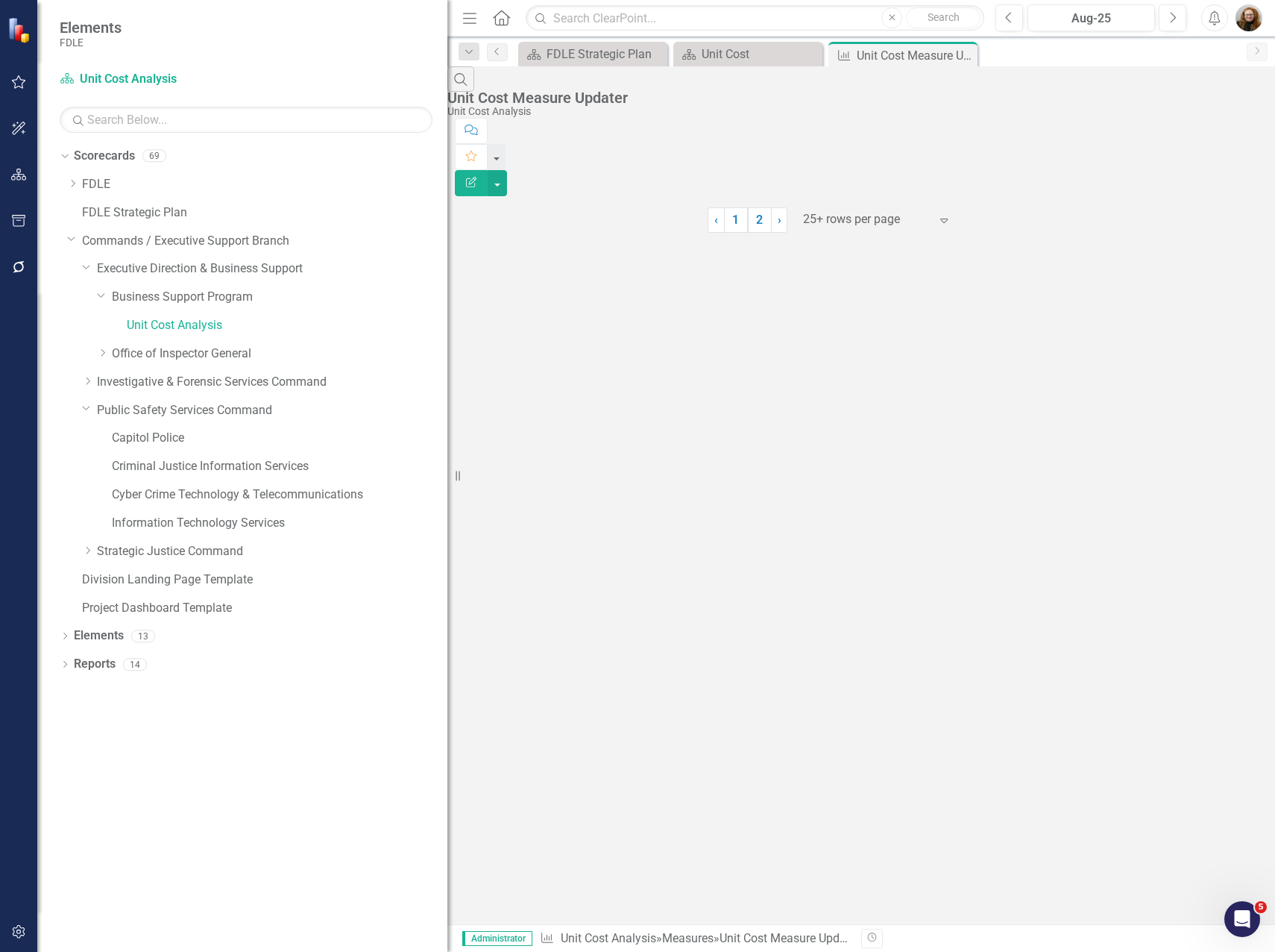
click at [311, 868] on div "Dropdown Scorecards 69 Dropdown FDLE Commissioner's Initiative Team Project Das…" at bounding box center [242, 548] width 410 height 808
click at [784, 232] on div "Search Unit Cost Measure Updater Unit Cost Analysis Comment Favorite Edit Repor…" at bounding box center [862, 150] width 828 height 167
click at [960, 54] on icon "Close" at bounding box center [963, 54] width 15 height 12
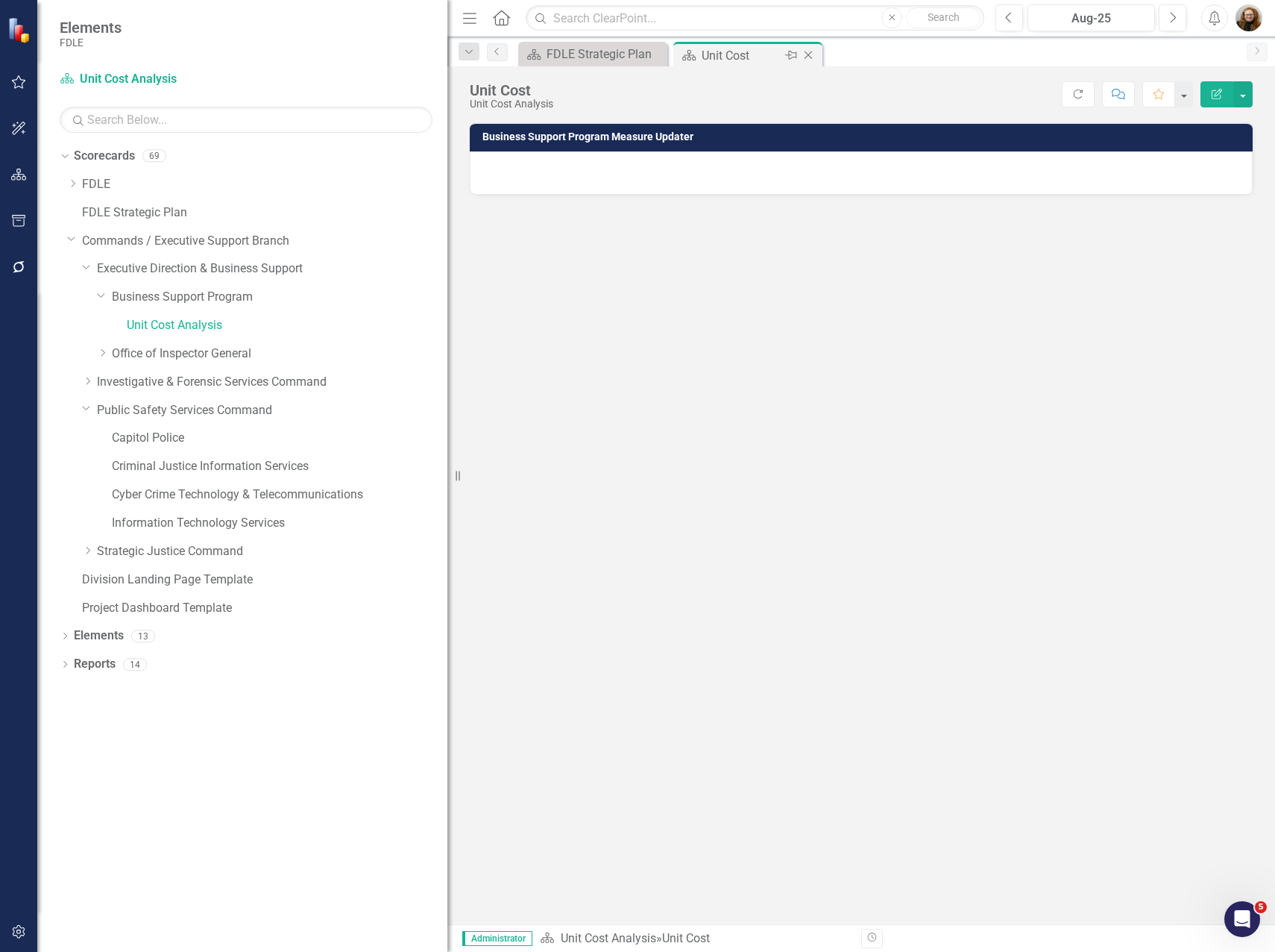
click at [807, 58] on icon at bounding box center [808, 55] width 8 height 8
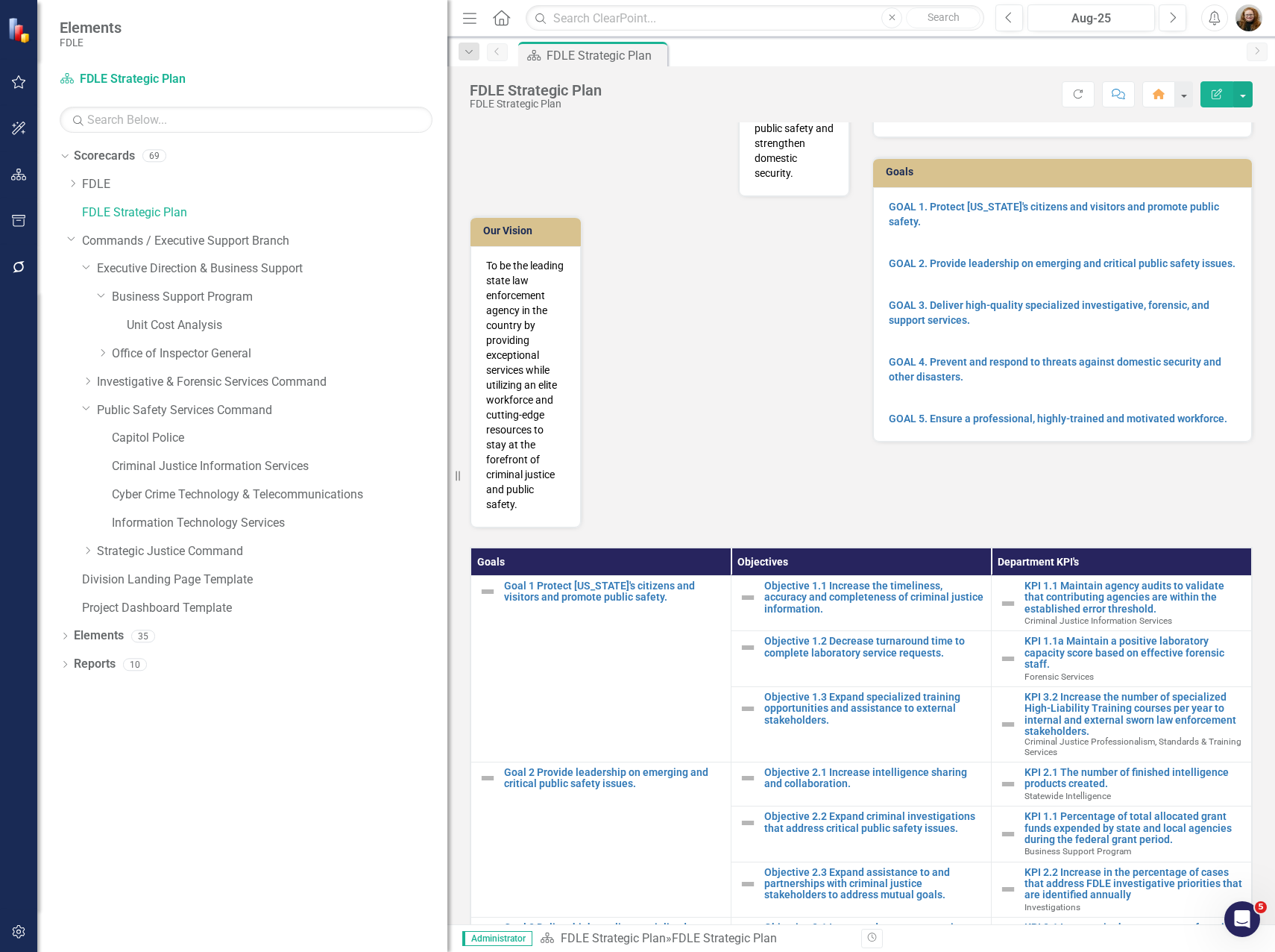
scroll to position [462, 0]
